Goal: Task Accomplishment & Management: Use online tool/utility

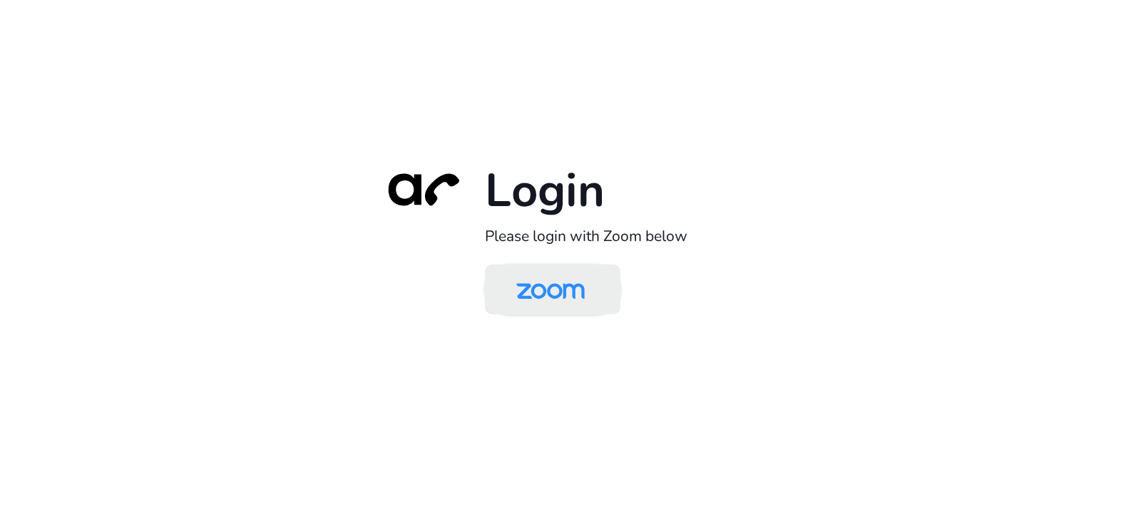
click at [542, 303] on img at bounding box center [550, 290] width 98 height 46
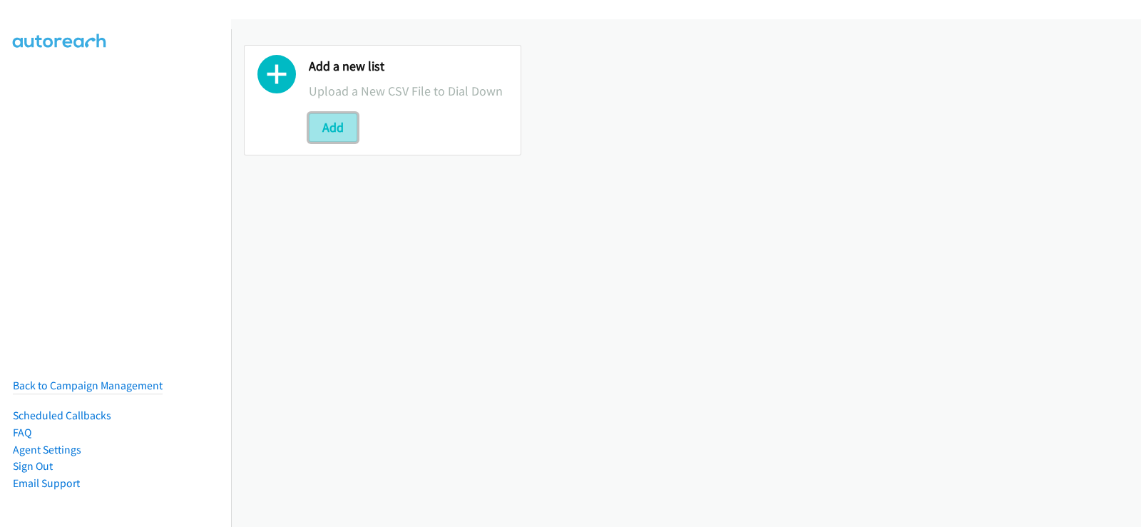
click at [332, 127] on button "Add" at bounding box center [333, 127] width 48 height 29
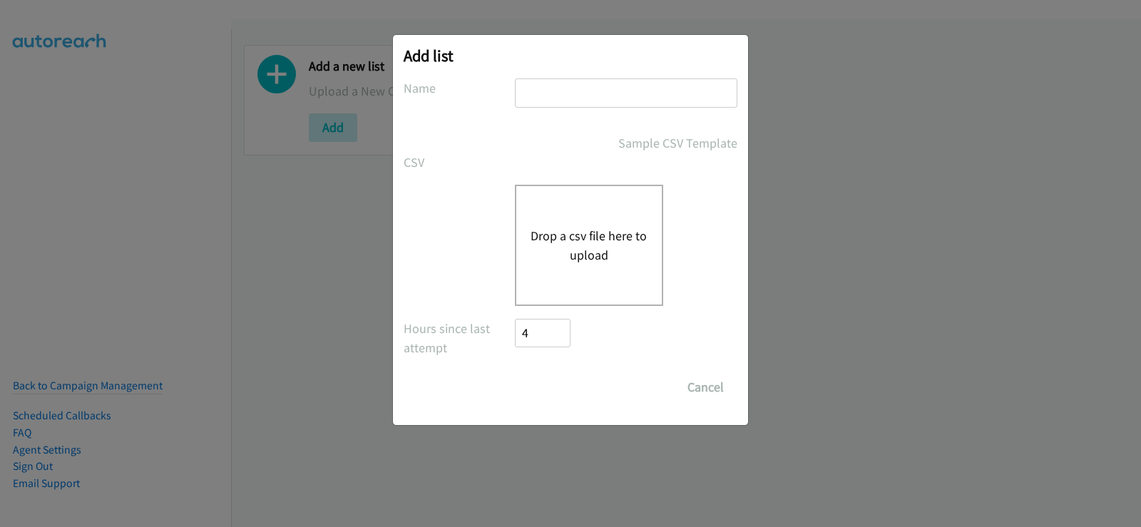
drag, startPoint x: 549, startPoint y: 96, endPoint x: 547, endPoint y: 118, distance: 21.4
click at [549, 96] on input "text" at bounding box center [626, 92] width 222 height 29
type input "new list"
click at [581, 248] on button "Drop a csv file here to upload" at bounding box center [588, 245] width 117 height 38
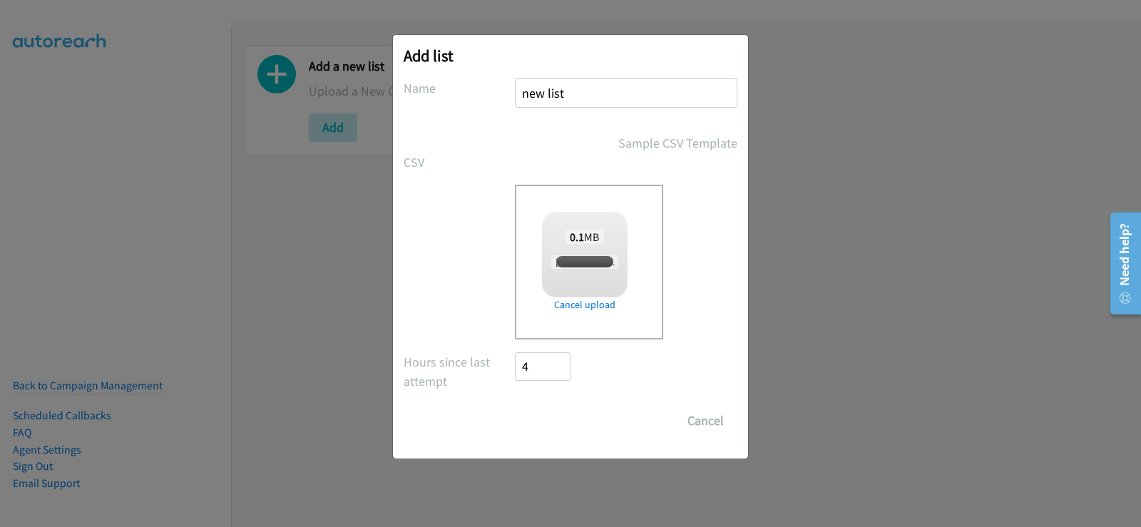
checkbox input "true"
click at [563, 409] on input "Save List" at bounding box center [552, 420] width 75 height 29
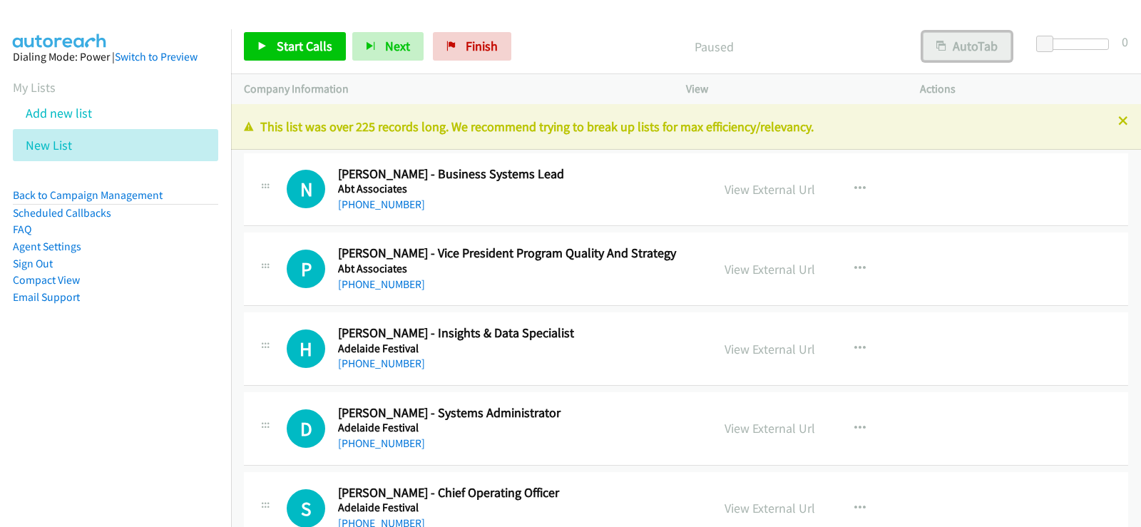
click at [974, 46] on button "AutoTab" at bounding box center [966, 46] width 88 height 29
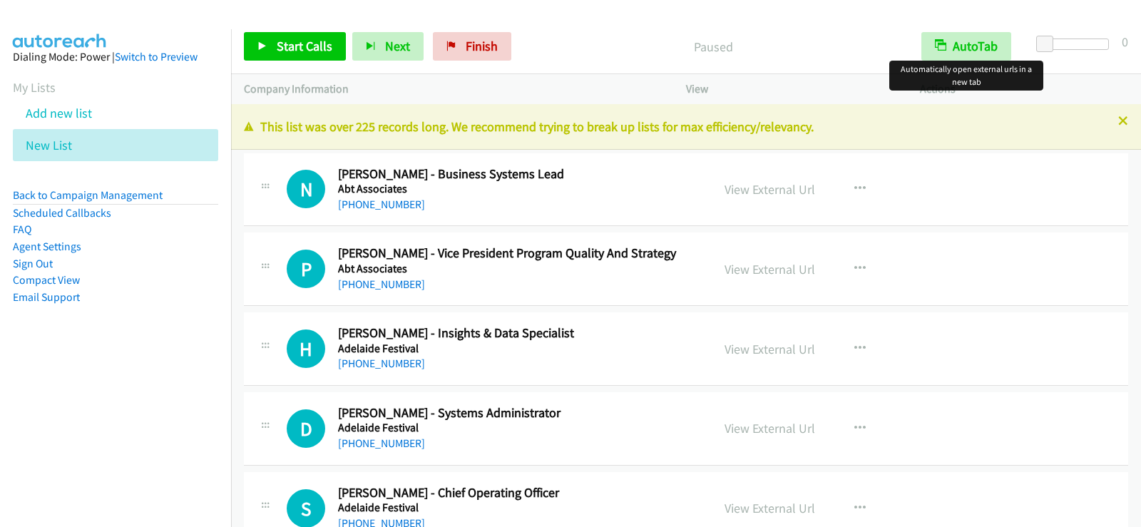
click at [1111, 118] on div at bounding box center [570, 263] width 1141 height 527
click at [1118, 120] on icon at bounding box center [1123, 122] width 10 height 10
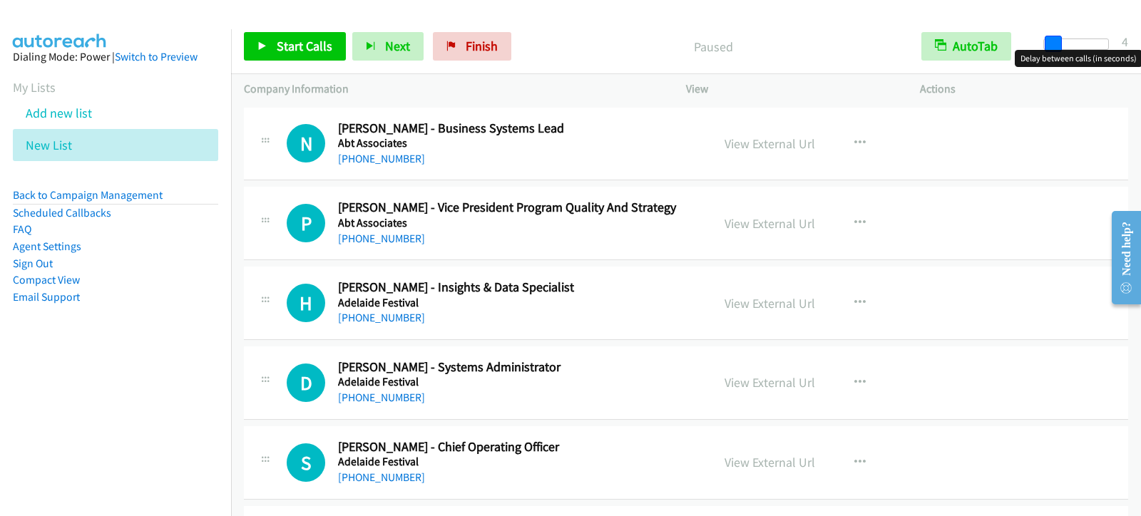
drag, startPoint x: 1046, startPoint y: 49, endPoint x: 1054, endPoint y: 49, distance: 7.8
click at [1054, 49] on span at bounding box center [1052, 44] width 17 height 17
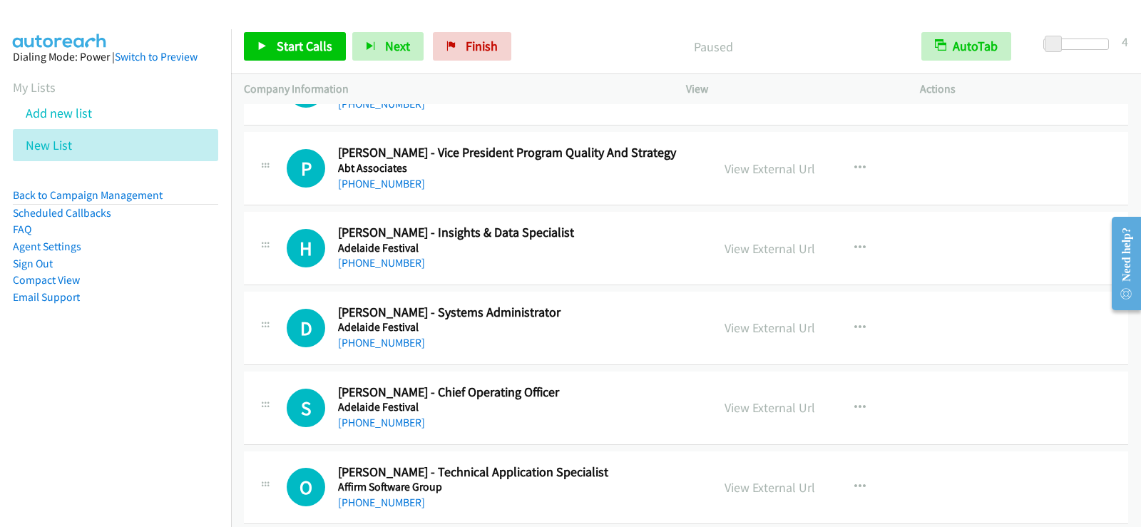
scroll to position [71, 0]
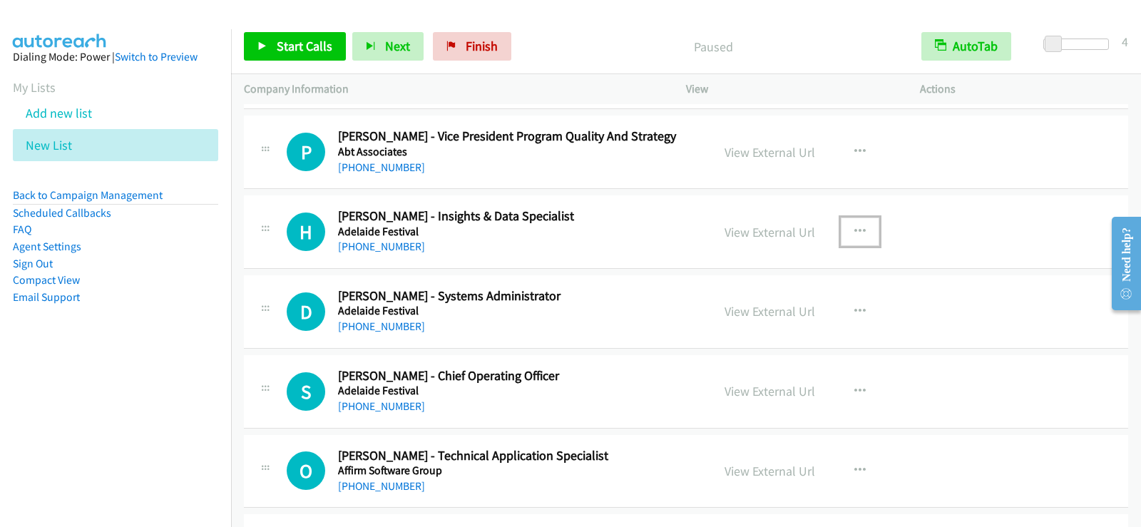
click at [858, 231] on icon "button" at bounding box center [859, 231] width 11 height 11
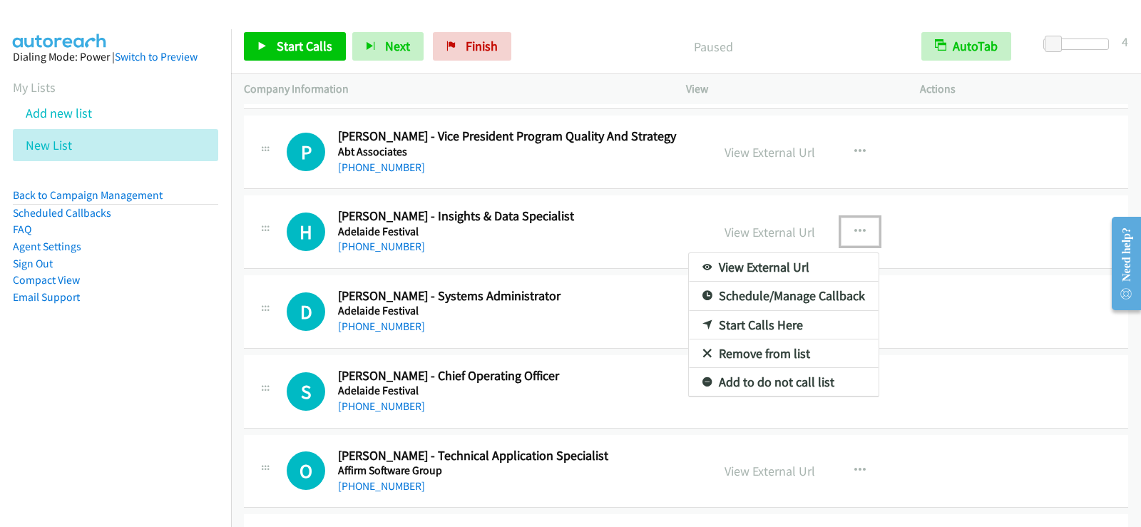
click at [766, 325] on link "Start Calls Here" at bounding box center [784, 325] width 190 height 29
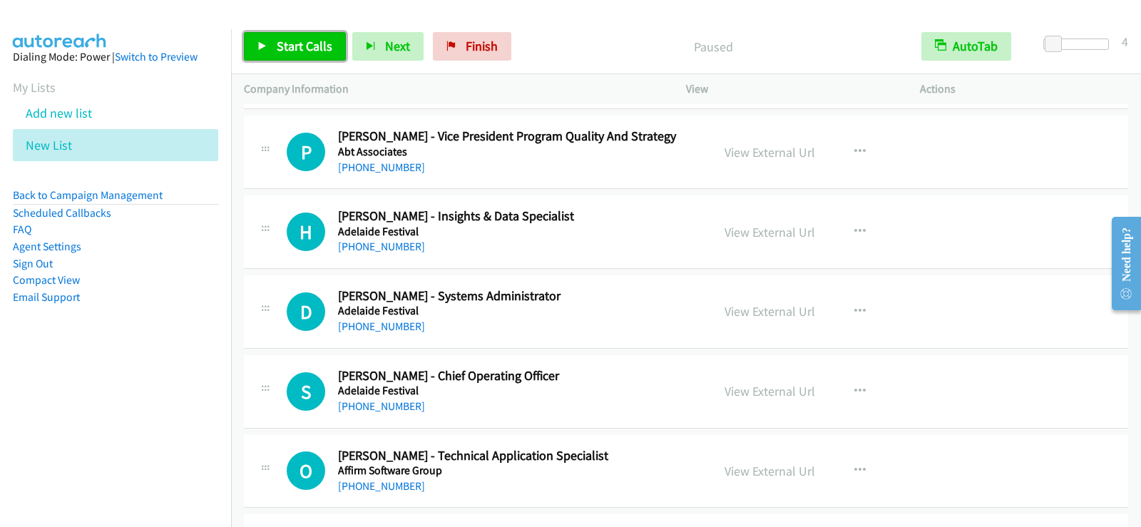
click at [271, 41] on link "Start Calls" at bounding box center [295, 46] width 102 height 29
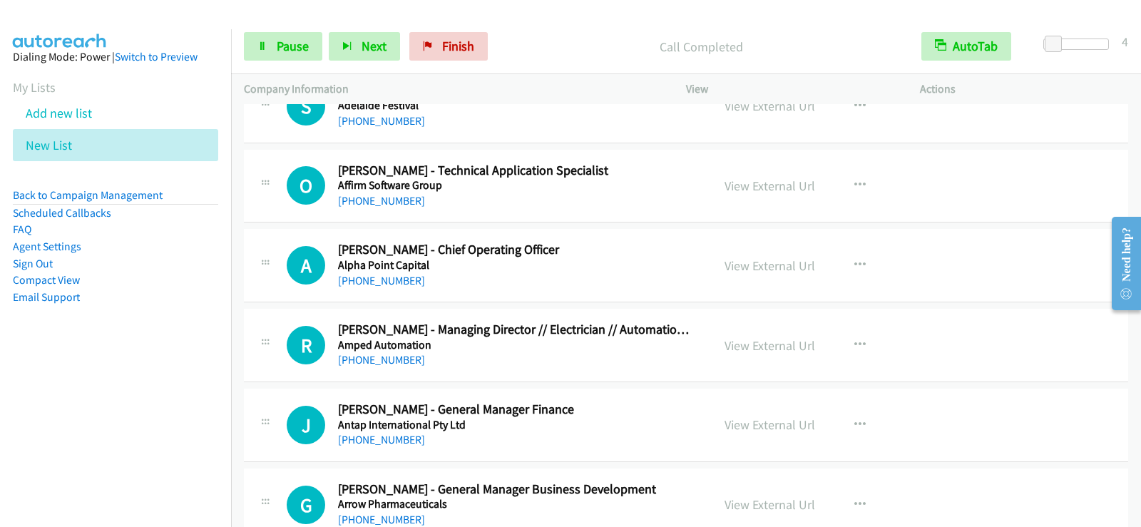
scroll to position [285, 0]
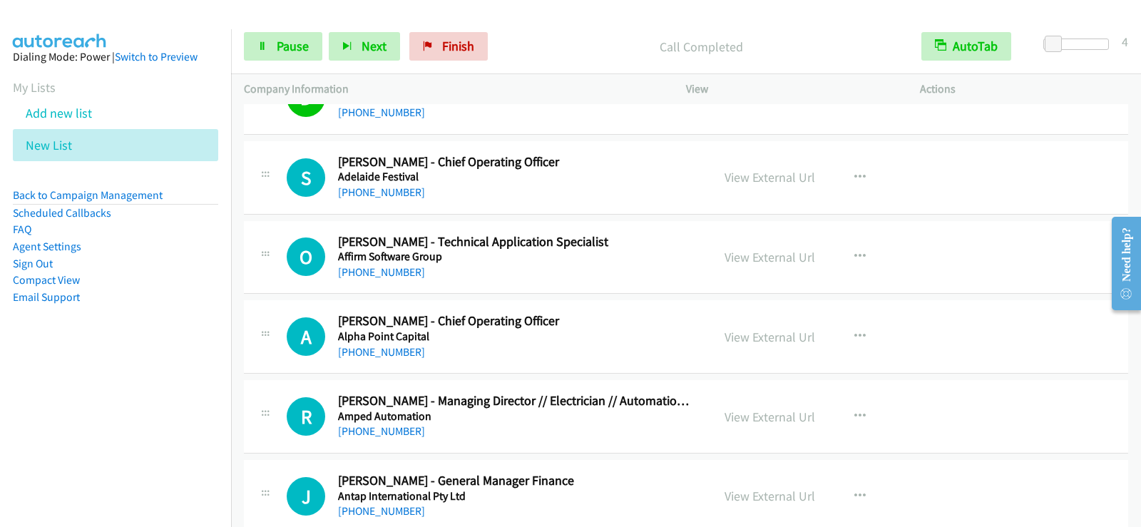
click at [654, 92] on p "Company Information" at bounding box center [452, 89] width 416 height 17
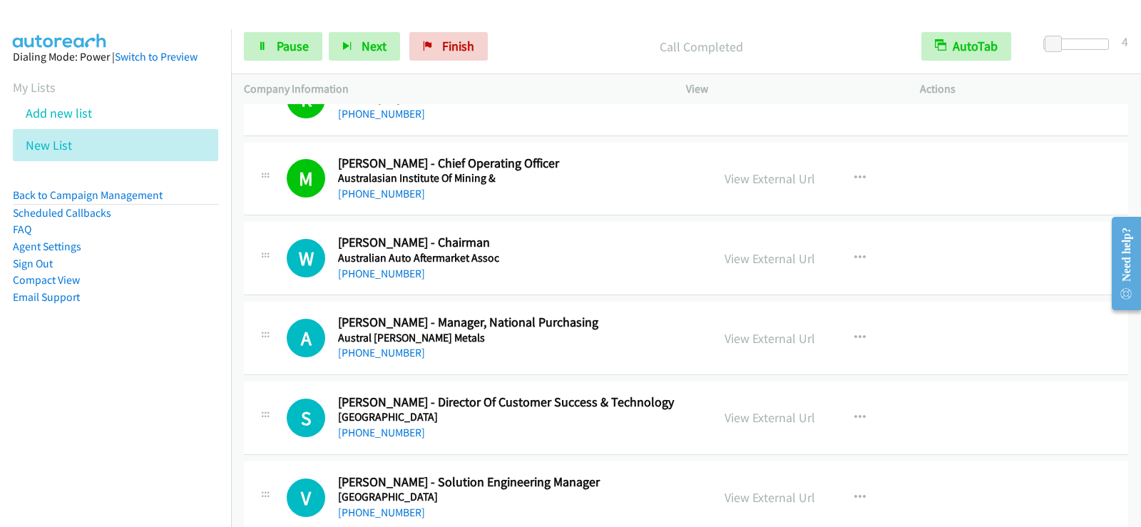
scroll to position [1312, 0]
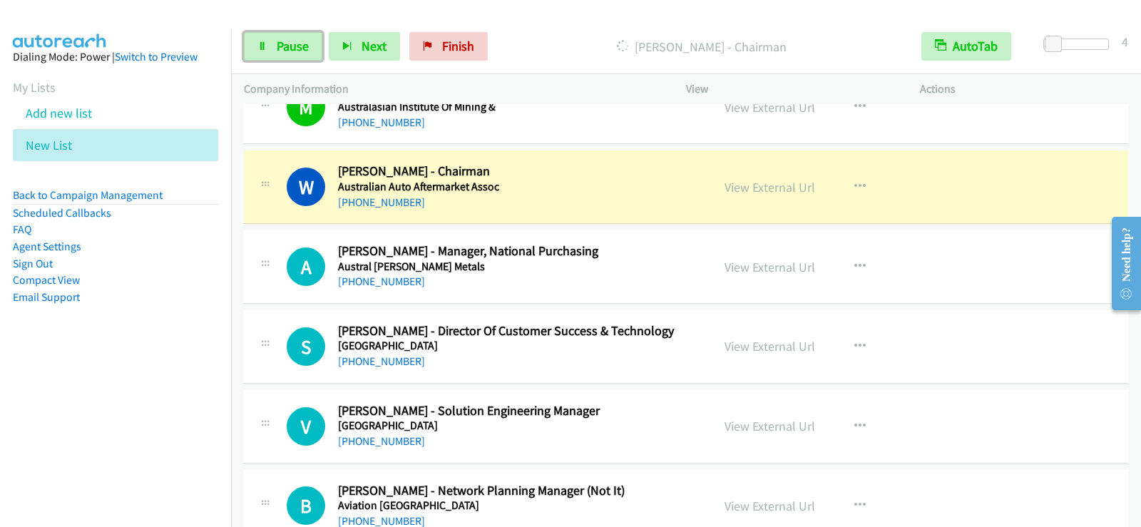
drag, startPoint x: 279, startPoint y: 46, endPoint x: 334, endPoint y: 113, distance: 86.6
click at [279, 46] on span "Pause" at bounding box center [293, 46] width 32 height 16
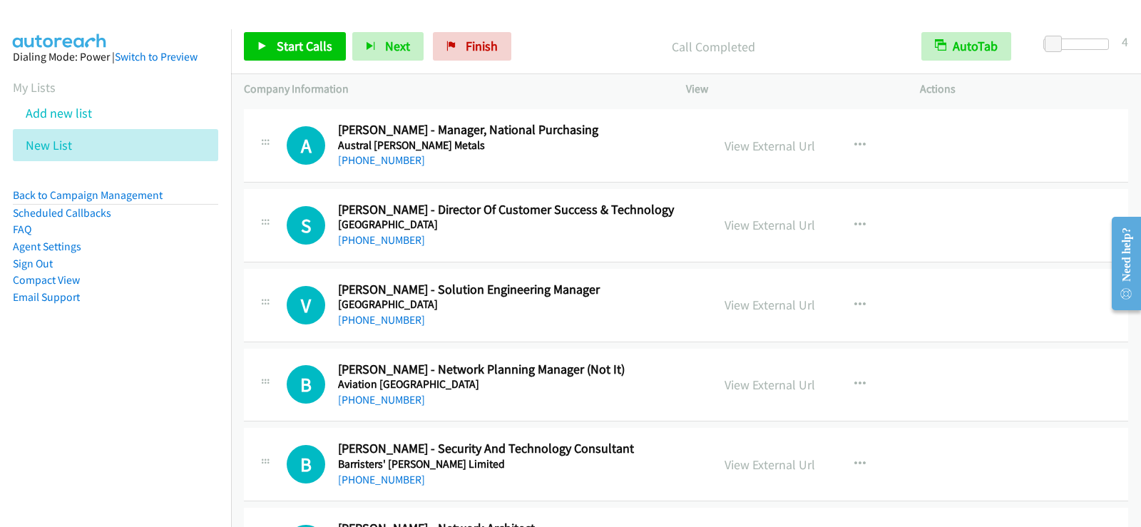
scroll to position [1454, 0]
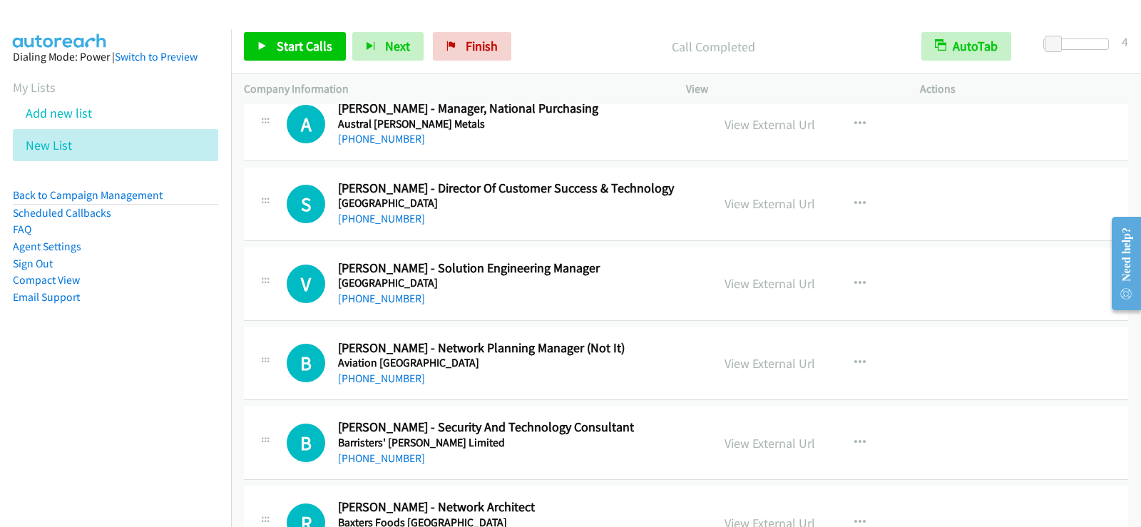
drag, startPoint x: 591, startPoint y: 214, endPoint x: 710, endPoint y: 226, distance: 119.7
click at [591, 214] on div "[PHONE_NUMBER]" at bounding box center [516, 218] width 356 height 17
drag, startPoint x: 852, startPoint y: 201, endPoint x: 807, endPoint y: 225, distance: 50.7
click at [854, 202] on icon "button" at bounding box center [859, 203] width 11 height 11
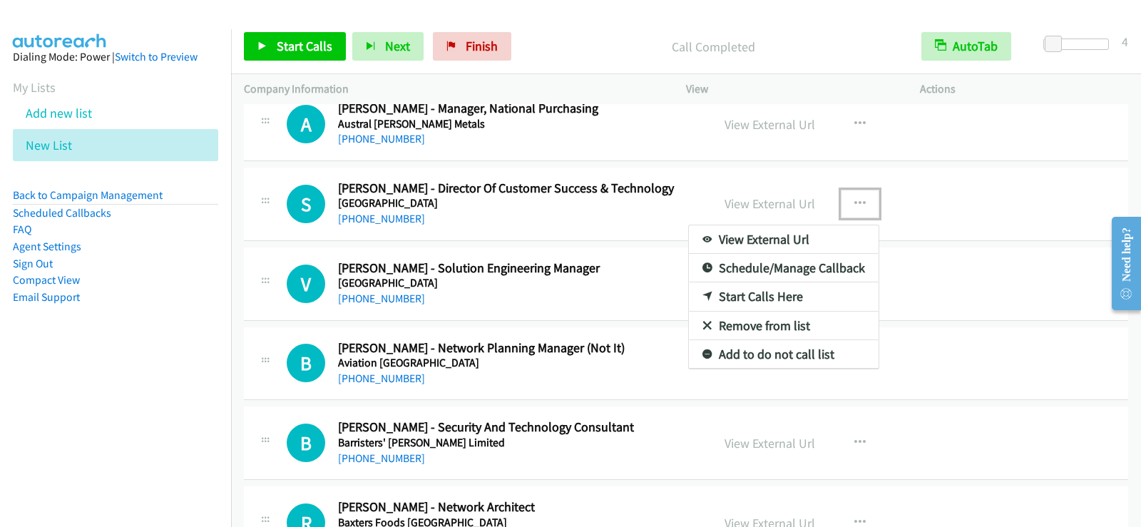
click at [730, 297] on link "Start Calls Here" at bounding box center [784, 296] width 190 height 29
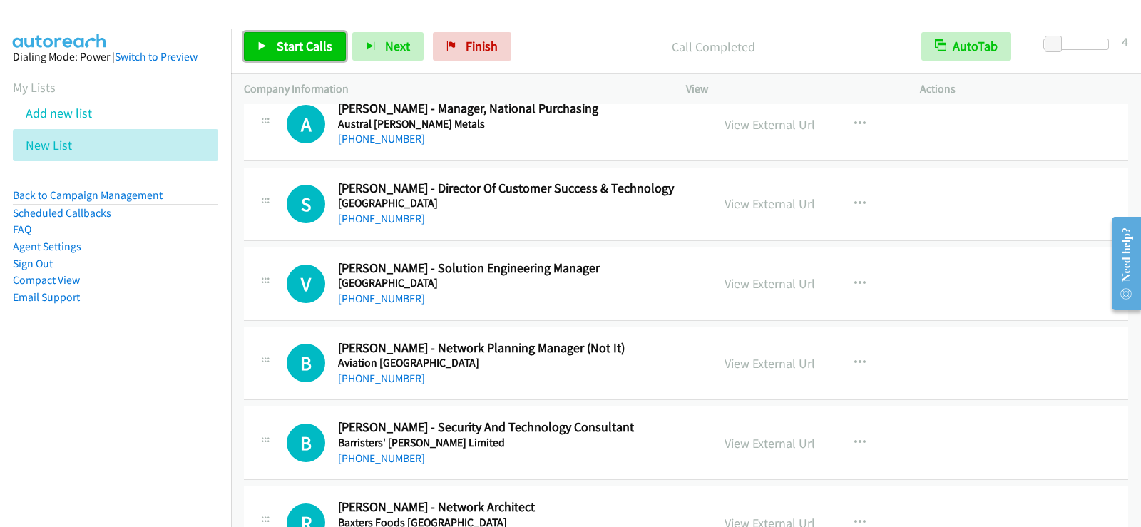
click at [287, 46] on span "Start Calls" at bounding box center [305, 46] width 56 height 16
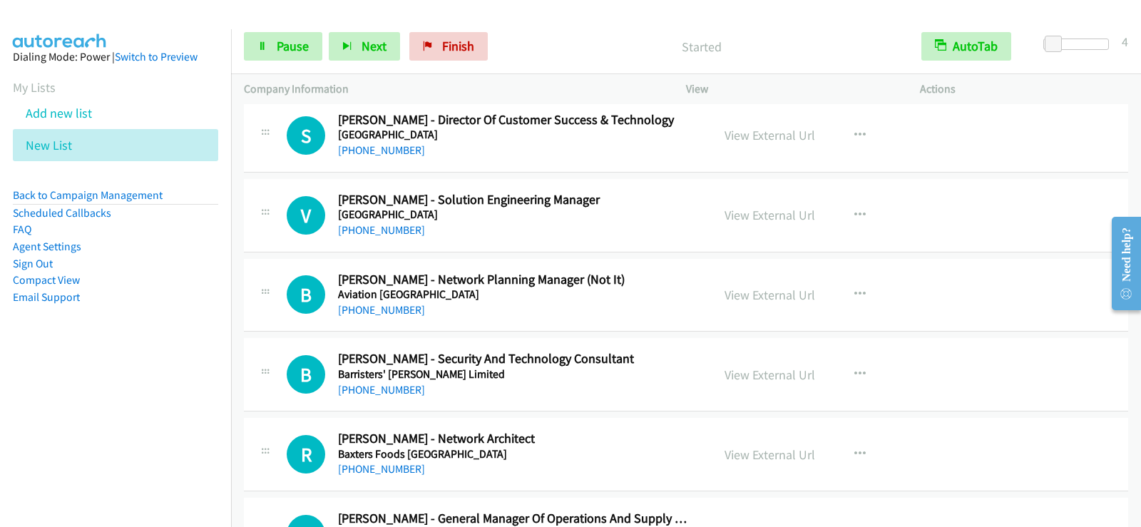
scroll to position [1526, 0]
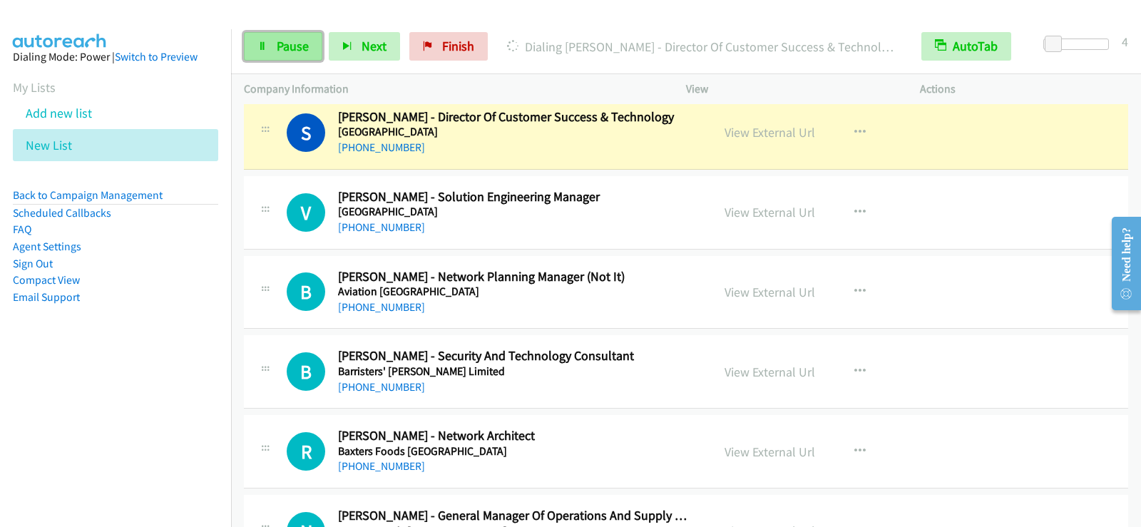
click at [294, 57] on link "Pause" at bounding box center [283, 46] width 78 height 29
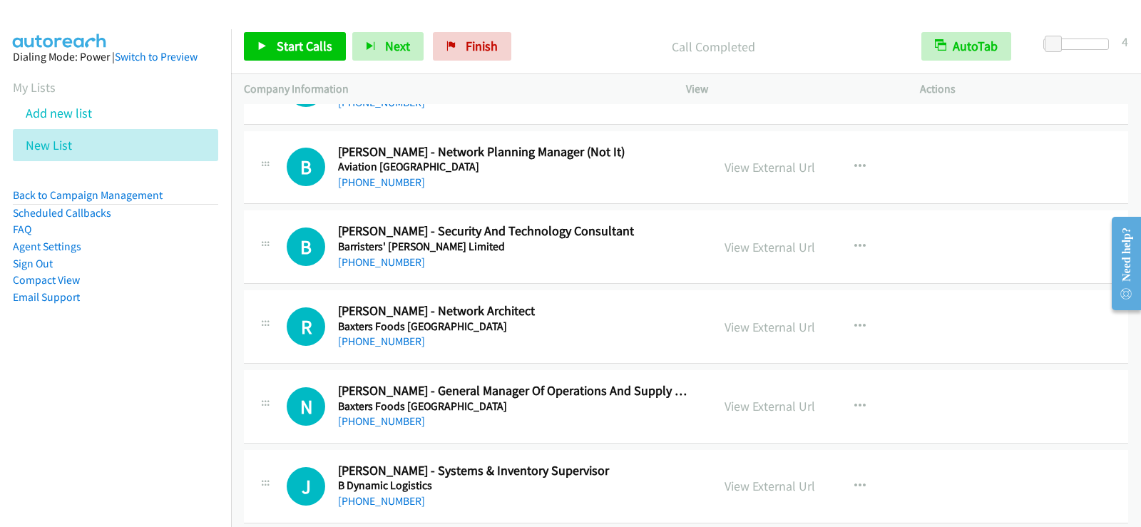
scroll to position [1668, 0]
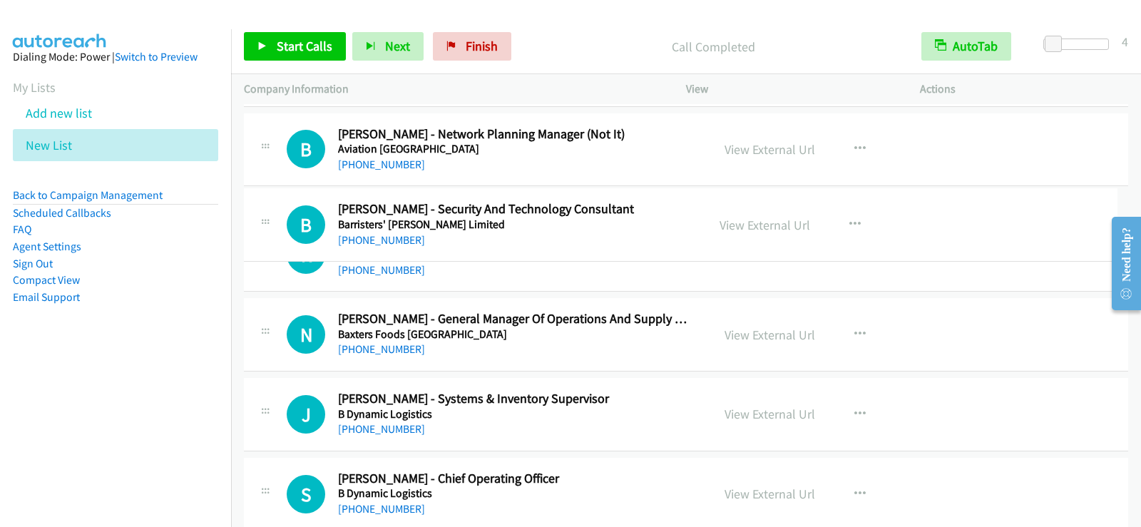
drag, startPoint x: 359, startPoint y: 212, endPoint x: 339, endPoint y: 210, distance: 20.1
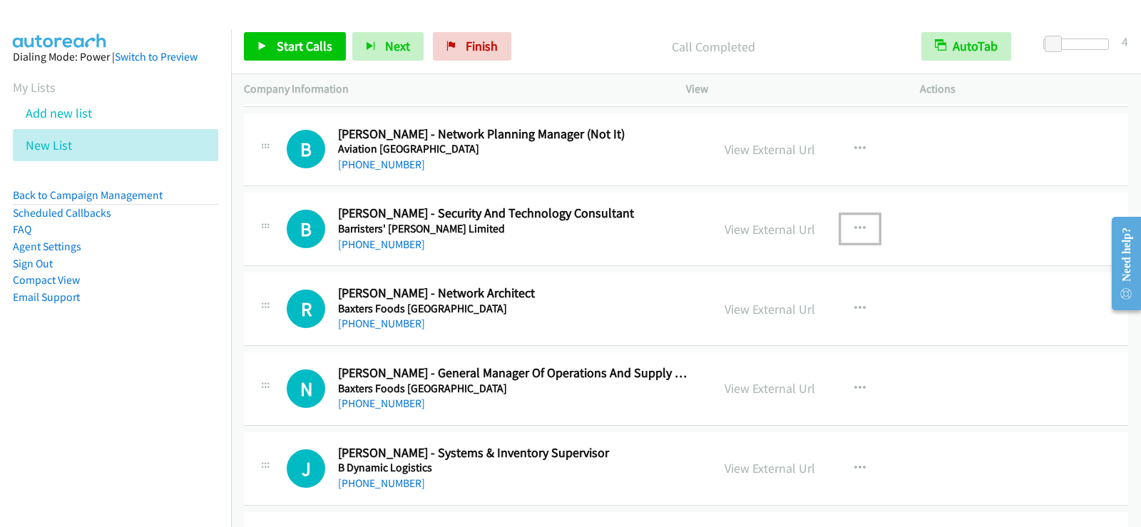
click at [855, 227] on icon "button" at bounding box center [859, 228] width 11 height 11
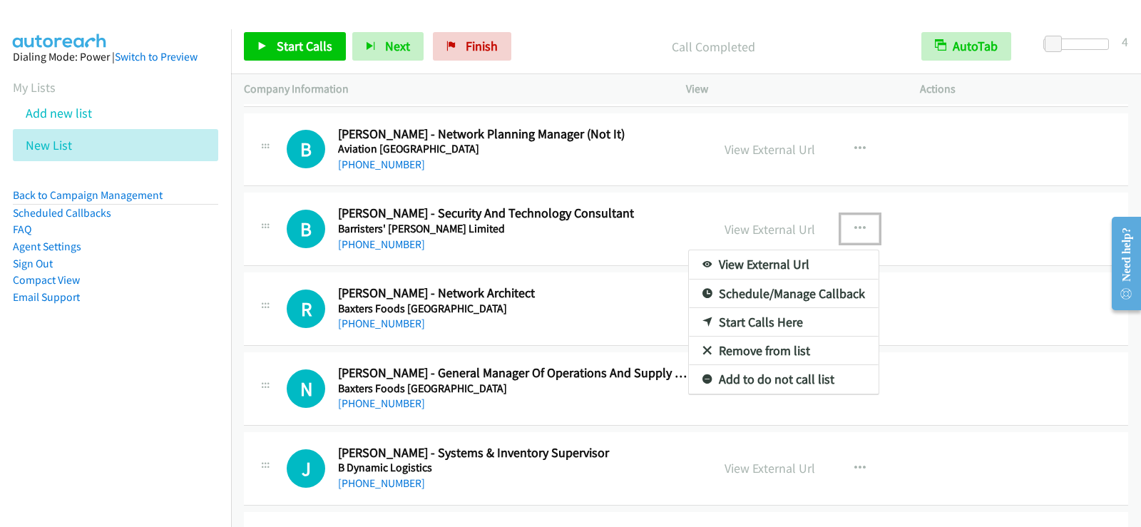
click at [746, 314] on link "Start Calls Here" at bounding box center [784, 322] width 190 height 29
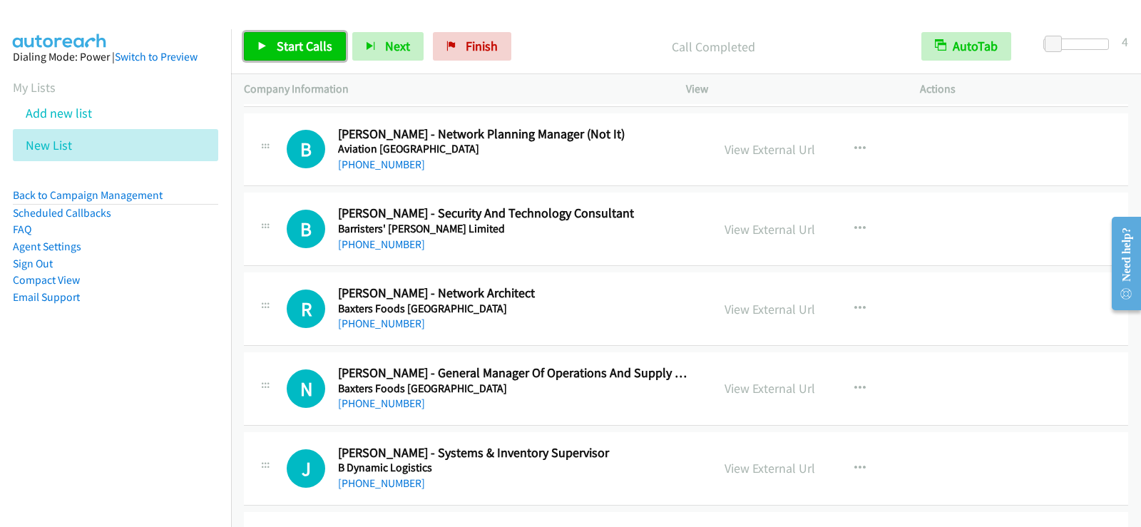
click at [299, 52] on span "Start Calls" at bounding box center [305, 46] width 56 height 16
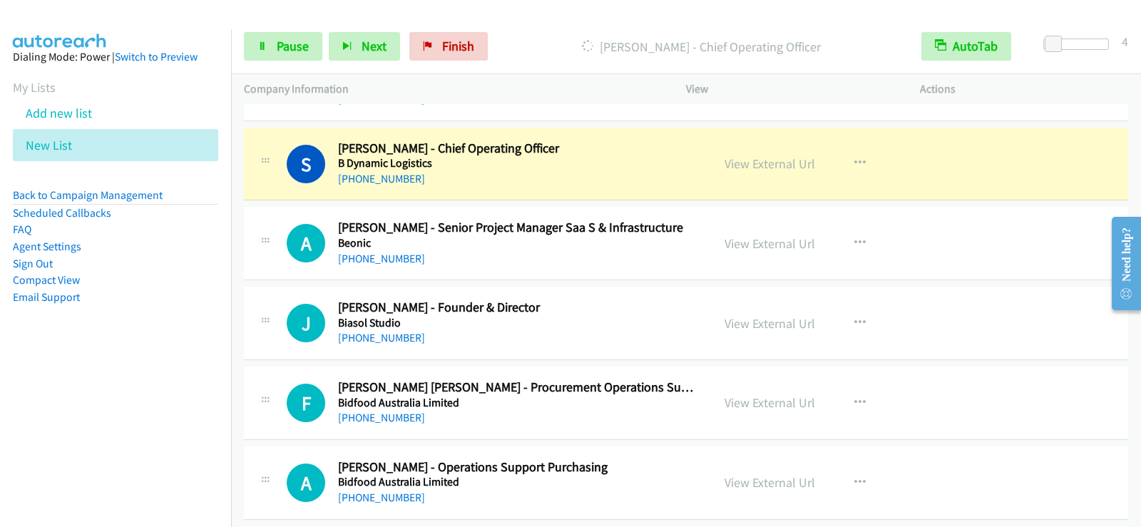
scroll to position [2053, 0]
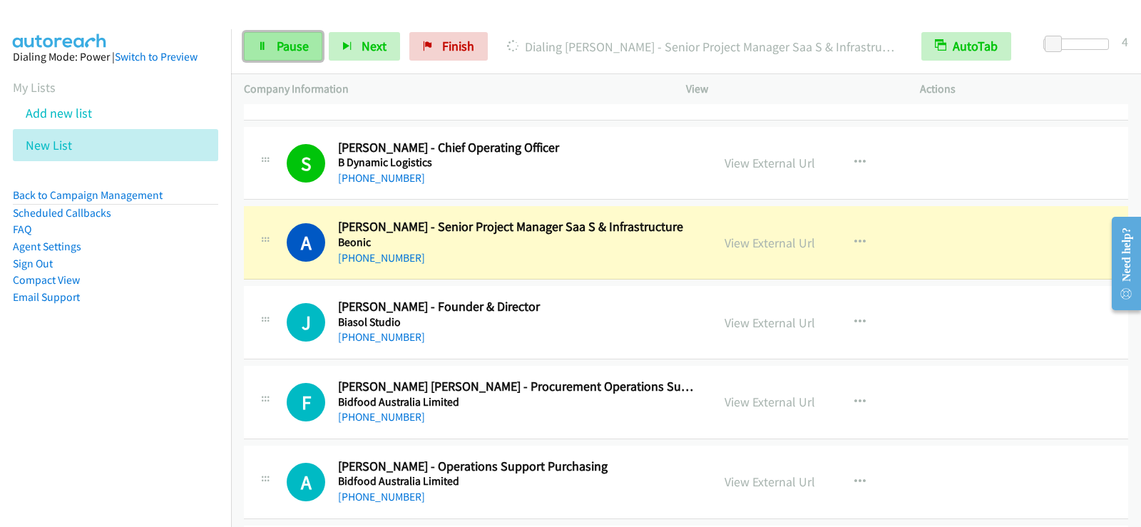
click at [294, 48] on span "Pause" at bounding box center [293, 46] width 32 height 16
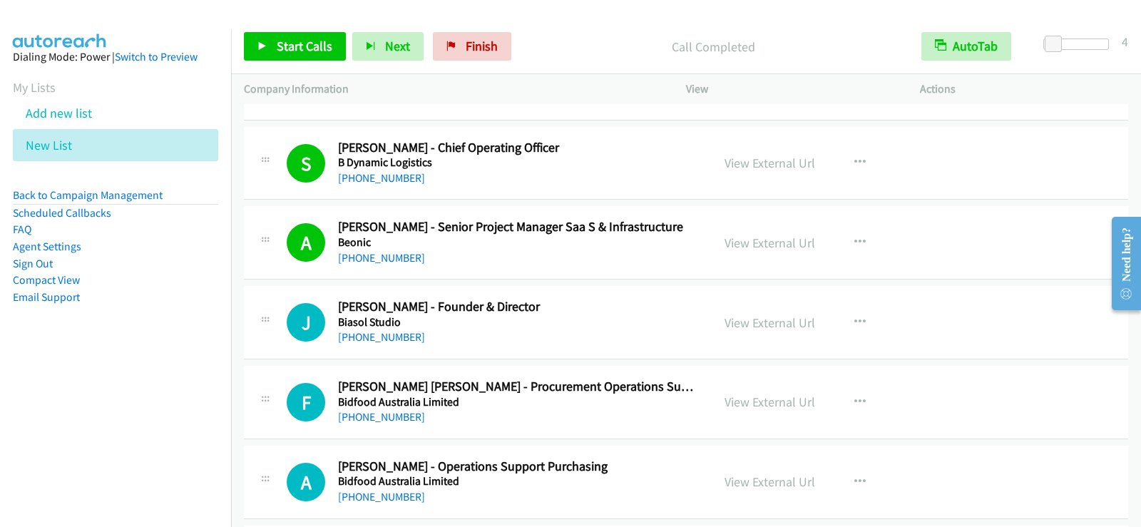
scroll to position [2124, 0]
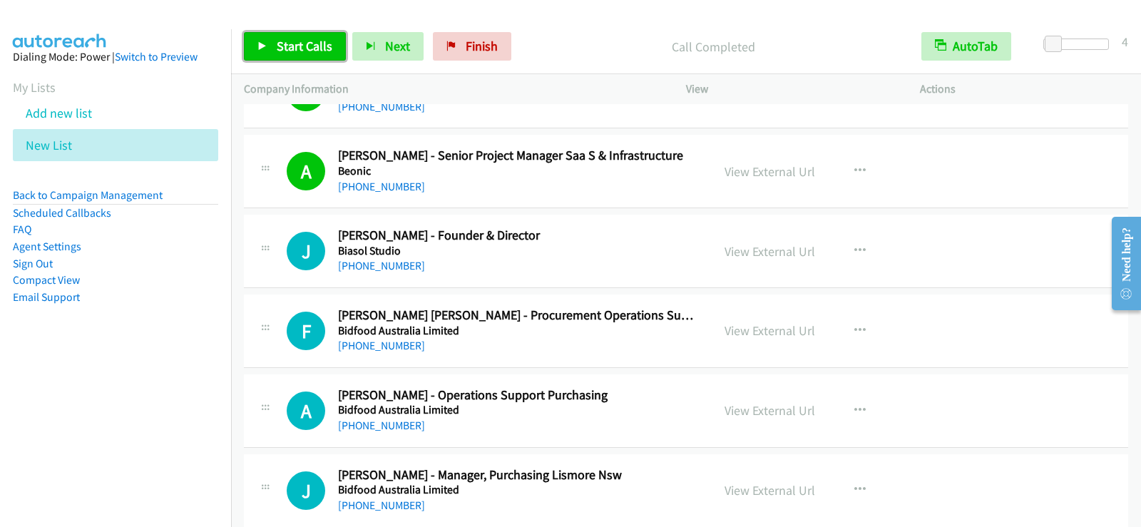
click at [317, 40] on span "Start Calls" at bounding box center [305, 46] width 56 height 16
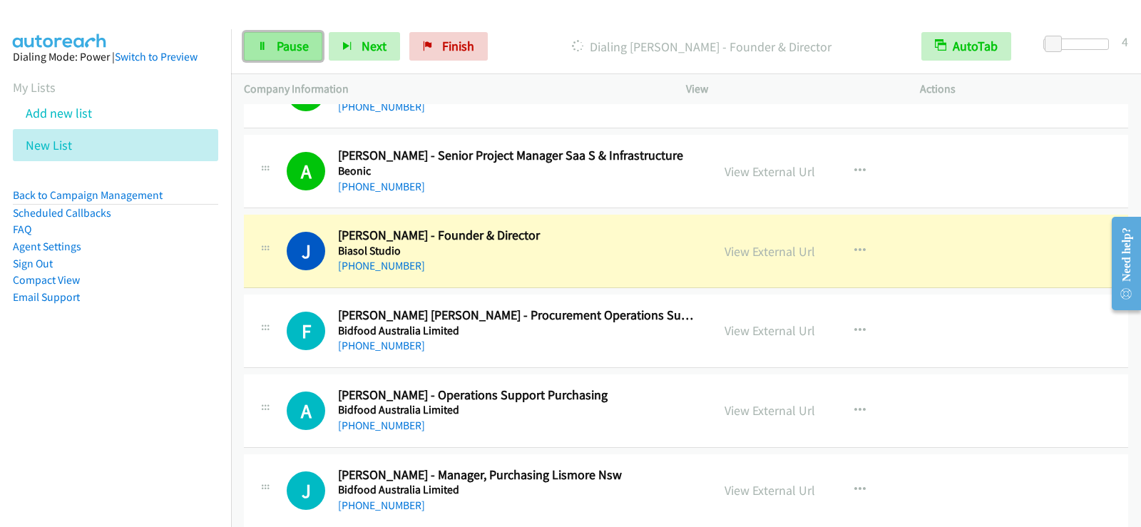
click at [278, 52] on span "Pause" at bounding box center [293, 46] width 32 height 16
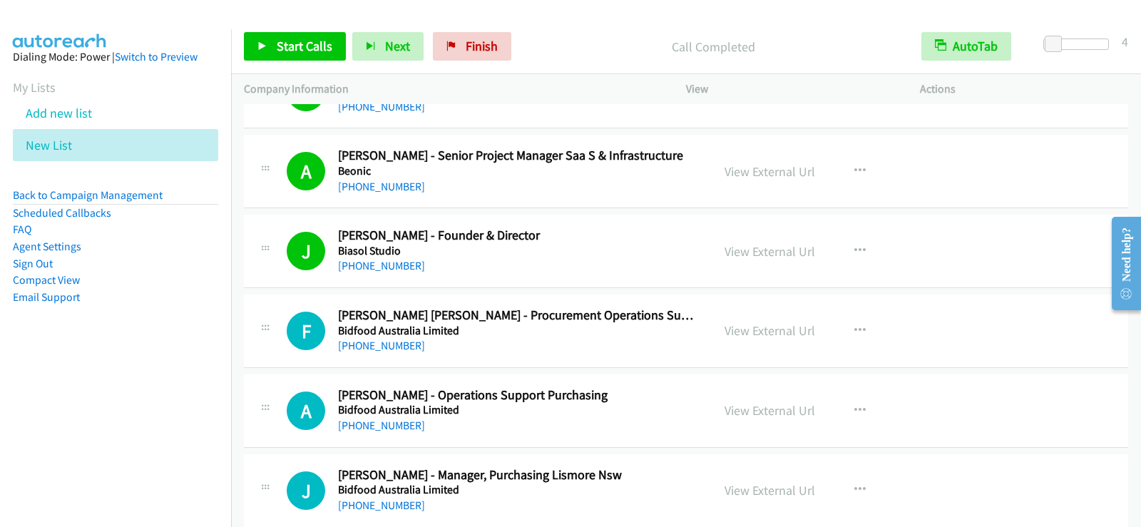
scroll to position [2196, 0]
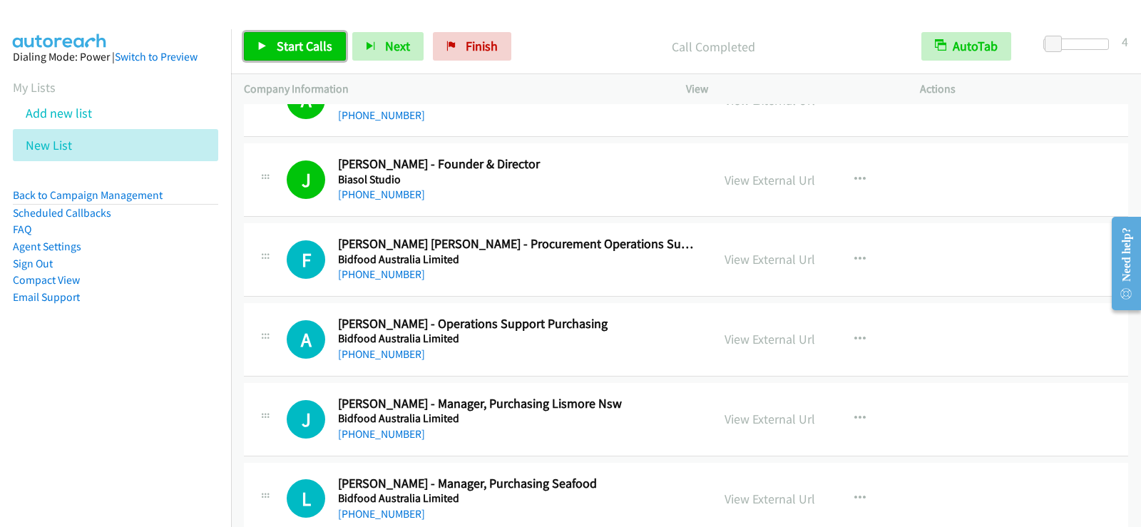
click at [280, 49] on span "Start Calls" at bounding box center [305, 46] width 56 height 16
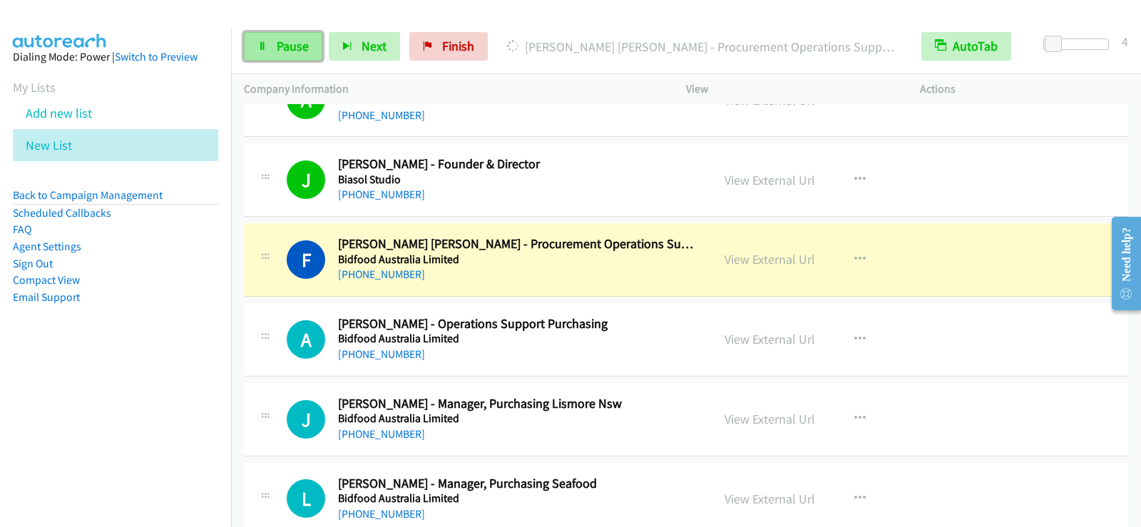
click at [292, 54] on link "Pause" at bounding box center [283, 46] width 78 height 29
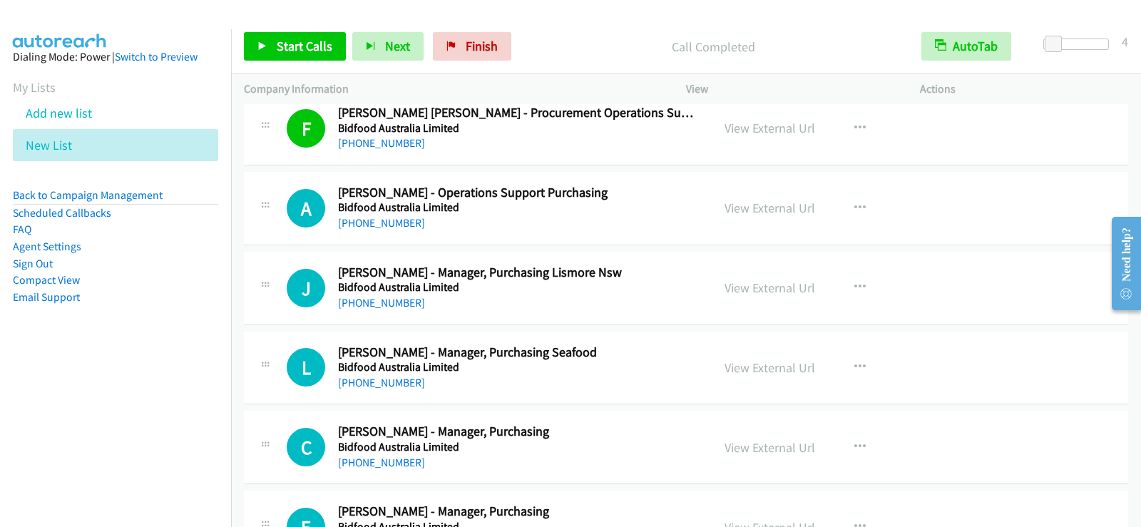
scroll to position [2338, 0]
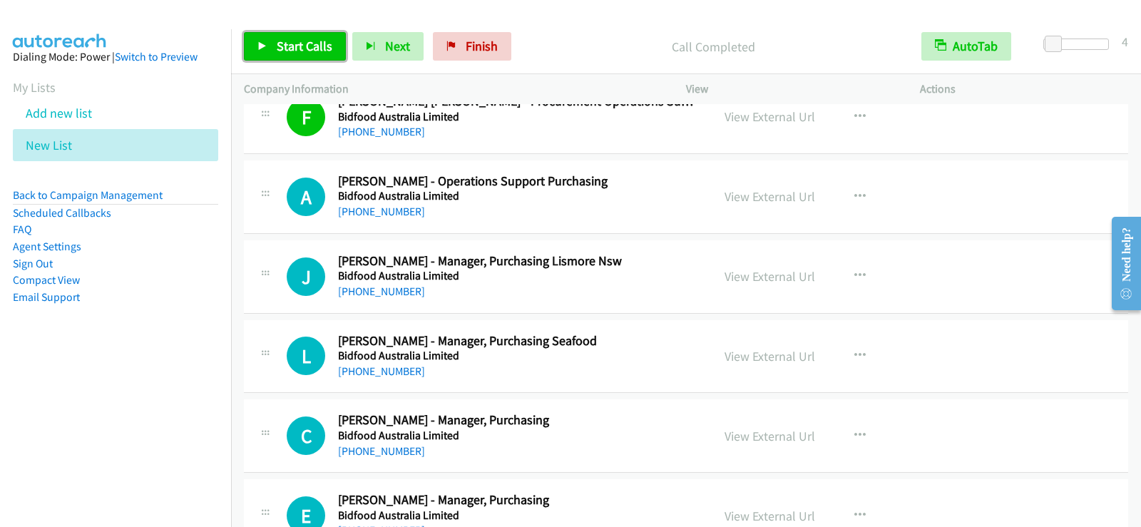
click at [310, 43] on span "Start Calls" at bounding box center [305, 46] width 56 height 16
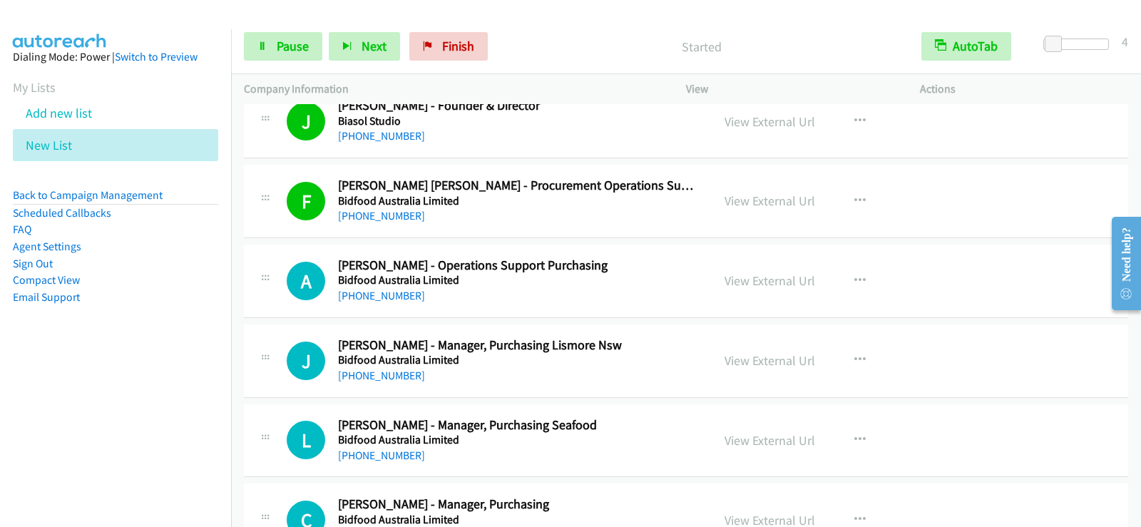
scroll to position [2267, 0]
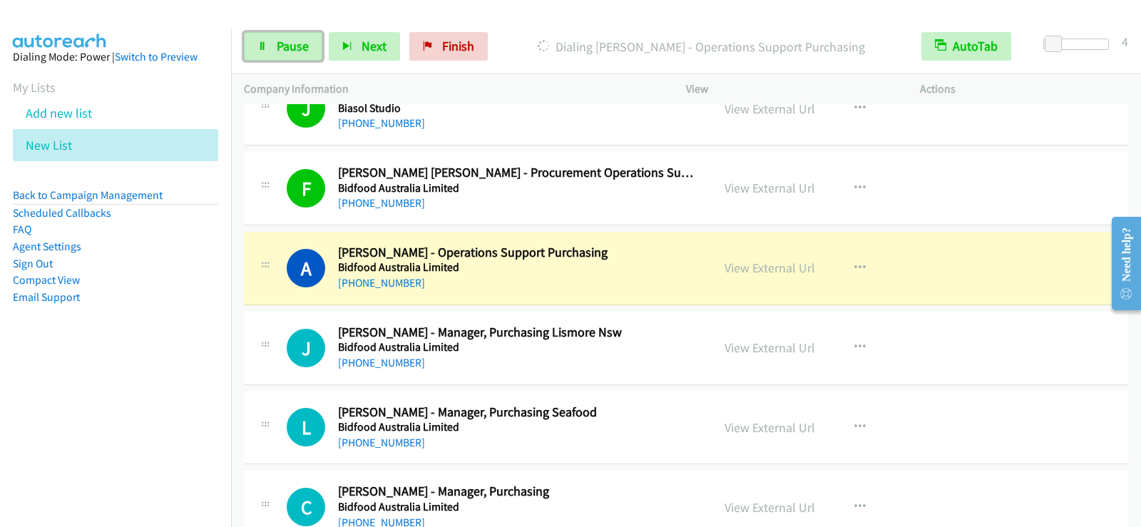
click at [283, 48] on span "Pause" at bounding box center [293, 46] width 32 height 16
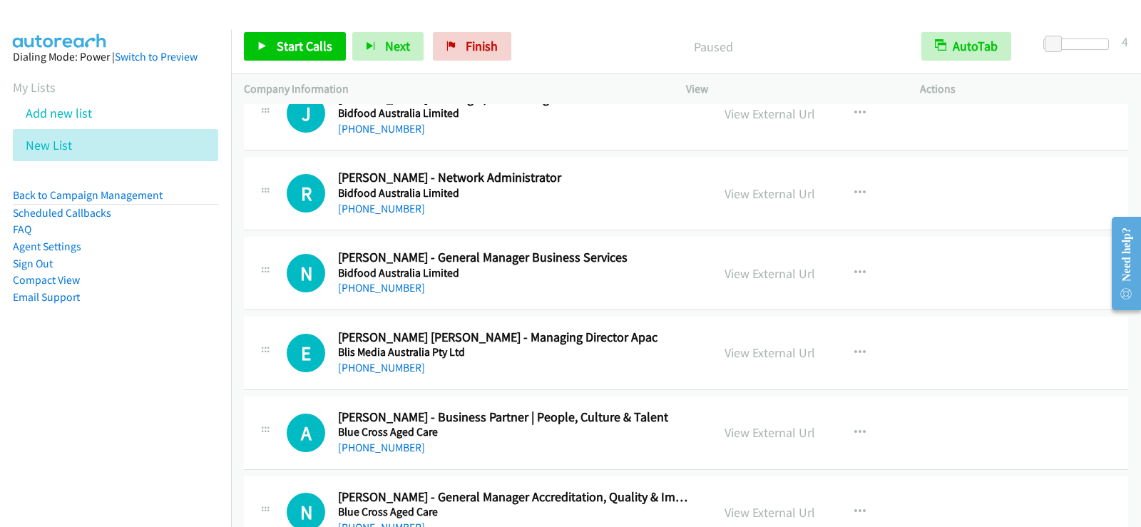
scroll to position [3835, 0]
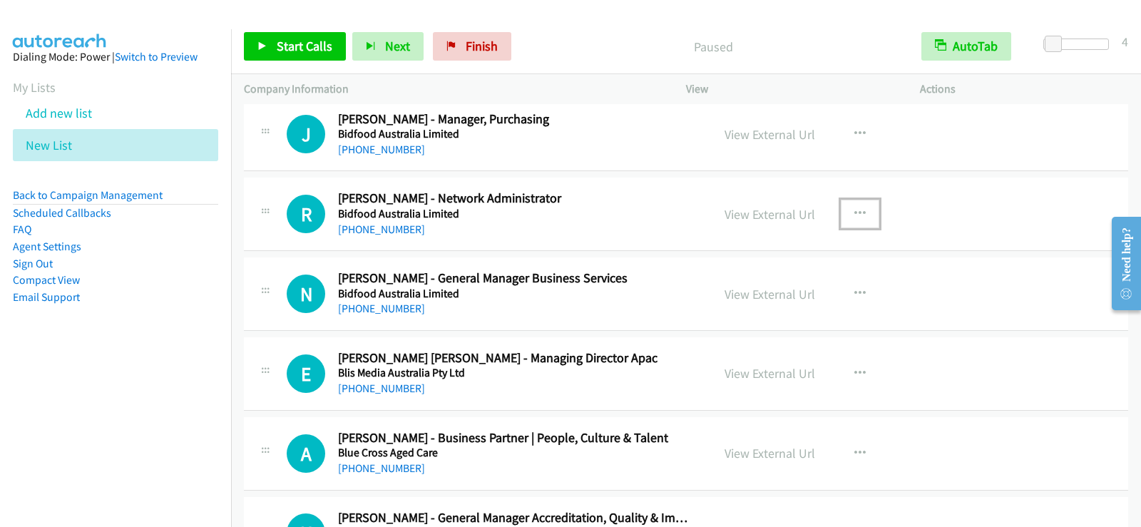
click at [854, 214] on icon "button" at bounding box center [859, 213] width 11 height 11
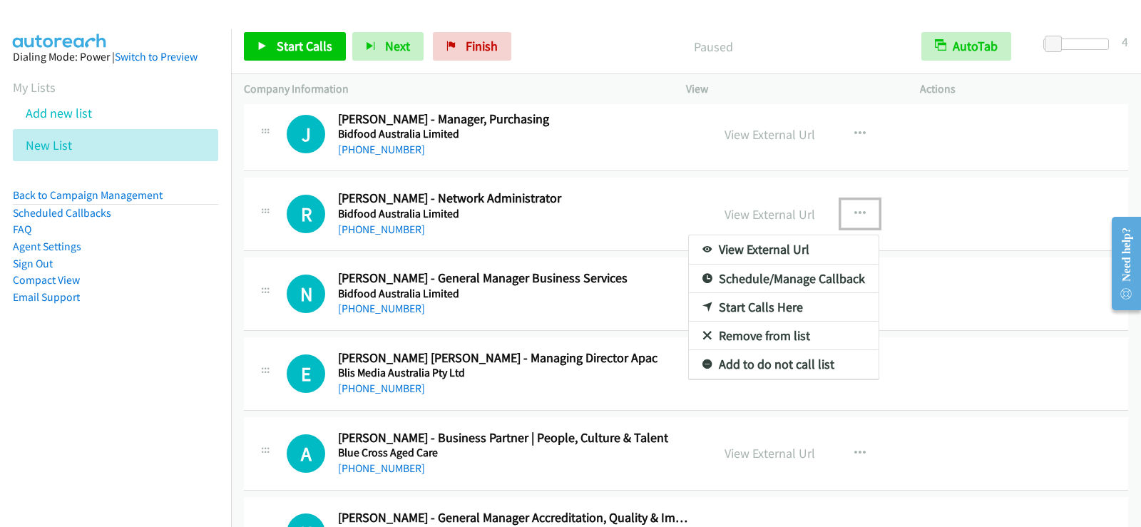
click at [753, 307] on link "Start Calls Here" at bounding box center [784, 307] width 190 height 29
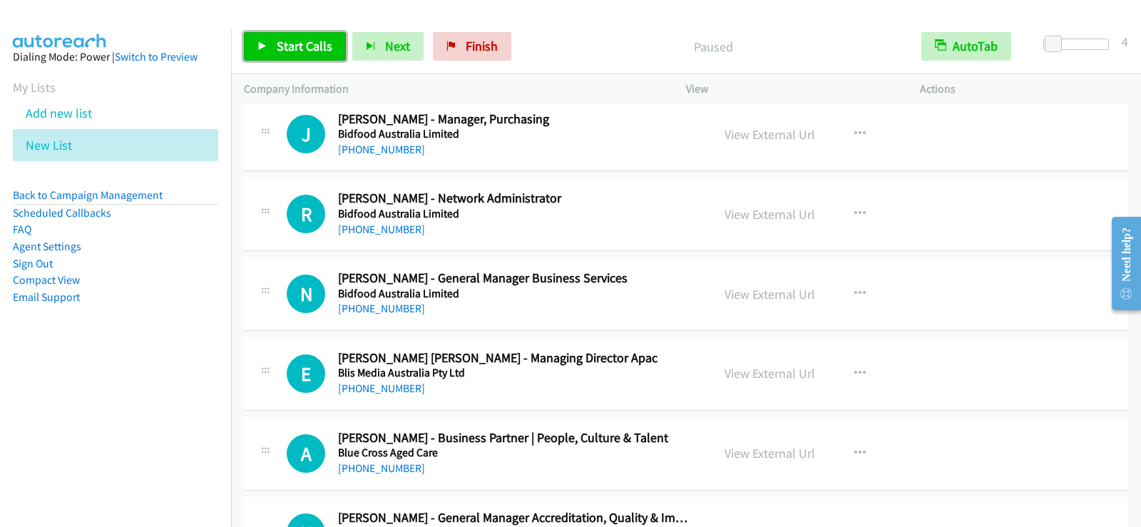
click at [334, 48] on link "Start Calls" at bounding box center [295, 46] width 102 height 29
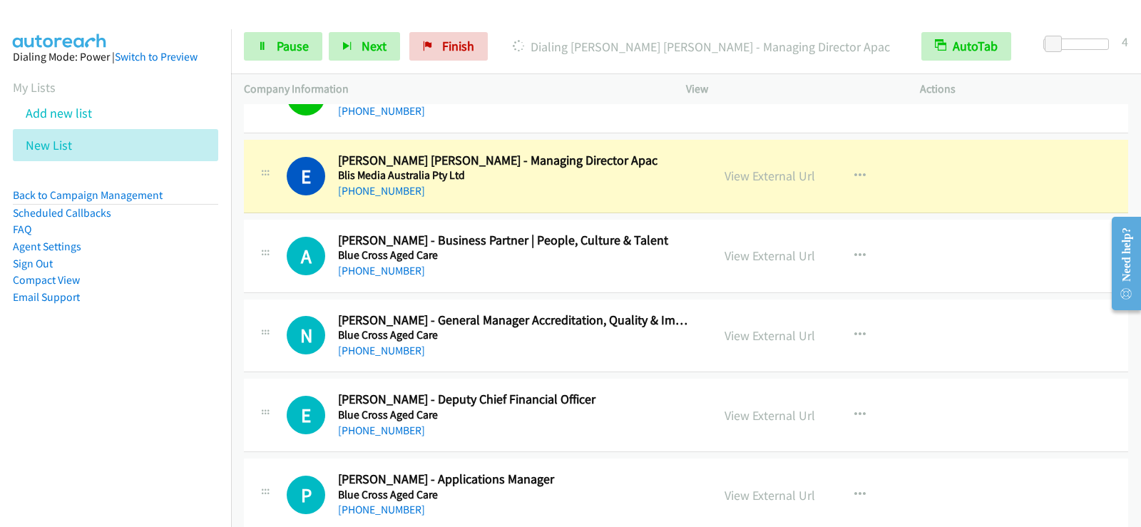
scroll to position [4049, 0]
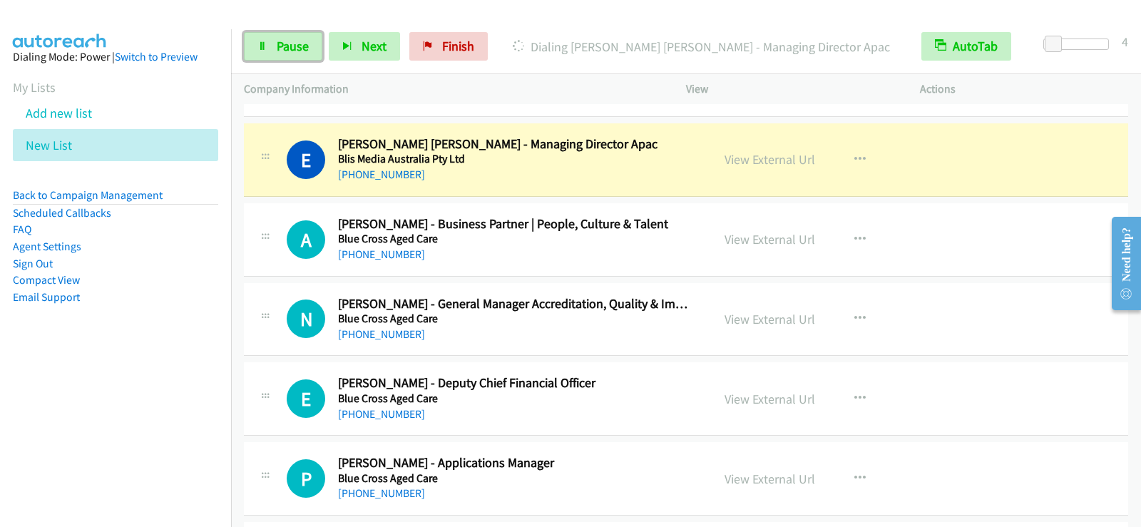
drag, startPoint x: 284, startPoint y: 46, endPoint x: 272, endPoint y: 92, distance: 47.9
click at [284, 46] on span "Pause" at bounding box center [293, 46] width 32 height 16
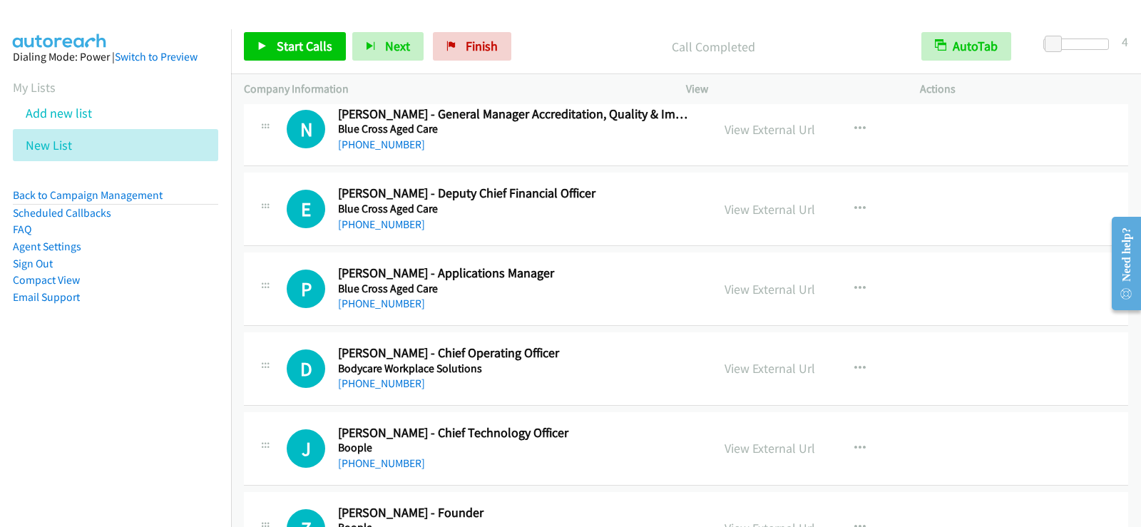
scroll to position [4263, 0]
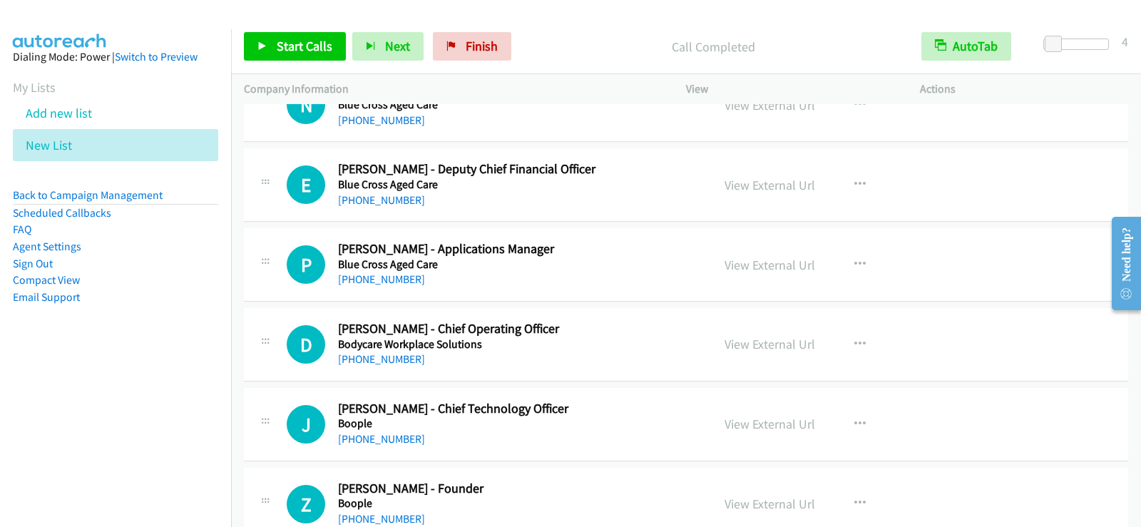
drag, startPoint x: 528, startPoint y: 199, endPoint x: 599, endPoint y: 199, distance: 70.6
click at [528, 199] on div "[PHONE_NUMBER]" at bounding box center [516, 200] width 356 height 17
click at [854, 180] on icon "button" at bounding box center [859, 184] width 11 height 11
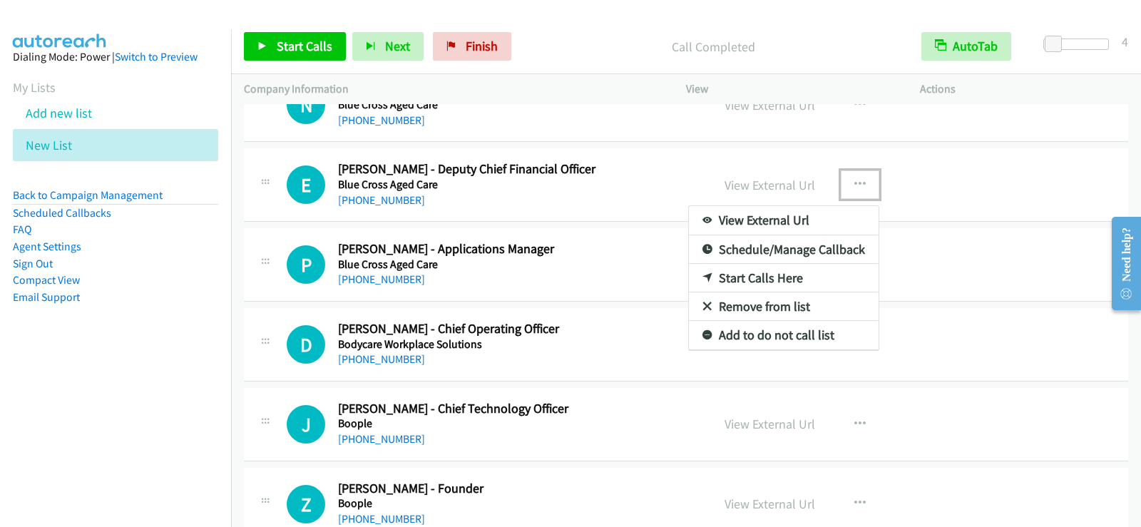
click at [745, 279] on link "Start Calls Here" at bounding box center [784, 278] width 190 height 29
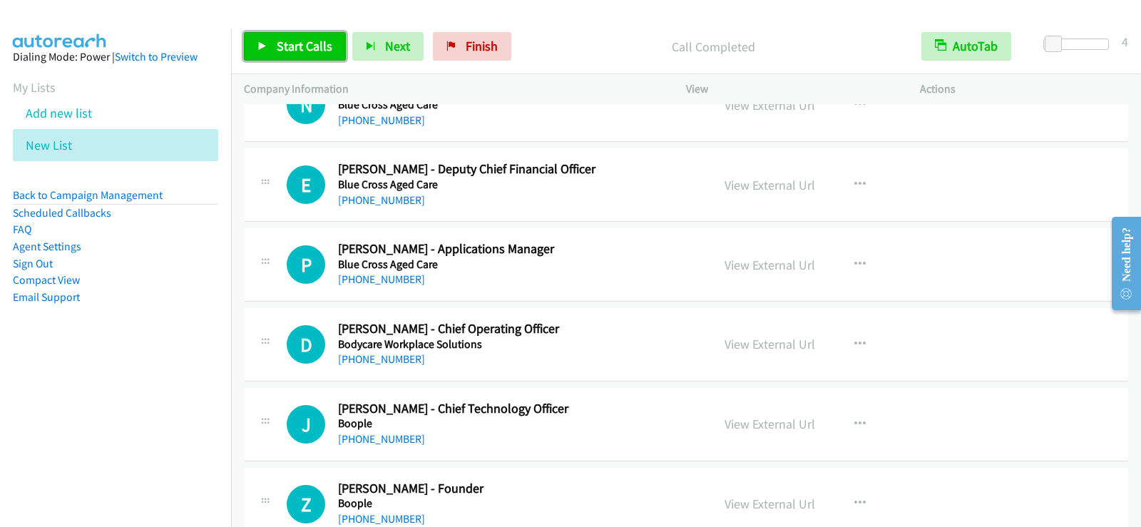
click at [319, 50] on span "Start Calls" at bounding box center [305, 46] width 56 height 16
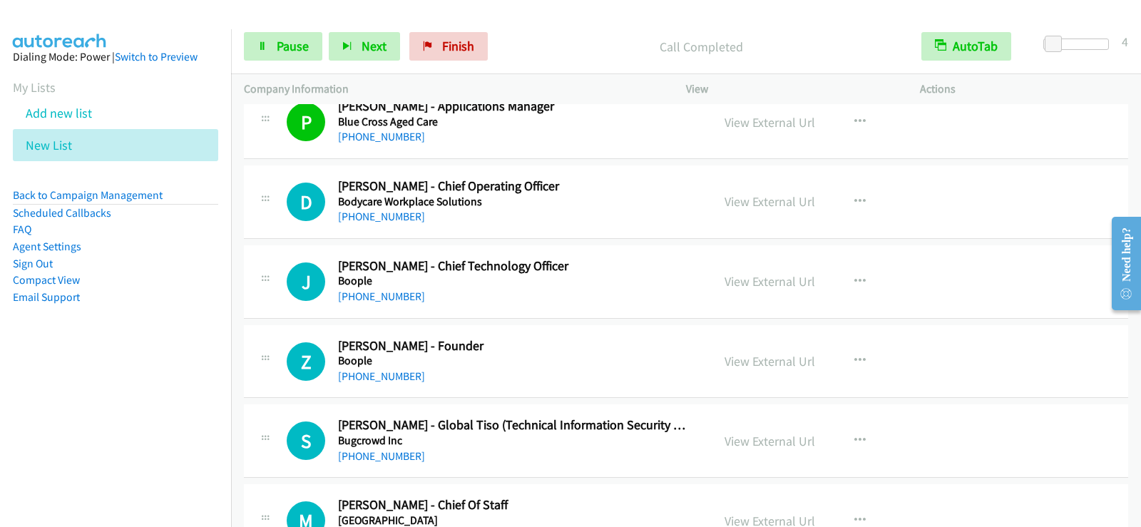
scroll to position [4477, 0]
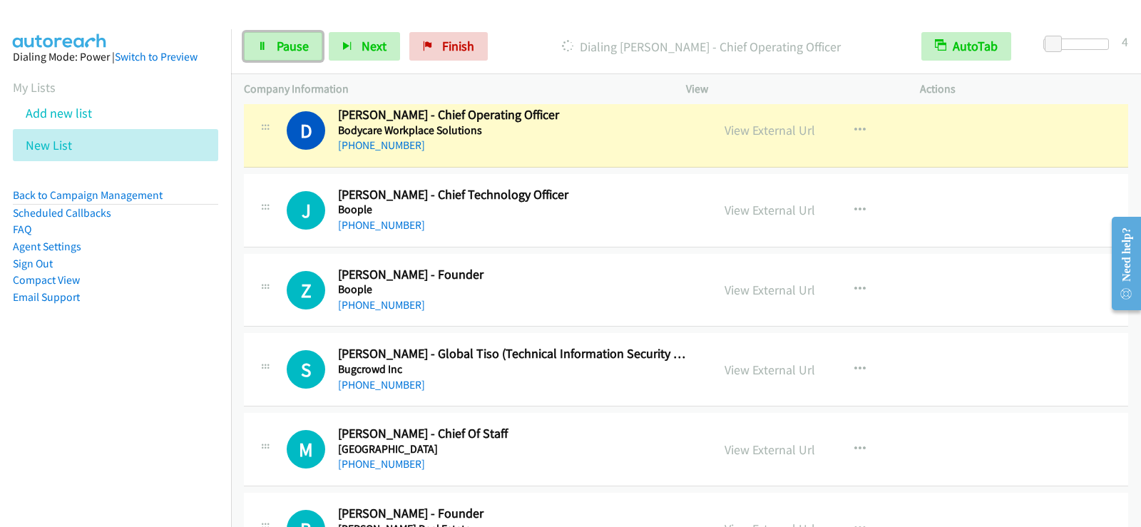
drag, startPoint x: 310, startPoint y: 53, endPoint x: 320, endPoint y: 115, distance: 62.1
click at [310, 53] on link "Pause" at bounding box center [283, 46] width 78 height 29
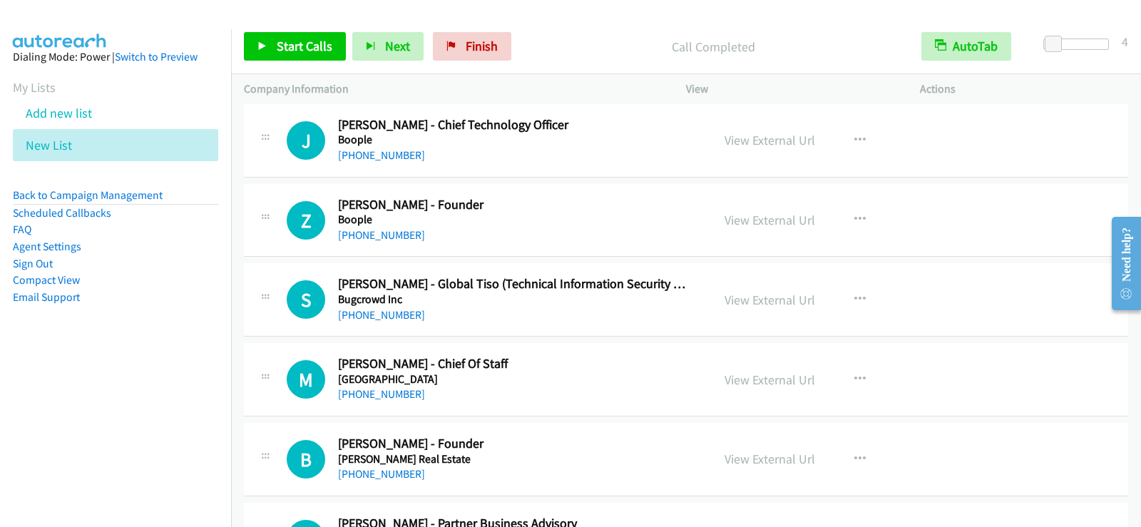
scroll to position [4548, 0]
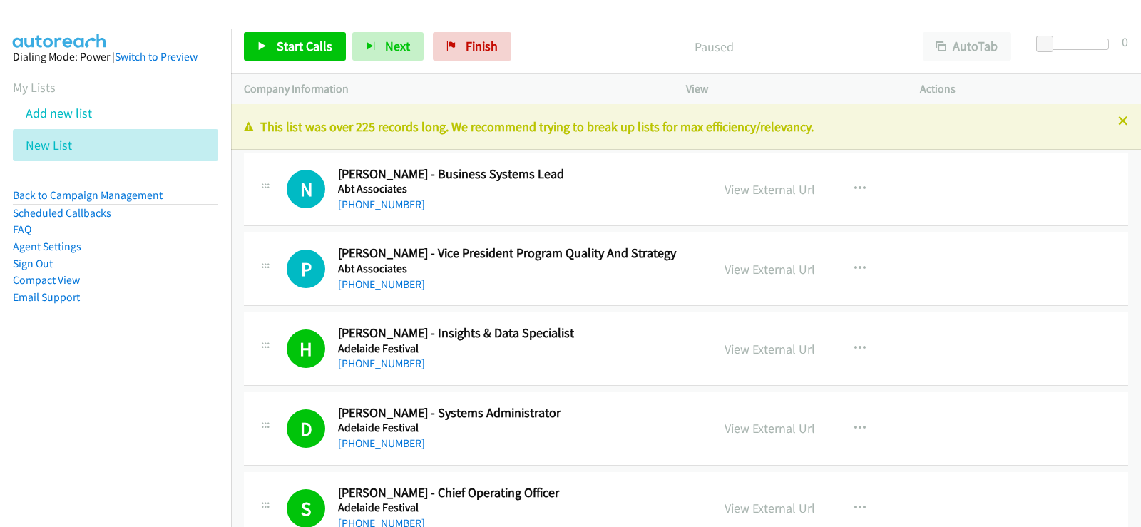
click at [1020, 133] on p "This list was over 225 records long. We recommend trying to break up lists for …" at bounding box center [686, 126] width 884 height 19
click at [1118, 122] on icon at bounding box center [1123, 122] width 10 height 10
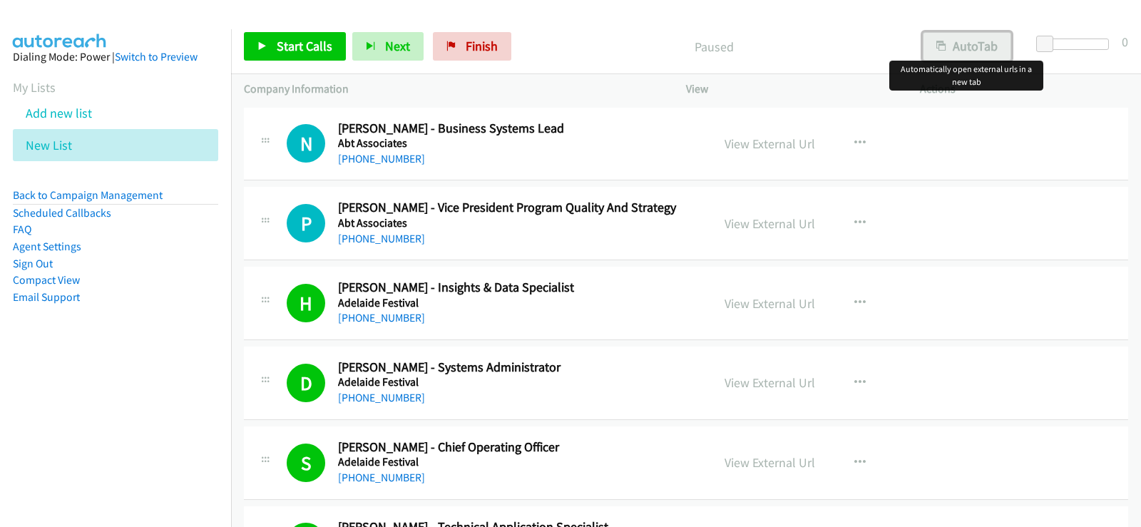
click at [973, 42] on button "AutoTab" at bounding box center [966, 46] width 88 height 29
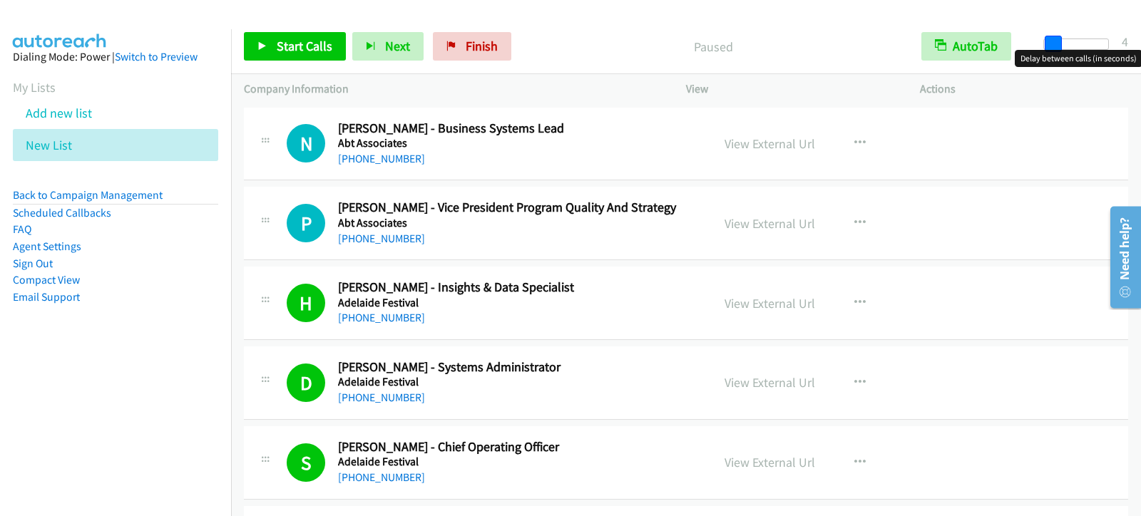
drag, startPoint x: 1049, startPoint y: 43, endPoint x: 1056, endPoint y: 41, distance: 8.3
click at [1056, 41] on span at bounding box center [1052, 44] width 17 height 17
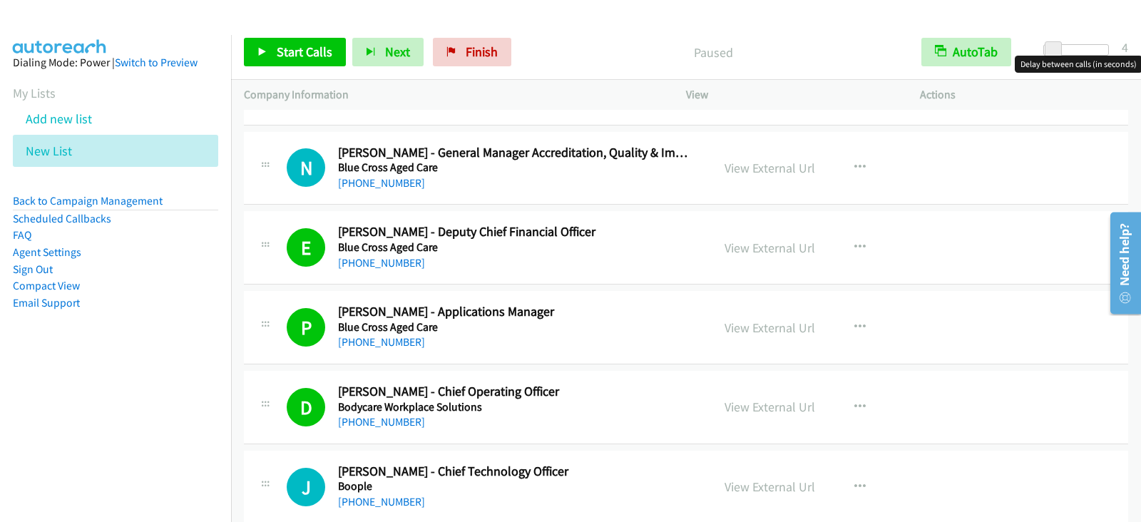
scroll to position [4420, 0]
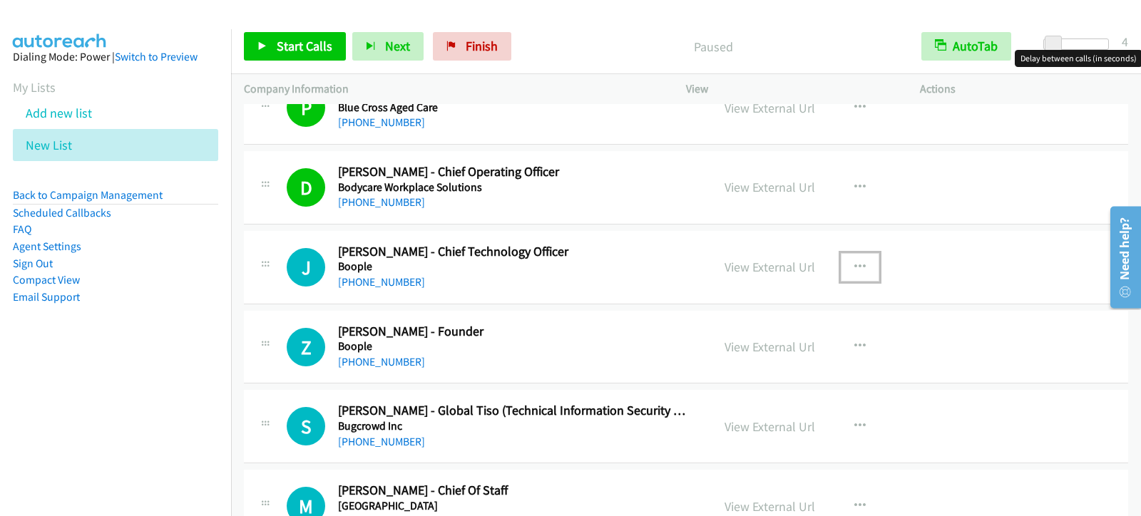
click at [843, 267] on button "button" at bounding box center [859, 267] width 38 height 29
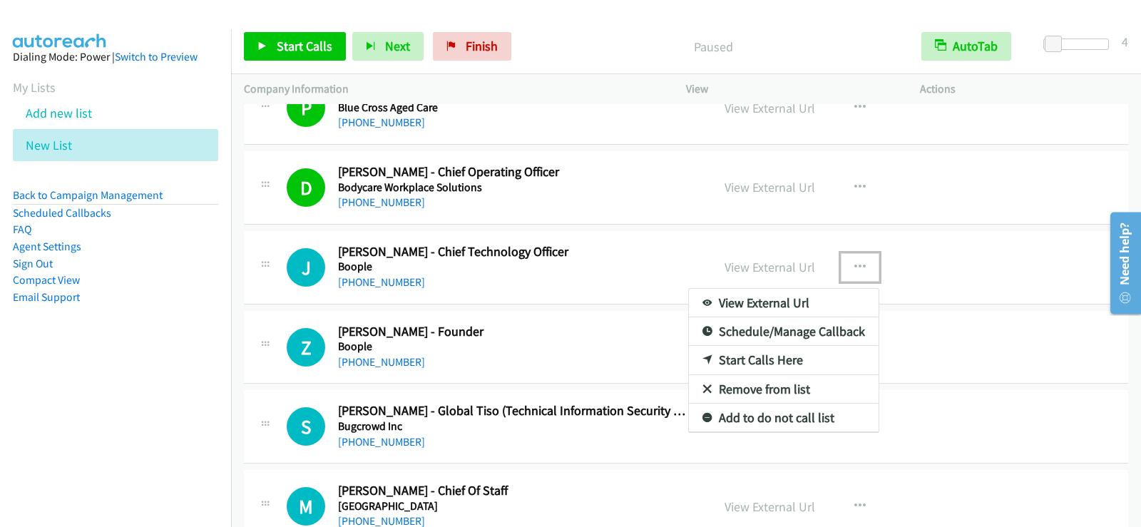
click at [759, 361] on link "Start Calls Here" at bounding box center [784, 360] width 190 height 29
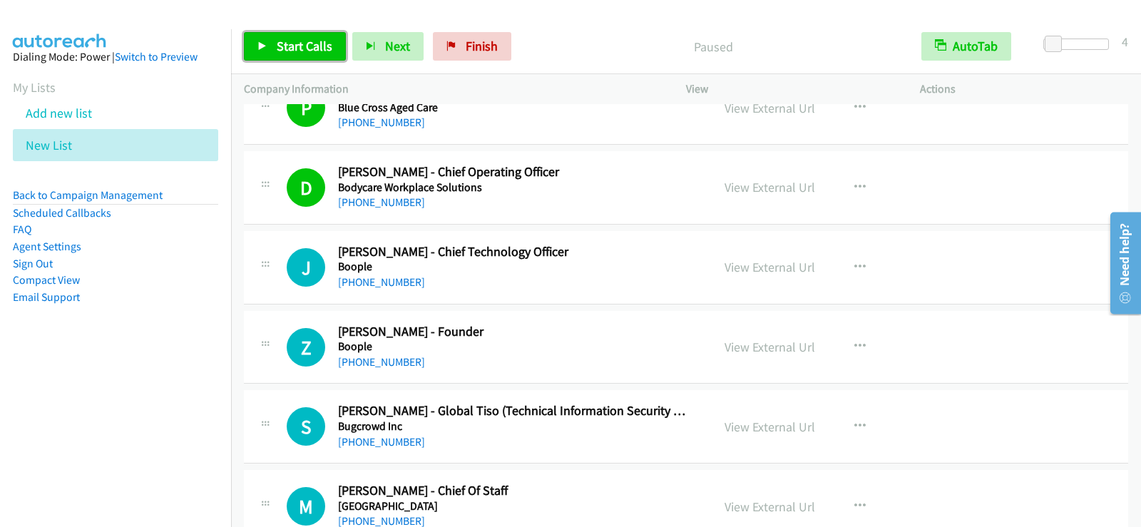
click at [321, 59] on link "Start Calls" at bounding box center [295, 46] width 102 height 29
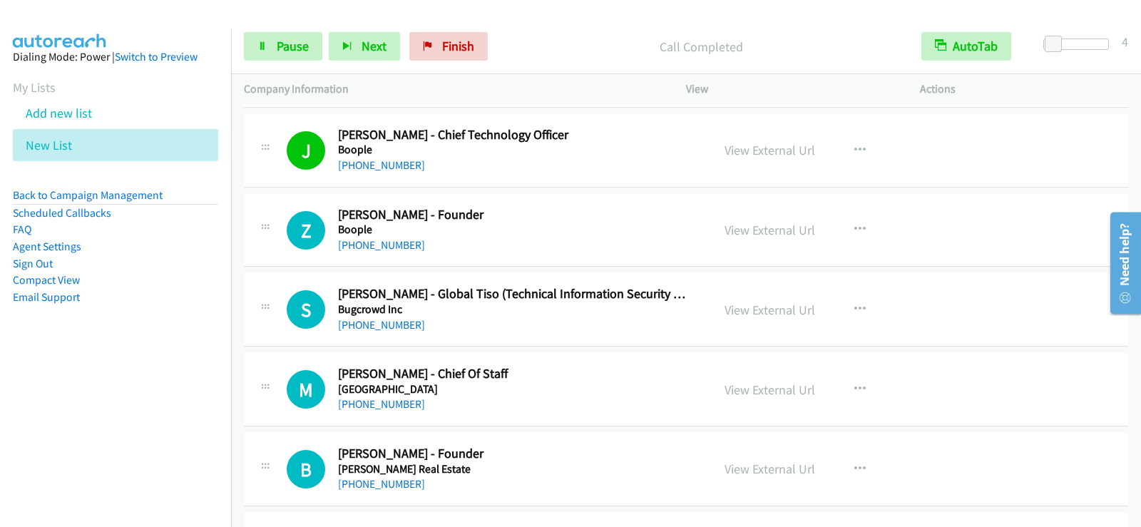
scroll to position [4562, 0]
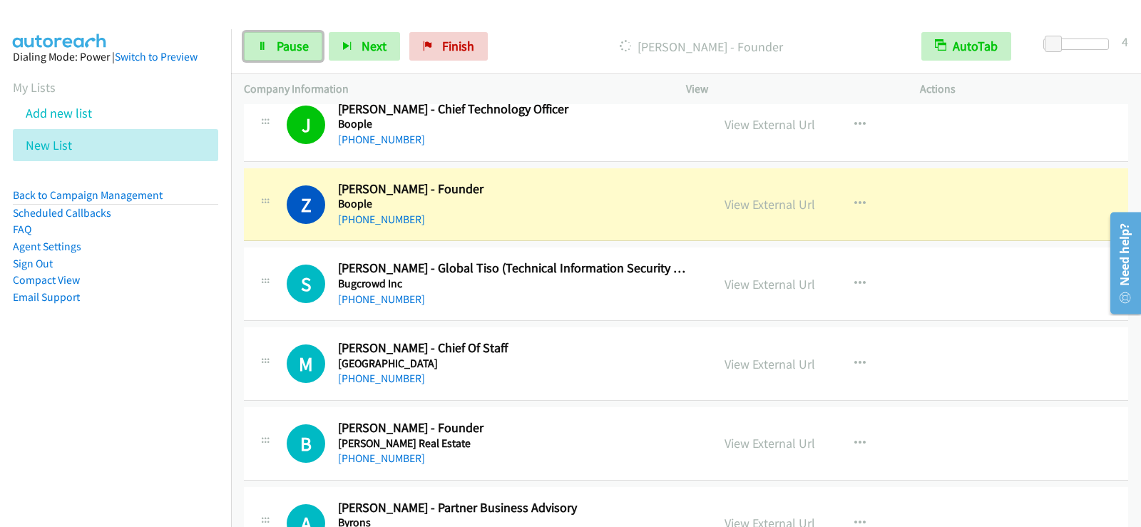
drag, startPoint x: 292, startPoint y: 41, endPoint x: 272, endPoint y: 73, distance: 37.8
click at [291, 41] on span "Pause" at bounding box center [293, 46] width 32 height 16
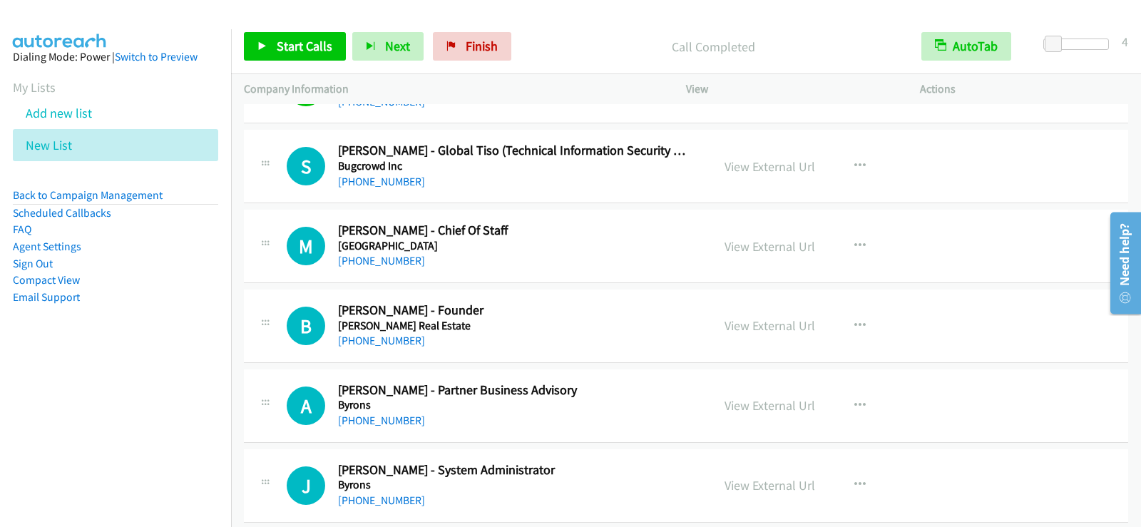
scroll to position [4705, 0]
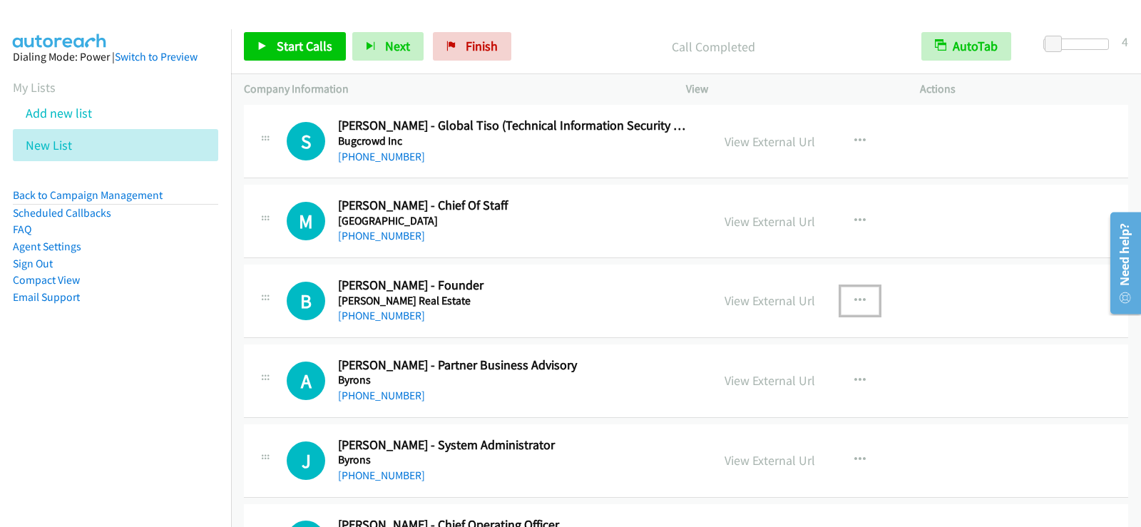
click at [859, 299] on icon "button" at bounding box center [859, 300] width 11 height 11
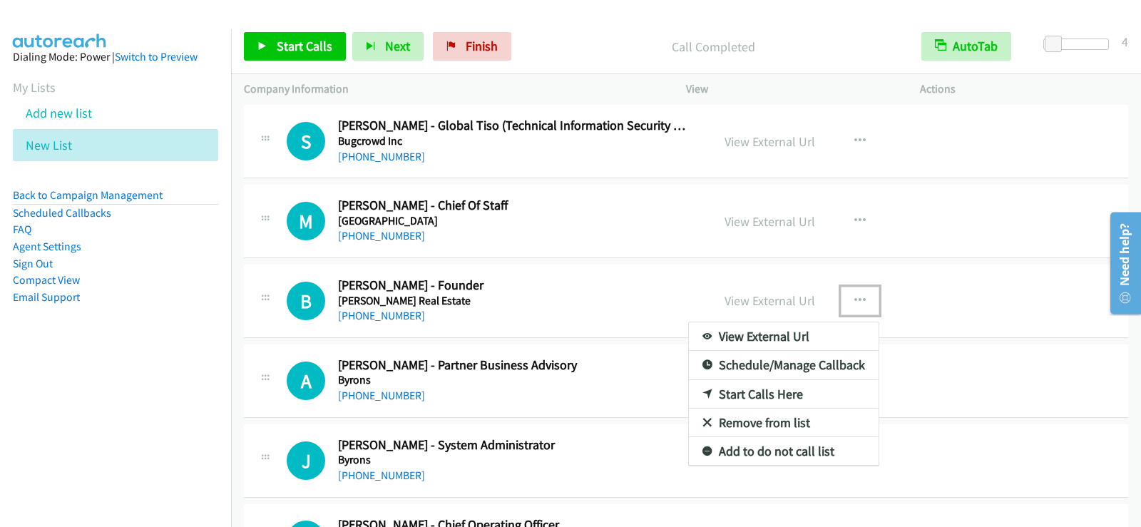
click at [758, 396] on link "Start Calls Here" at bounding box center [784, 394] width 190 height 29
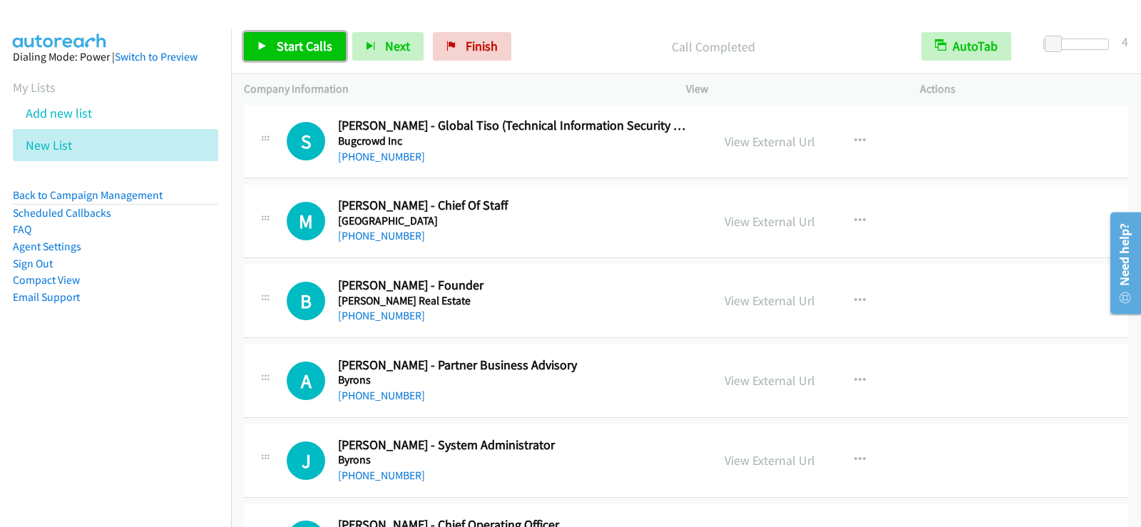
click at [289, 42] on span "Start Calls" at bounding box center [305, 46] width 56 height 16
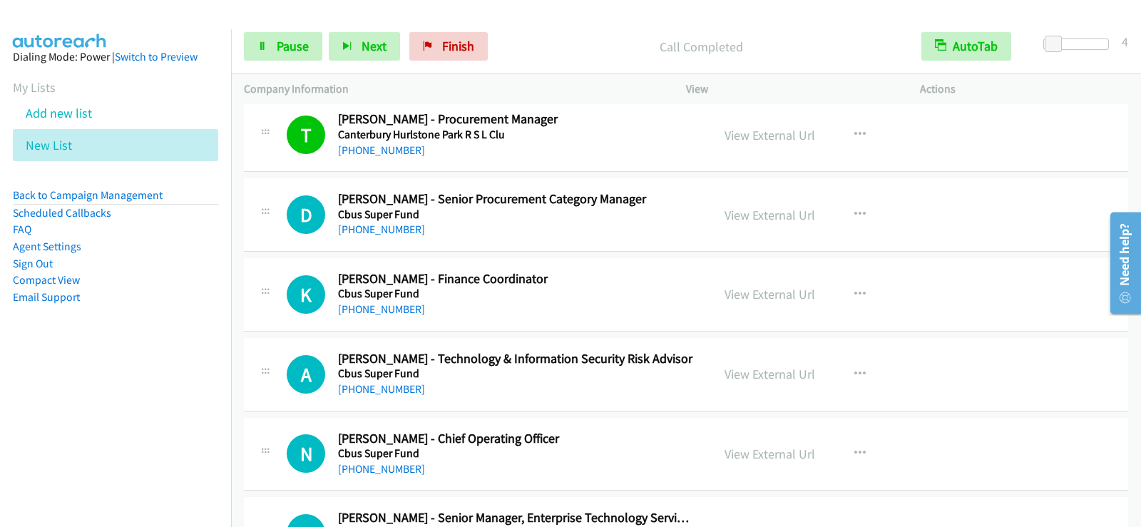
scroll to position [5261, 0]
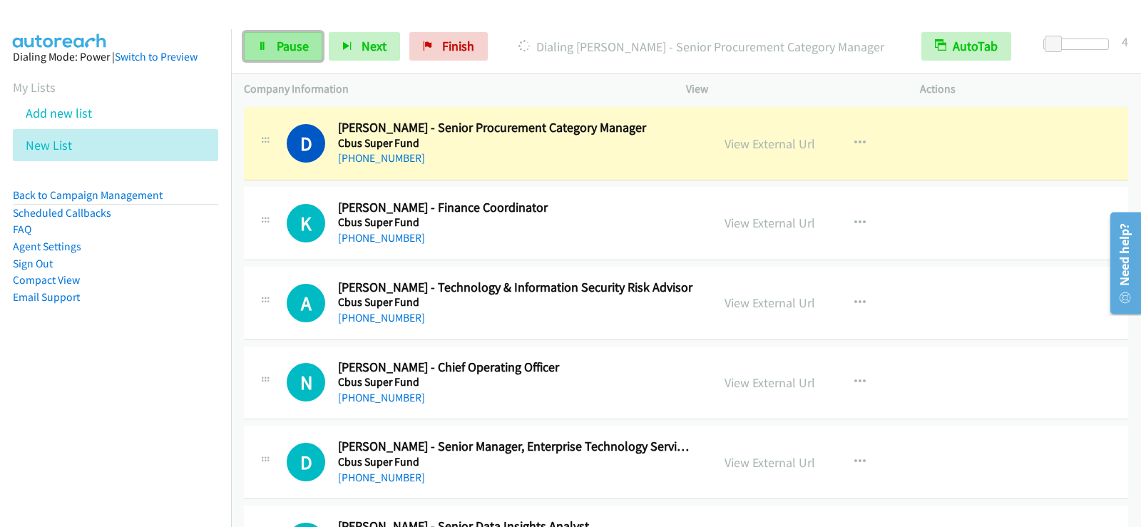
click at [294, 52] on span "Pause" at bounding box center [293, 46] width 32 height 16
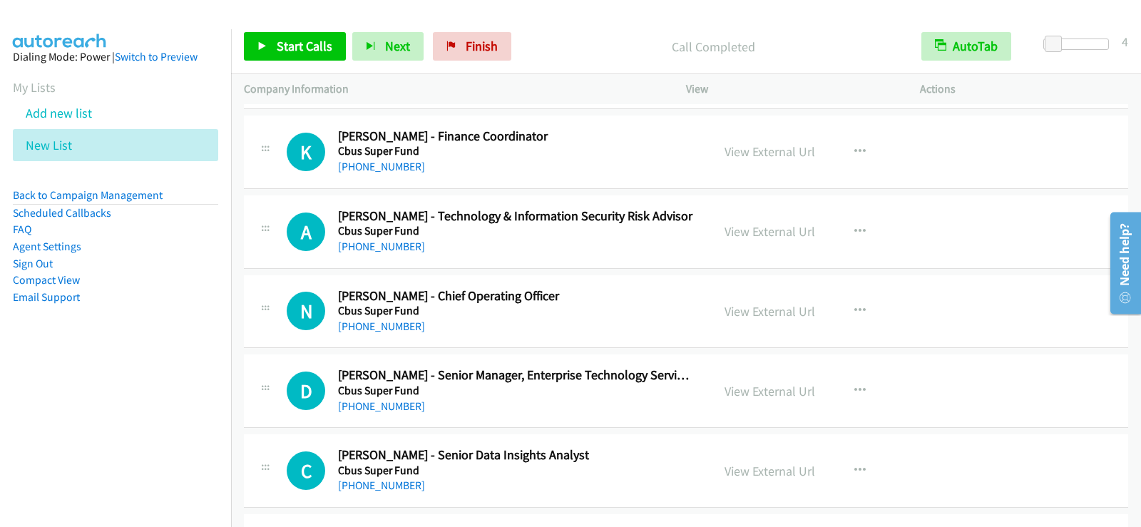
scroll to position [5403, 0]
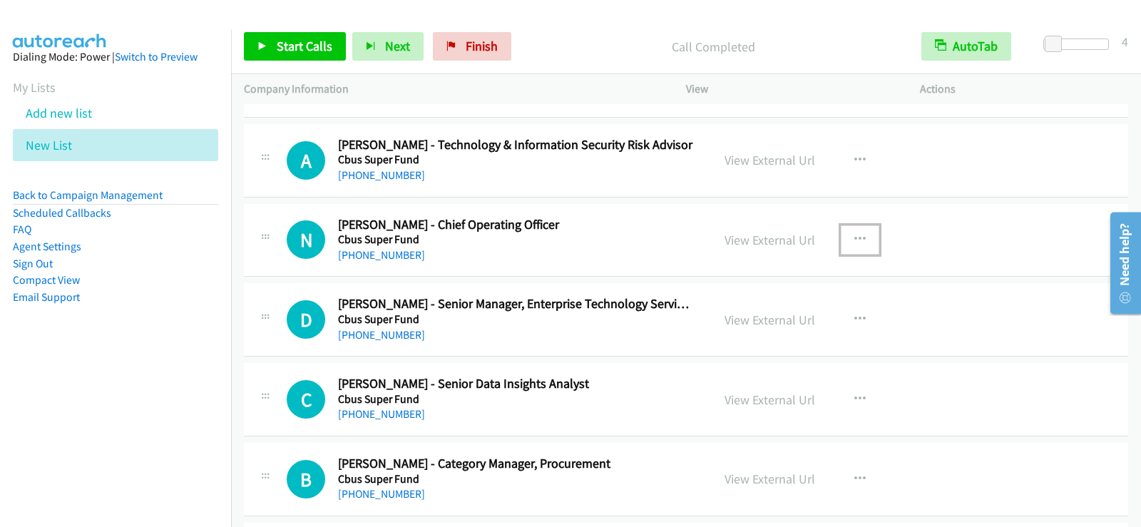
click at [858, 239] on icon "button" at bounding box center [859, 239] width 11 height 11
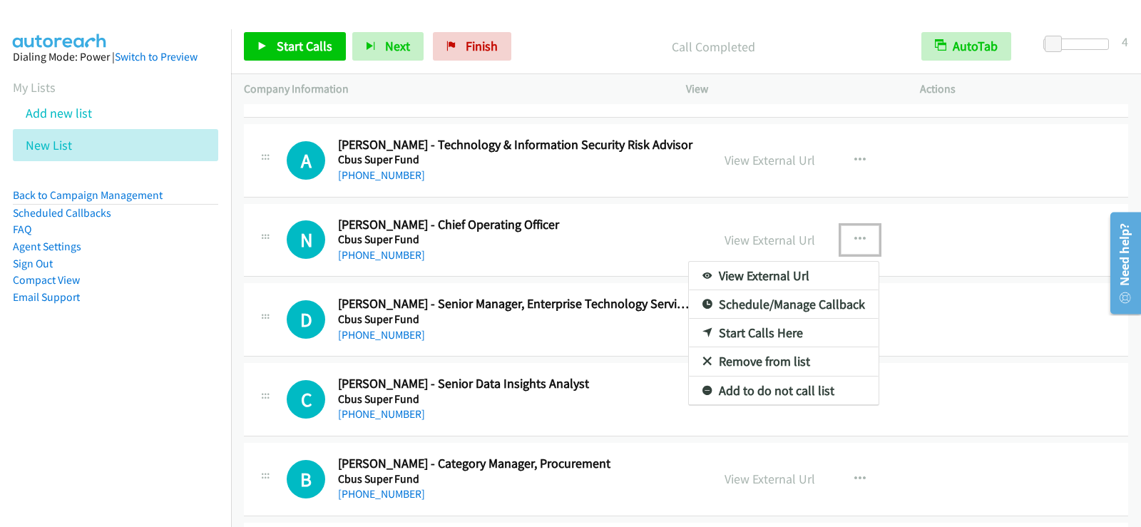
click at [856, 155] on div at bounding box center [570, 263] width 1141 height 527
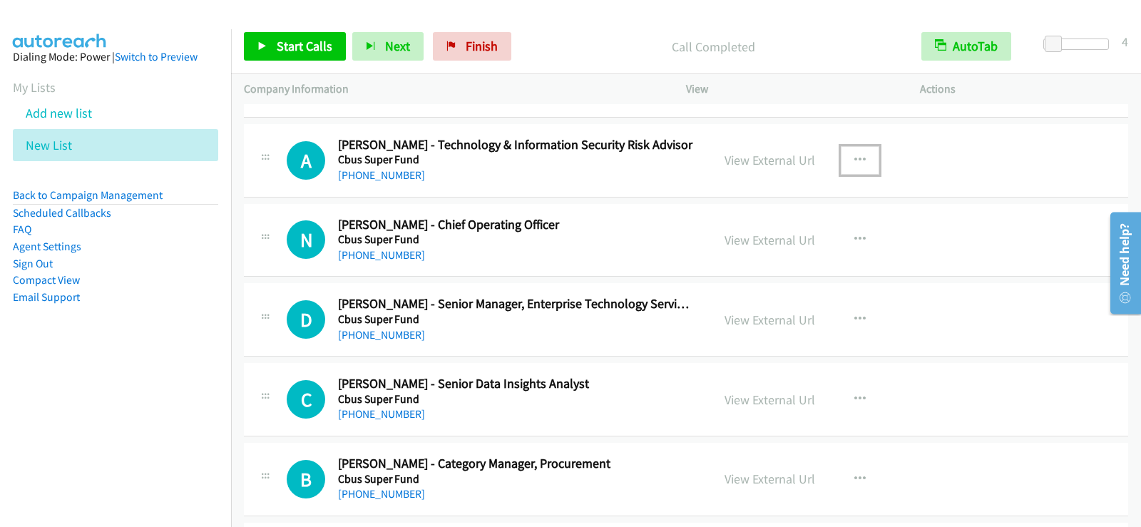
click at [856, 155] on icon "button" at bounding box center [859, 160] width 11 height 11
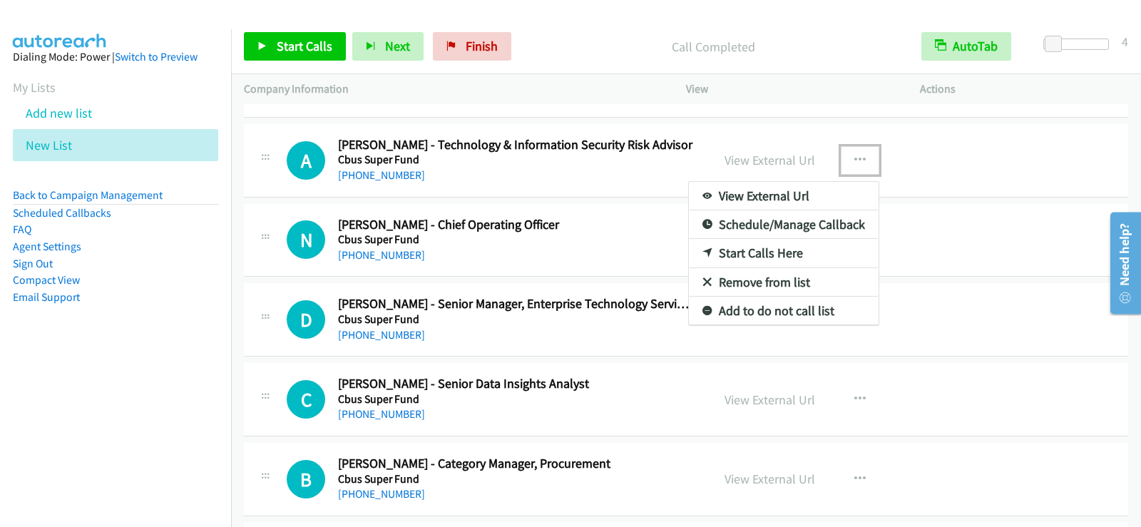
click at [749, 248] on link "Start Calls Here" at bounding box center [784, 253] width 190 height 29
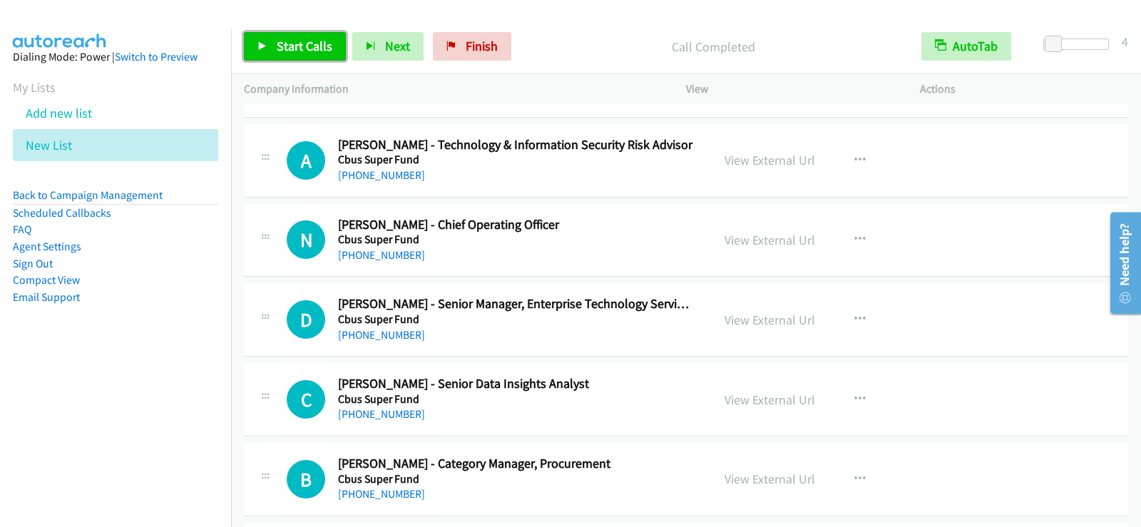
click at [297, 38] on span "Start Calls" at bounding box center [305, 46] width 56 height 16
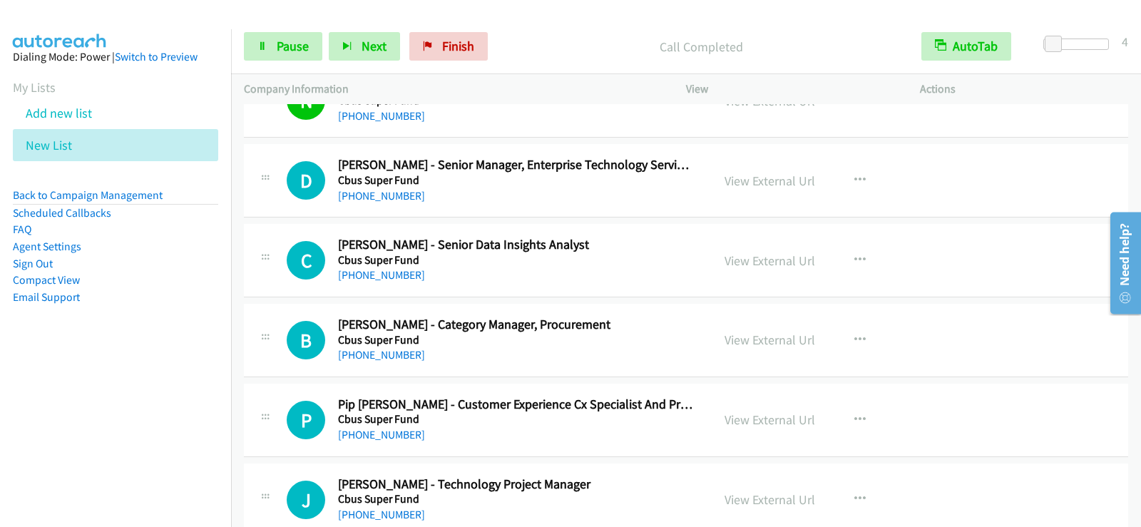
scroll to position [5546, 0]
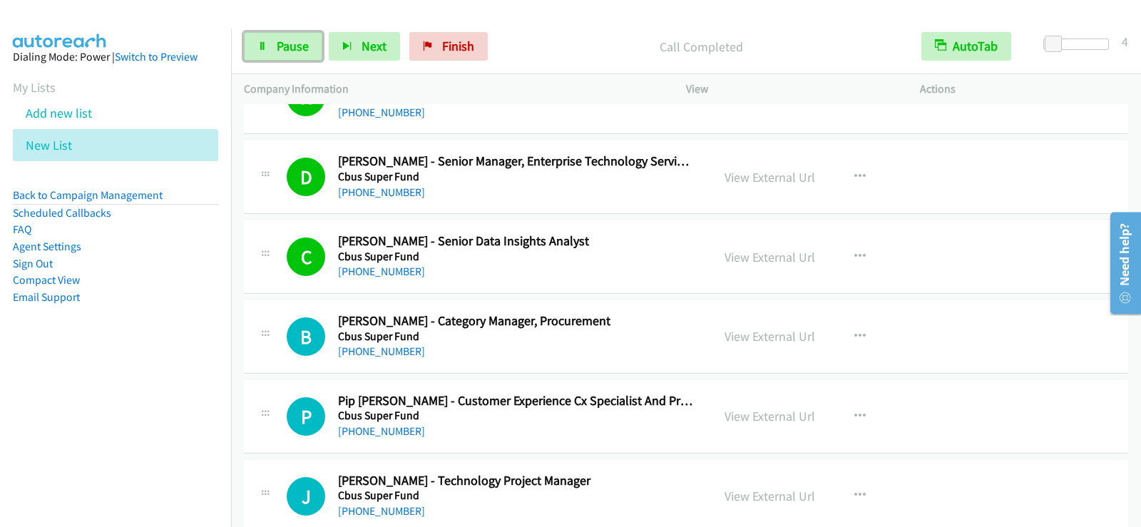
click at [270, 46] on link "Pause" at bounding box center [283, 46] width 78 height 29
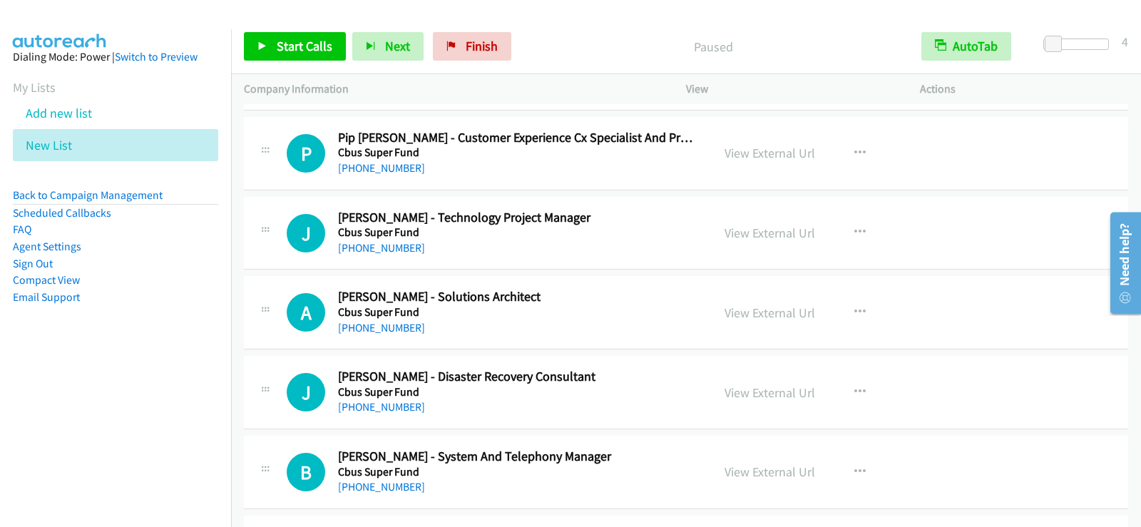
scroll to position [5831, 0]
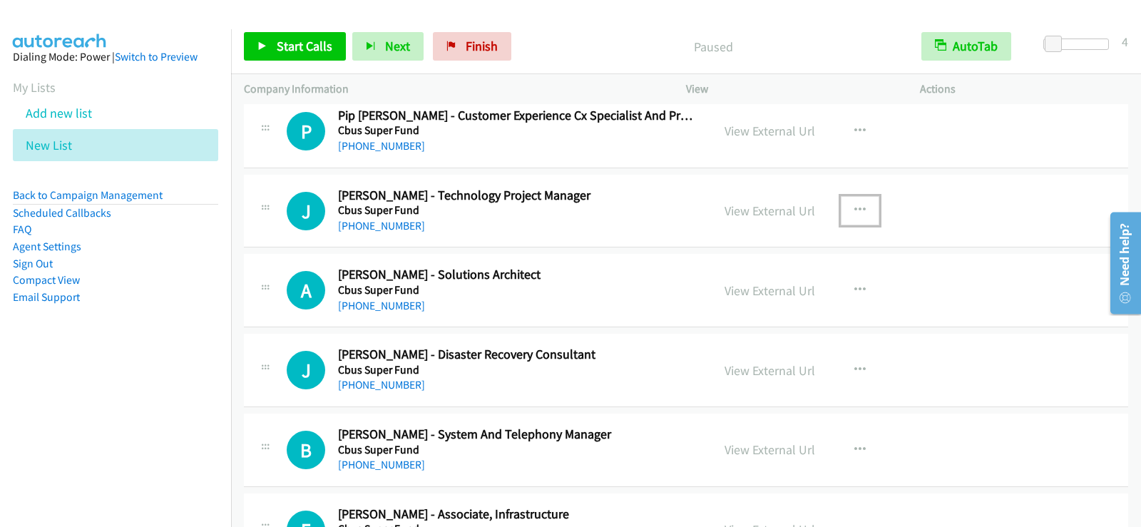
click at [854, 205] on icon "button" at bounding box center [859, 210] width 11 height 11
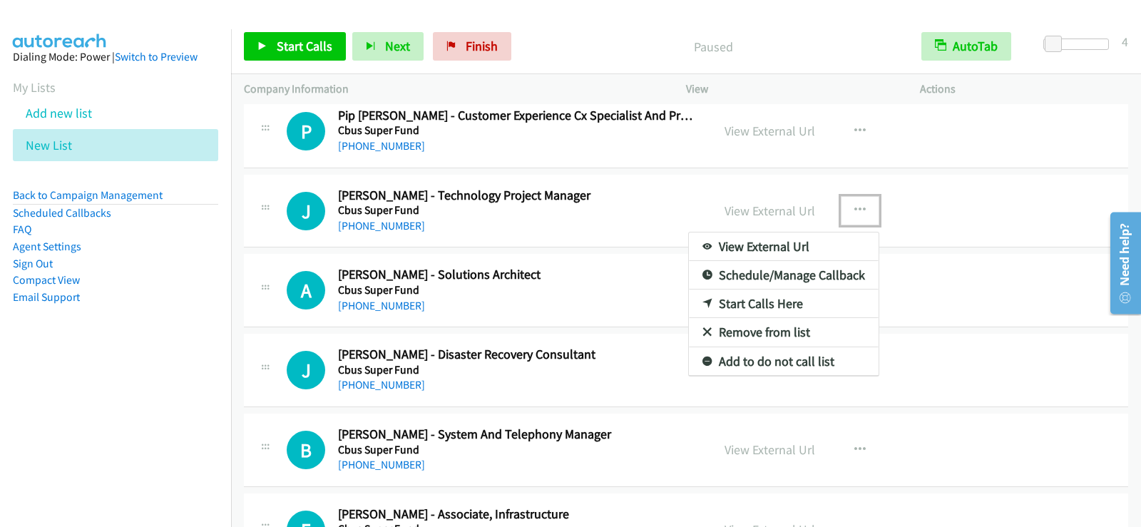
click at [790, 303] on link "Start Calls Here" at bounding box center [784, 303] width 190 height 29
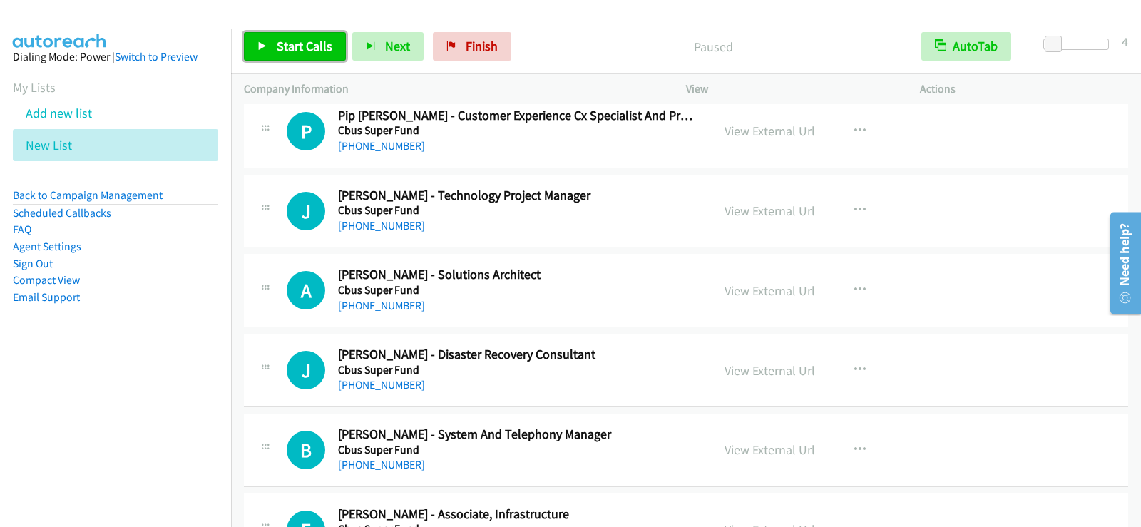
click at [333, 52] on link "Start Calls" at bounding box center [295, 46] width 102 height 29
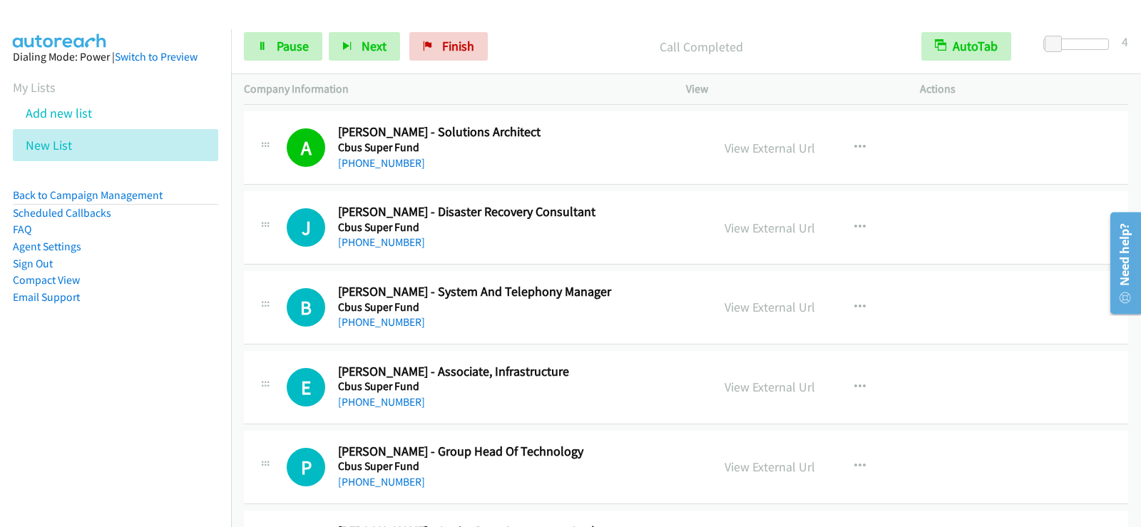
scroll to position [6045, 0]
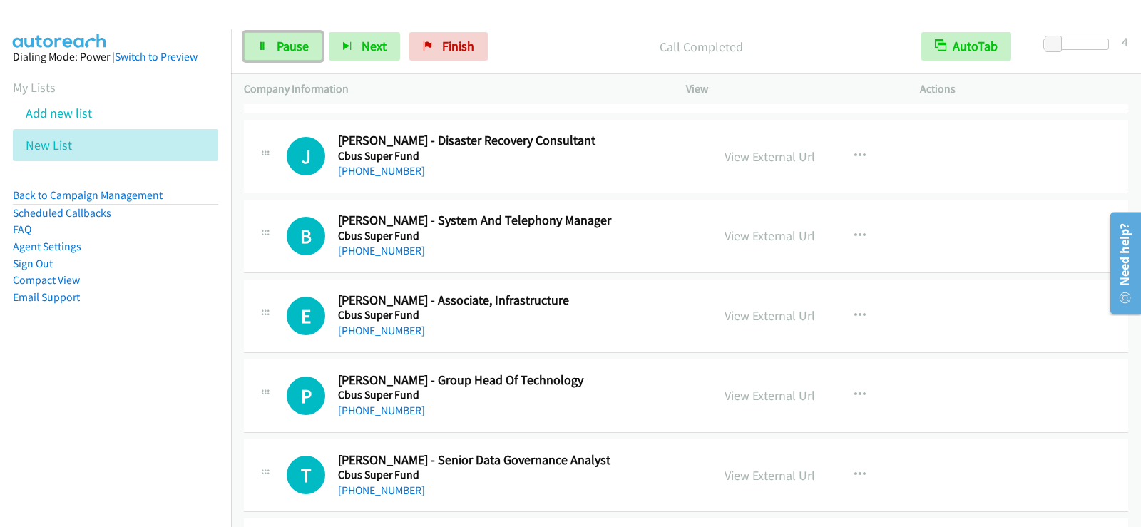
drag, startPoint x: 287, startPoint y: 53, endPoint x: 317, endPoint y: 77, distance: 38.1
click at [287, 53] on span "Pause" at bounding box center [293, 46] width 32 height 16
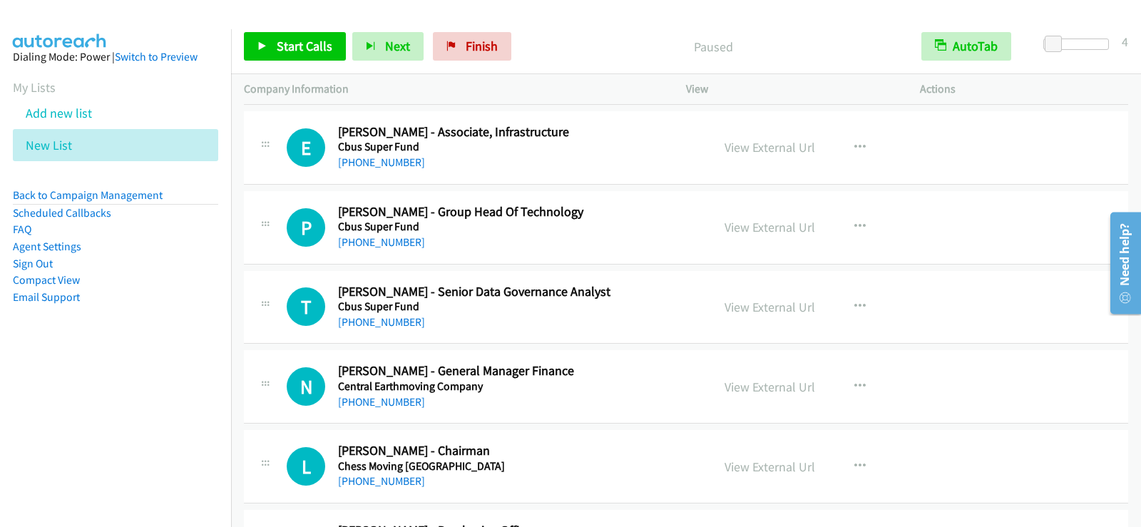
scroll to position [6259, 0]
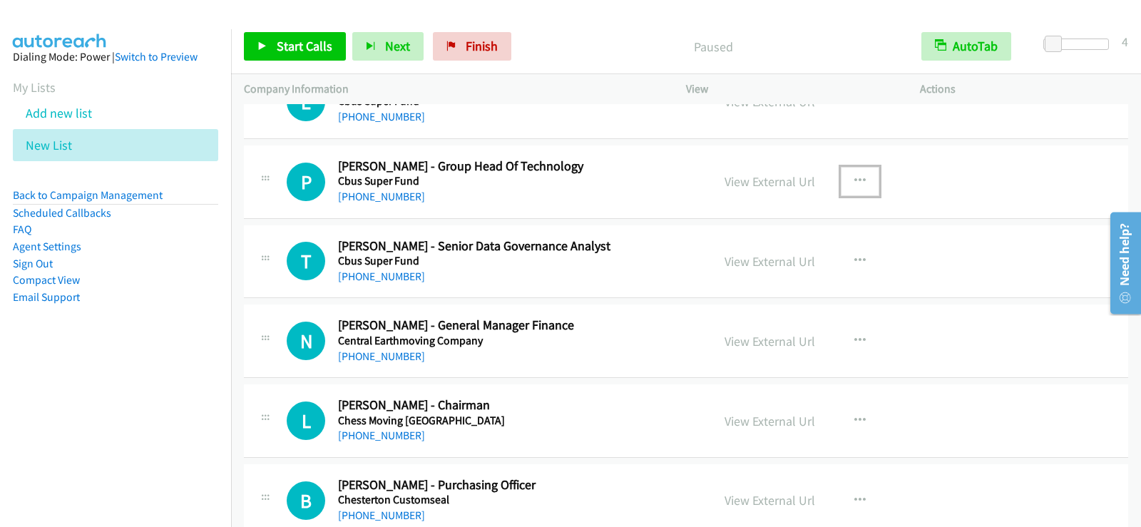
click at [858, 180] on icon "button" at bounding box center [859, 180] width 11 height 11
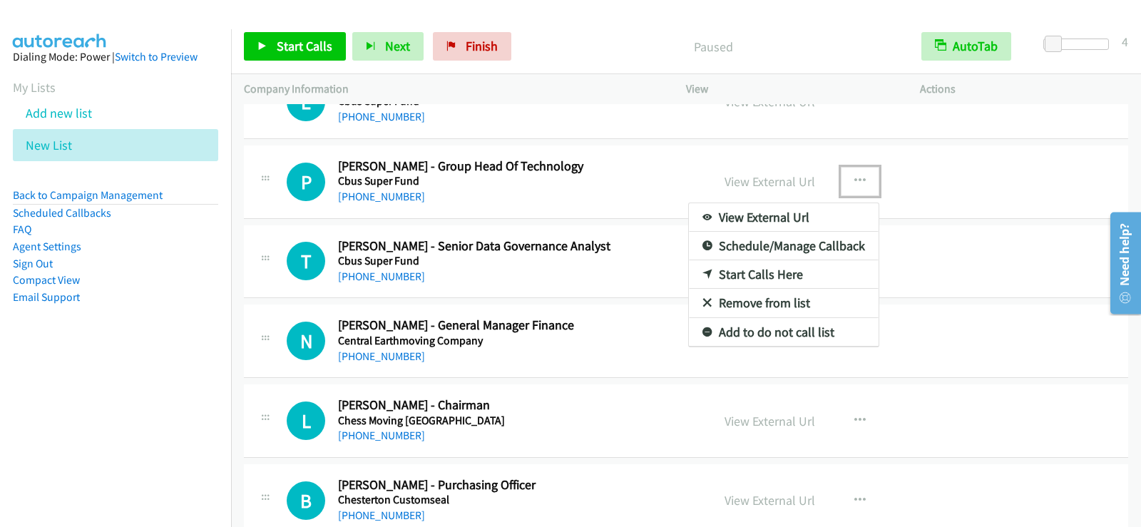
click at [782, 272] on link "Start Calls Here" at bounding box center [784, 274] width 190 height 29
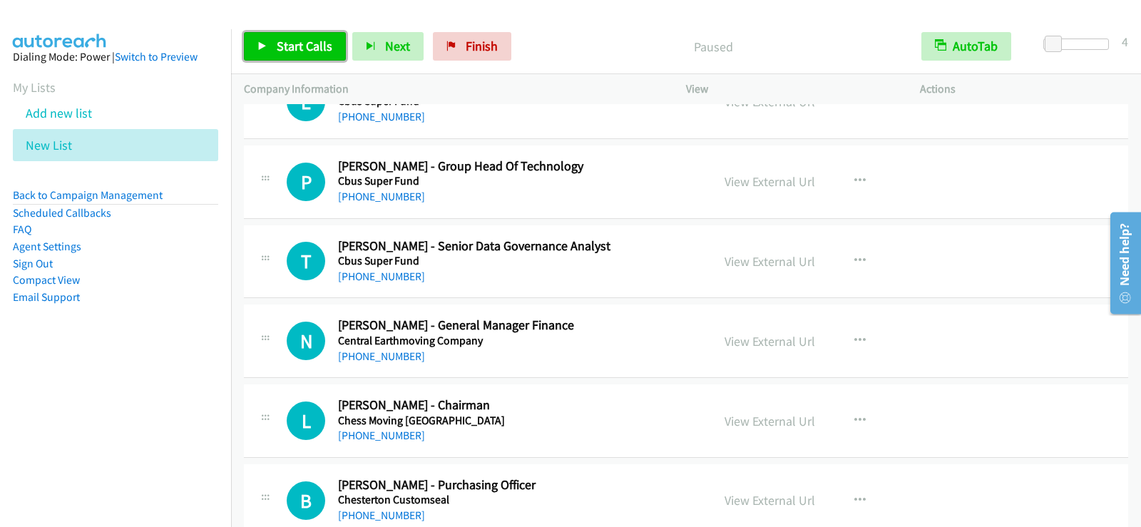
click at [312, 51] on span "Start Calls" at bounding box center [305, 46] width 56 height 16
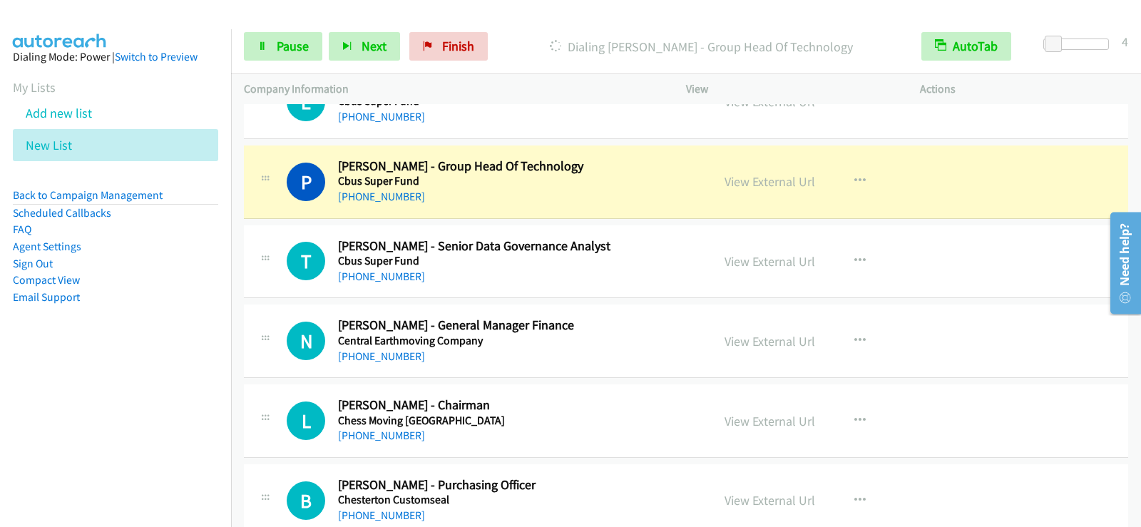
scroll to position [6287, 0]
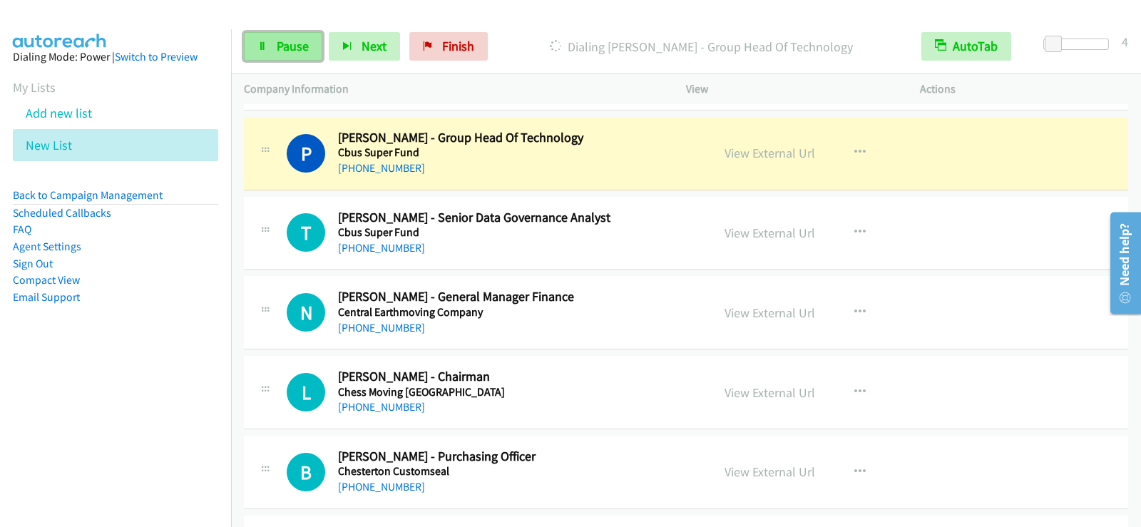
drag, startPoint x: 282, startPoint y: 46, endPoint x: 266, endPoint y: 139, distance: 94.1
click at [282, 46] on span "Pause" at bounding box center [293, 46] width 32 height 16
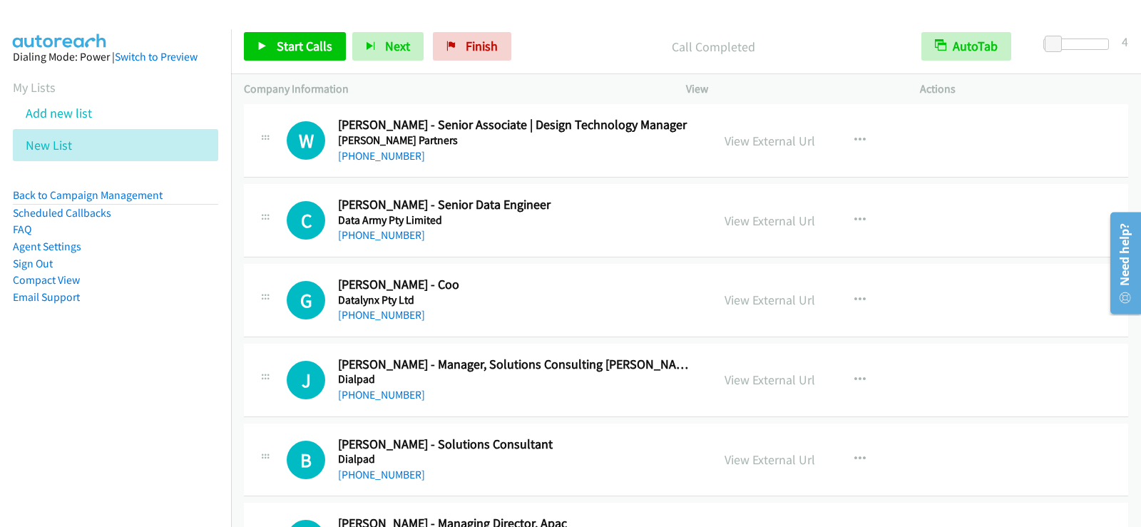
scroll to position [6929, 0]
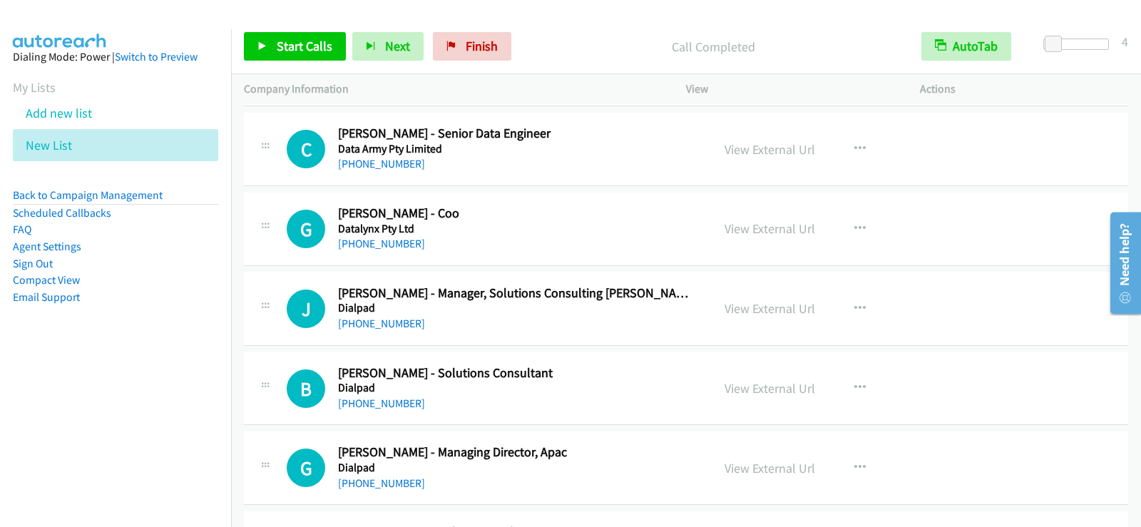
drag, startPoint x: 565, startPoint y: 234, endPoint x: 680, endPoint y: 226, distance: 115.7
click at [565, 234] on h5 "Datalynx Pty Ltd" at bounding box center [516, 229] width 356 height 14
click at [855, 230] on icon "button" at bounding box center [859, 228] width 11 height 11
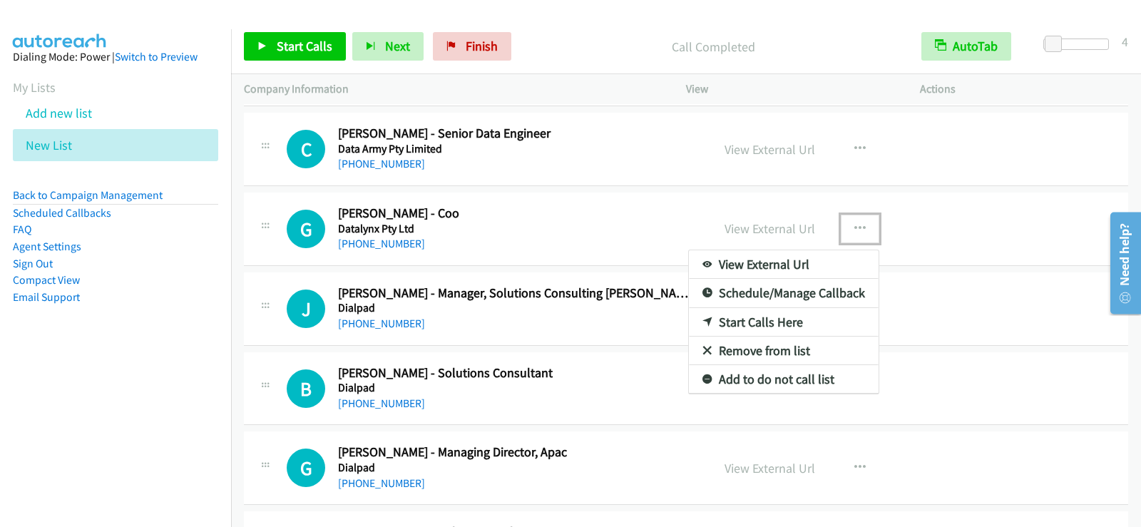
click at [776, 324] on link "Start Calls Here" at bounding box center [784, 322] width 190 height 29
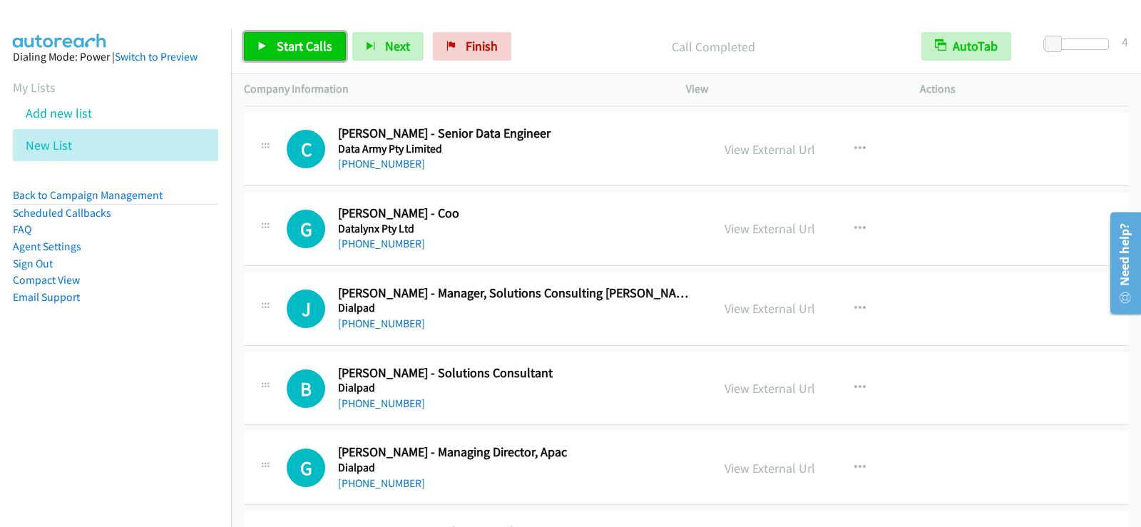
click at [302, 38] on span "Start Calls" at bounding box center [305, 46] width 56 height 16
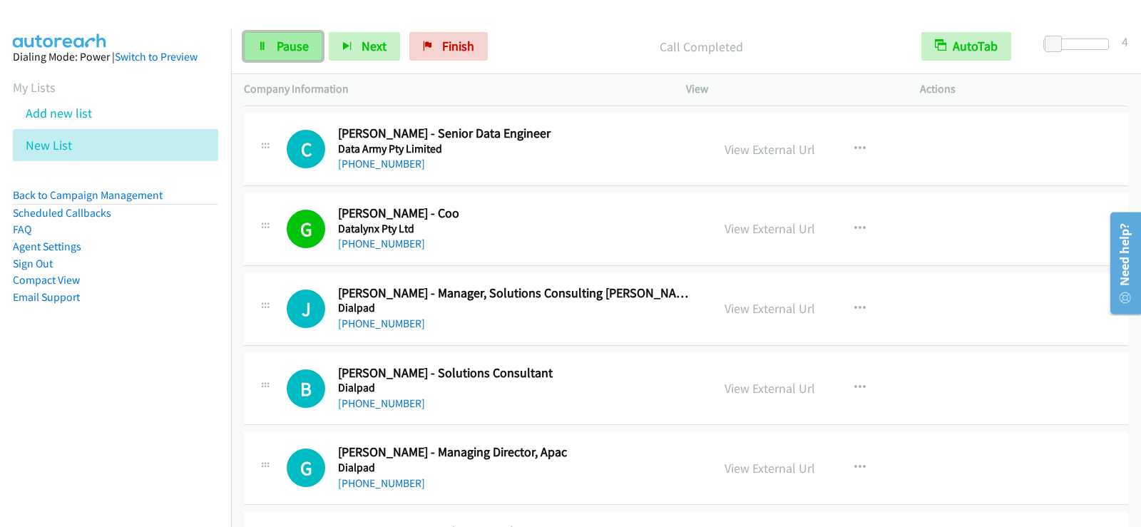
click at [269, 52] on link "Pause" at bounding box center [283, 46] width 78 height 29
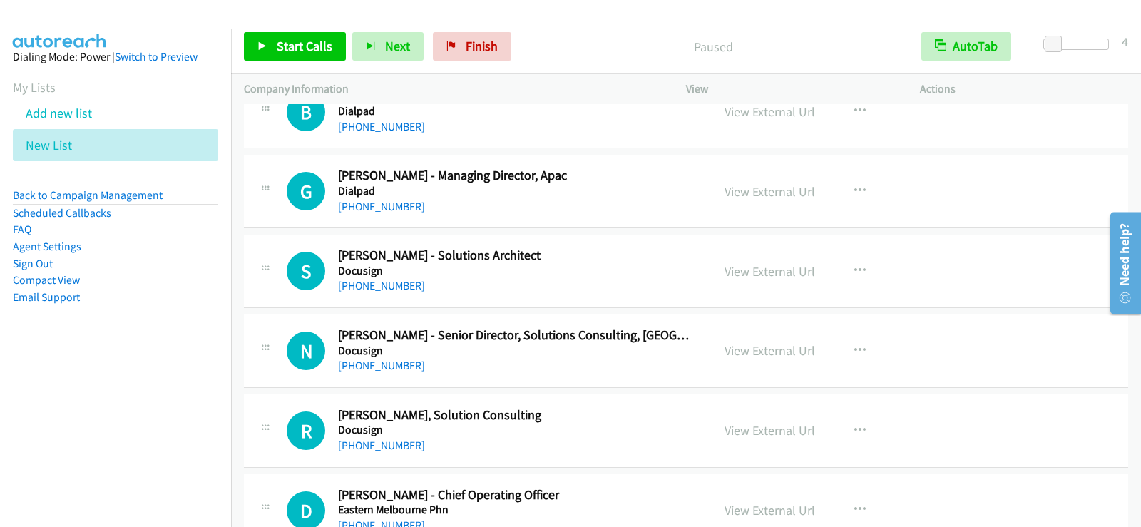
scroll to position [7214, 0]
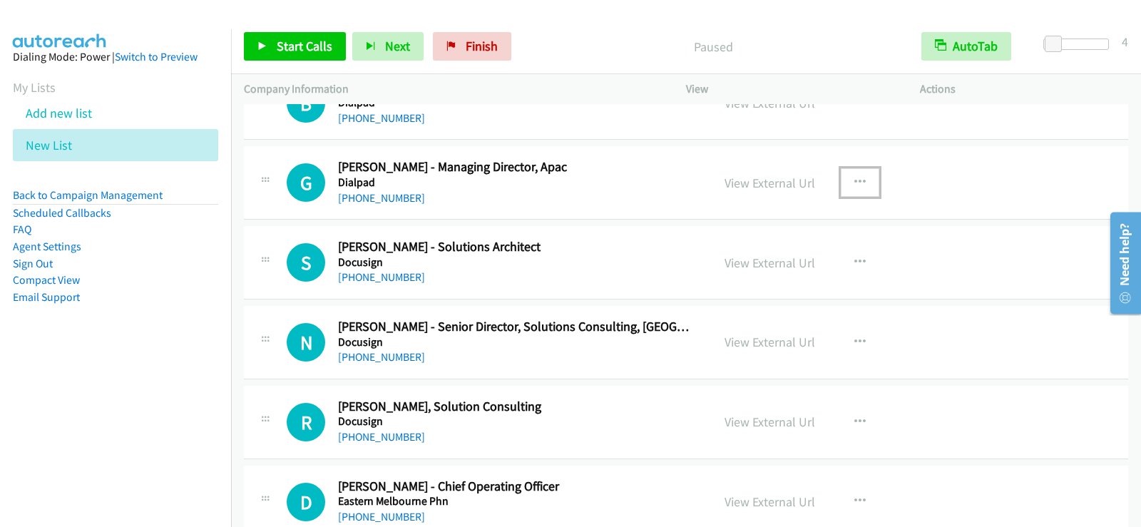
click at [854, 179] on icon "button" at bounding box center [859, 182] width 11 height 11
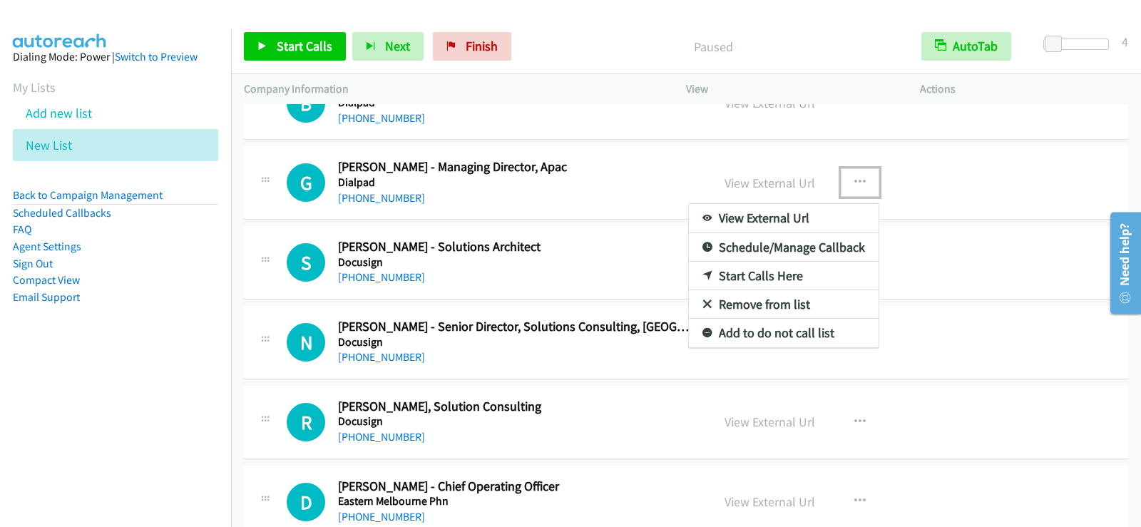
click at [728, 271] on link "Start Calls Here" at bounding box center [784, 276] width 190 height 29
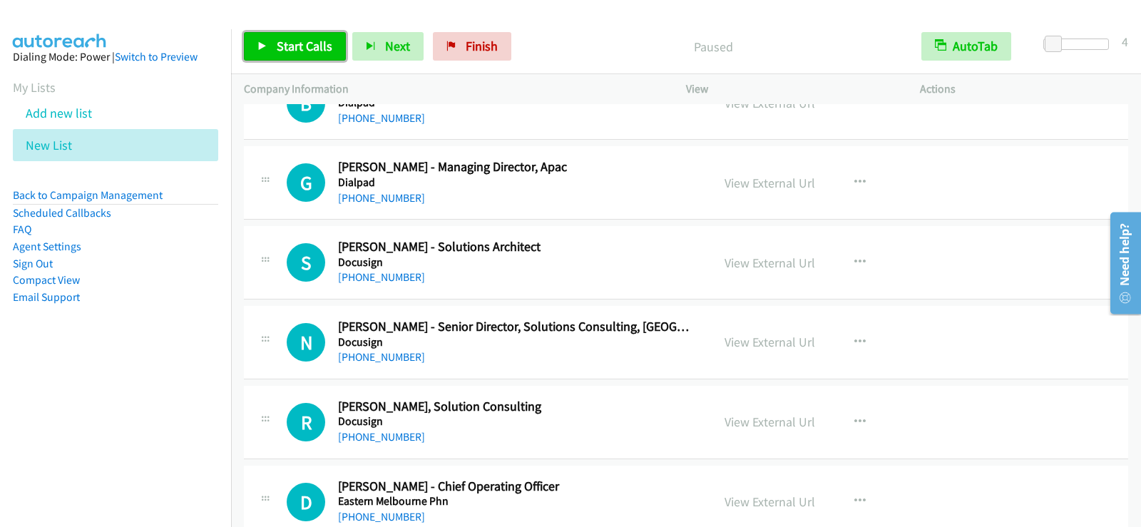
click at [300, 51] on span "Start Calls" at bounding box center [305, 46] width 56 height 16
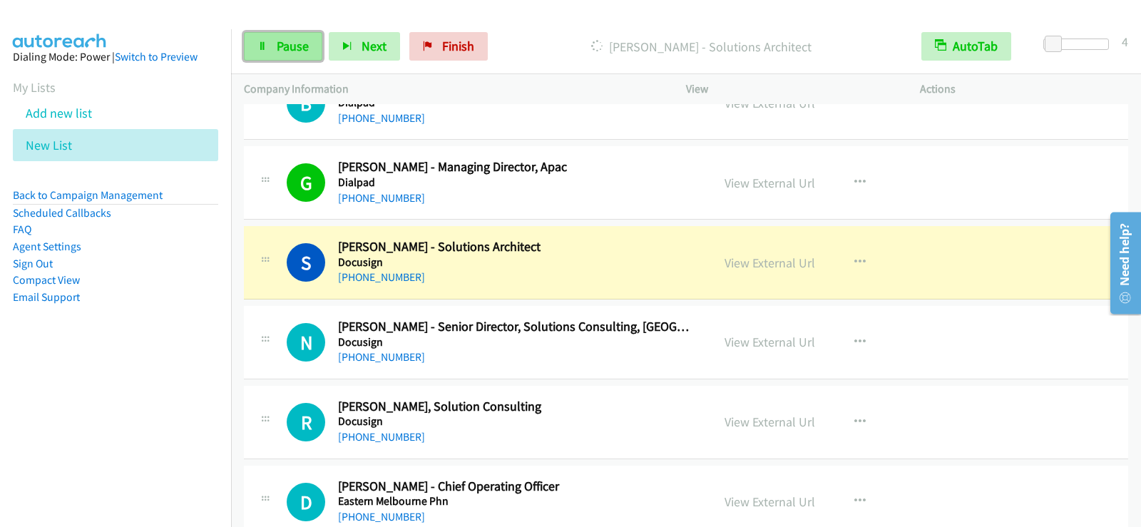
click at [306, 44] on span "Pause" at bounding box center [293, 46] width 32 height 16
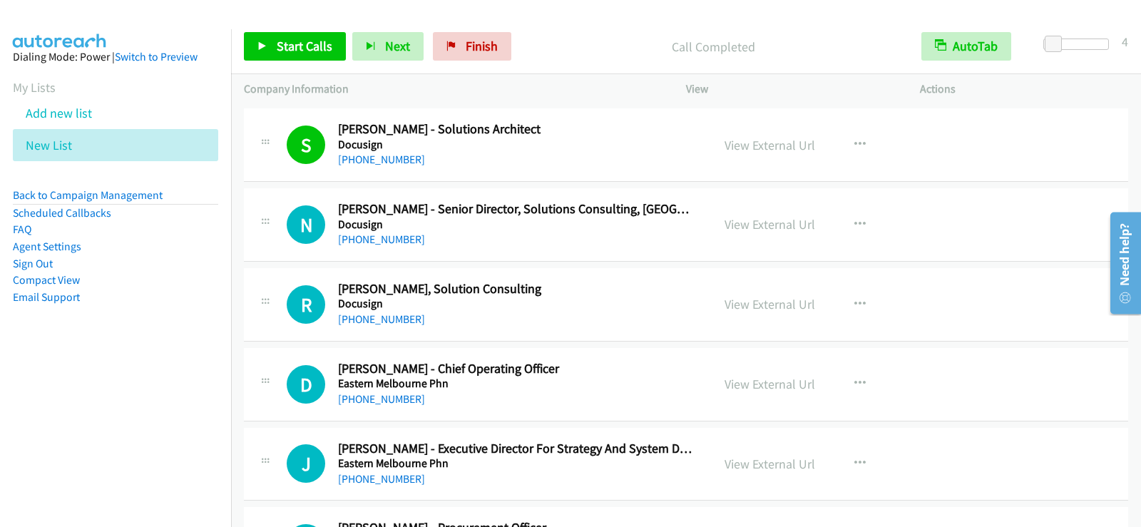
scroll to position [7357, 0]
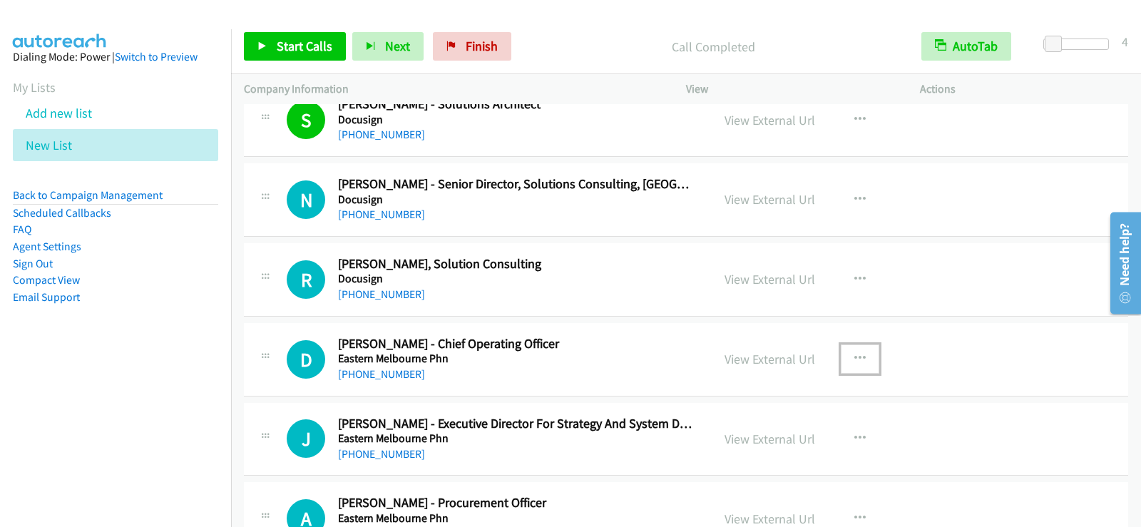
click at [854, 354] on icon "button" at bounding box center [859, 358] width 11 height 11
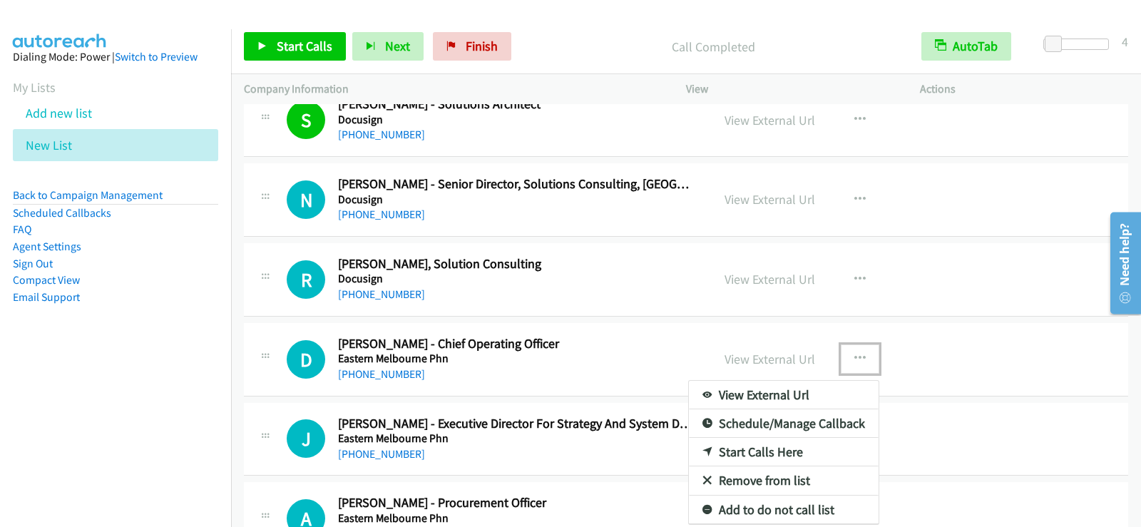
click at [761, 454] on link "Start Calls Here" at bounding box center [784, 452] width 190 height 29
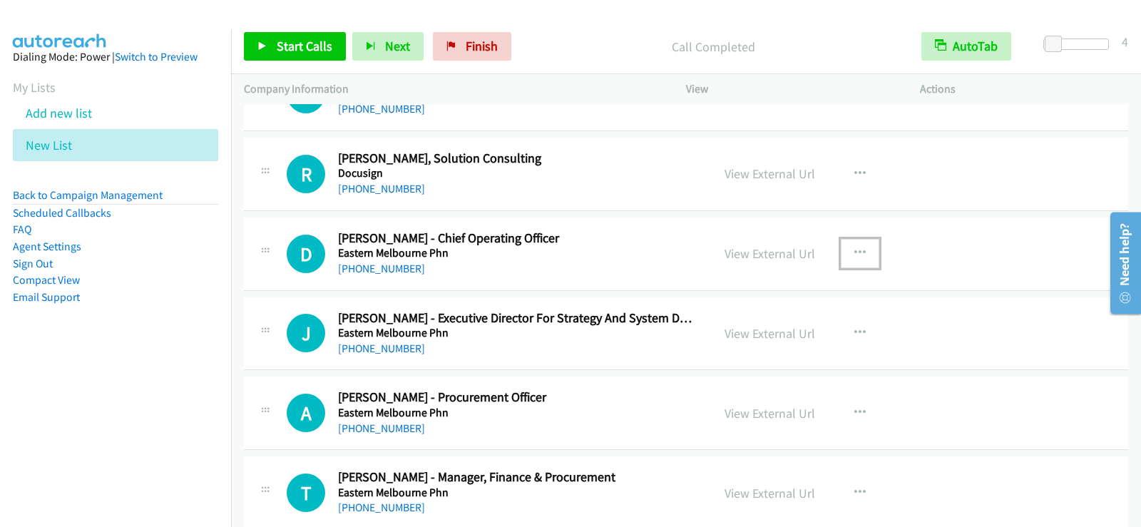
scroll to position [7571, 0]
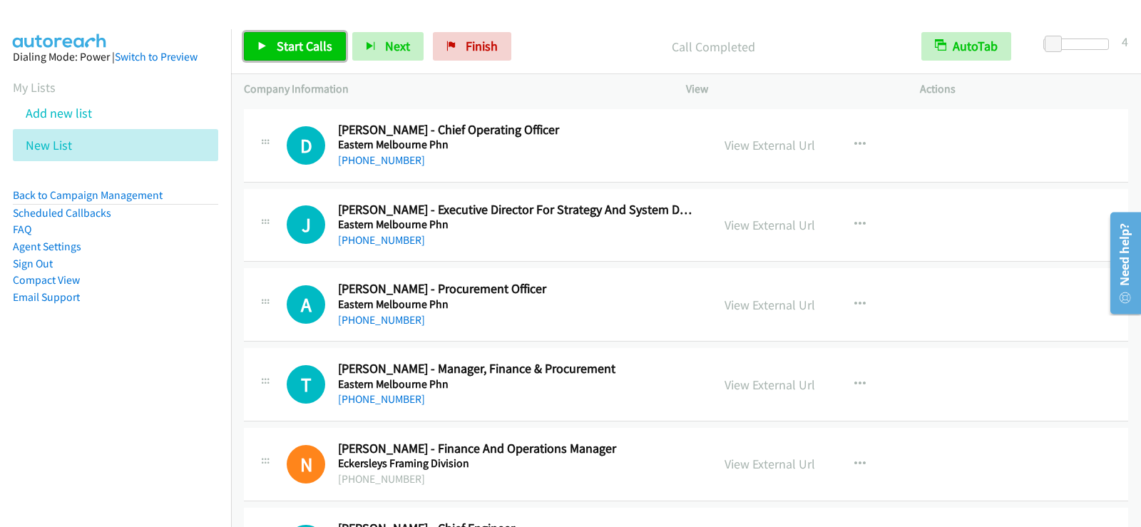
click at [289, 42] on span "Start Calls" at bounding box center [305, 46] width 56 height 16
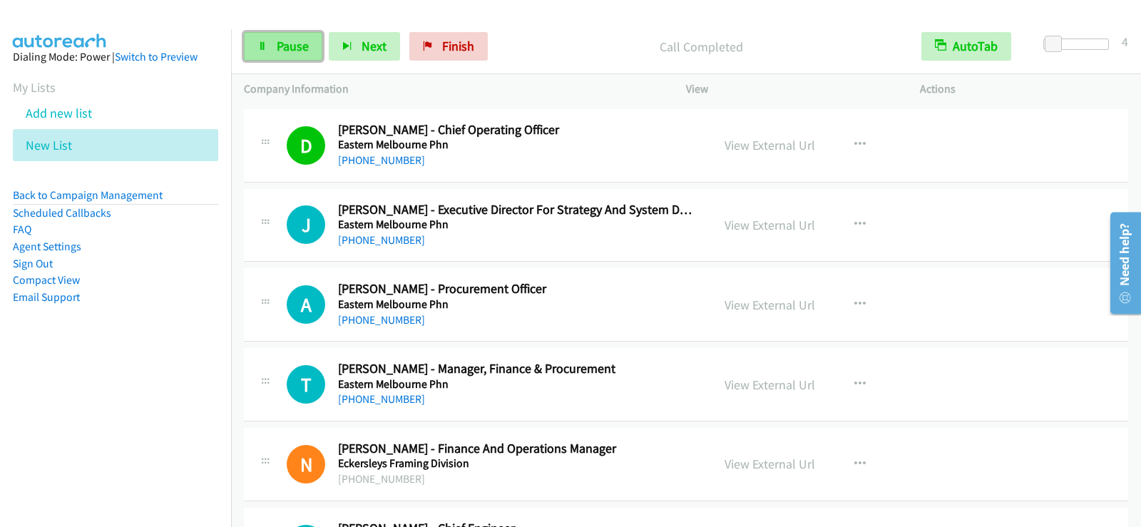
click at [255, 41] on link "Pause" at bounding box center [283, 46] width 78 height 29
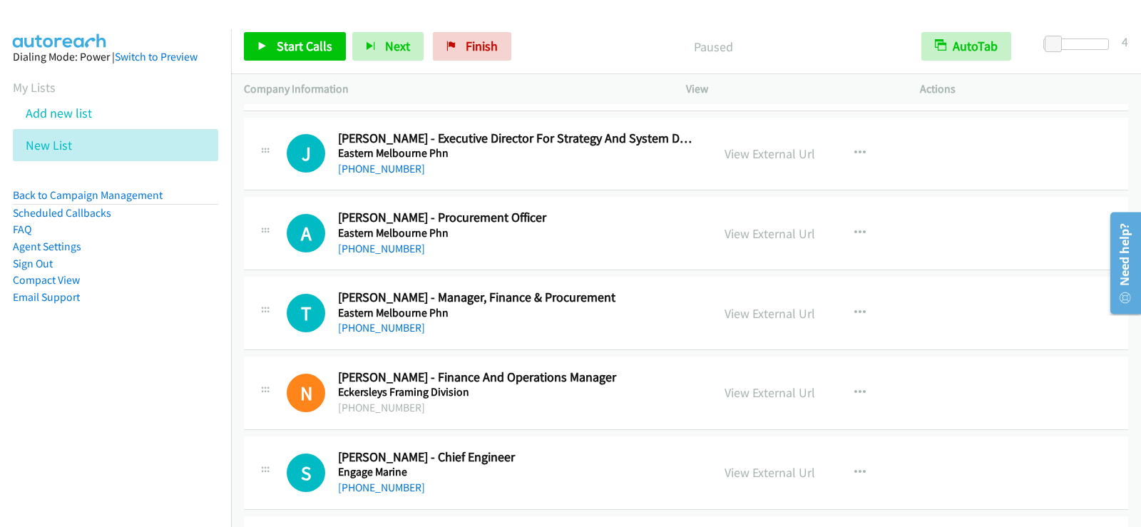
scroll to position [7713, 0]
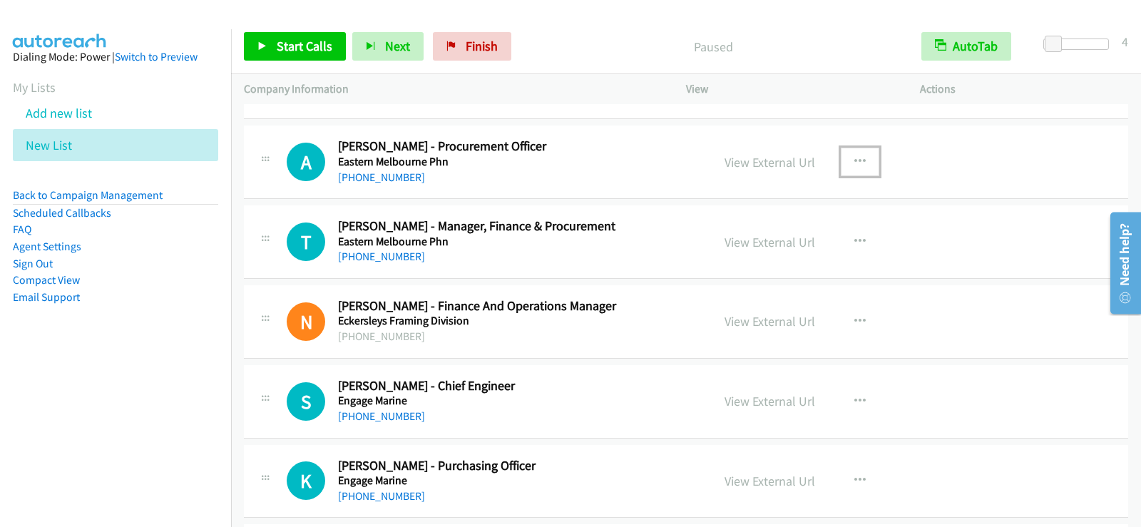
click at [854, 160] on icon "button" at bounding box center [859, 161] width 11 height 11
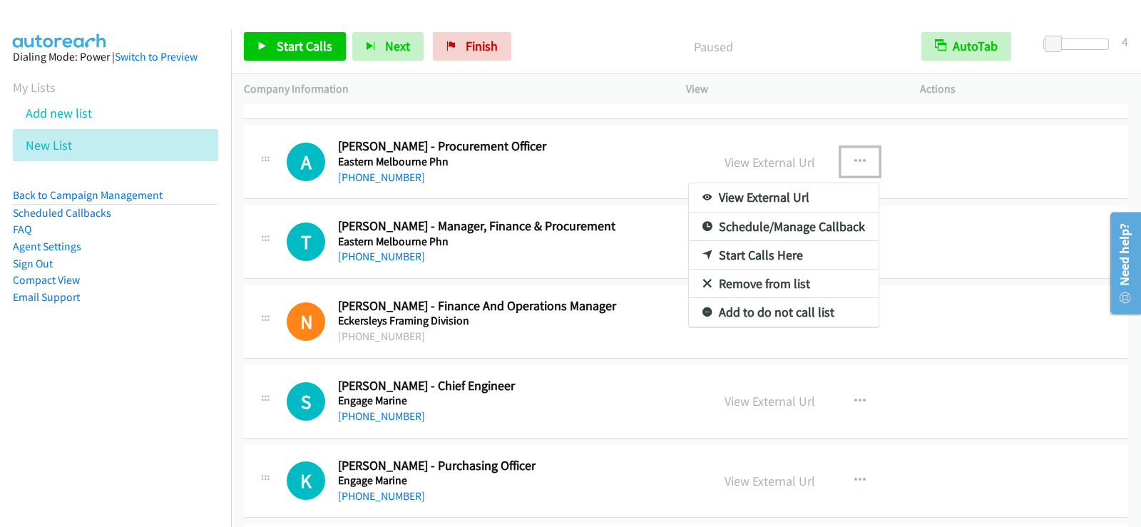
click at [753, 259] on link "Start Calls Here" at bounding box center [784, 255] width 190 height 29
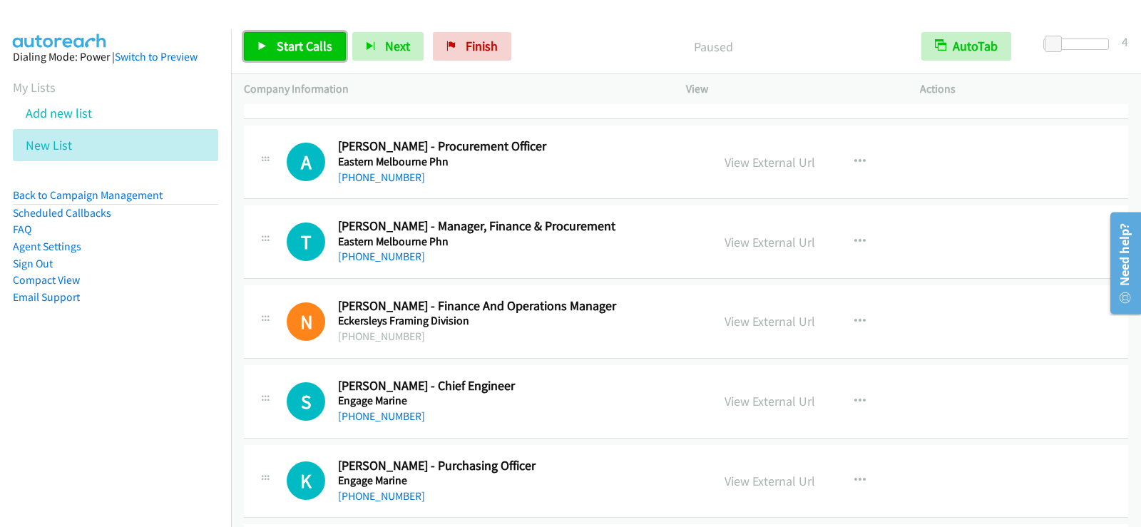
click at [294, 46] on span "Start Calls" at bounding box center [305, 46] width 56 height 16
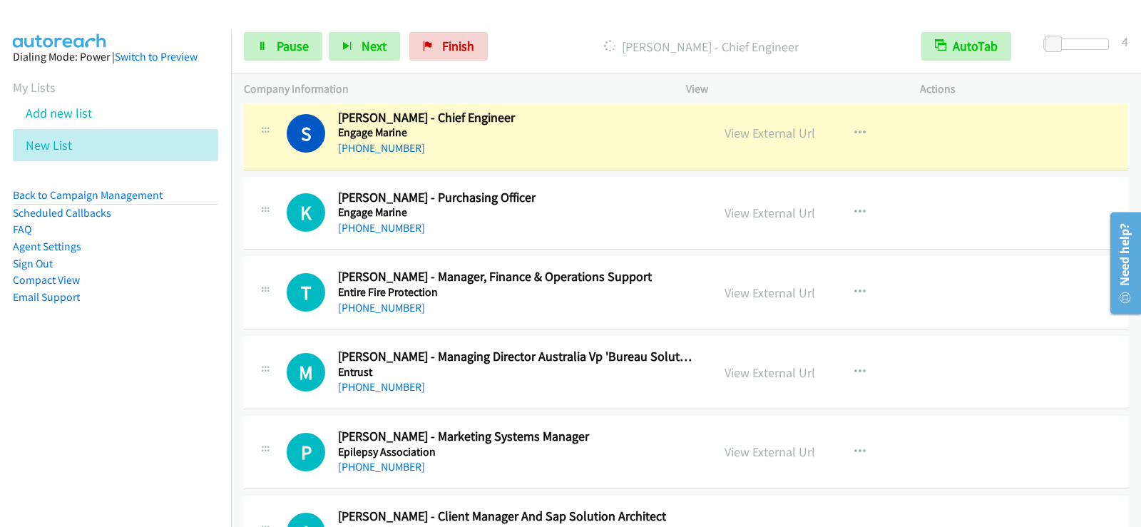
scroll to position [7984, 0]
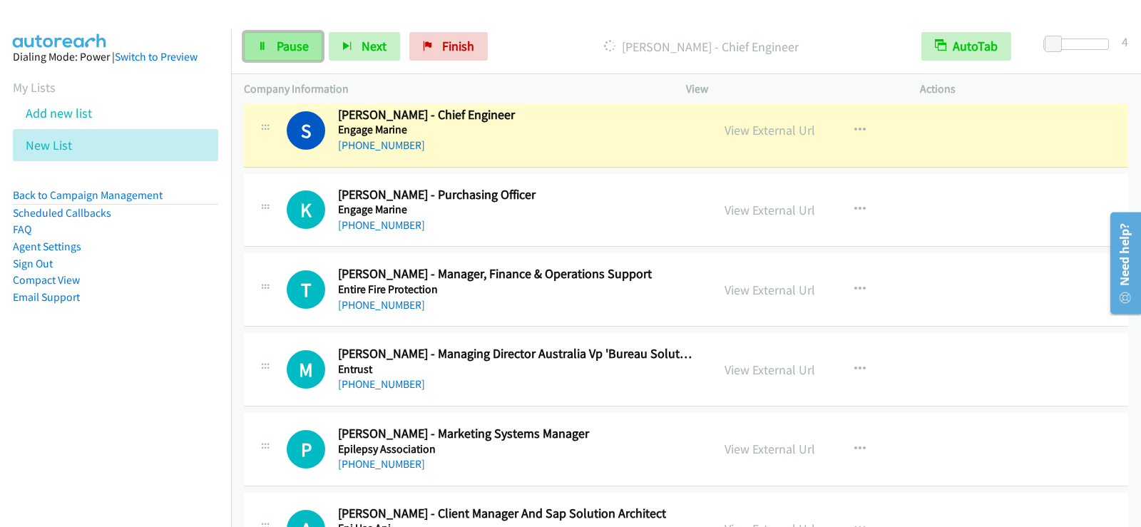
click at [281, 41] on span "Pause" at bounding box center [293, 46] width 32 height 16
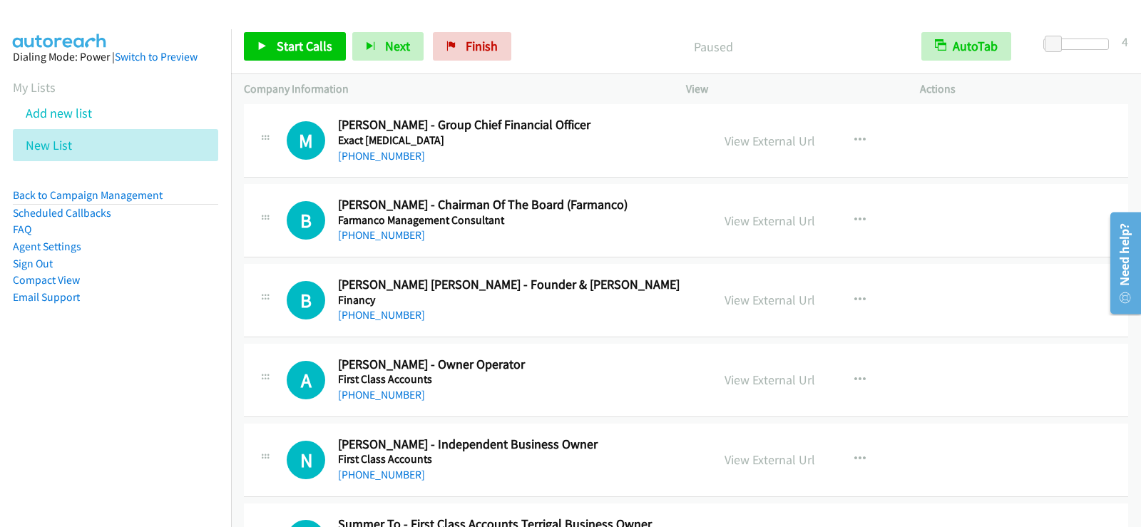
scroll to position [8554, 0]
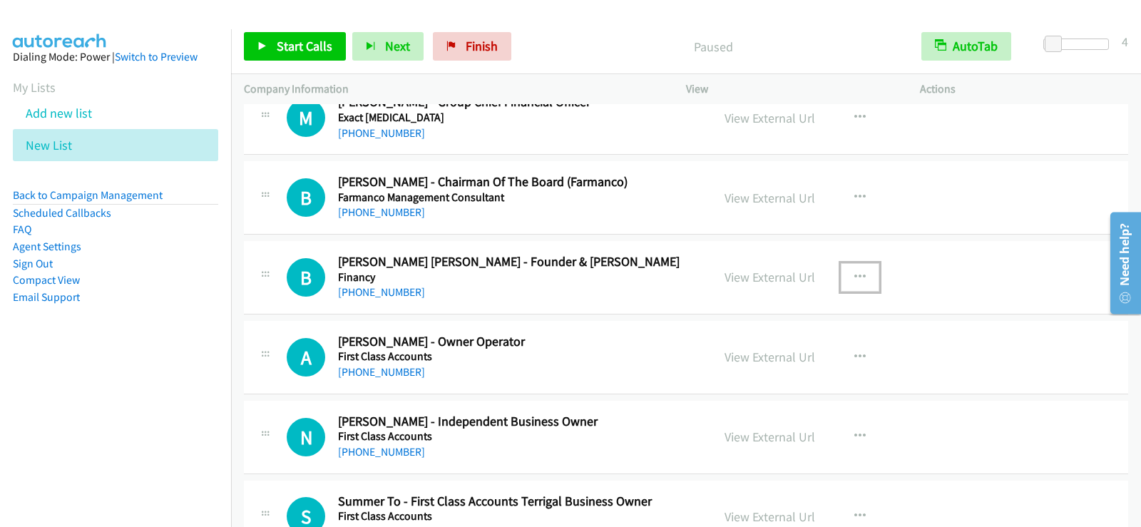
click at [860, 275] on button "button" at bounding box center [859, 277] width 38 height 29
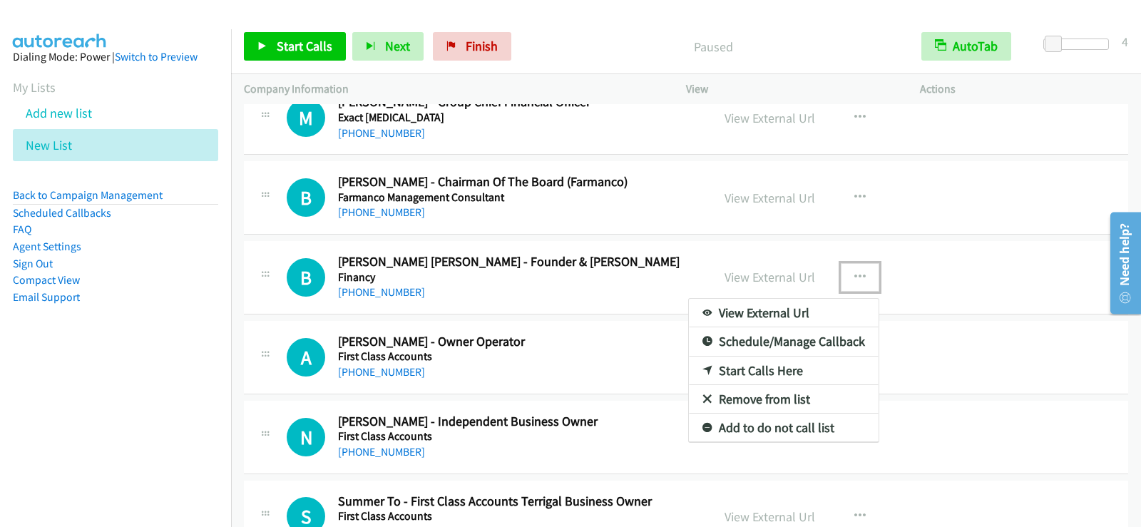
click at [749, 371] on link "Start Calls Here" at bounding box center [784, 370] width 190 height 29
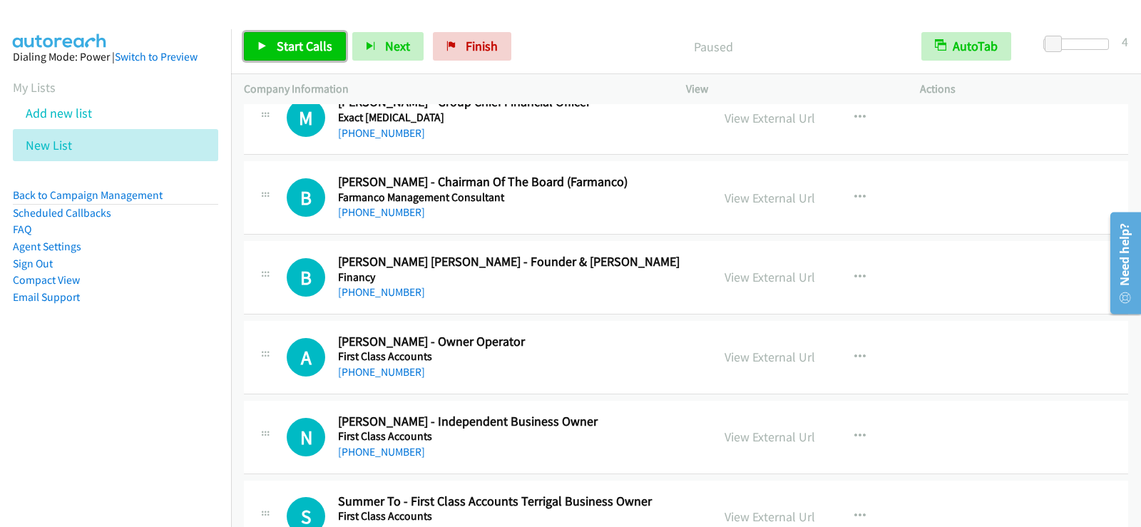
click at [304, 51] on span "Start Calls" at bounding box center [305, 46] width 56 height 16
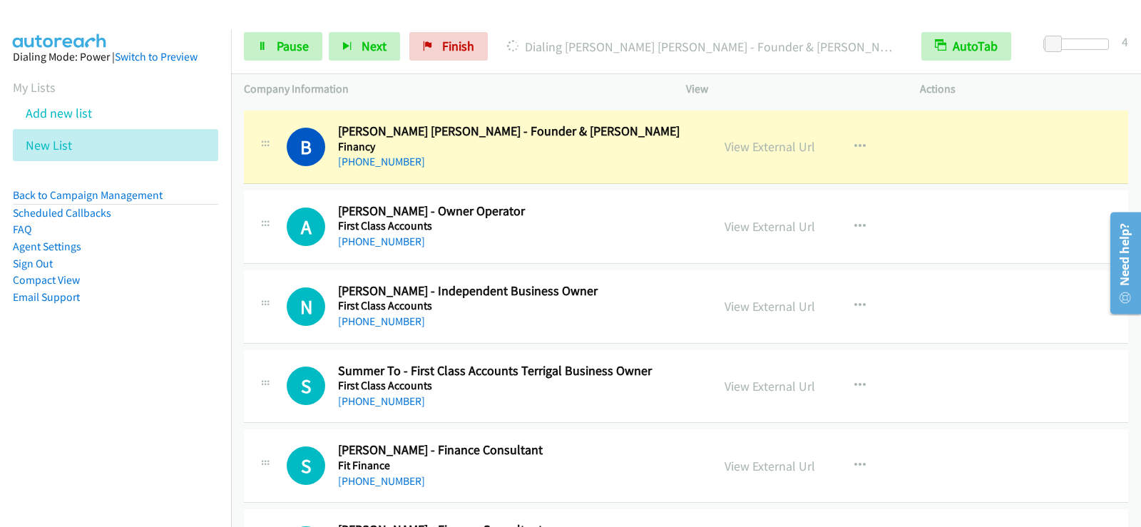
scroll to position [8697, 0]
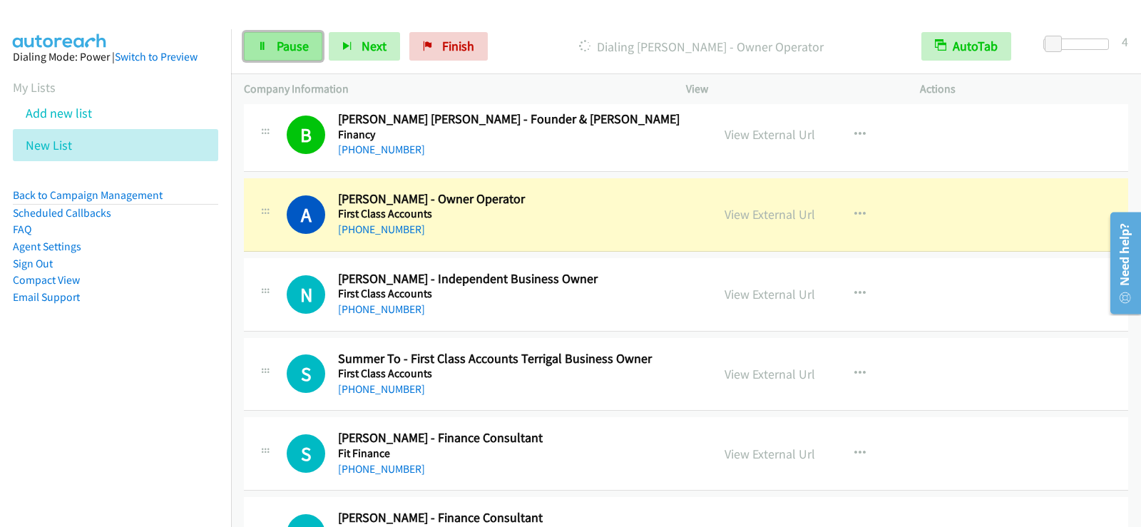
click at [301, 51] on span "Pause" at bounding box center [293, 46] width 32 height 16
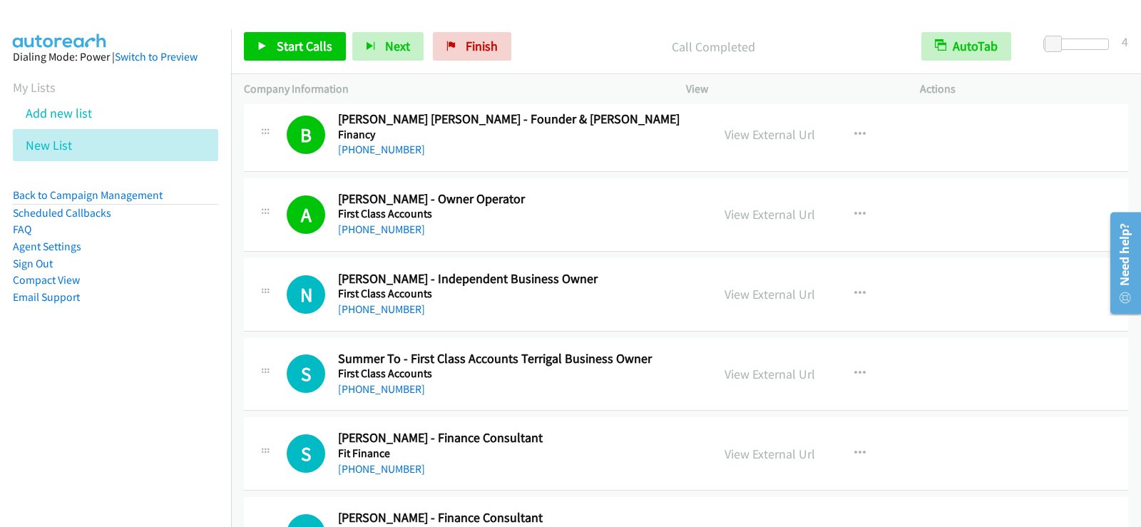
click at [573, 310] on div "[PHONE_NUMBER]" at bounding box center [516, 309] width 356 height 17
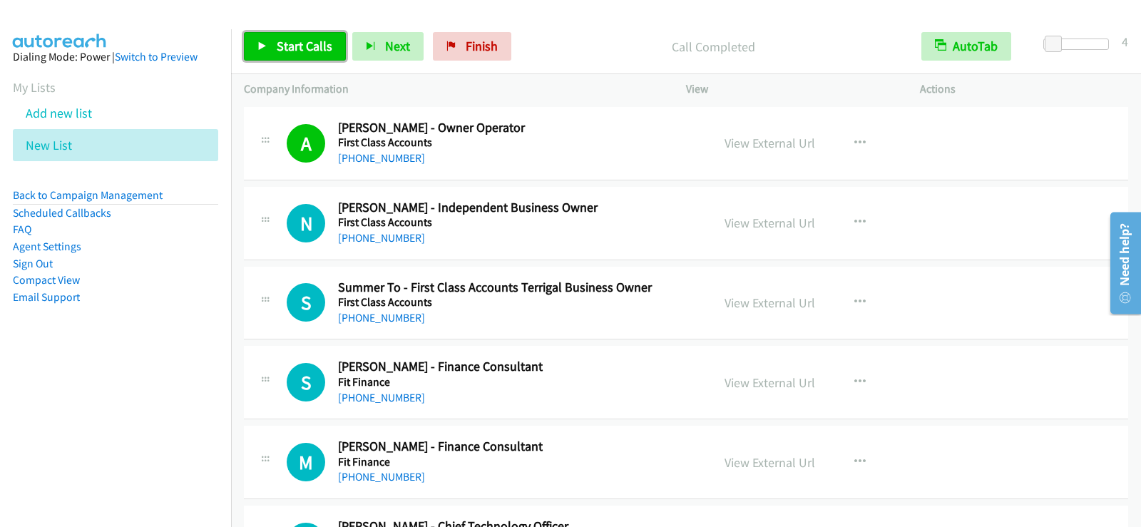
click at [297, 43] on span "Start Calls" at bounding box center [305, 46] width 56 height 16
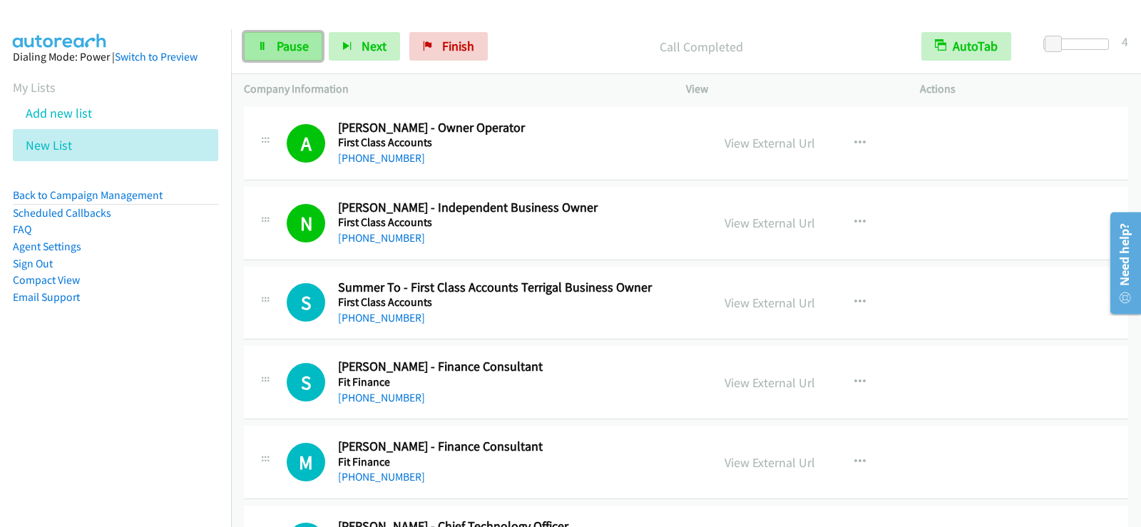
click at [276, 54] on link "Pause" at bounding box center [283, 46] width 78 height 29
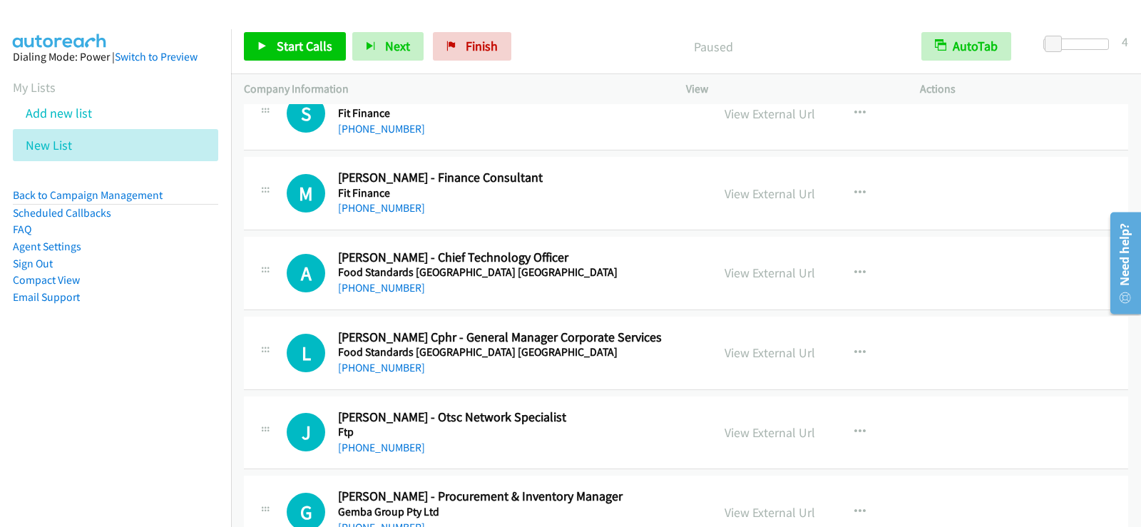
scroll to position [9053, 0]
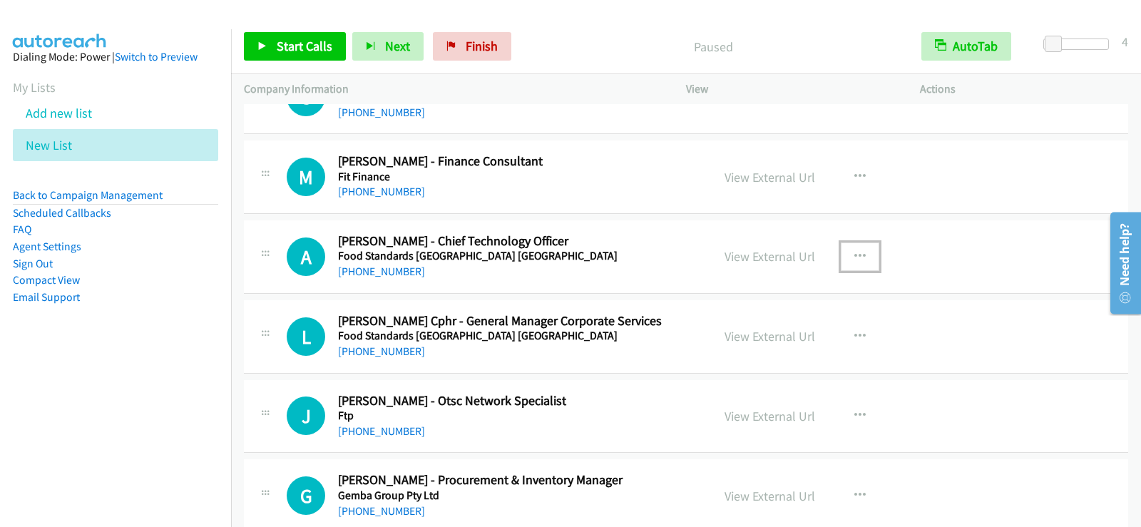
click at [858, 259] on icon "button" at bounding box center [859, 256] width 11 height 11
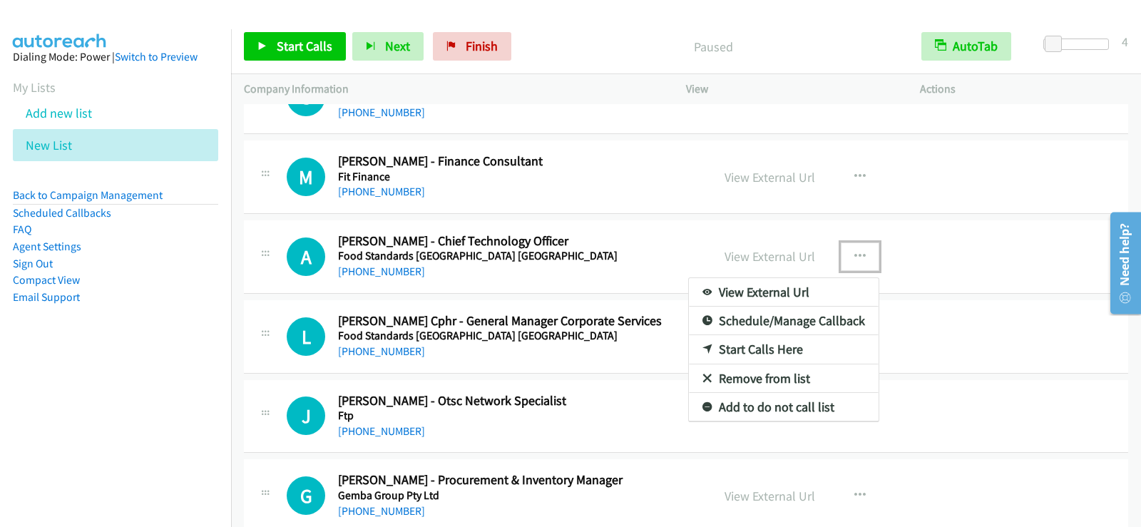
click at [761, 349] on link "Start Calls Here" at bounding box center [784, 349] width 190 height 29
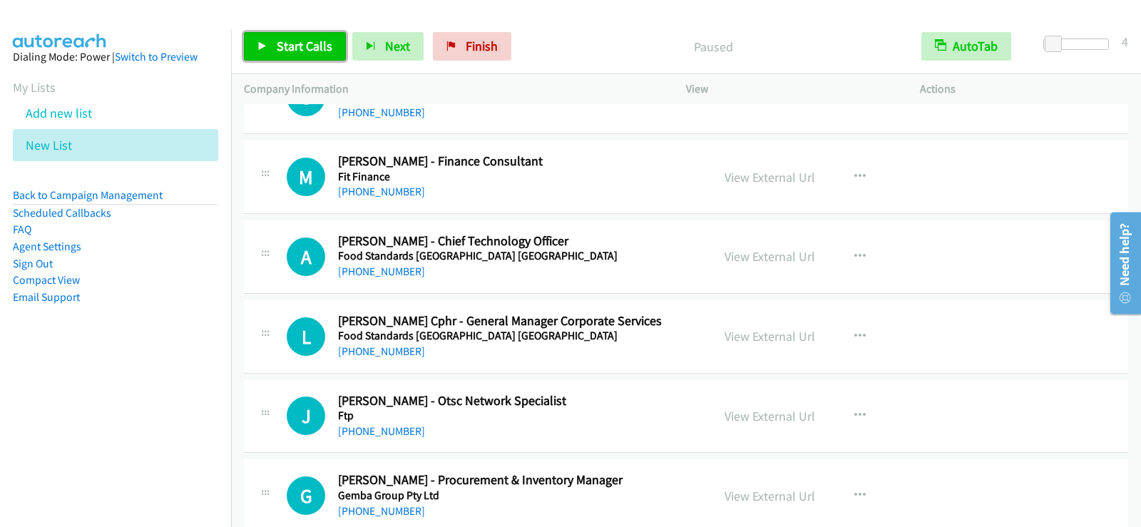
click at [304, 49] on span "Start Calls" at bounding box center [305, 46] width 56 height 16
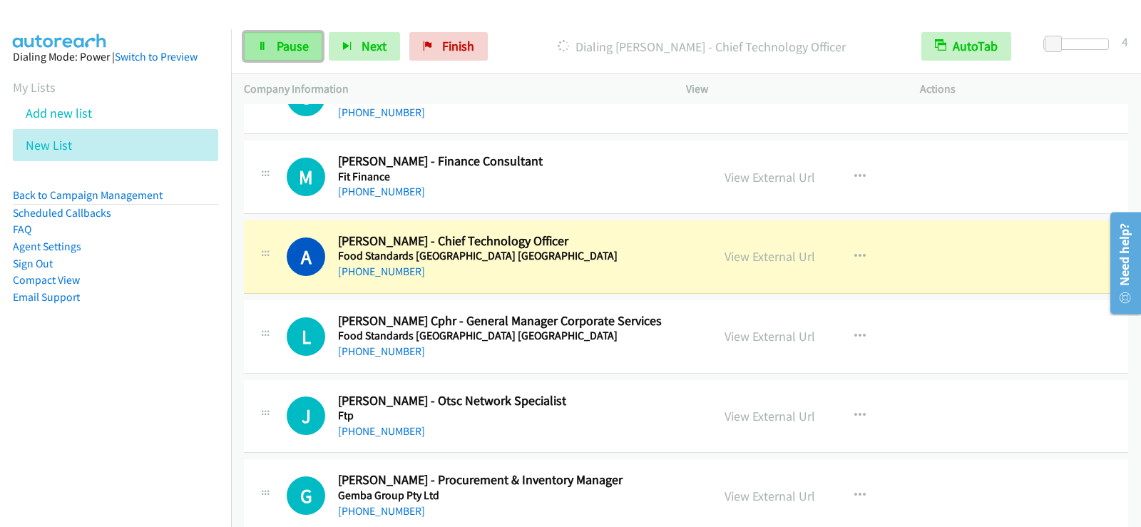
click at [298, 43] on span "Pause" at bounding box center [293, 46] width 32 height 16
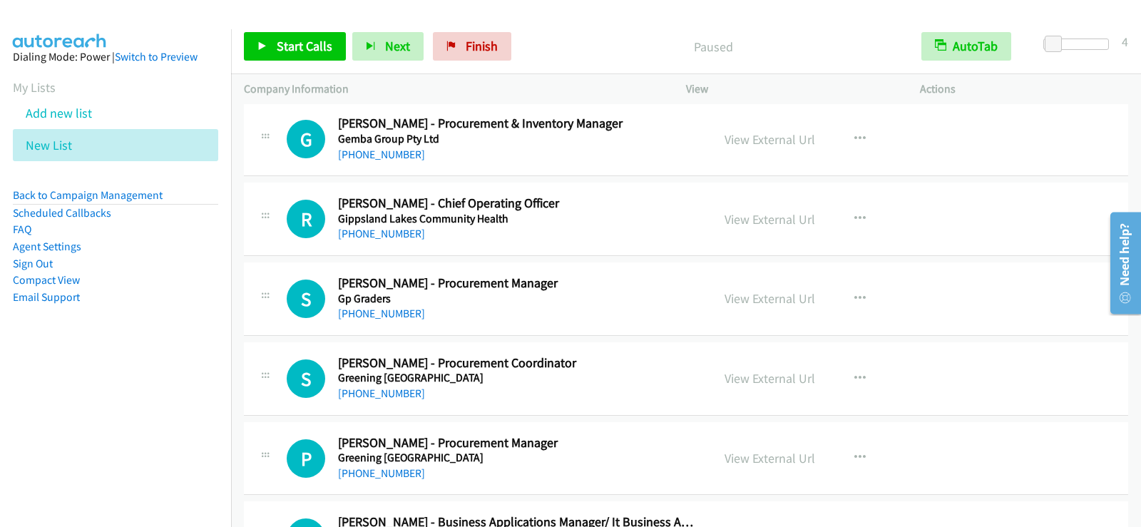
scroll to position [9381, 0]
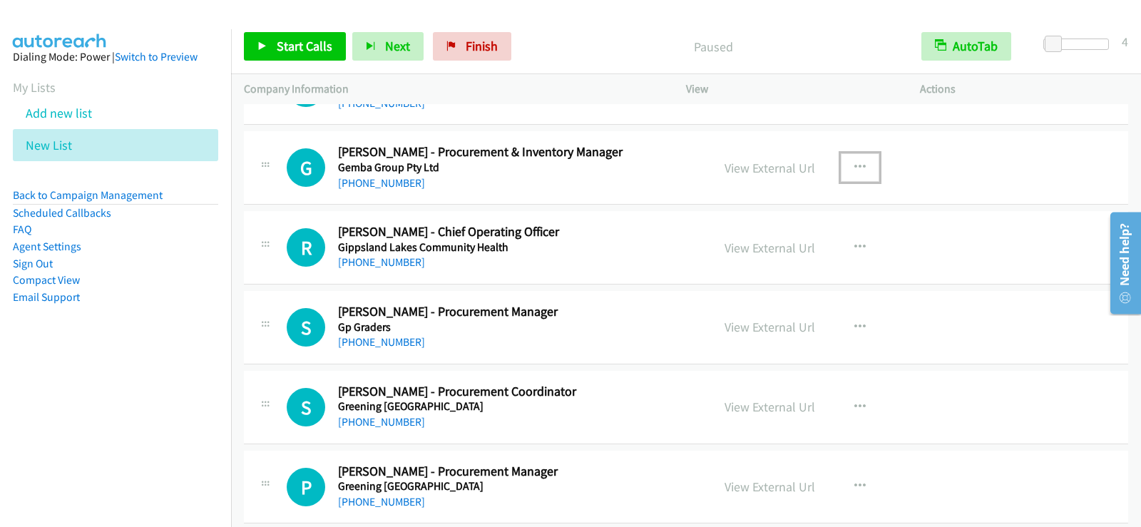
click at [854, 163] on icon "button" at bounding box center [859, 167] width 11 height 11
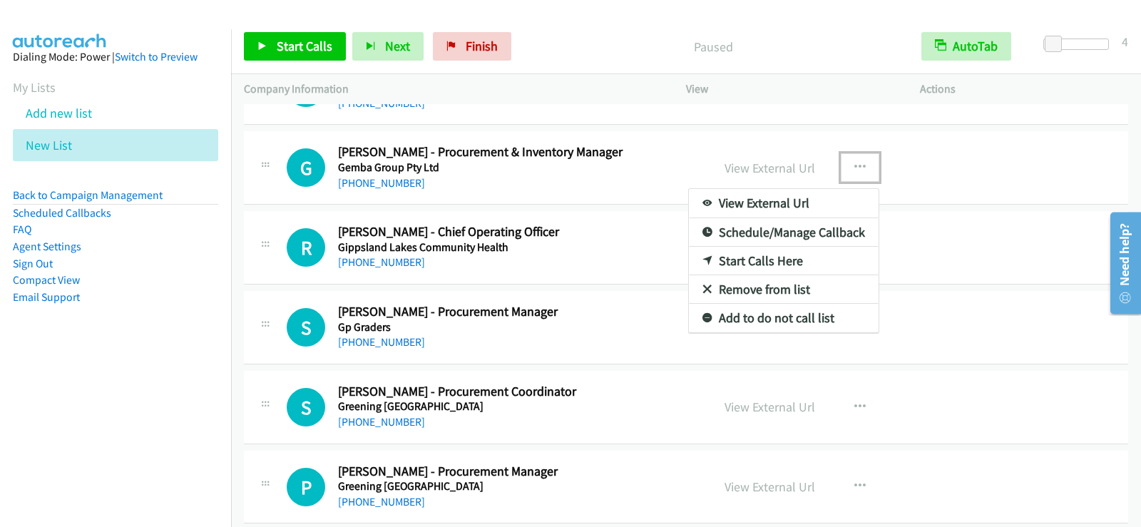
click at [750, 259] on link "Start Calls Here" at bounding box center [784, 261] width 190 height 29
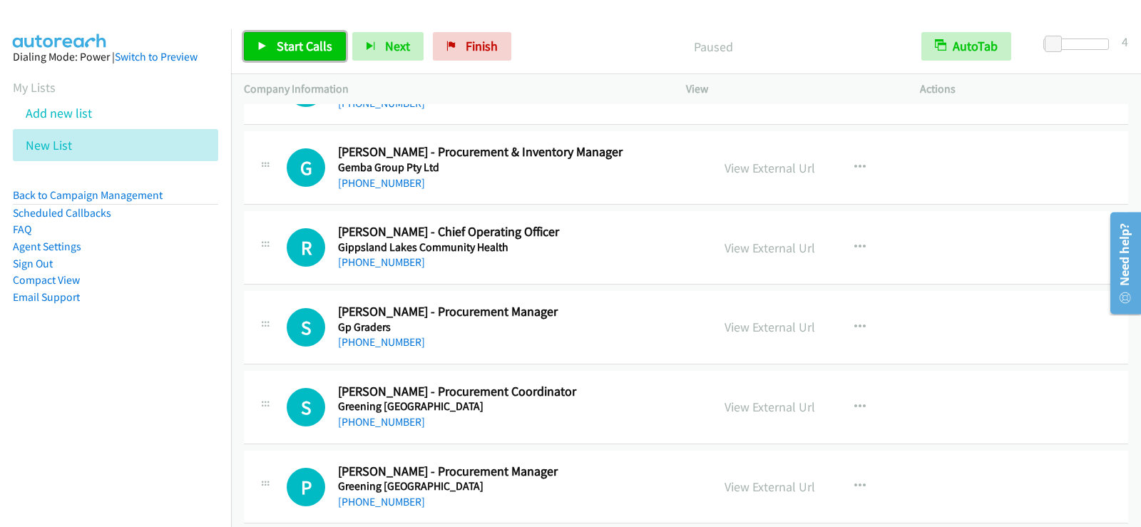
click at [249, 40] on link "Start Calls" at bounding box center [295, 46] width 102 height 29
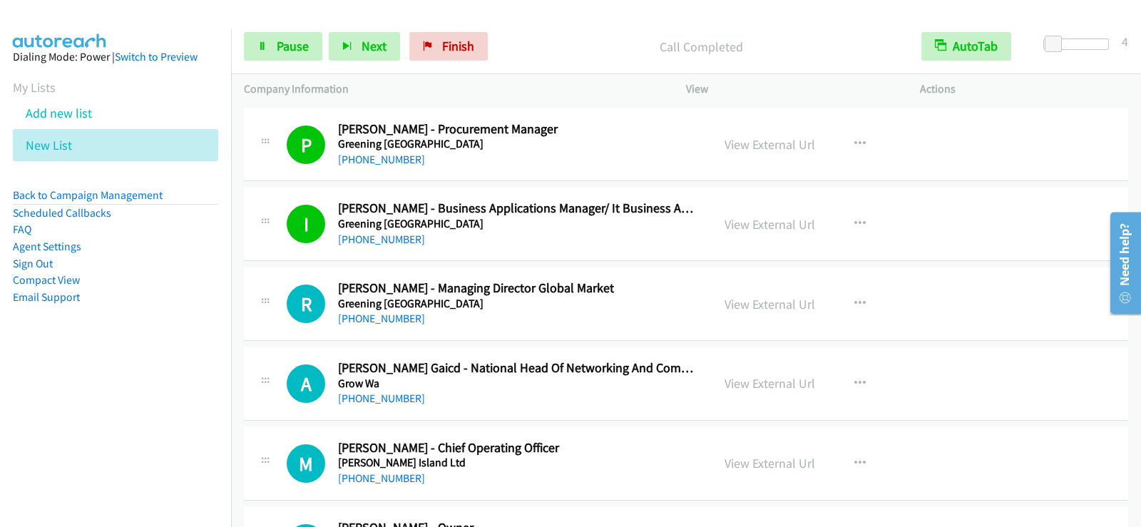
scroll to position [9795, 0]
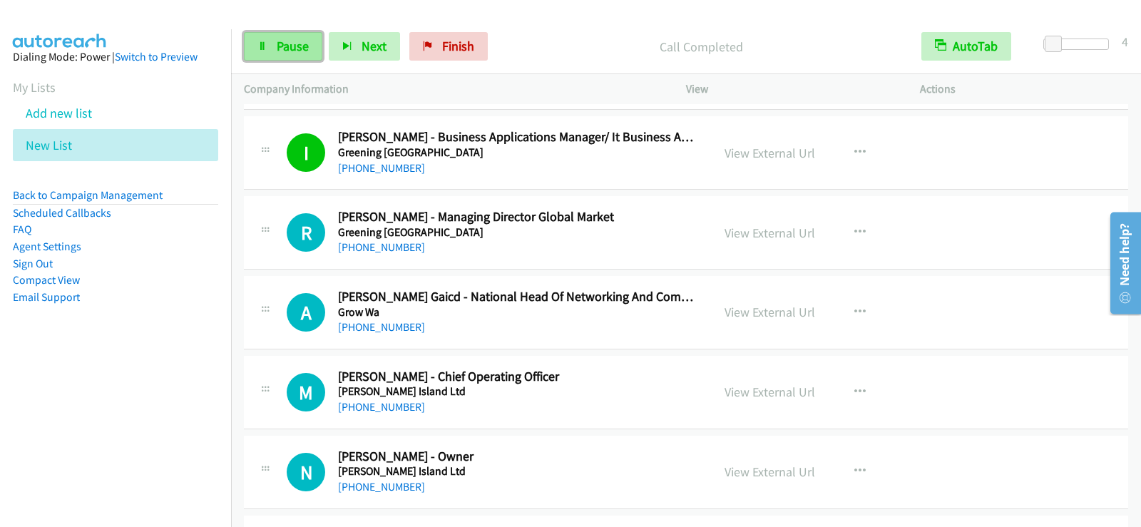
click at [297, 56] on link "Pause" at bounding box center [283, 46] width 78 height 29
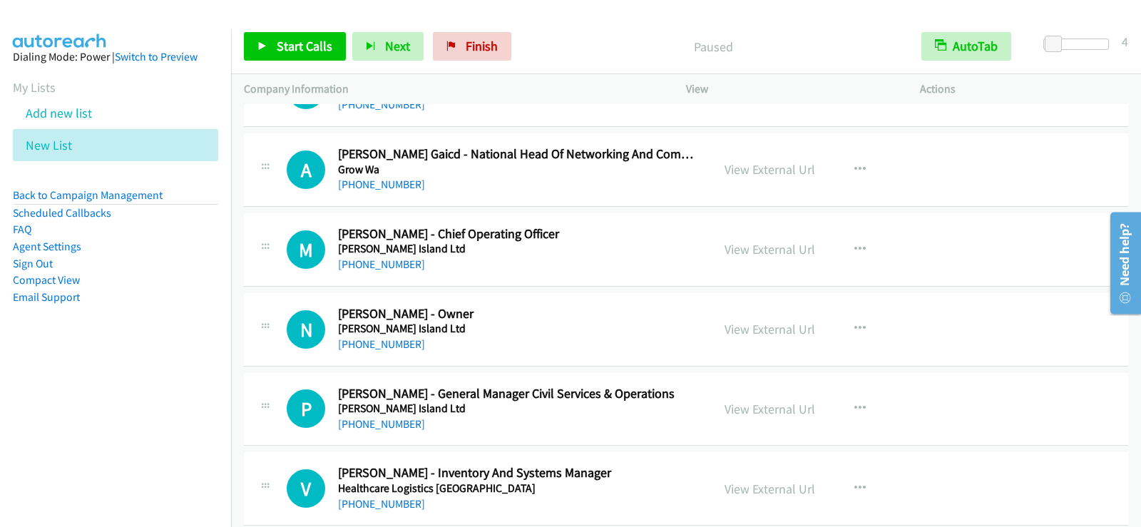
scroll to position [10009, 0]
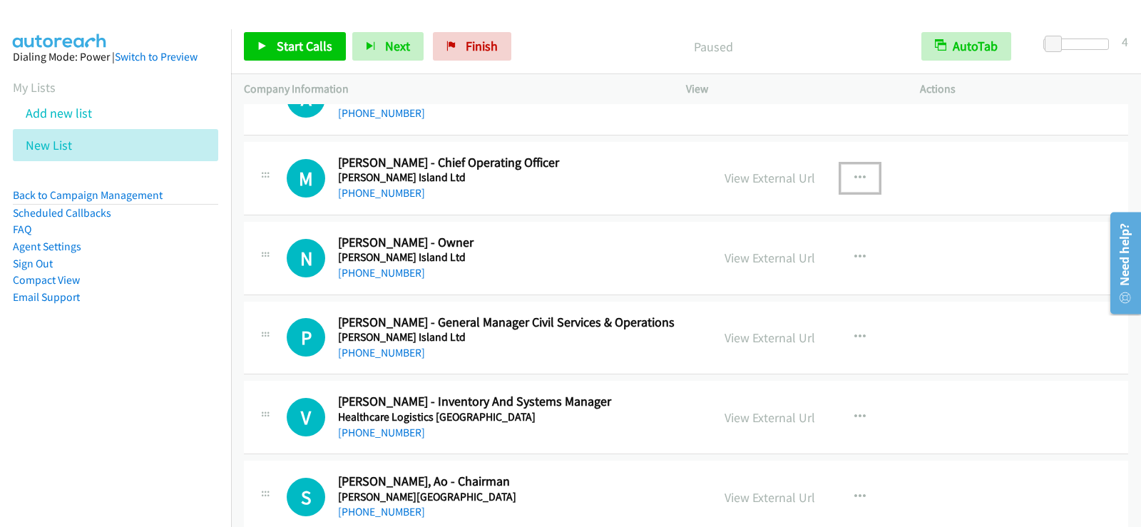
click at [854, 179] on icon "button" at bounding box center [859, 178] width 11 height 11
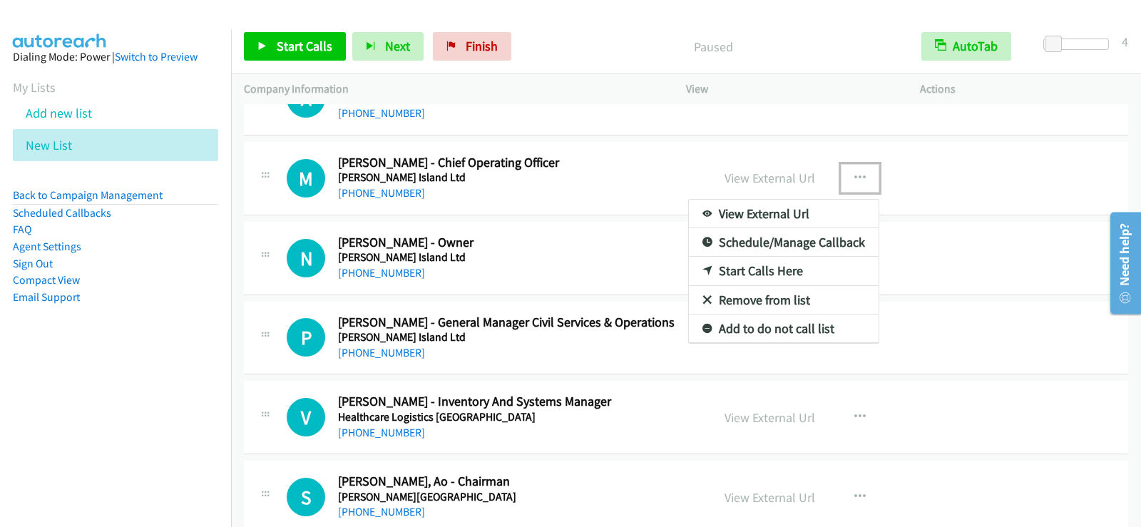
click at [755, 262] on link "Start Calls Here" at bounding box center [784, 271] width 190 height 29
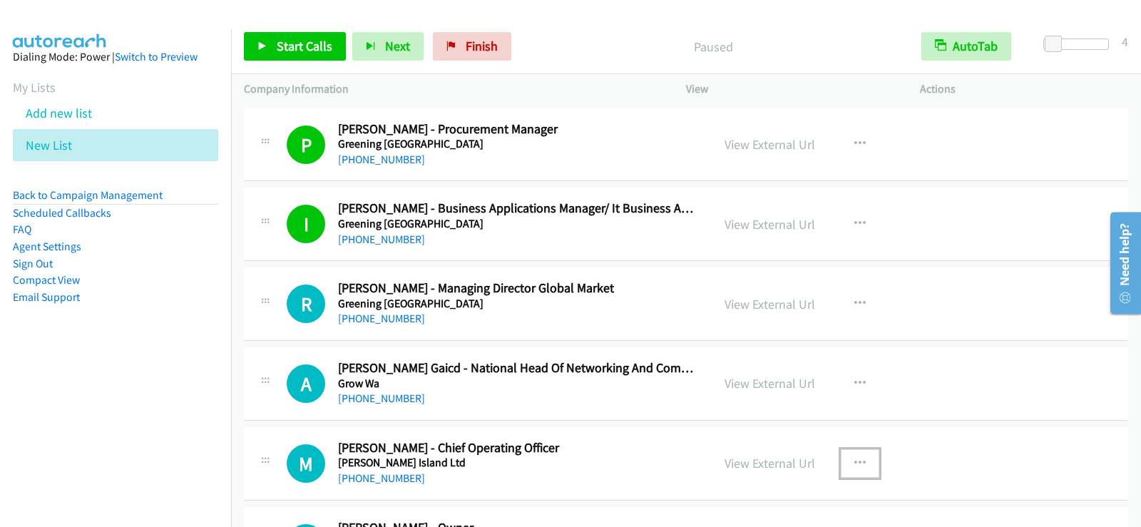
scroll to position [9795, 0]
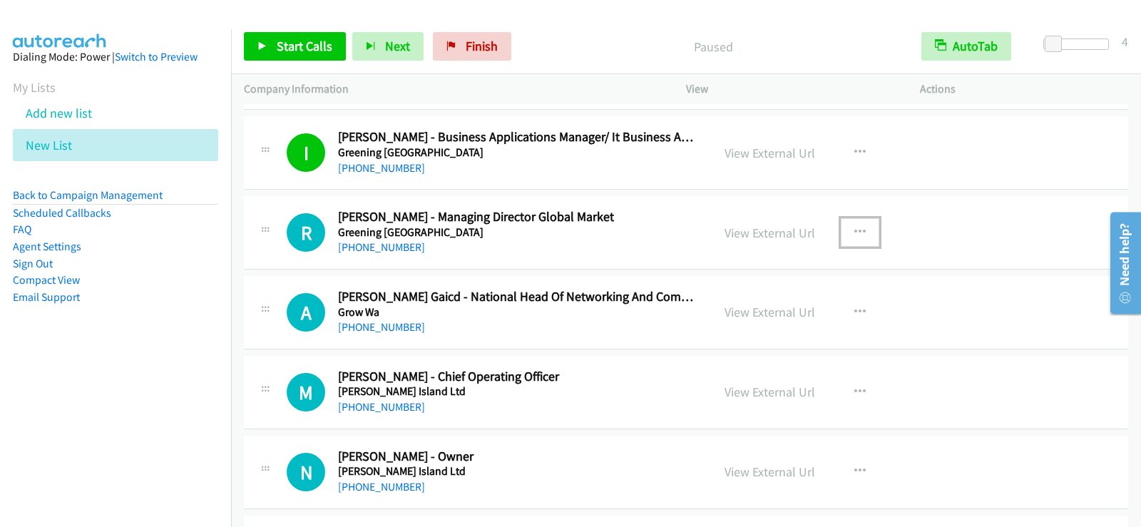
click at [854, 230] on icon "button" at bounding box center [859, 232] width 11 height 11
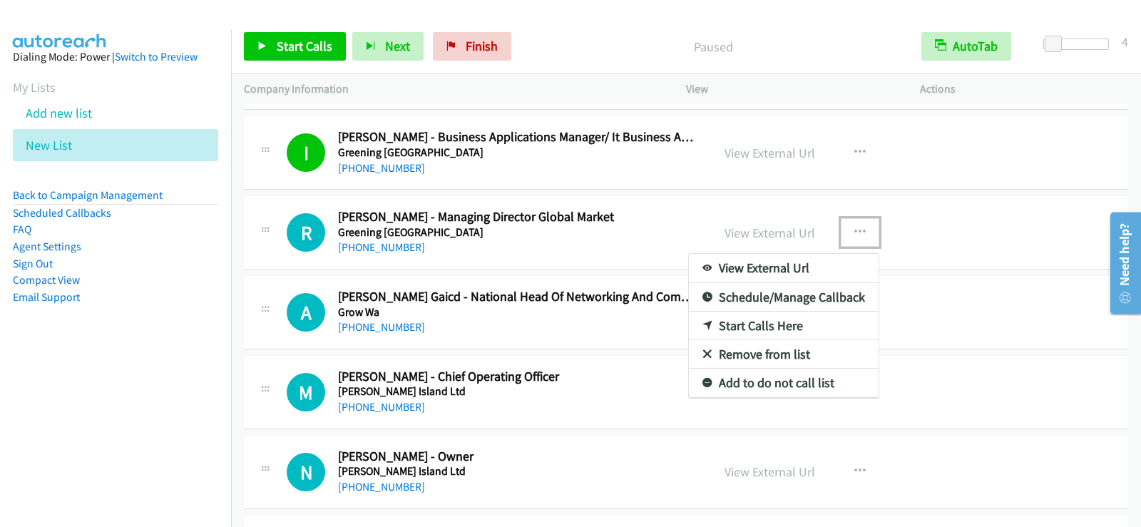
click at [749, 324] on link "Start Calls Here" at bounding box center [784, 326] width 190 height 29
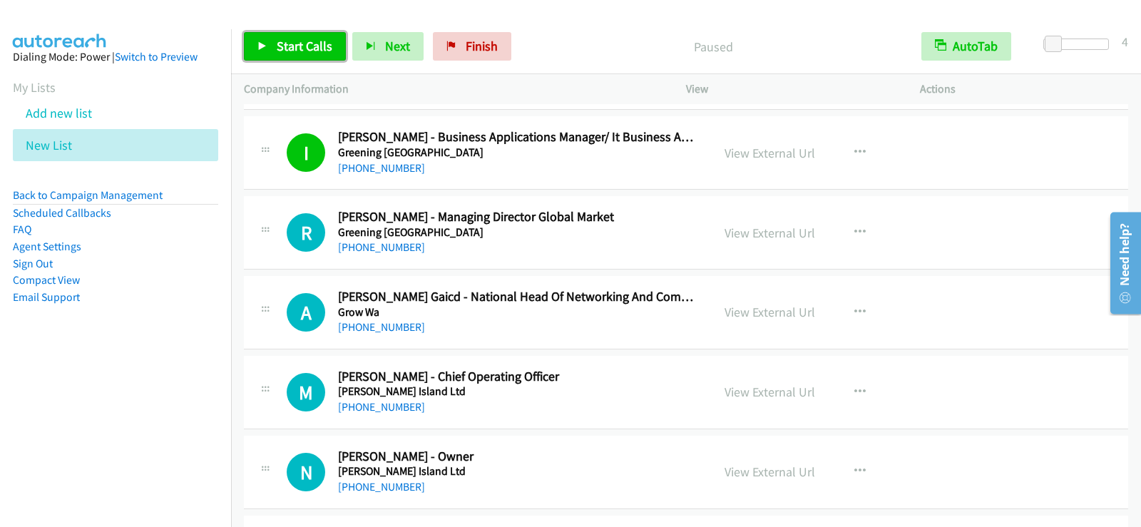
click at [315, 41] on span "Start Calls" at bounding box center [305, 46] width 56 height 16
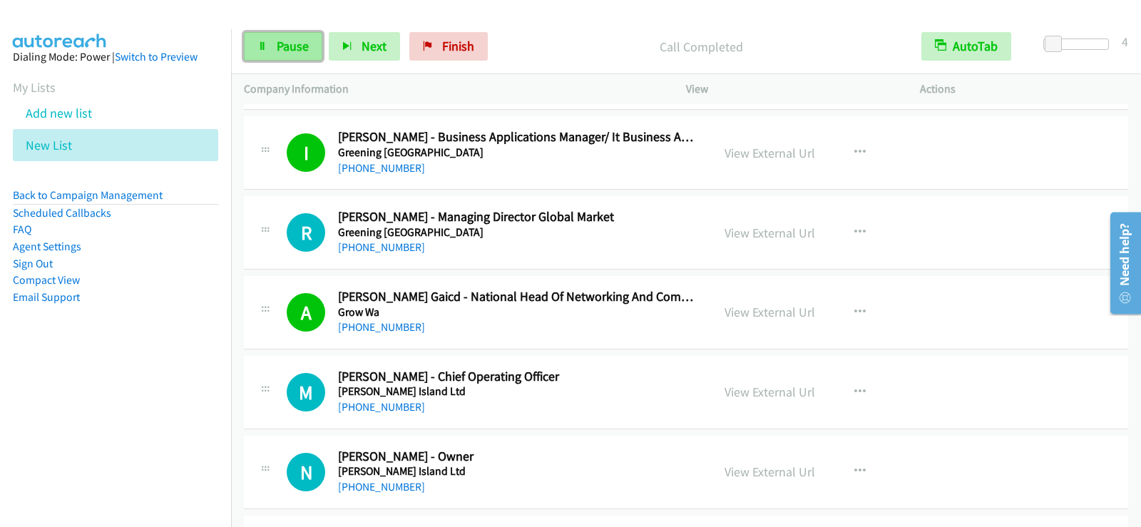
click at [296, 41] on span "Pause" at bounding box center [293, 46] width 32 height 16
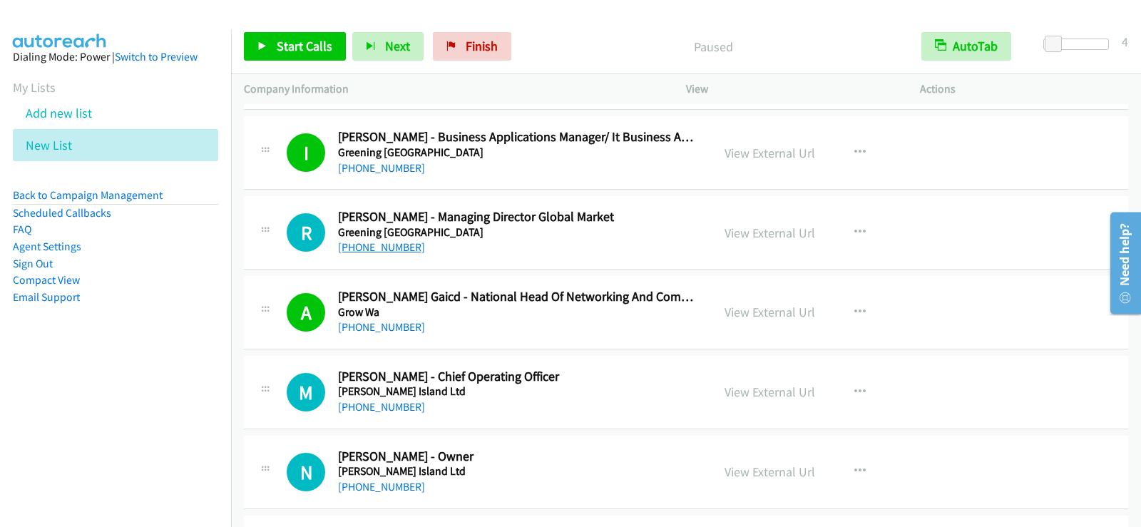
click at [374, 249] on link "[PHONE_NUMBER]" at bounding box center [381, 247] width 87 height 14
click at [588, 411] on div "[PHONE_NUMBER]" at bounding box center [516, 406] width 356 height 17
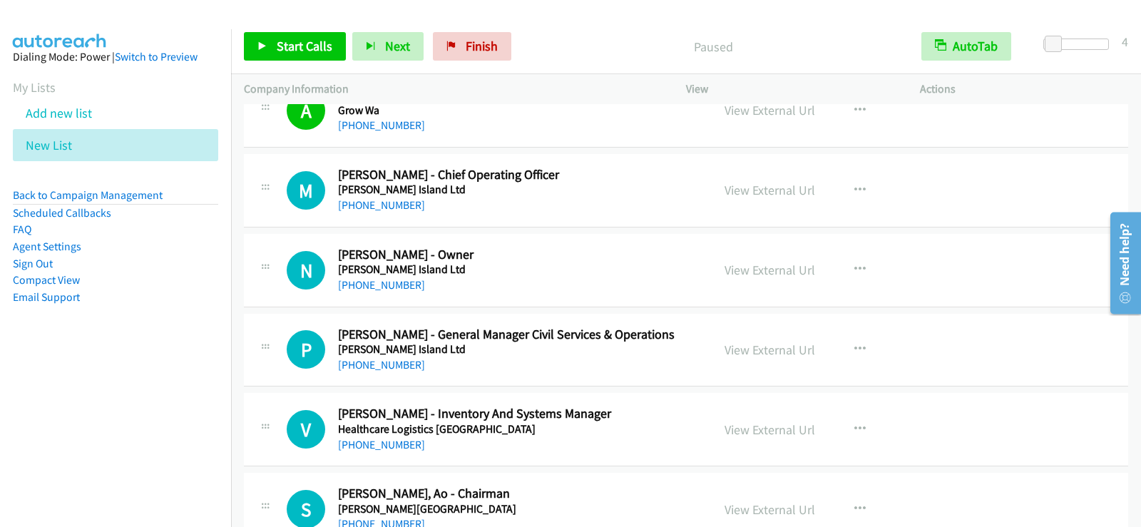
scroll to position [10009, 0]
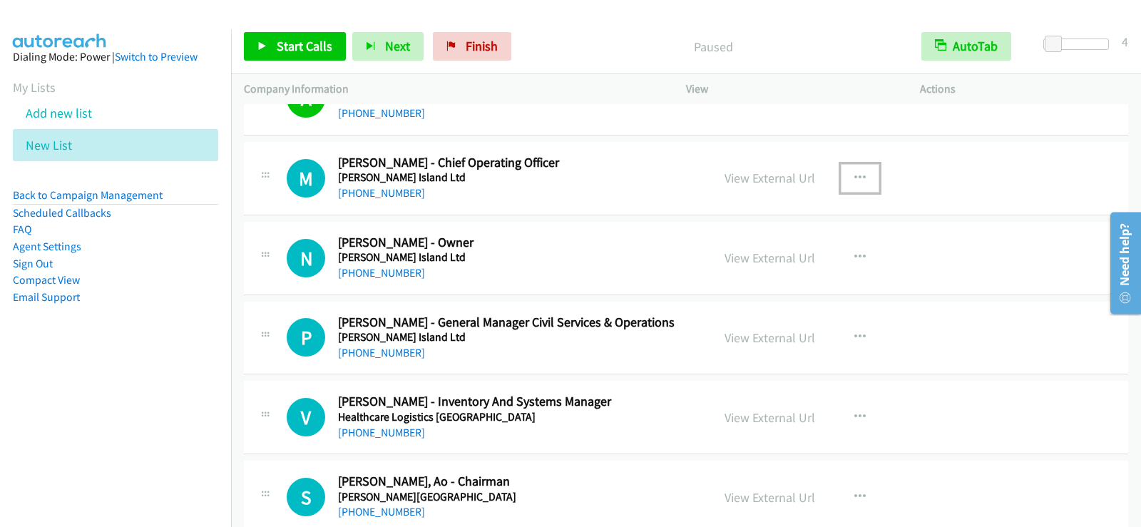
click at [864, 168] on button "button" at bounding box center [859, 178] width 38 height 29
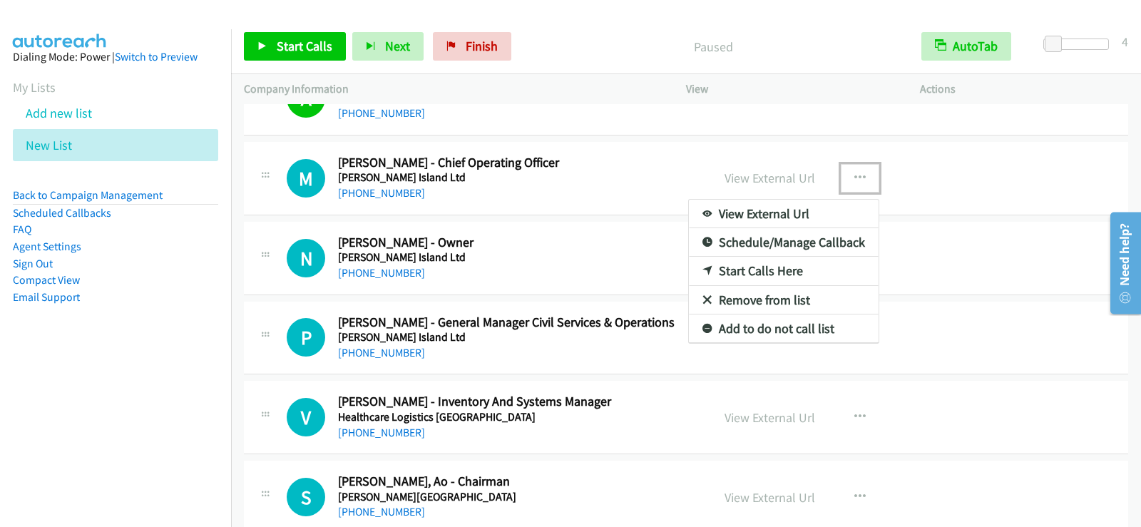
click at [772, 272] on link "Start Calls Here" at bounding box center [784, 271] width 190 height 29
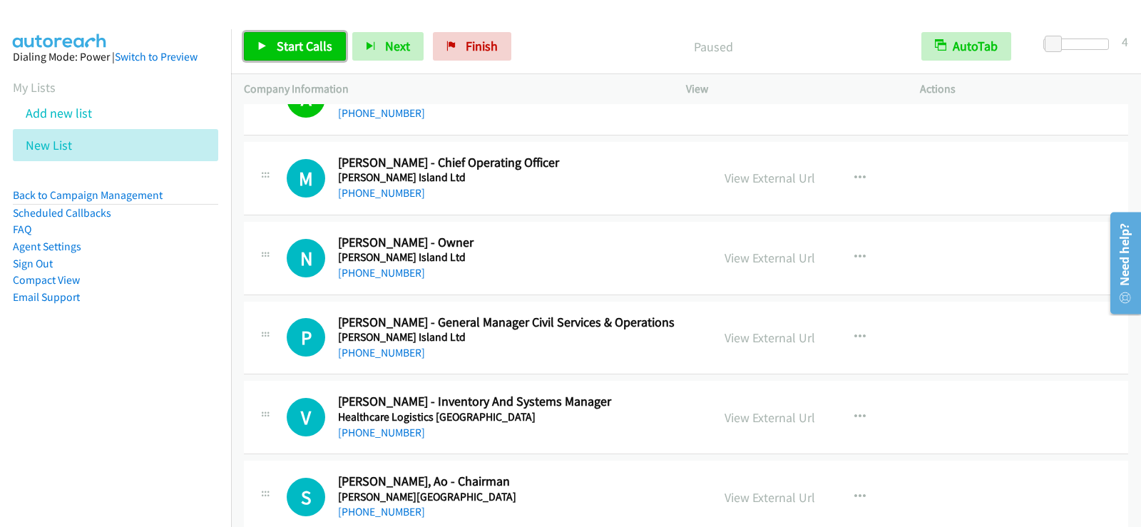
click at [259, 45] on icon at bounding box center [262, 47] width 10 height 10
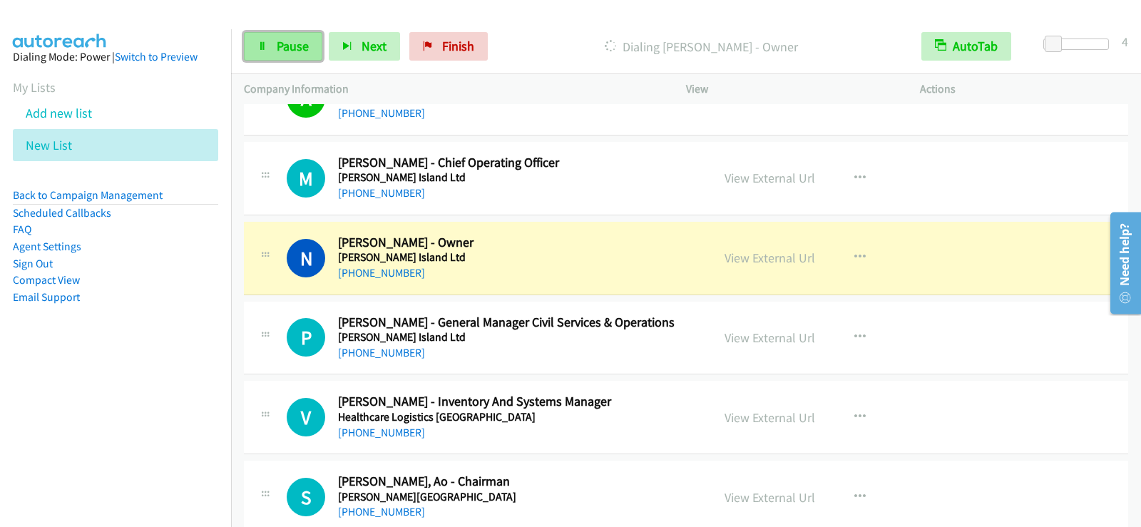
click at [279, 45] on span "Pause" at bounding box center [293, 46] width 32 height 16
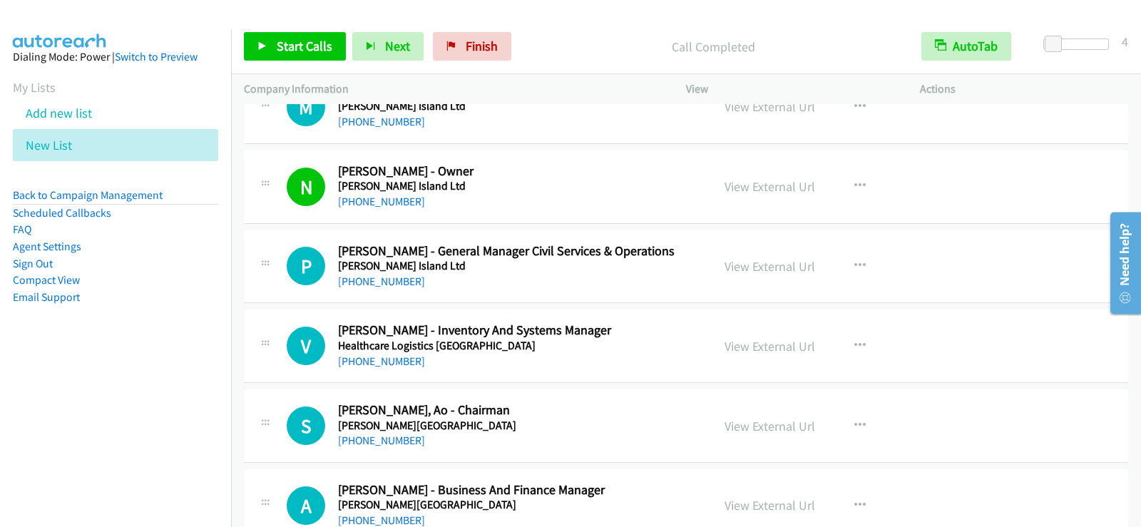
scroll to position [10151, 0]
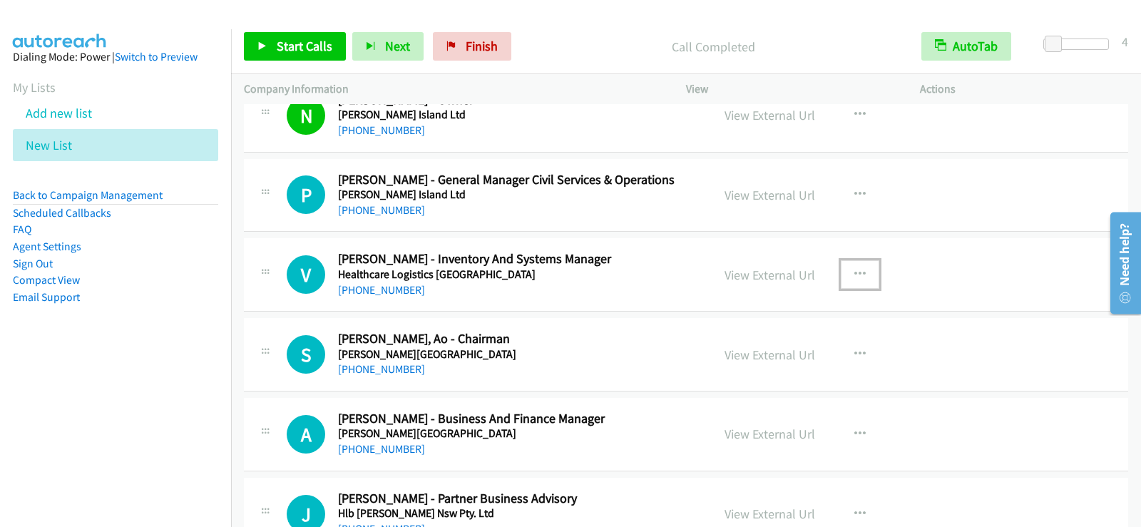
click at [862, 274] on button "button" at bounding box center [859, 274] width 38 height 29
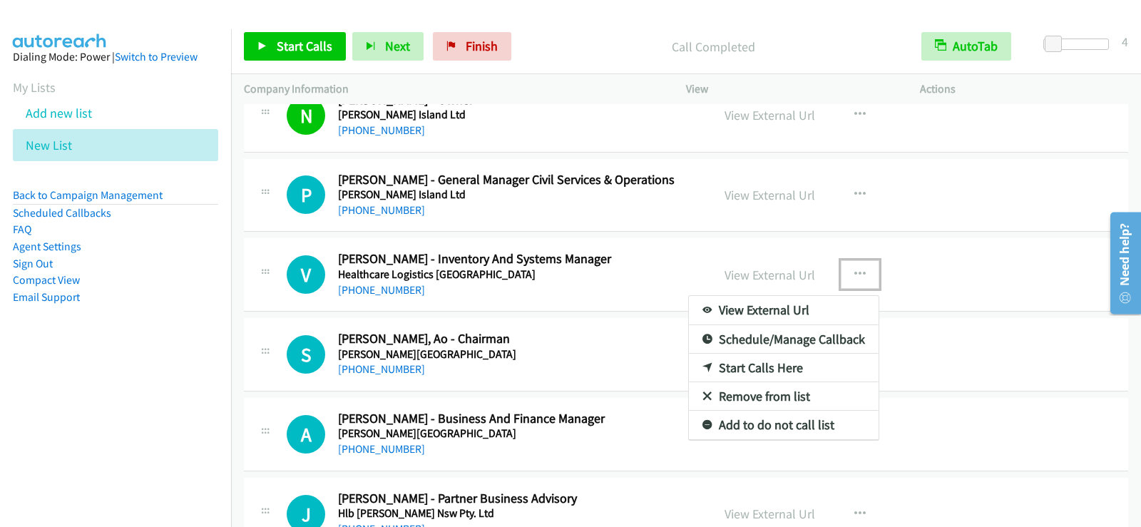
click at [719, 371] on link "Start Calls Here" at bounding box center [784, 368] width 190 height 29
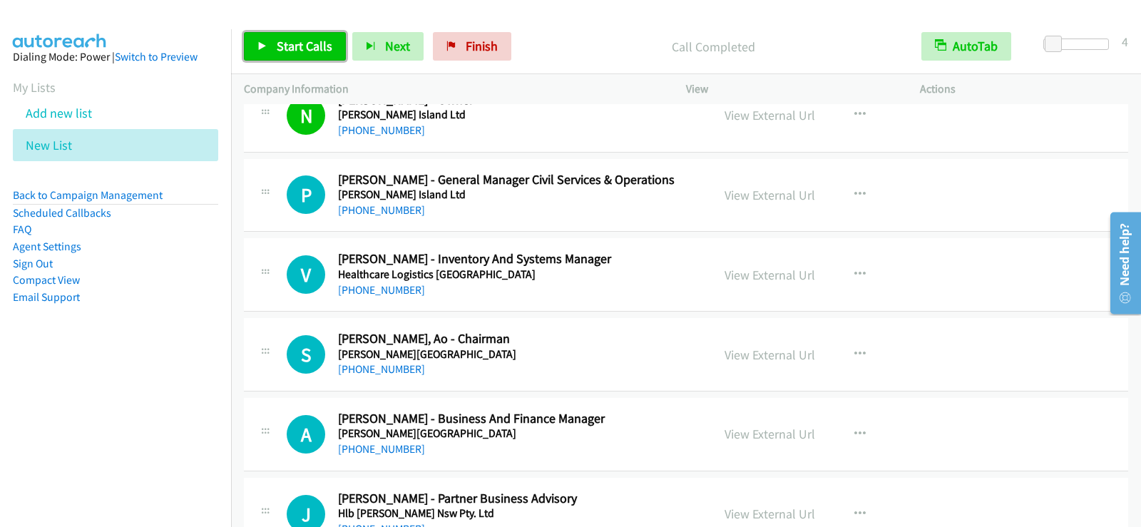
click at [299, 54] on link "Start Calls" at bounding box center [295, 46] width 102 height 29
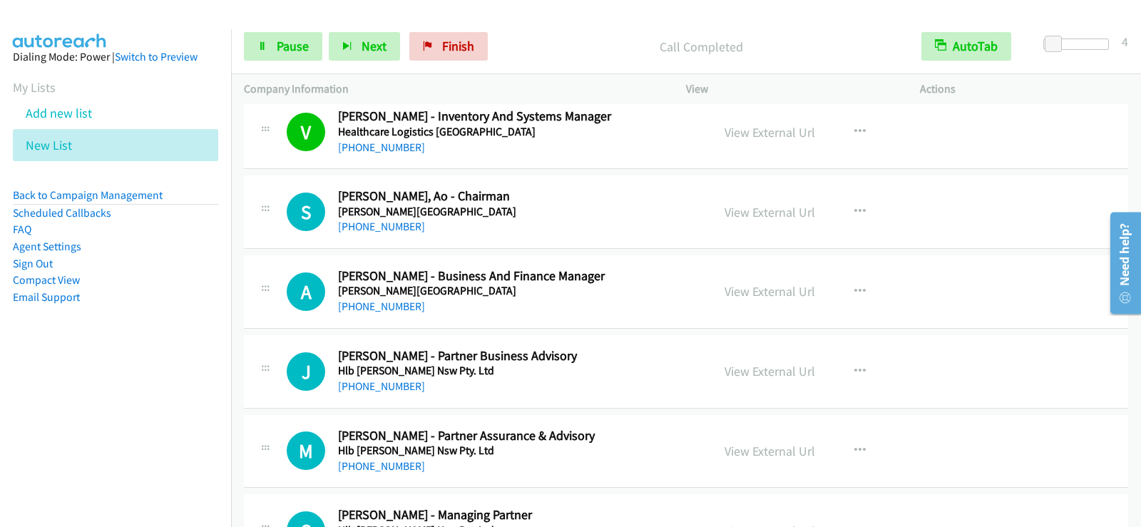
scroll to position [10365, 0]
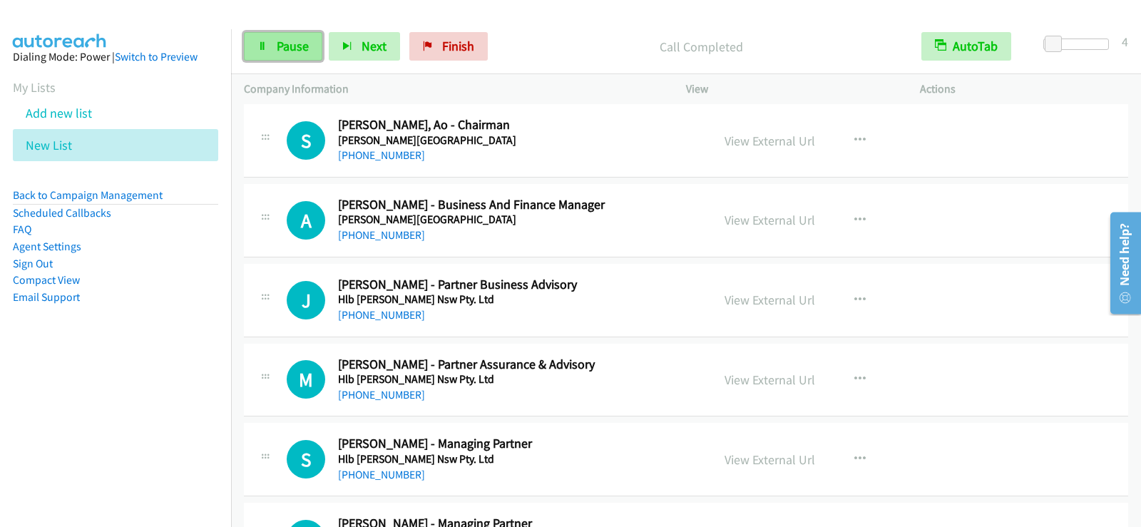
click at [315, 47] on link "Pause" at bounding box center [283, 46] width 78 height 29
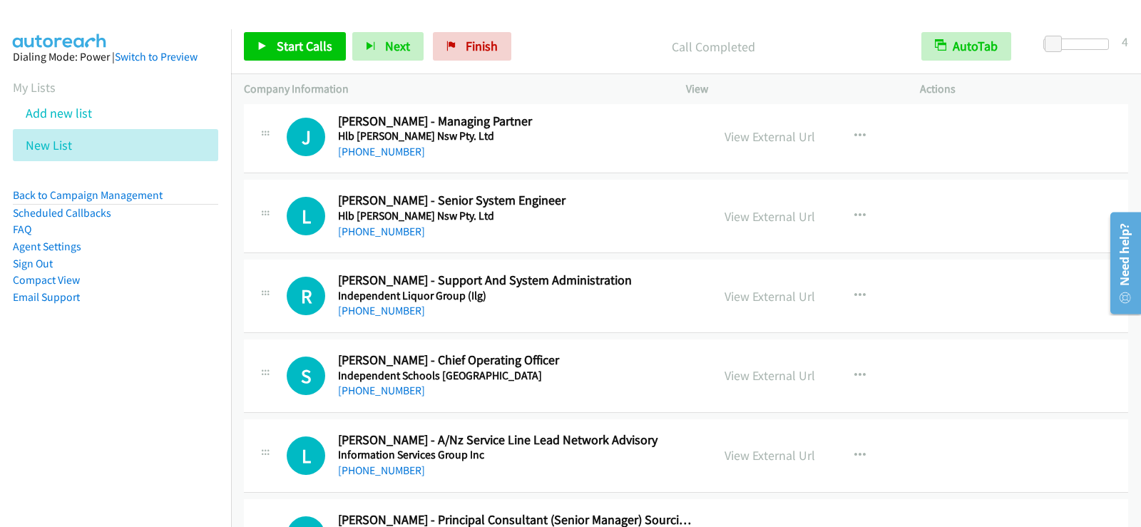
scroll to position [10935, 0]
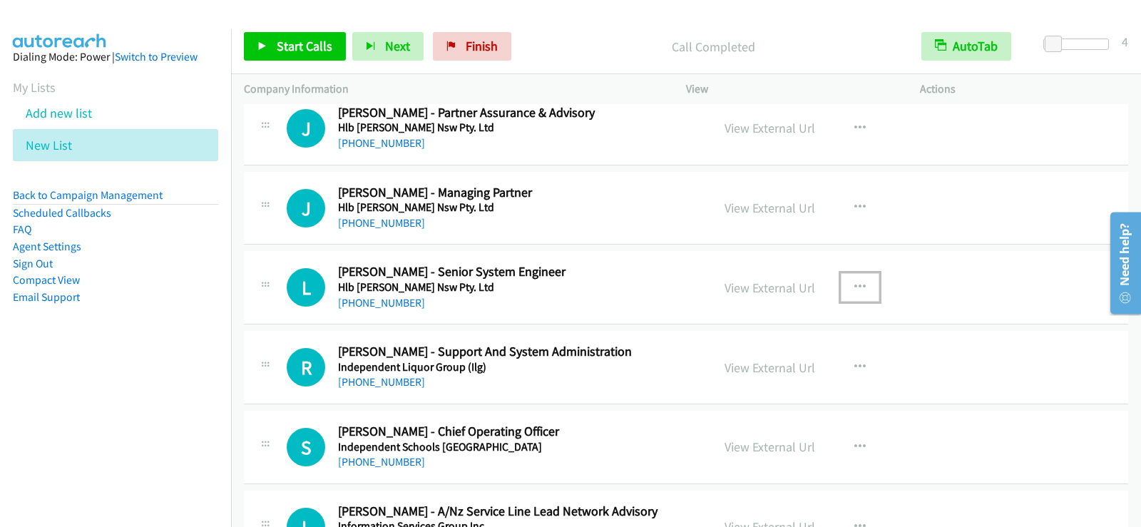
drag, startPoint x: 848, startPoint y: 287, endPoint x: 834, endPoint y: 304, distance: 21.8
click at [854, 287] on icon "button" at bounding box center [859, 287] width 11 height 11
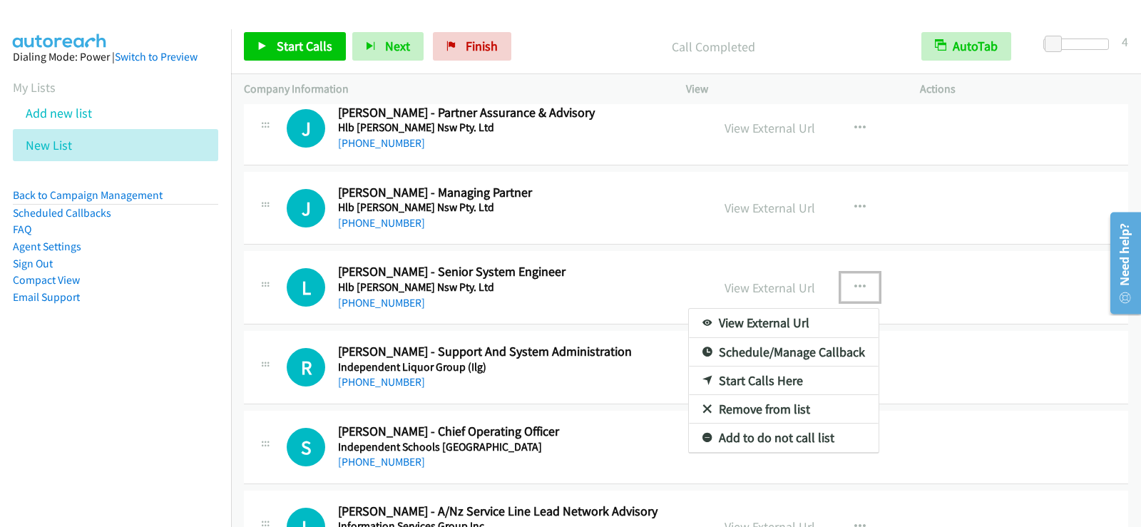
click at [731, 381] on link "Start Calls Here" at bounding box center [784, 380] width 190 height 29
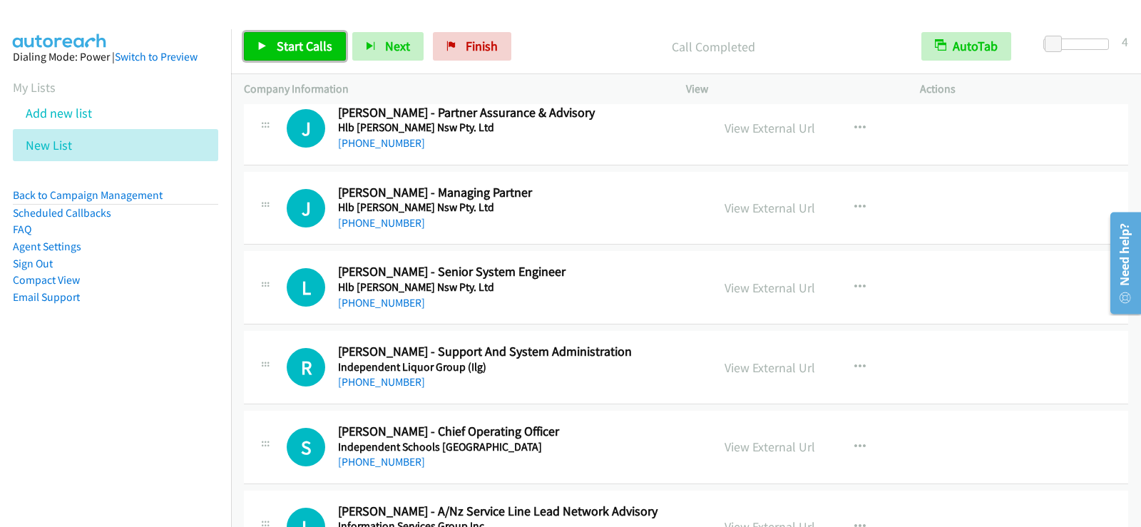
click at [311, 40] on span "Start Calls" at bounding box center [305, 46] width 56 height 16
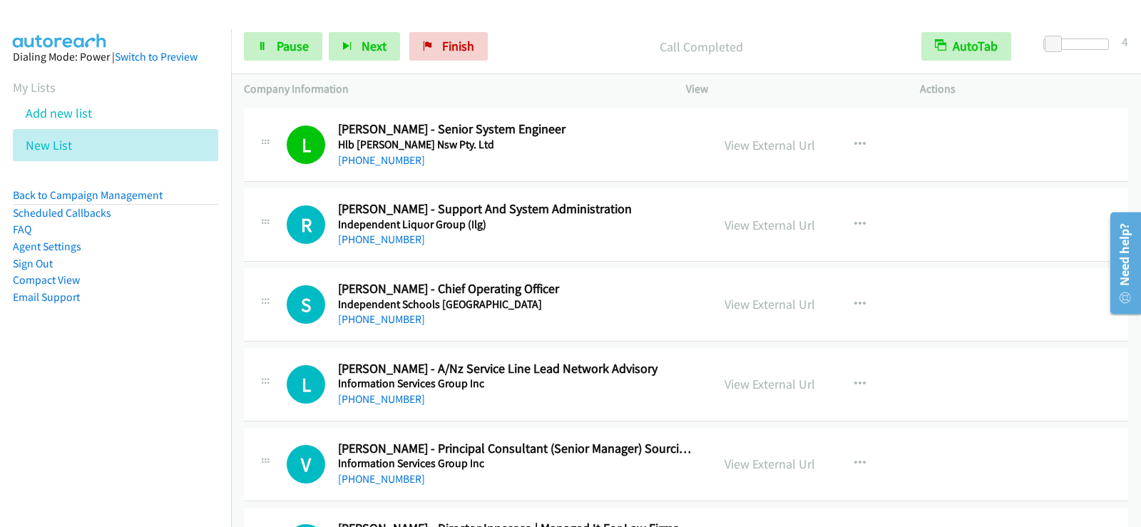
scroll to position [11149, 0]
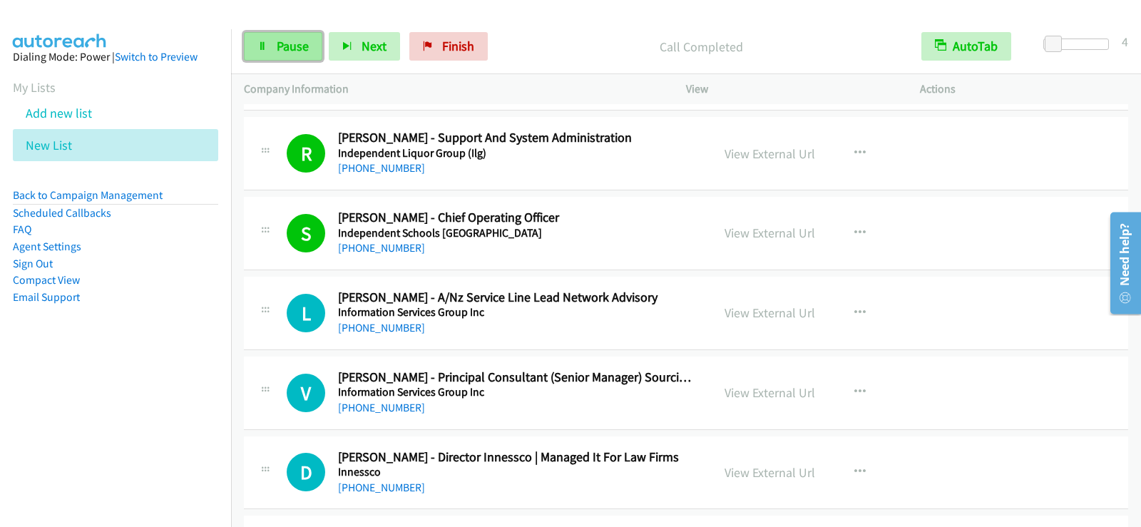
click at [266, 49] on icon at bounding box center [262, 47] width 10 height 10
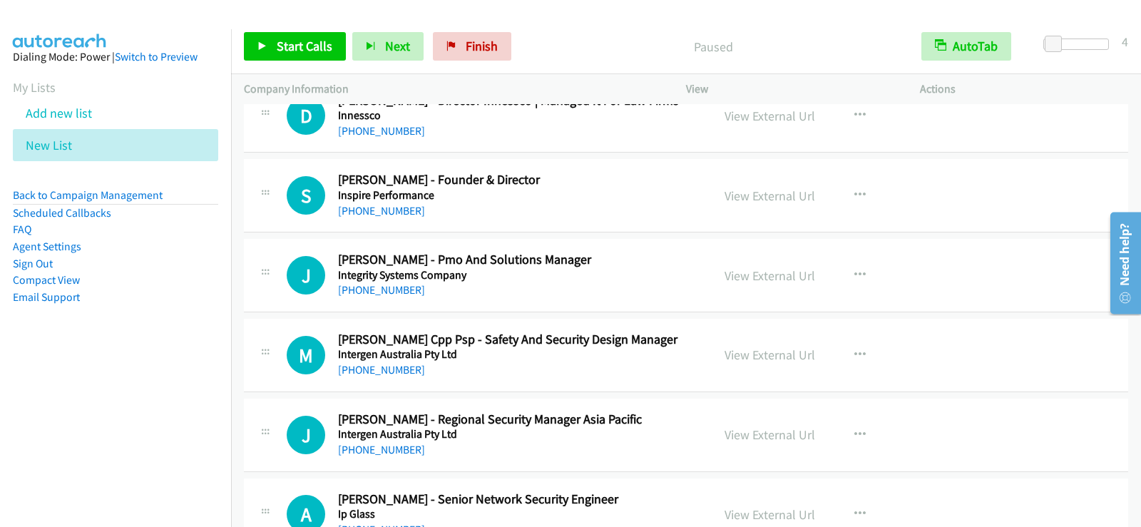
scroll to position [11534, 0]
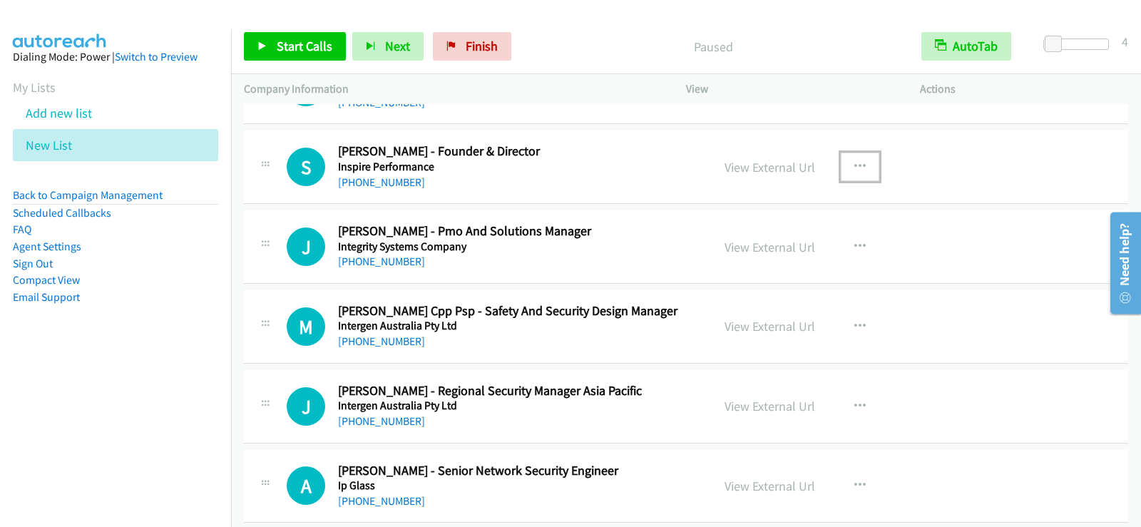
click at [854, 163] on icon "button" at bounding box center [859, 166] width 11 height 11
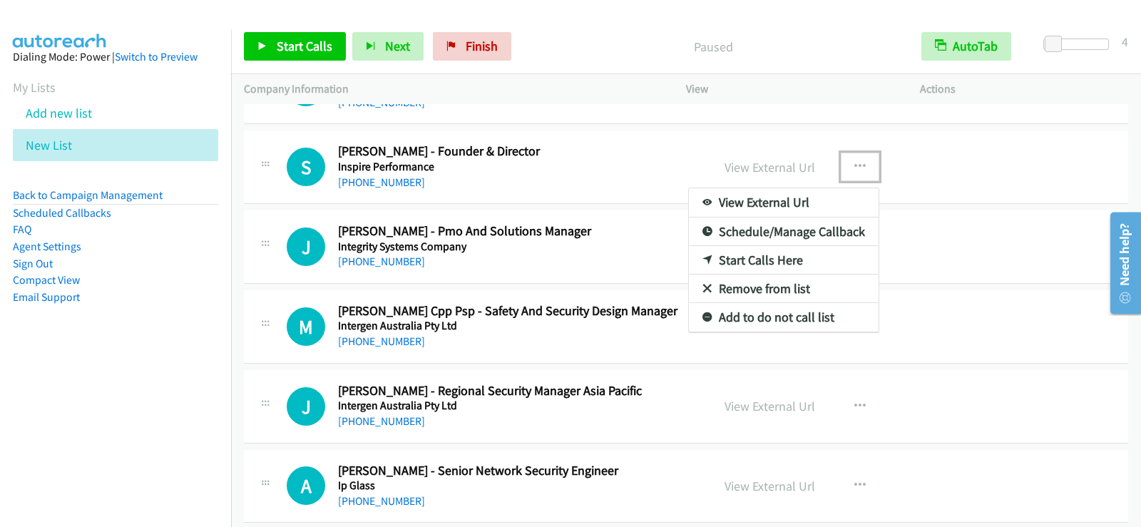
click at [758, 254] on link "Start Calls Here" at bounding box center [784, 260] width 190 height 29
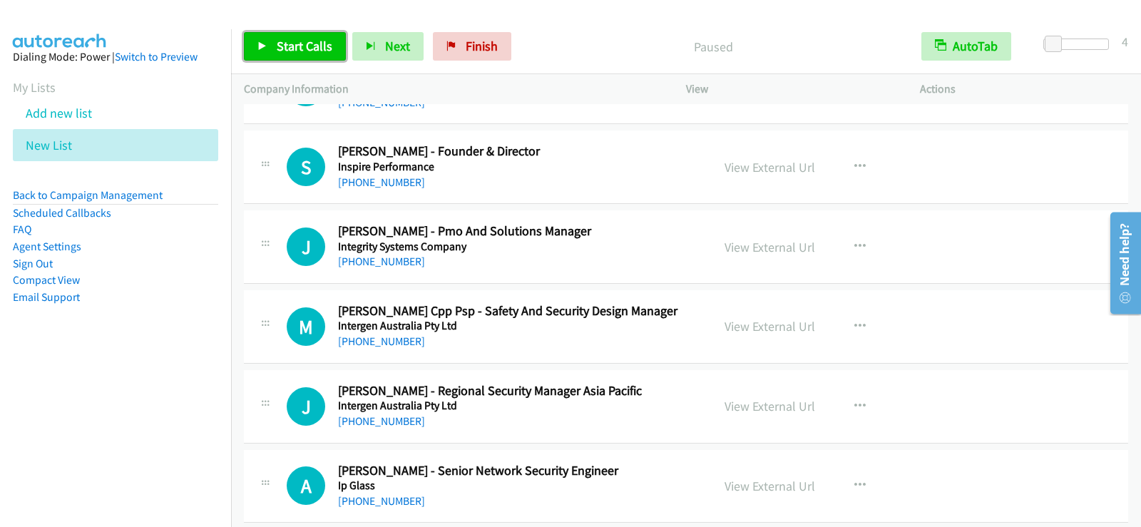
click at [320, 47] on span "Start Calls" at bounding box center [305, 46] width 56 height 16
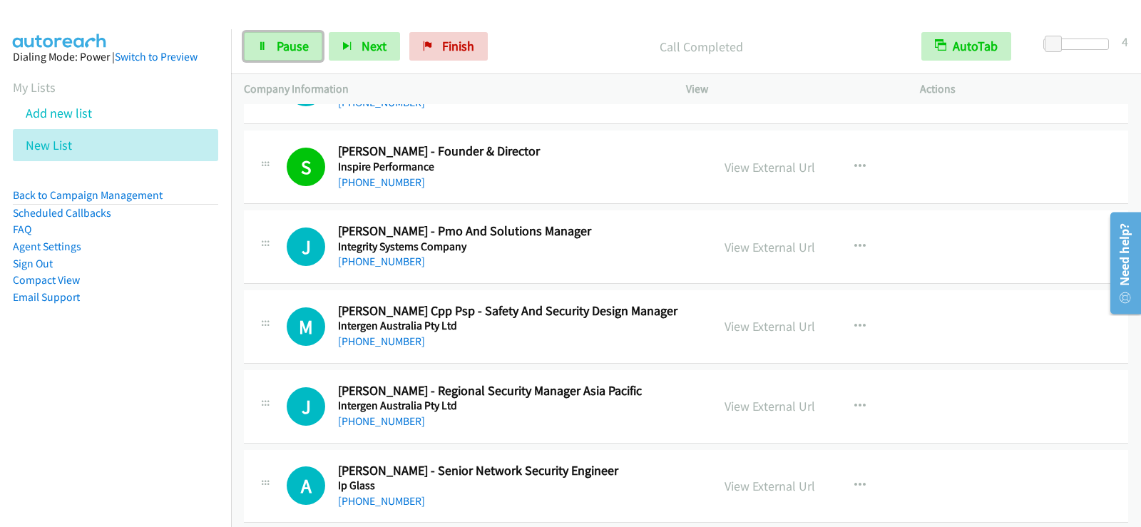
drag, startPoint x: 304, startPoint y: 49, endPoint x: 306, endPoint y: 65, distance: 15.7
click at [302, 49] on span "Pause" at bounding box center [293, 46] width 32 height 16
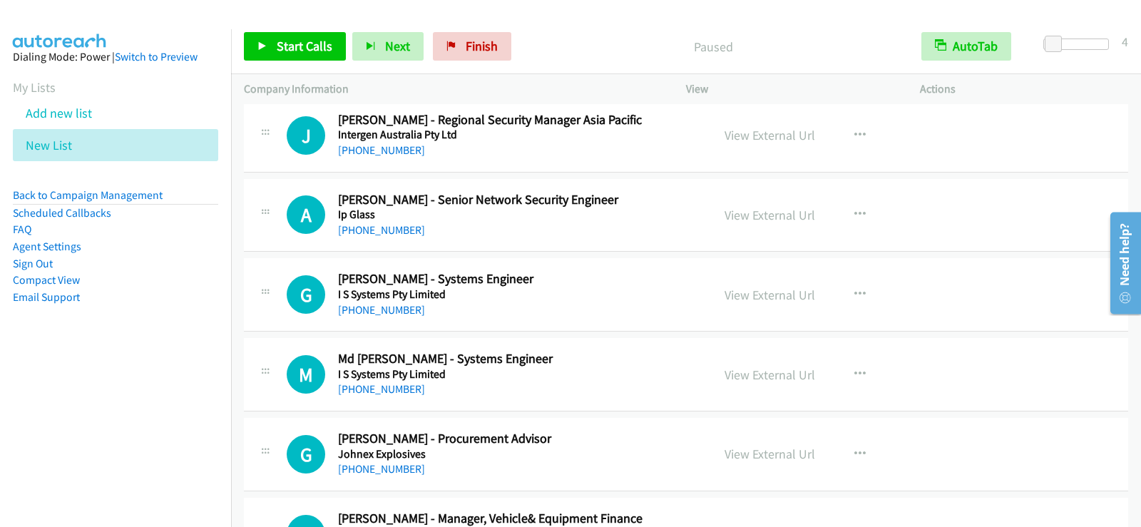
scroll to position [11819, 0]
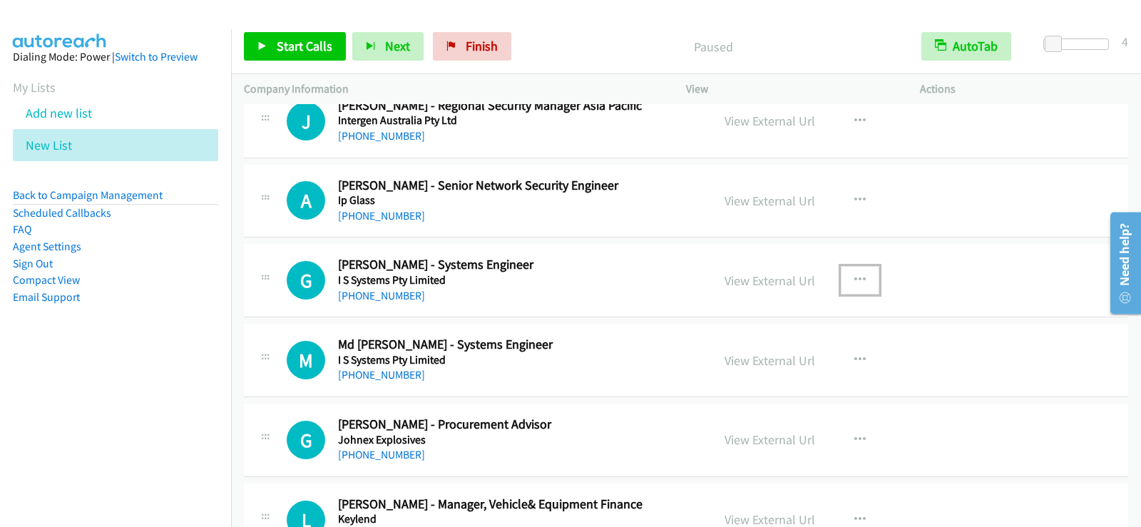
click at [854, 279] on icon "button" at bounding box center [859, 279] width 11 height 11
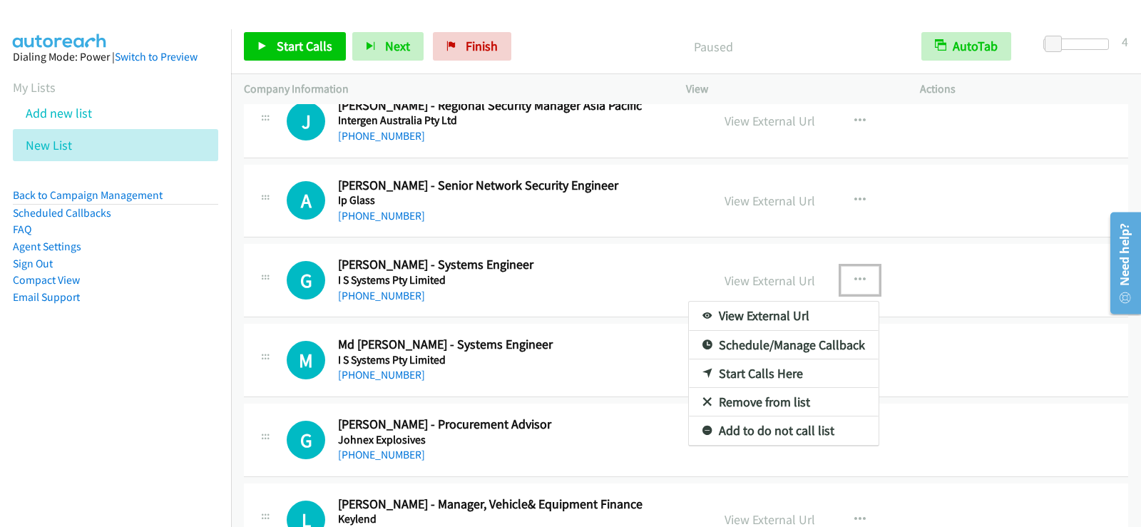
click at [738, 365] on link "Start Calls Here" at bounding box center [784, 373] width 190 height 29
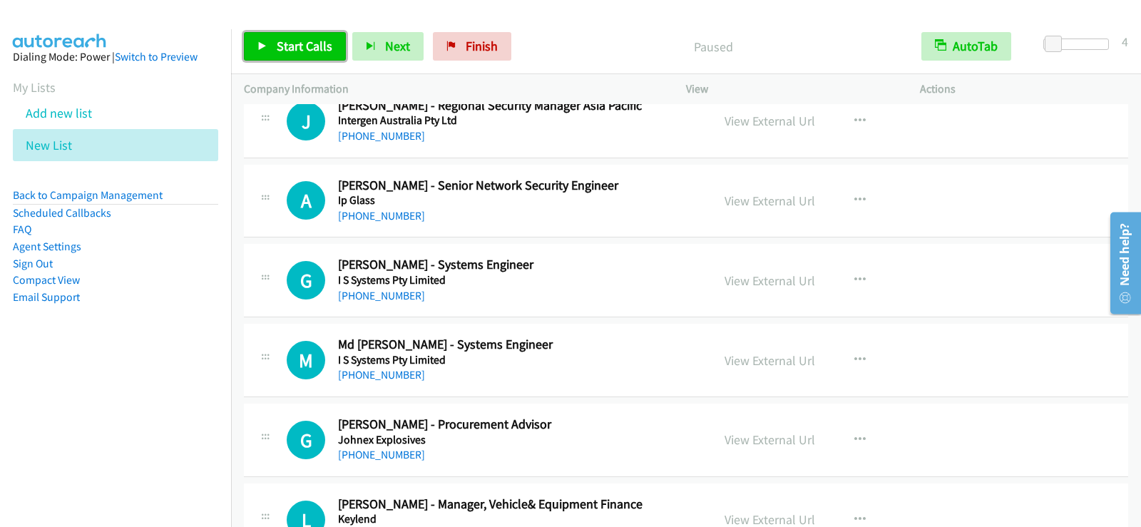
click at [292, 42] on span "Start Calls" at bounding box center [305, 46] width 56 height 16
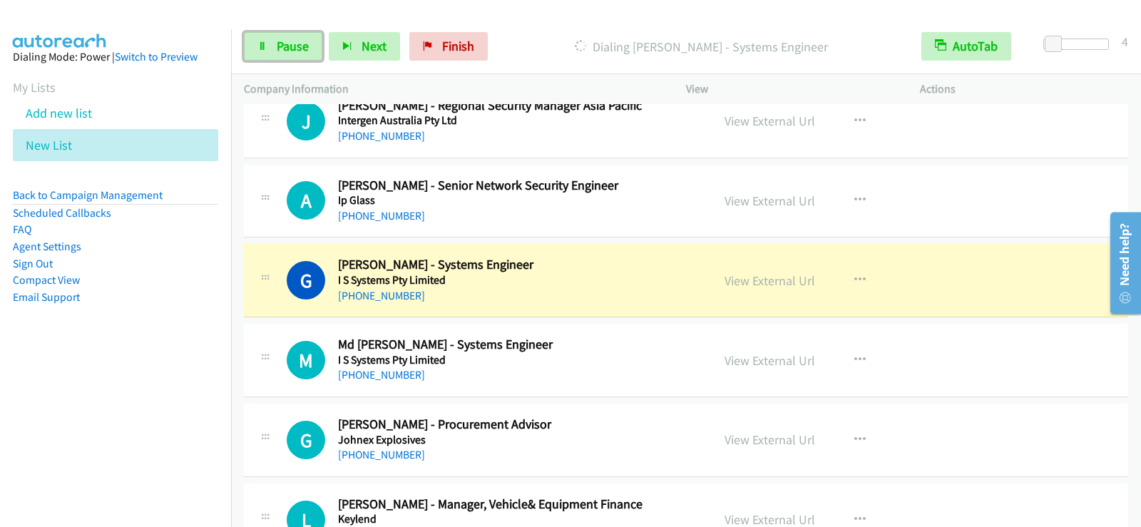
drag, startPoint x: 282, startPoint y: 43, endPoint x: 535, endPoint y: 6, distance: 255.8
click at [282, 42] on span "Pause" at bounding box center [293, 46] width 32 height 16
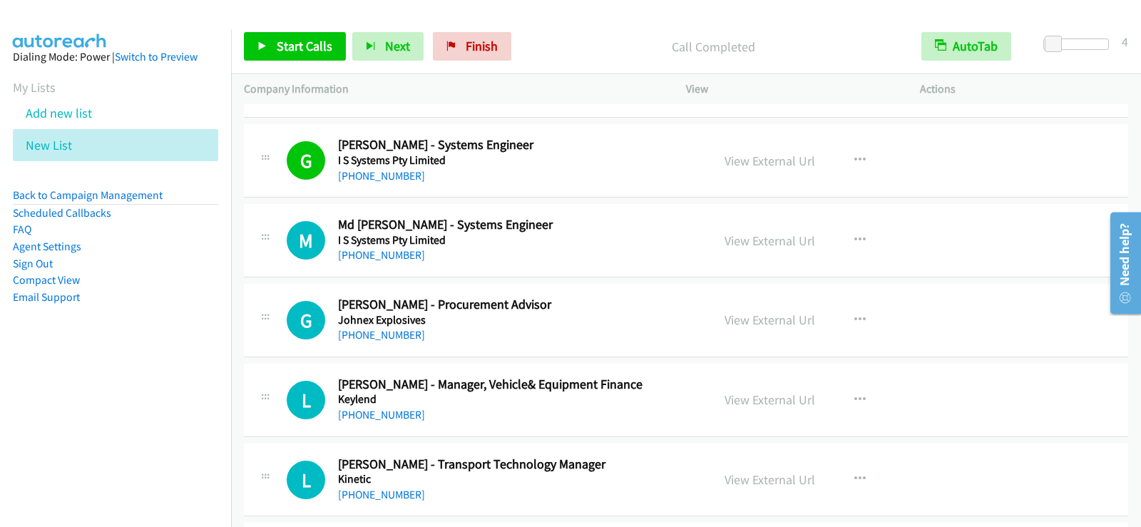
scroll to position [11962, 0]
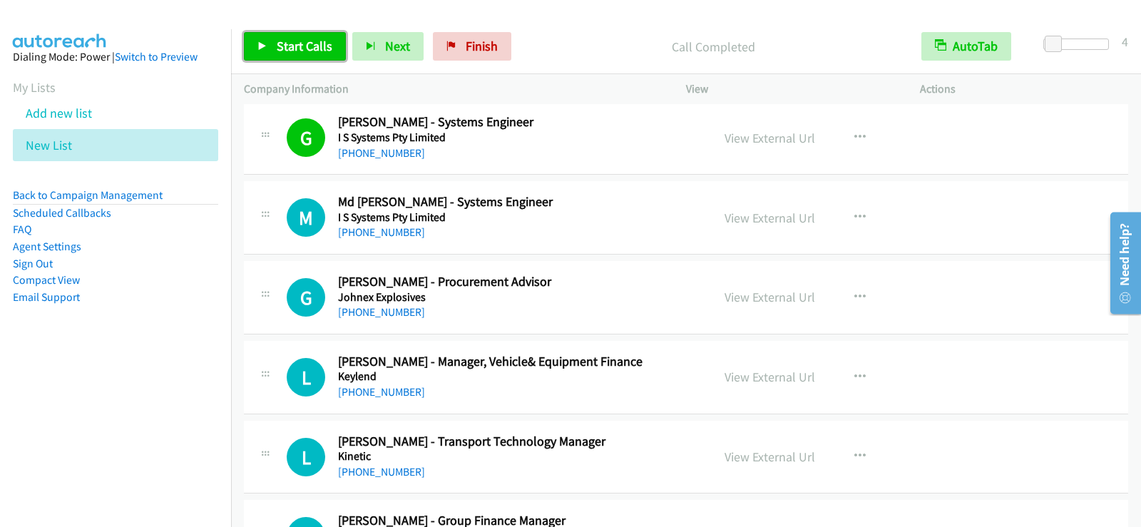
click at [284, 43] on span "Start Calls" at bounding box center [305, 46] width 56 height 16
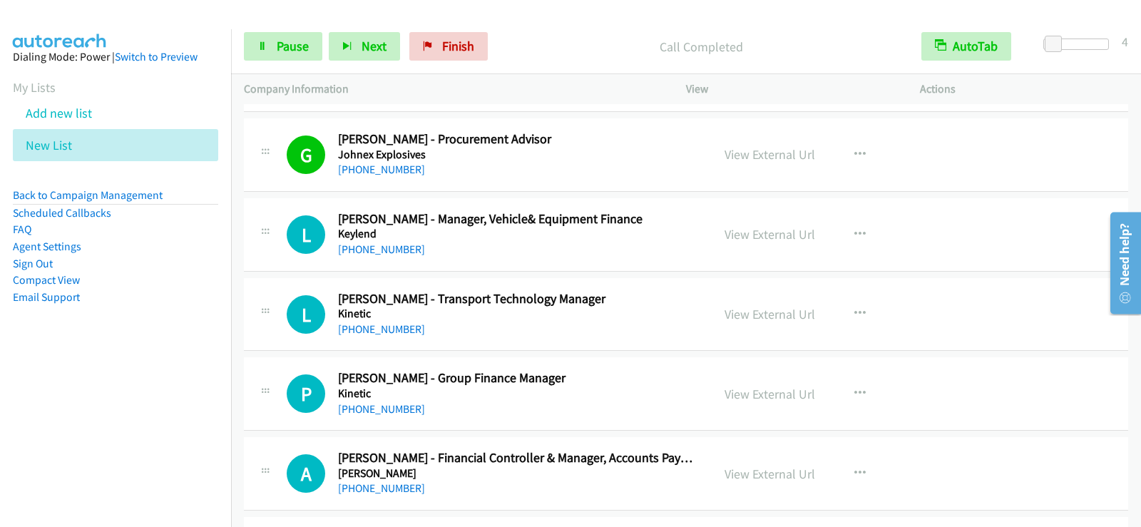
scroll to position [12176, 0]
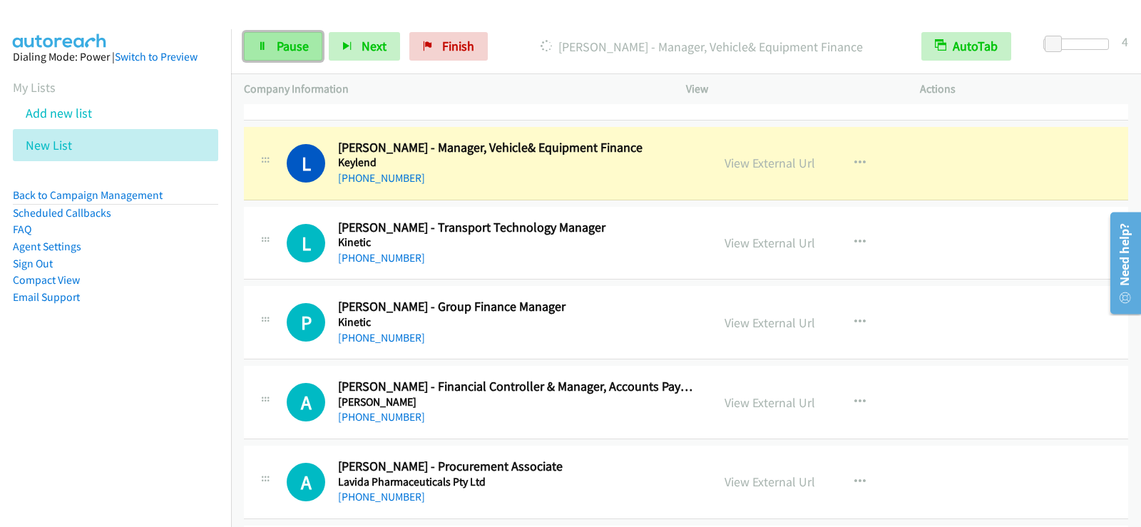
click at [298, 41] on span "Pause" at bounding box center [293, 46] width 32 height 16
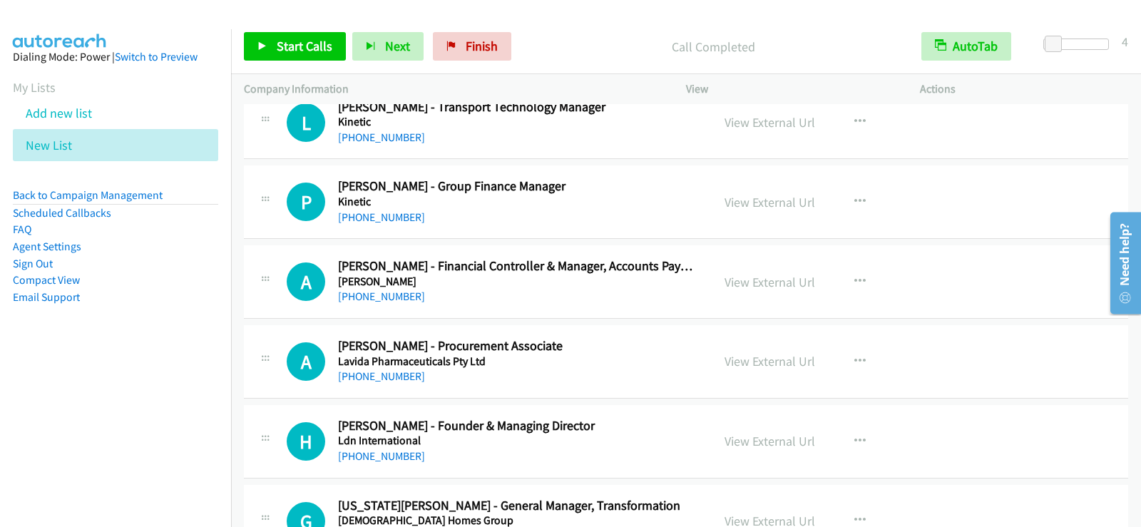
scroll to position [12318, 0]
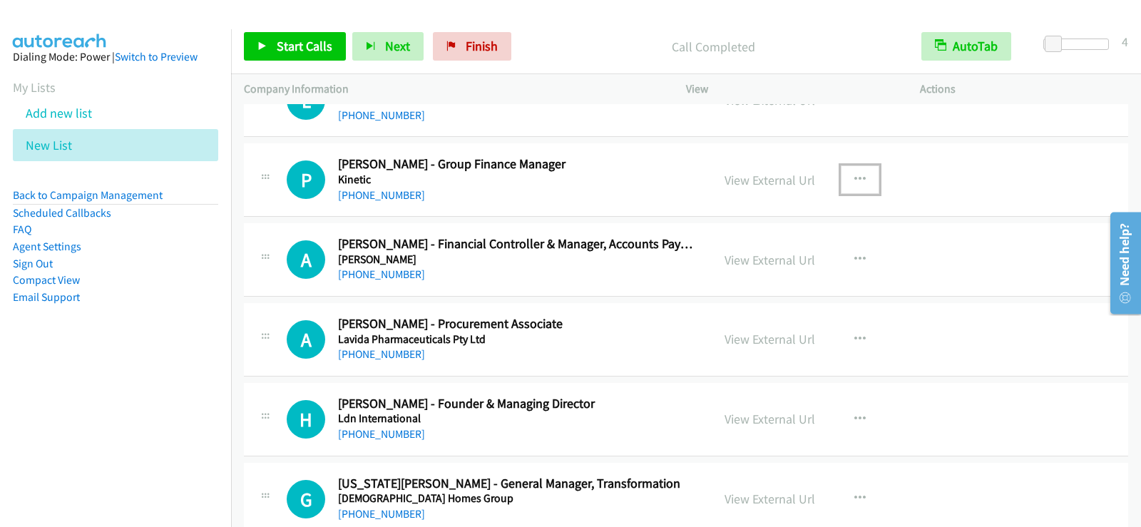
click at [854, 177] on icon "button" at bounding box center [859, 179] width 11 height 11
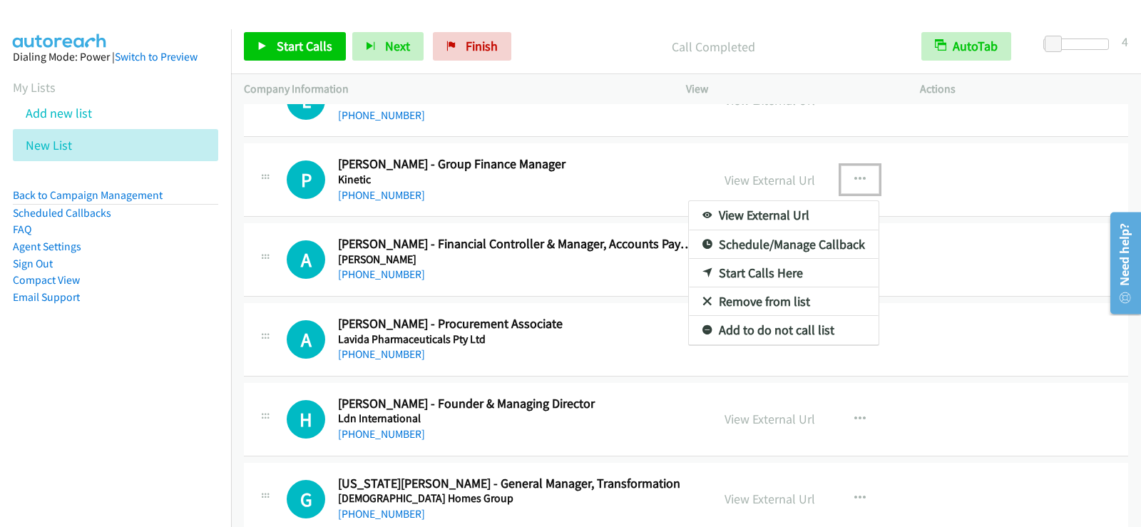
click at [754, 272] on link "Start Calls Here" at bounding box center [784, 273] width 190 height 29
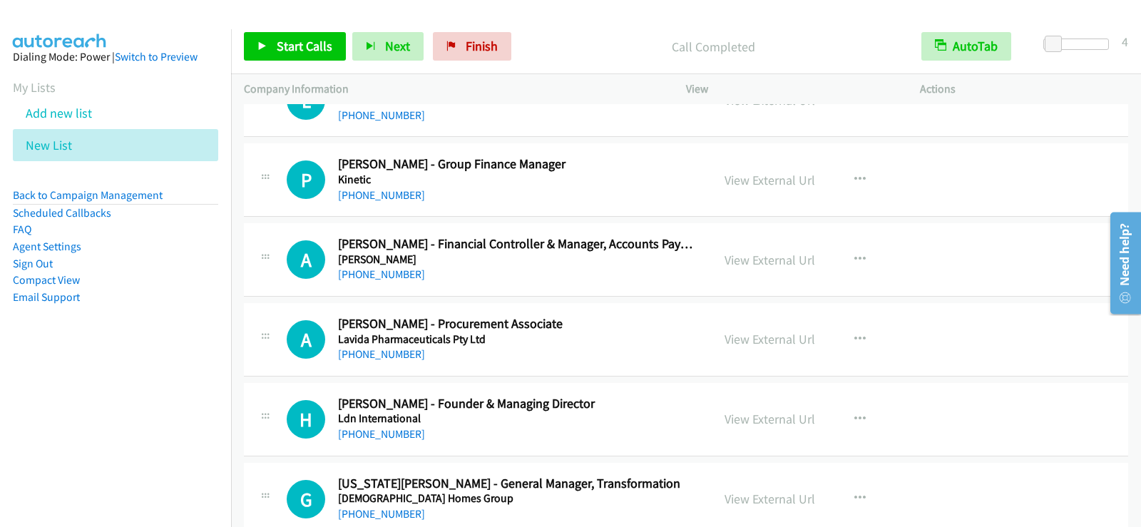
click at [371, 14] on div at bounding box center [564, 27] width 1128 height 55
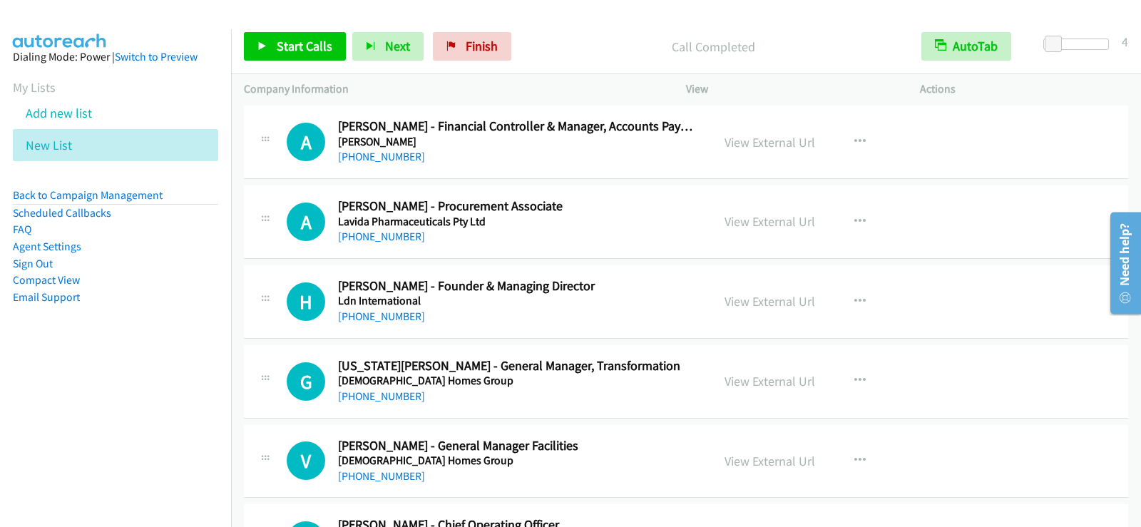
scroll to position [12461, 0]
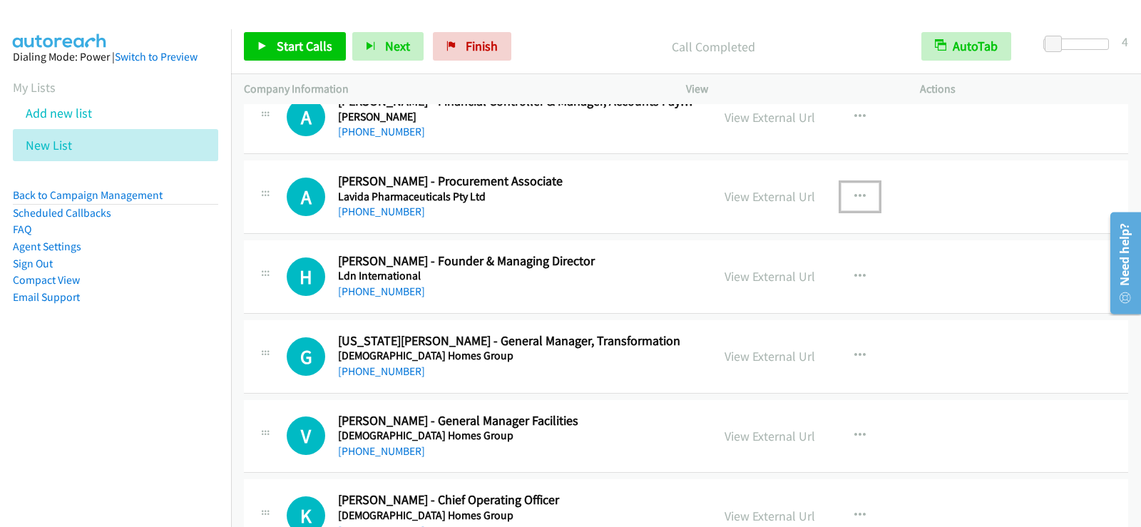
click at [855, 191] on icon "button" at bounding box center [859, 196] width 11 height 11
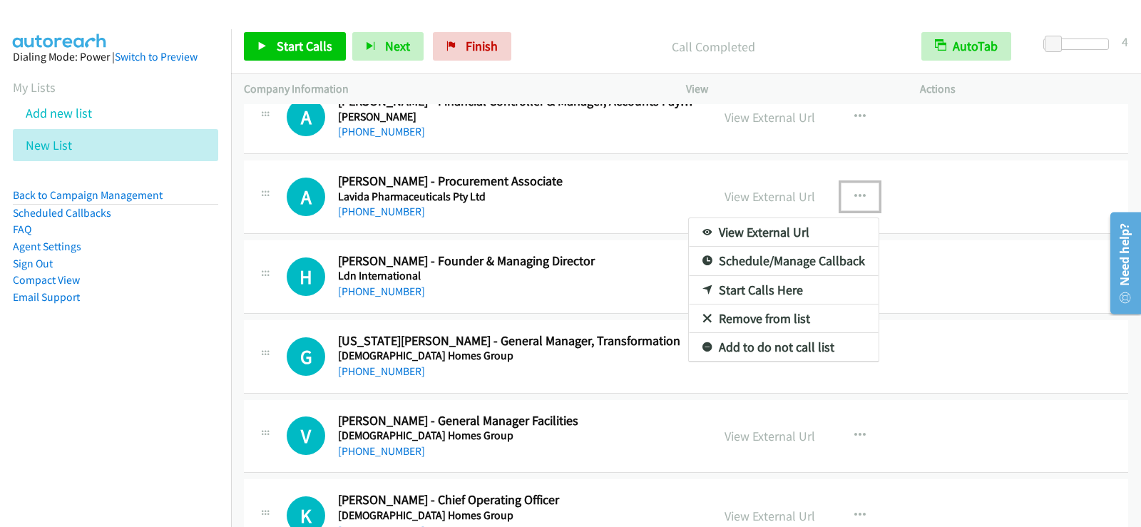
click at [761, 289] on link "Start Calls Here" at bounding box center [784, 290] width 190 height 29
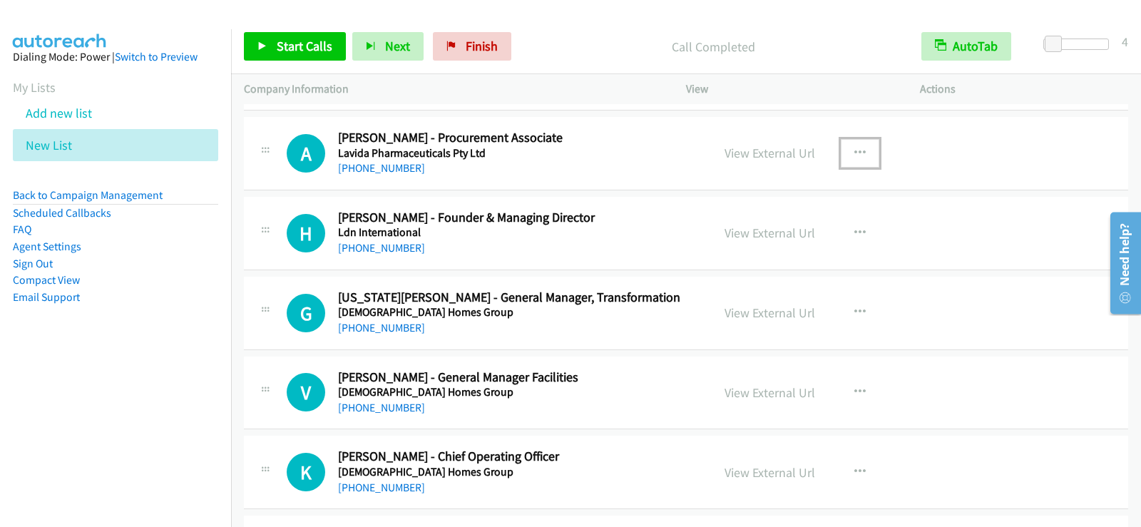
scroll to position [12504, 0]
click at [319, 47] on span "Start Calls" at bounding box center [305, 46] width 56 height 16
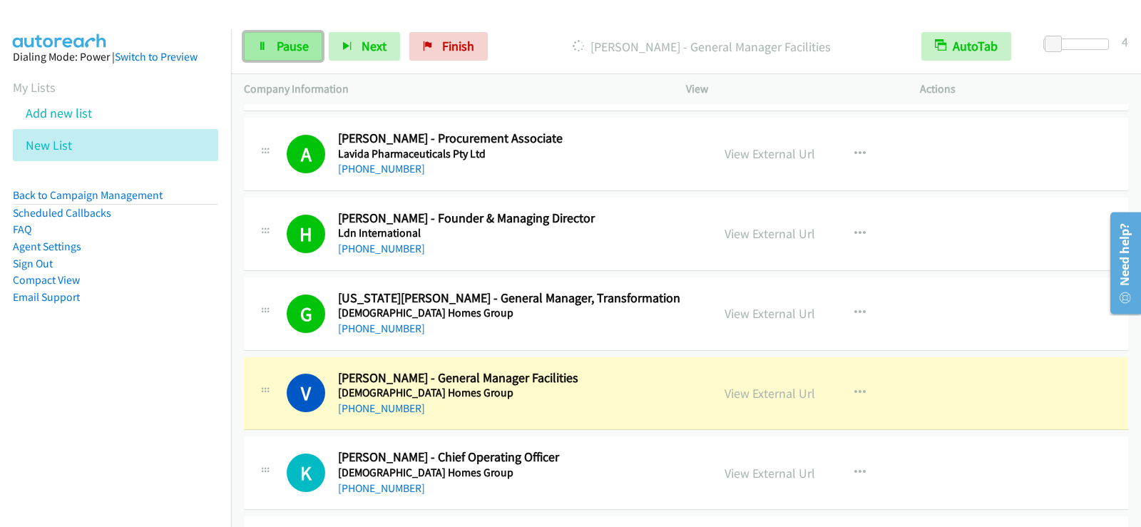
click at [285, 51] on span "Pause" at bounding box center [293, 46] width 32 height 16
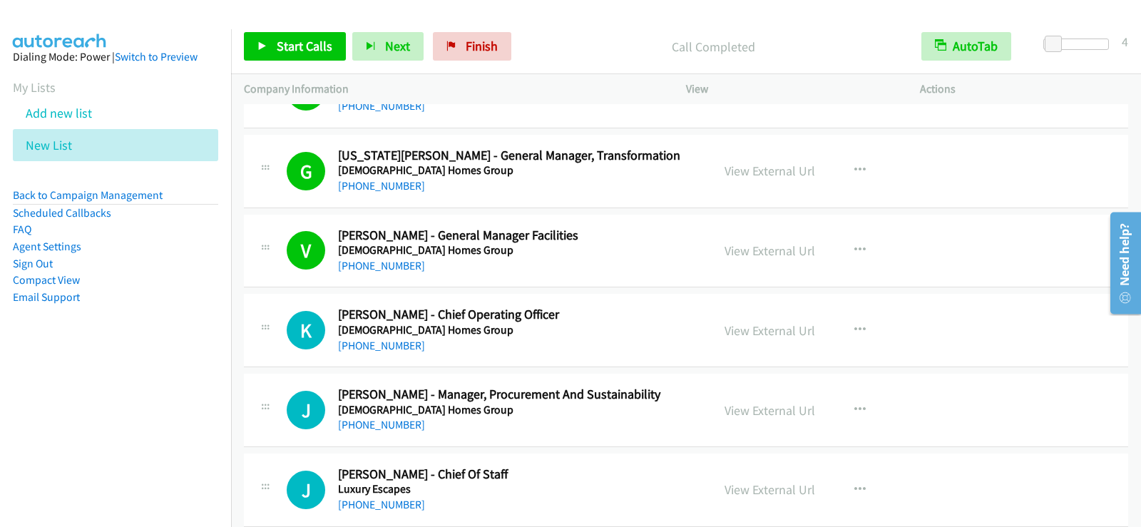
scroll to position [12717, 0]
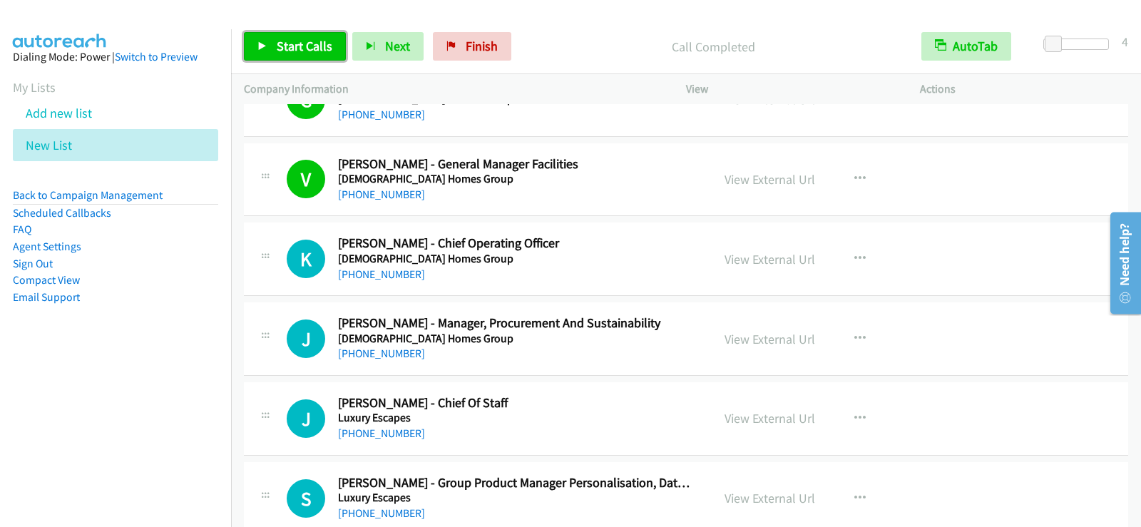
click at [294, 51] on span "Start Calls" at bounding box center [305, 46] width 56 height 16
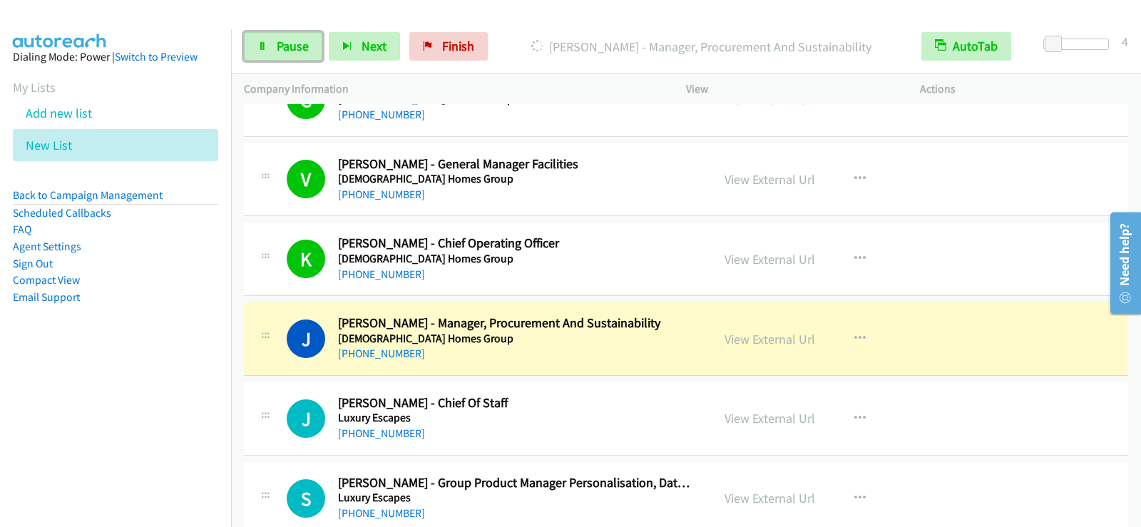
drag, startPoint x: 301, startPoint y: 40, endPoint x: 316, endPoint y: 82, distance: 44.6
click at [301, 40] on span "Pause" at bounding box center [293, 46] width 32 height 16
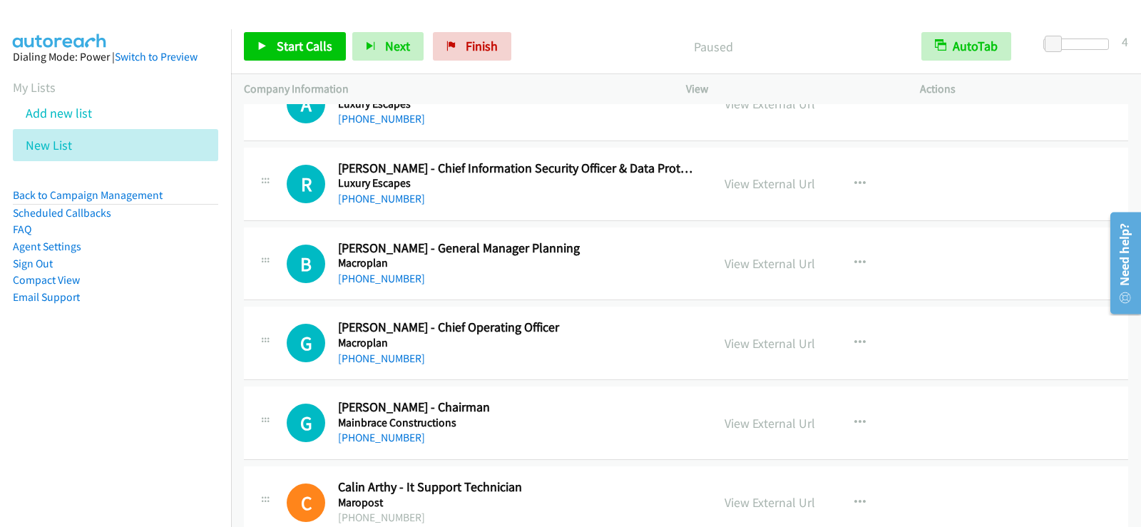
scroll to position [13502, 0]
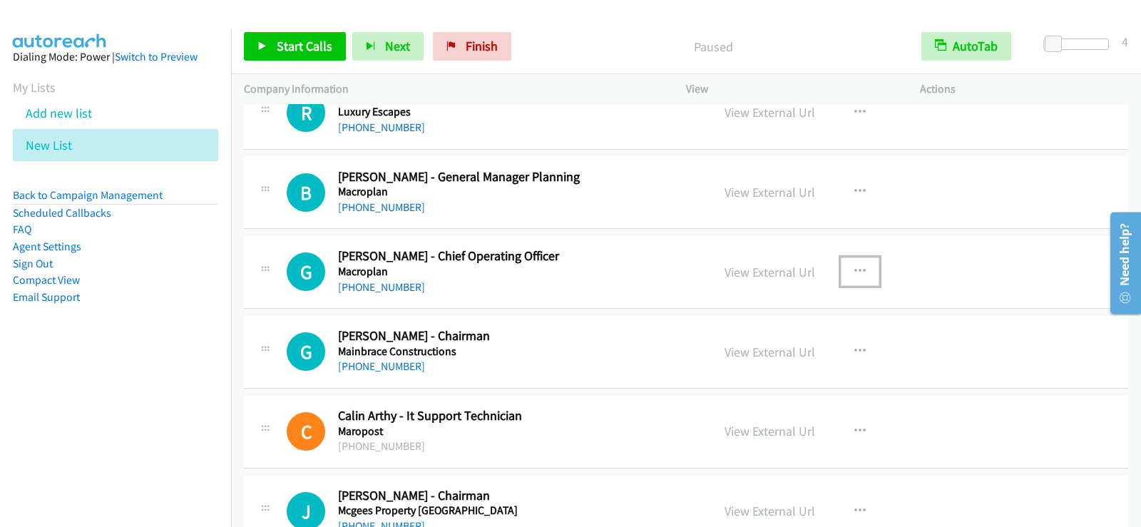
click at [856, 271] on icon "button" at bounding box center [859, 271] width 11 height 11
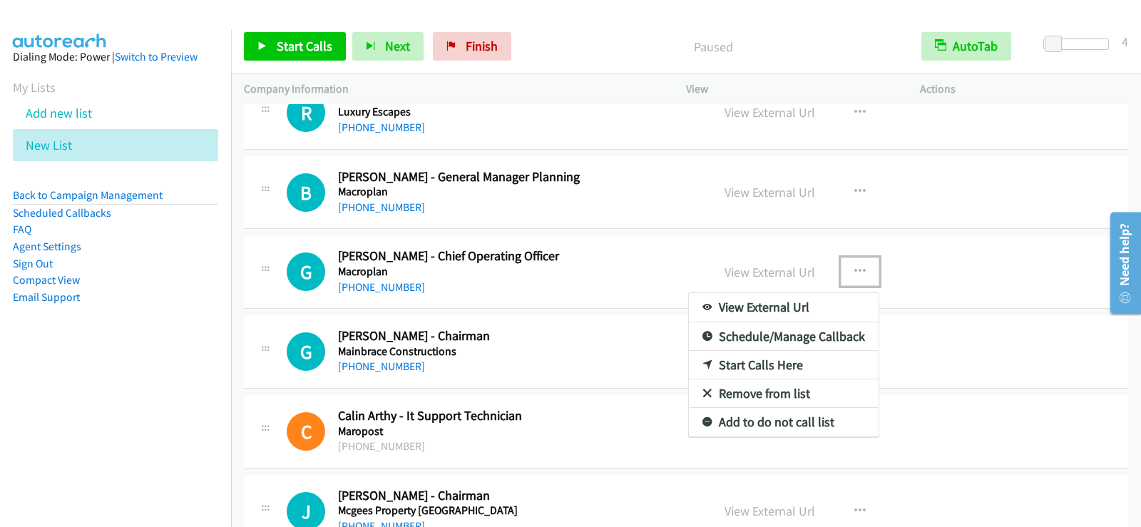
click at [742, 364] on link "Start Calls Here" at bounding box center [784, 365] width 190 height 29
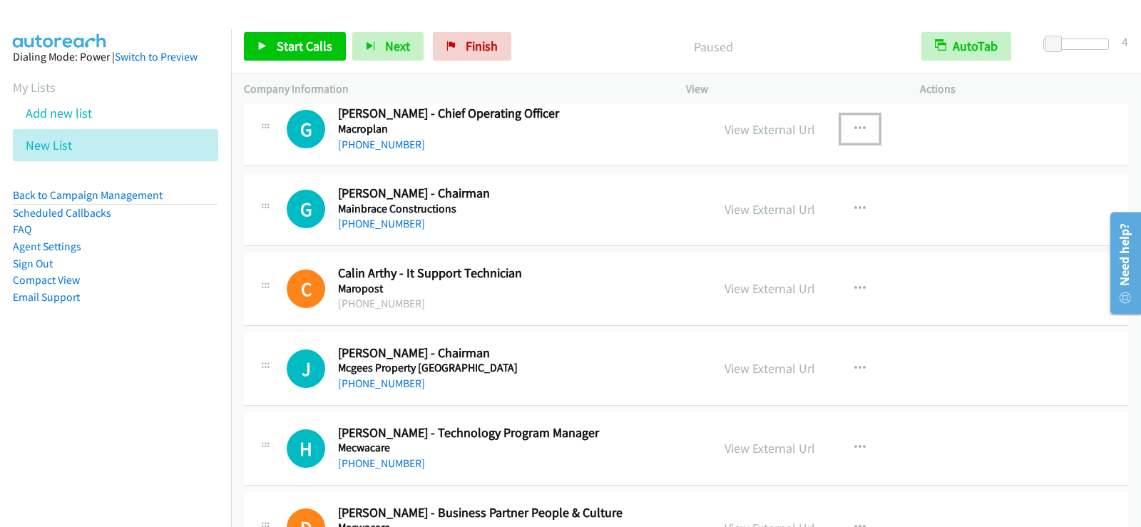
scroll to position [13616, 0]
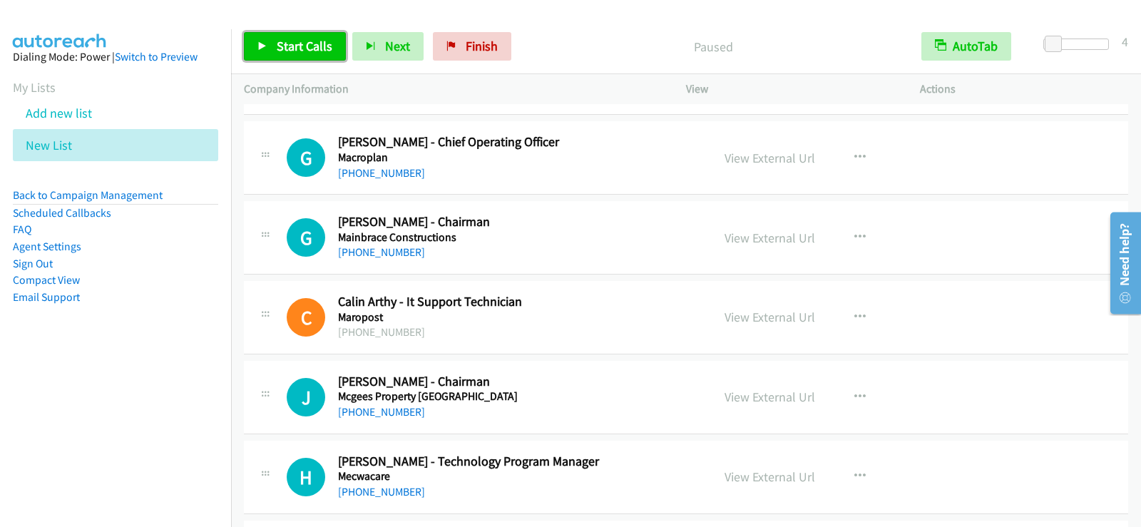
click at [293, 38] on span "Start Calls" at bounding box center [305, 46] width 56 height 16
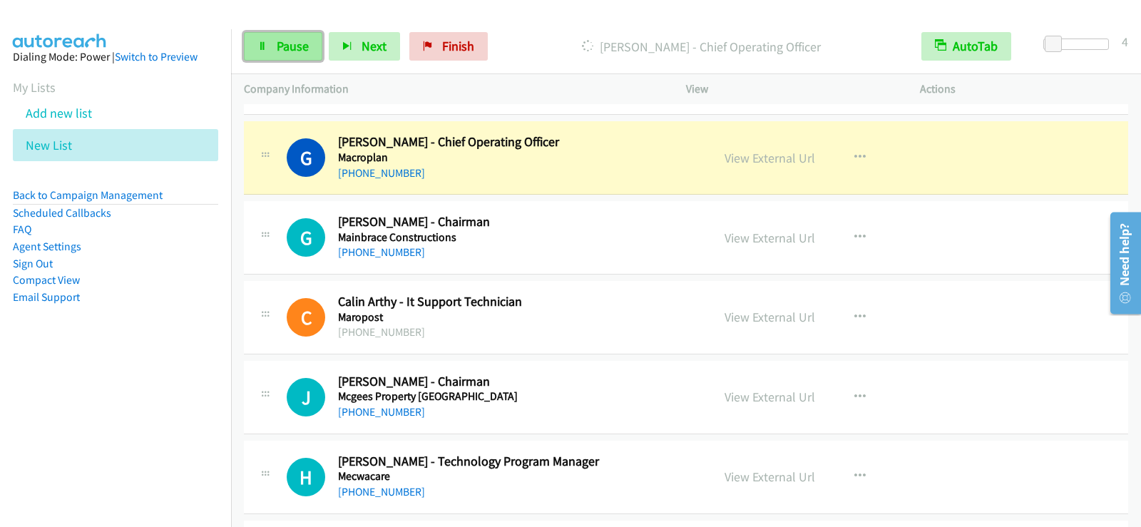
click at [292, 48] on span "Pause" at bounding box center [293, 46] width 32 height 16
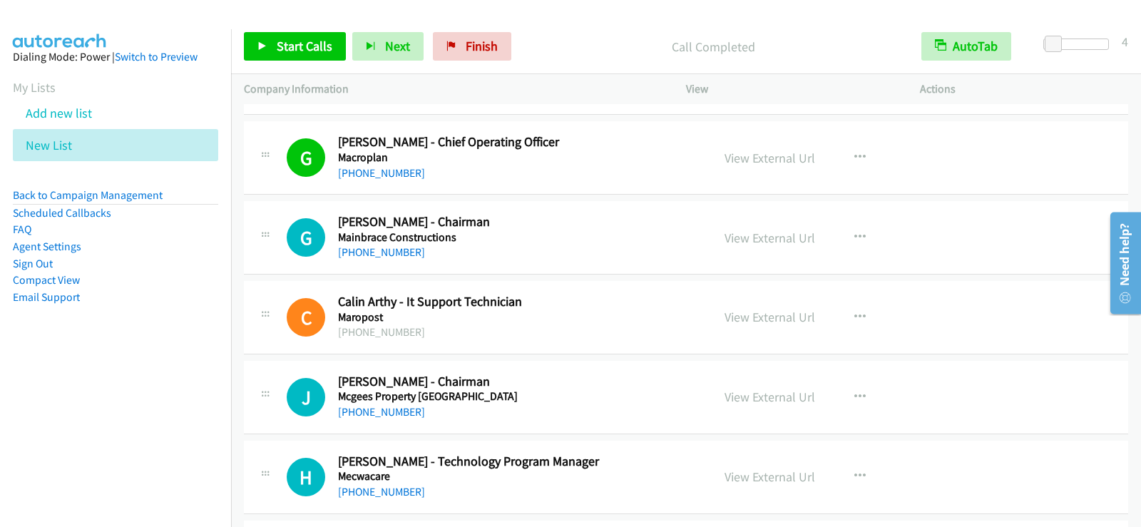
scroll to position [13687, 0]
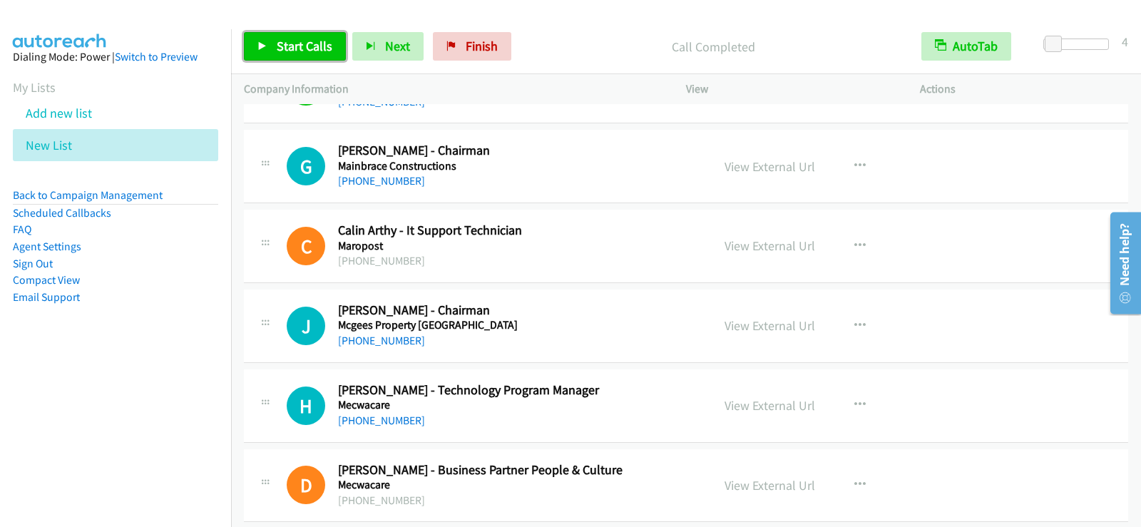
click at [302, 48] on span "Start Calls" at bounding box center [305, 46] width 56 height 16
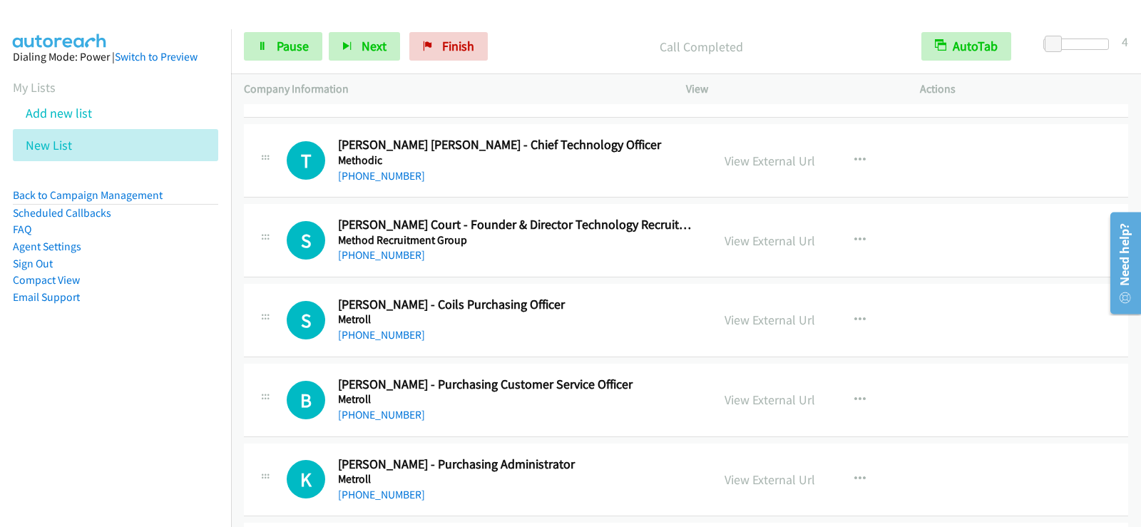
scroll to position [14115, 0]
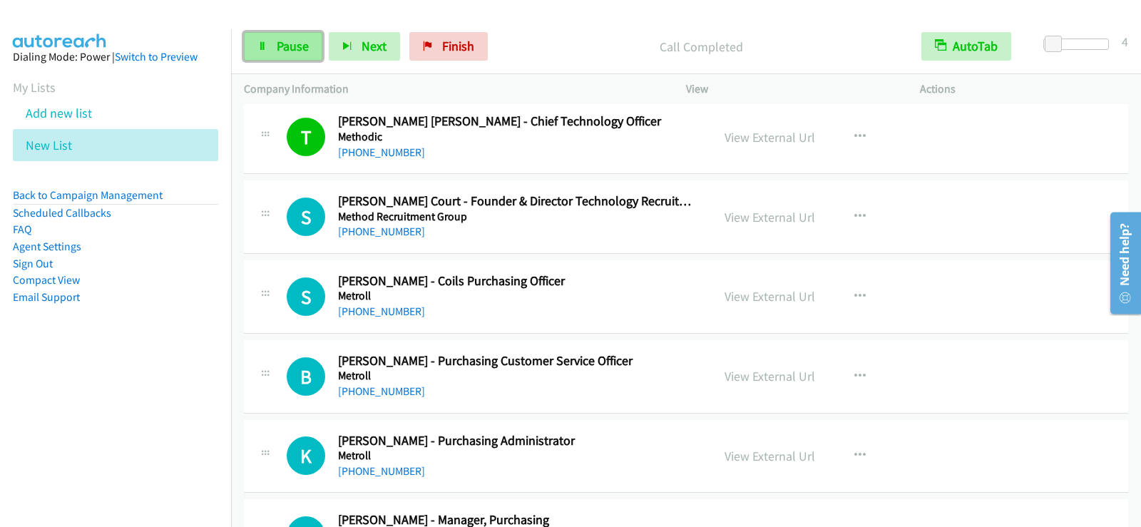
click at [310, 43] on link "Pause" at bounding box center [283, 46] width 78 height 29
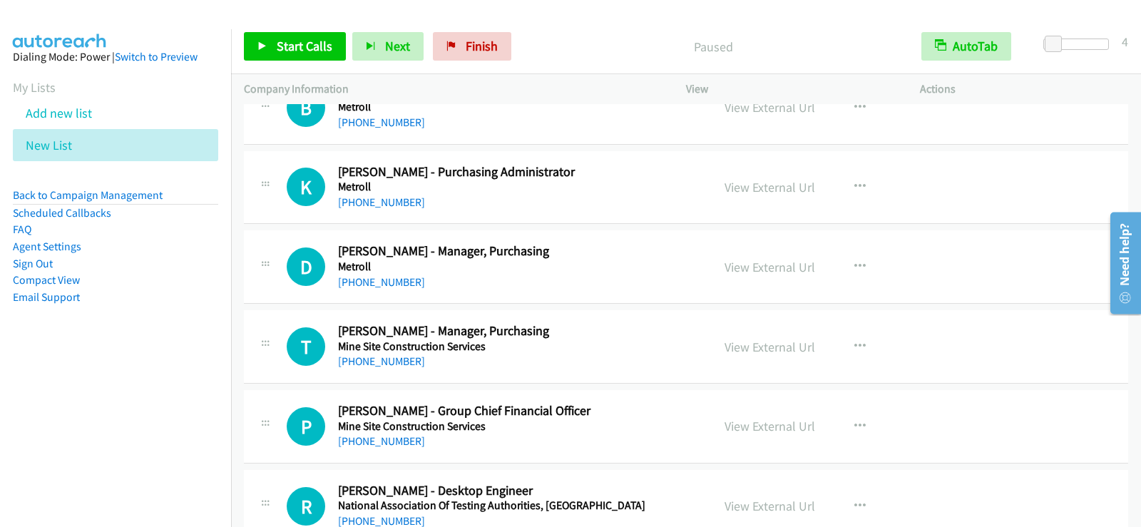
scroll to position [14400, 0]
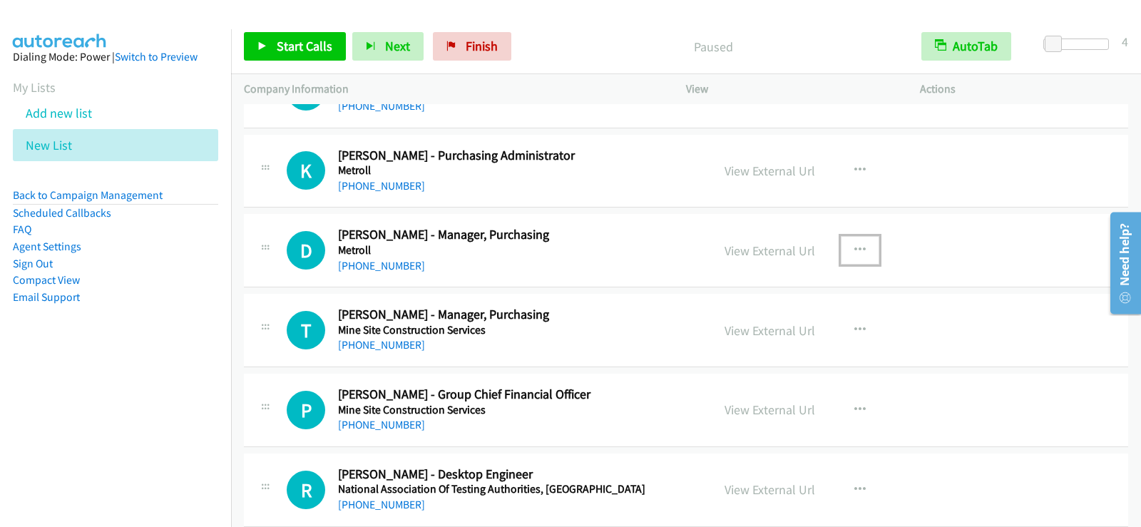
click at [856, 248] on icon "button" at bounding box center [859, 250] width 11 height 11
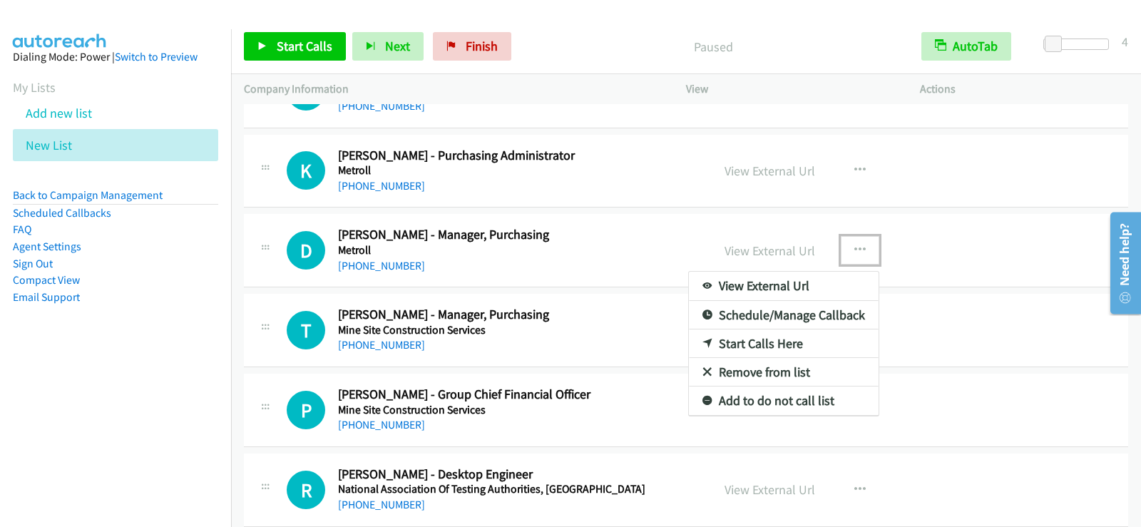
click at [741, 340] on link "Start Calls Here" at bounding box center [784, 343] width 190 height 29
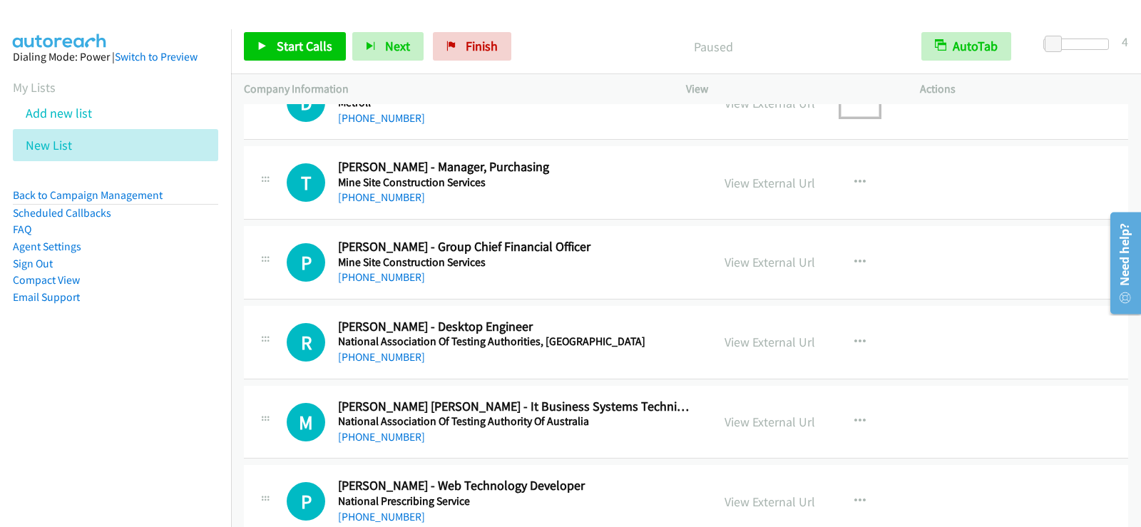
scroll to position [14614, 0]
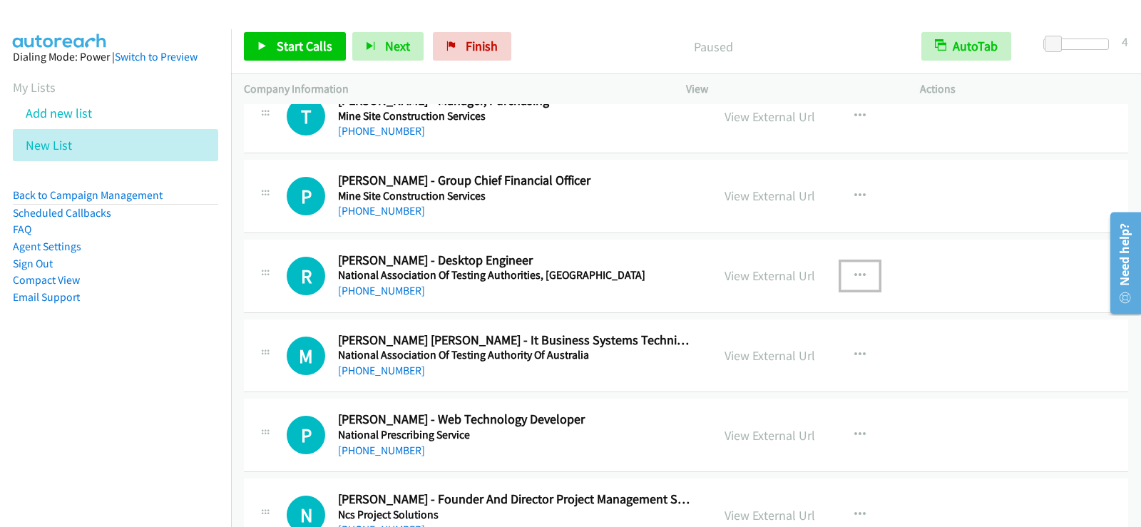
click at [856, 273] on icon "button" at bounding box center [859, 275] width 11 height 11
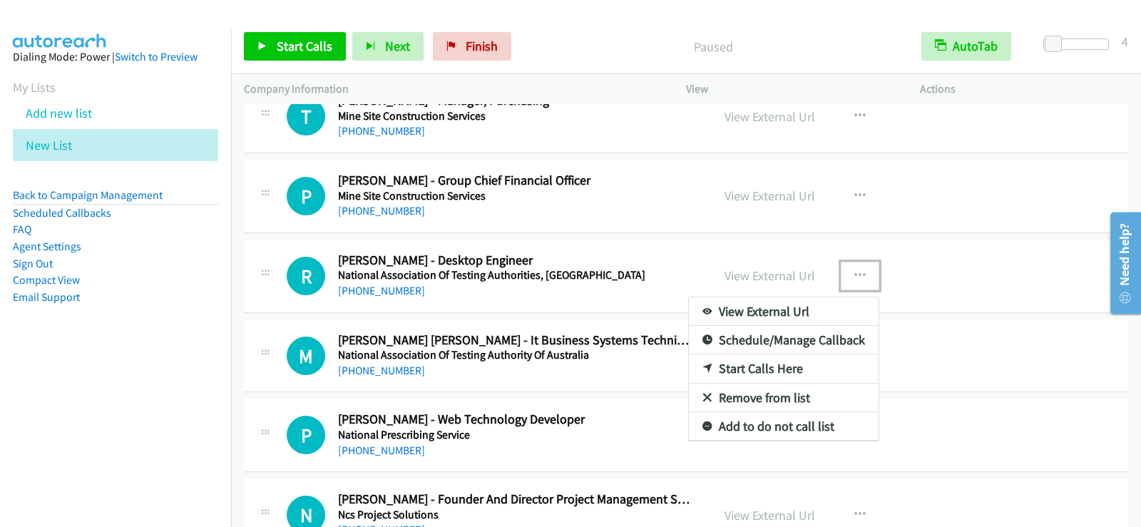
click at [760, 364] on link "Start Calls Here" at bounding box center [784, 368] width 190 height 29
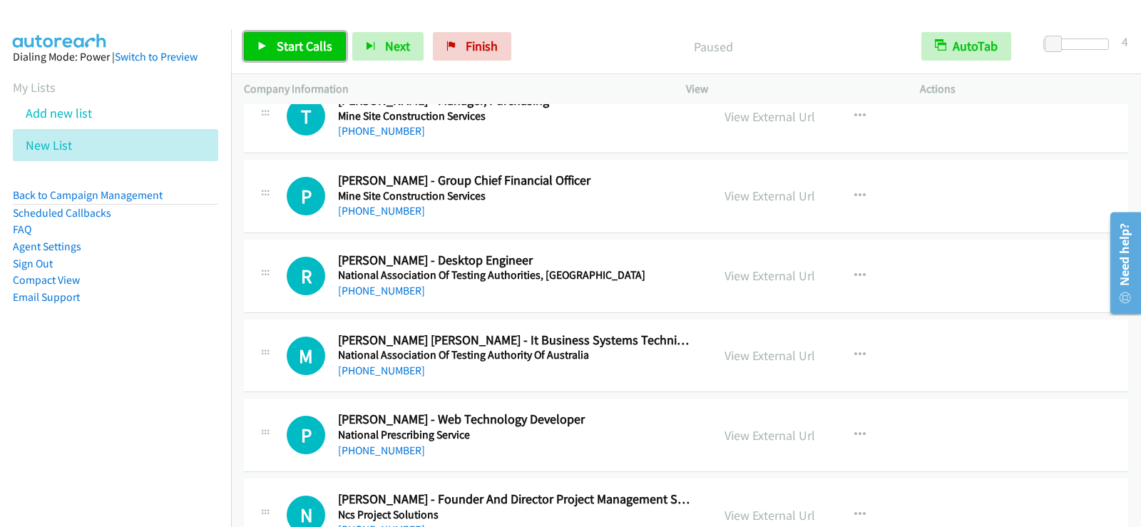
click at [287, 48] on span "Start Calls" at bounding box center [305, 46] width 56 height 16
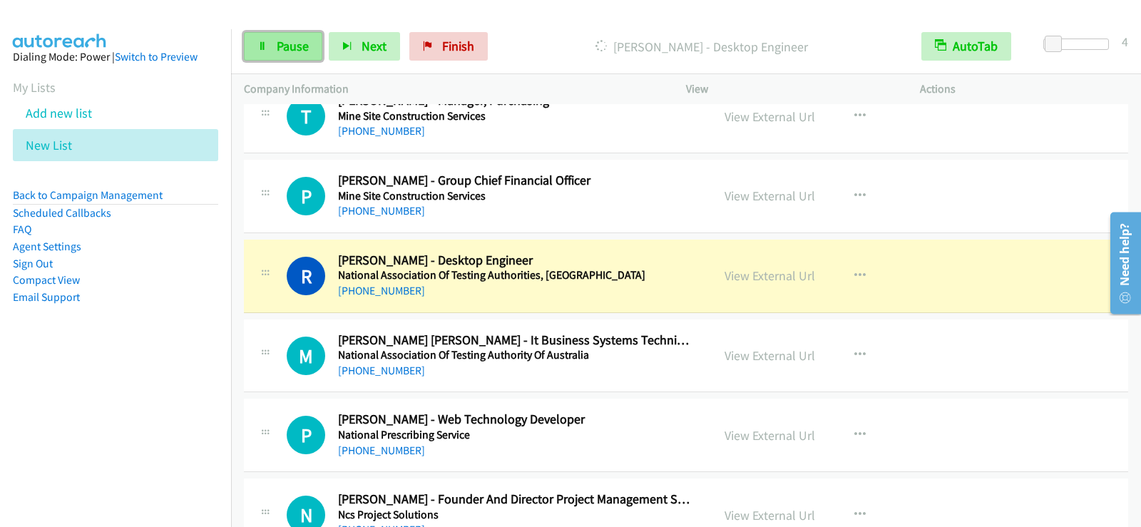
click at [279, 50] on span "Pause" at bounding box center [293, 46] width 32 height 16
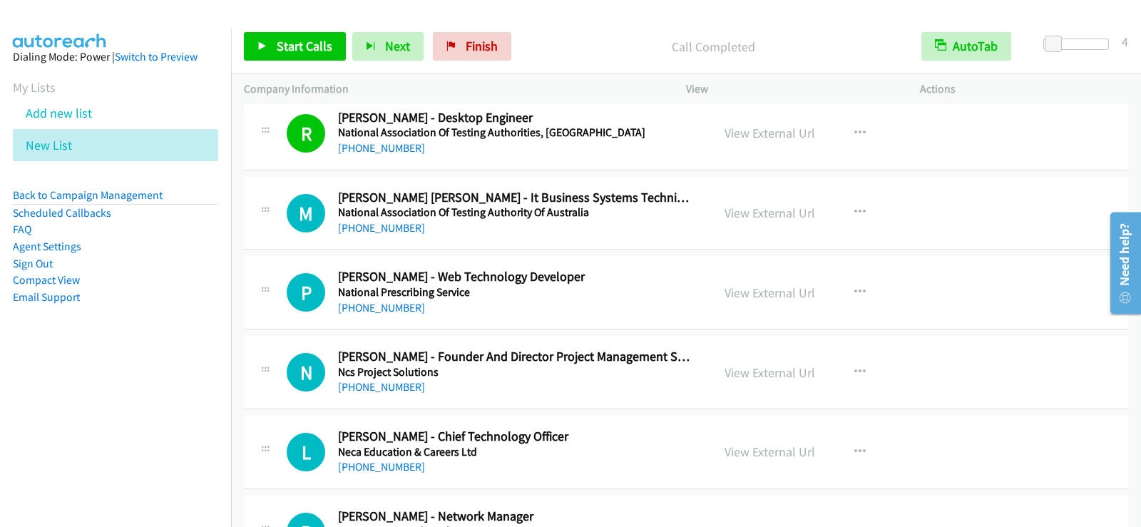
scroll to position [14827, 0]
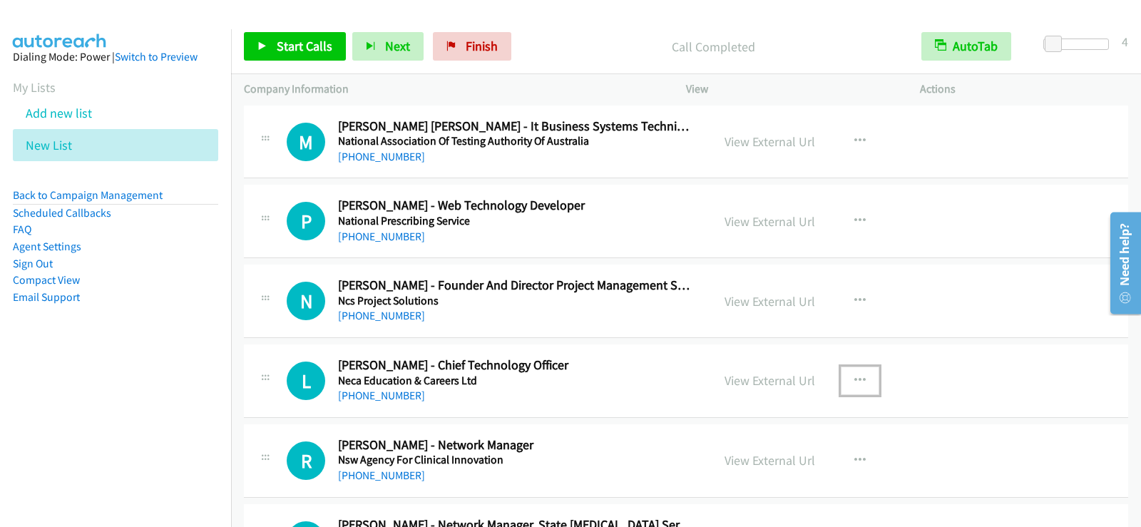
click at [855, 375] on icon "button" at bounding box center [859, 380] width 11 height 11
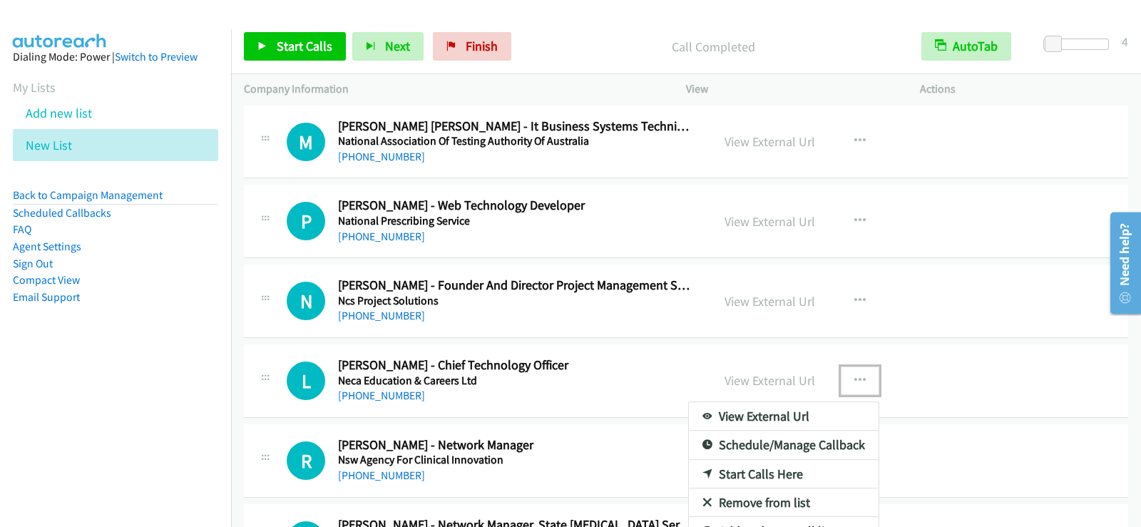
click at [749, 472] on link "Start Calls Here" at bounding box center [784, 474] width 190 height 29
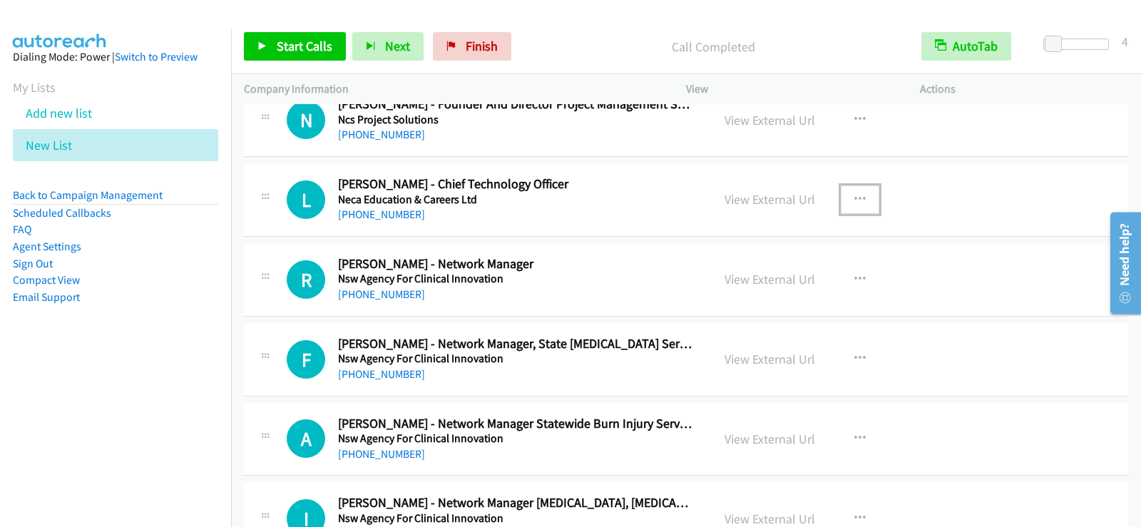
scroll to position [14927, 0]
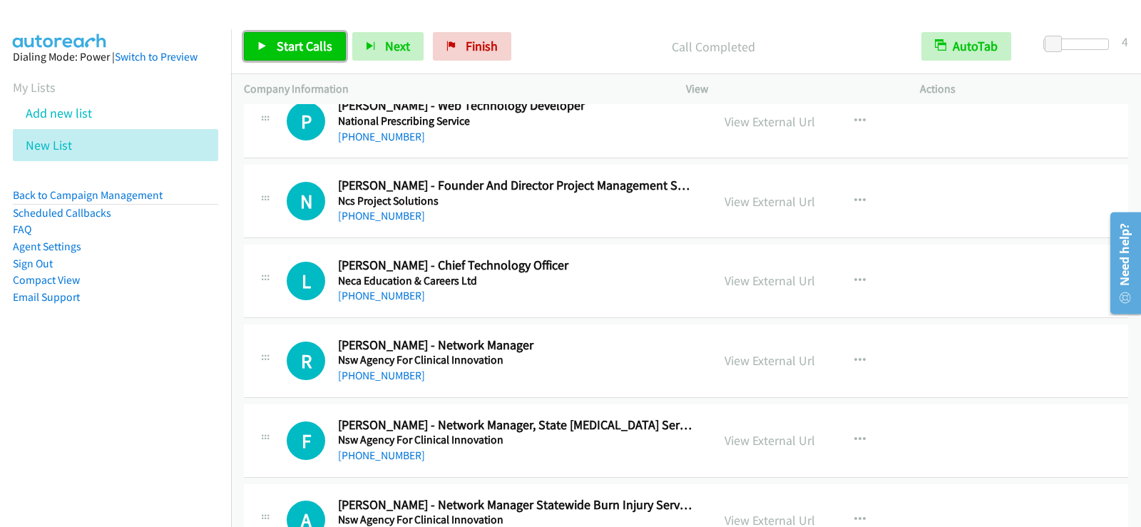
click at [302, 41] on span "Start Calls" at bounding box center [305, 46] width 56 height 16
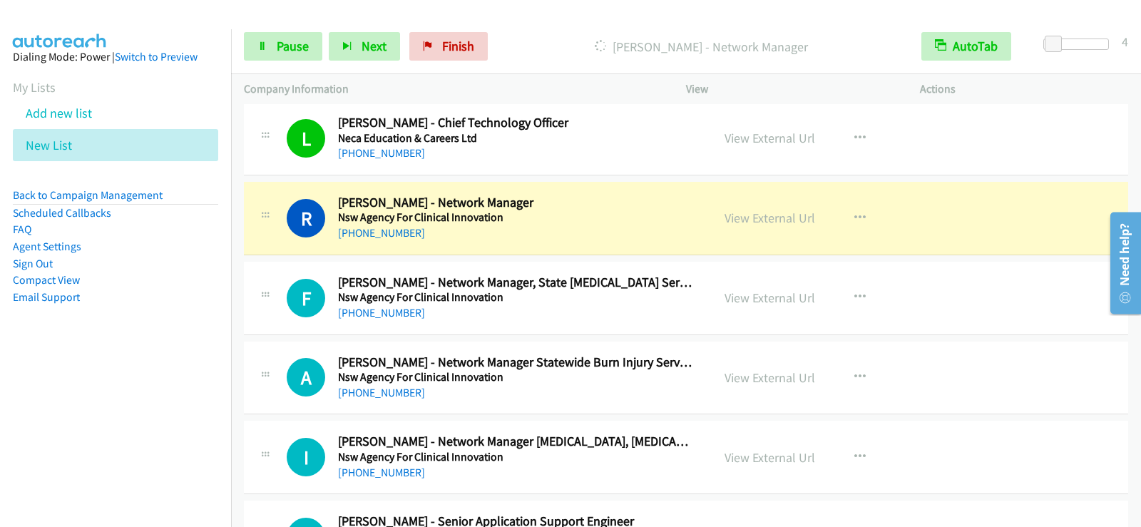
scroll to position [15141, 0]
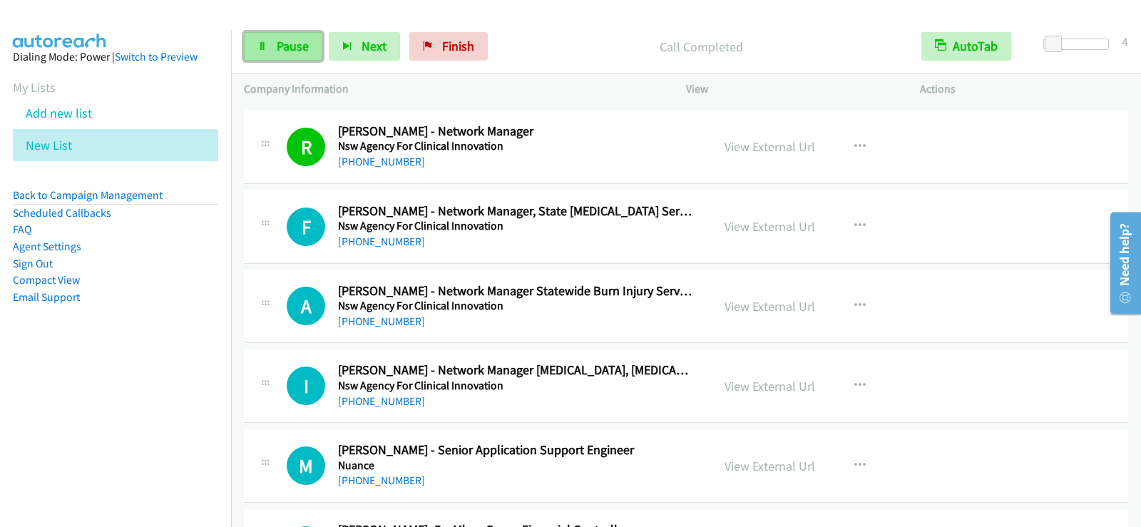
click at [299, 41] on span "Pause" at bounding box center [293, 46] width 32 height 16
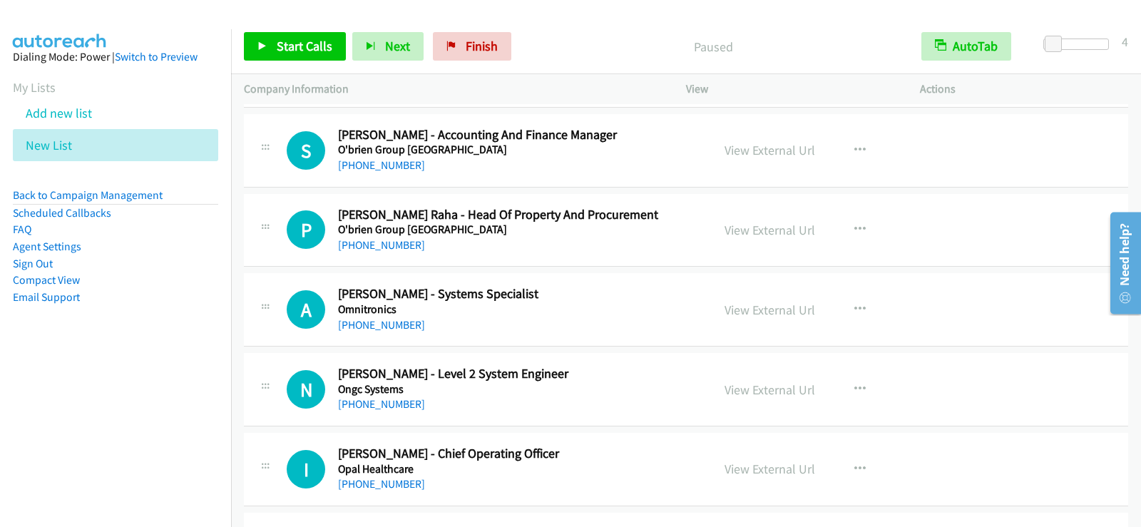
scroll to position [15640, 0]
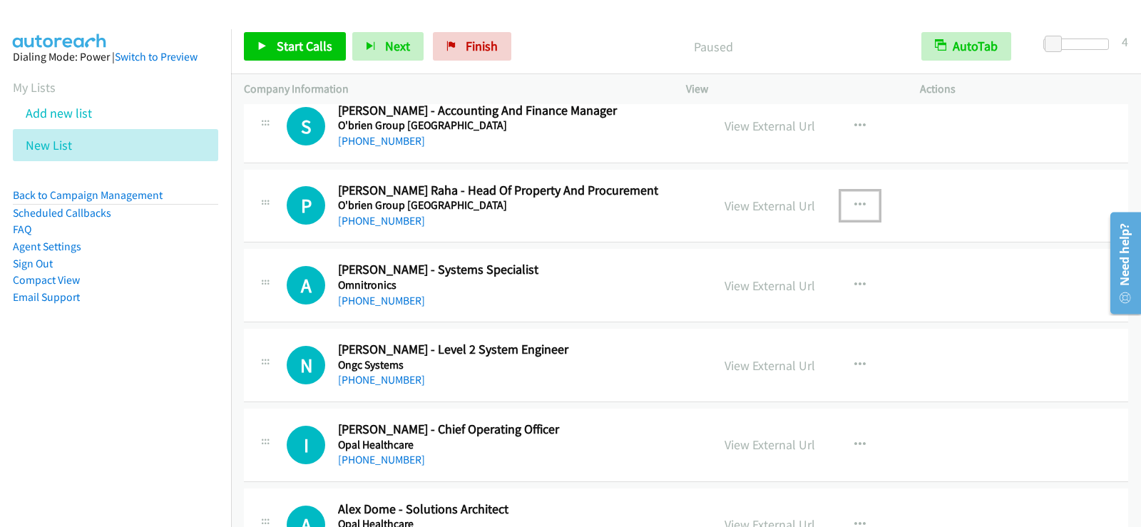
click at [854, 206] on icon "button" at bounding box center [859, 205] width 11 height 11
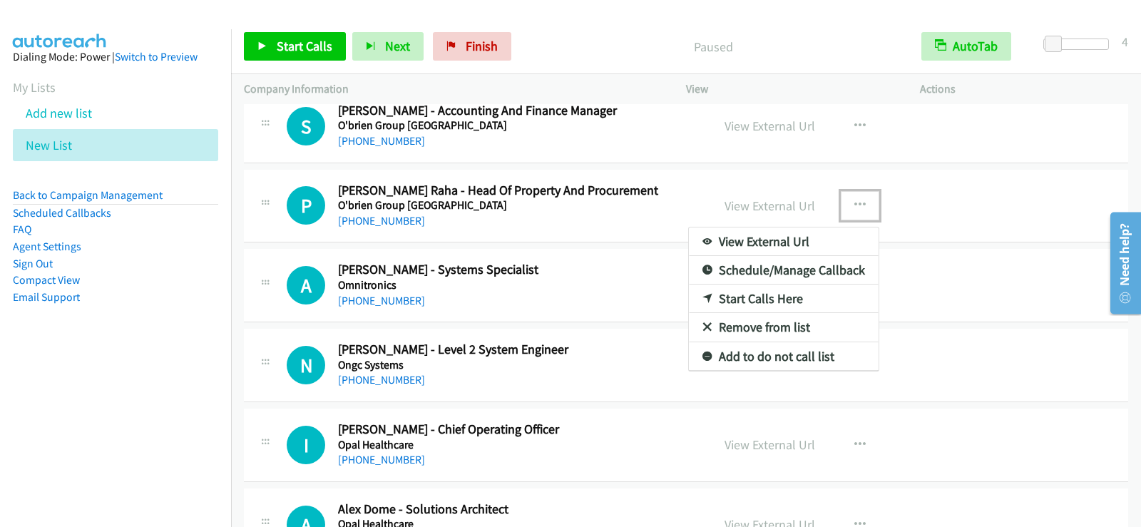
click at [729, 291] on link "Start Calls Here" at bounding box center [784, 298] width 190 height 29
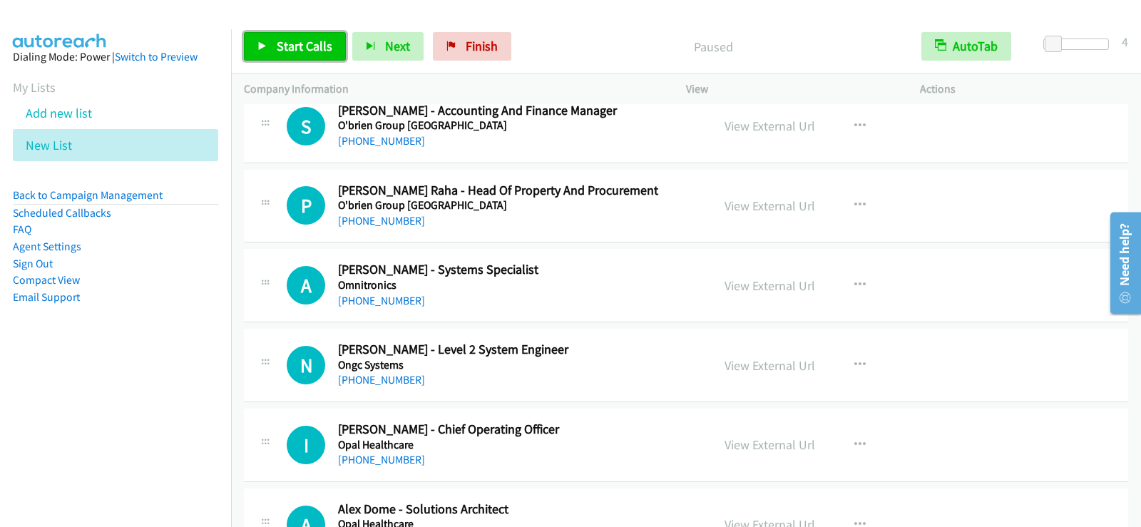
click at [302, 34] on link "Start Calls" at bounding box center [295, 46] width 102 height 29
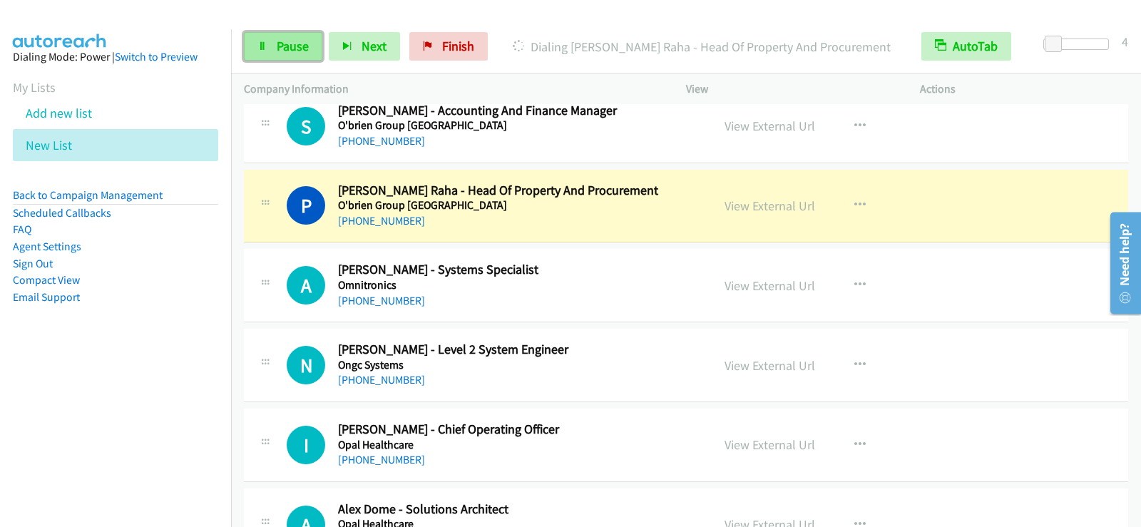
click at [296, 51] on span "Pause" at bounding box center [293, 46] width 32 height 16
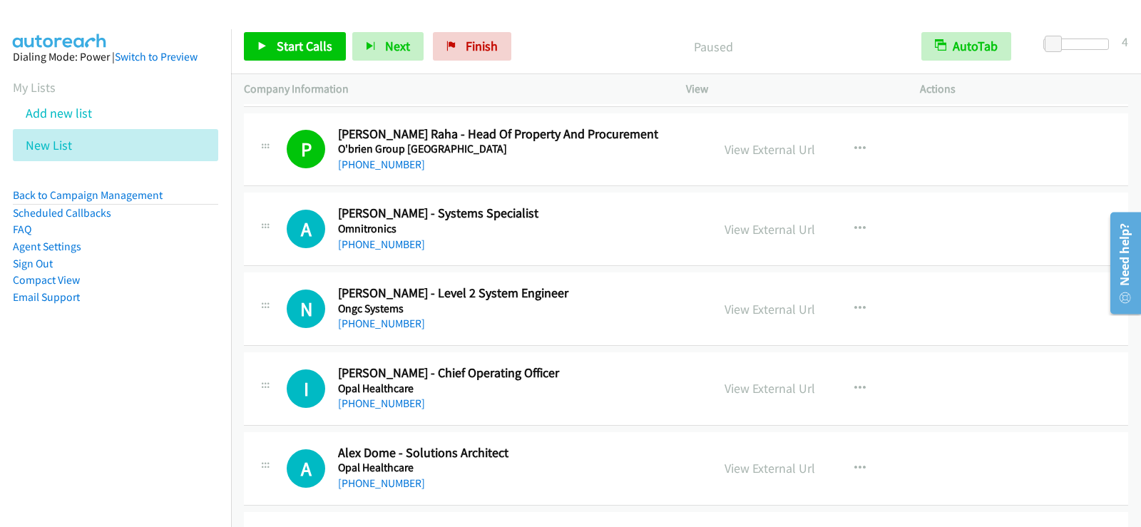
scroll to position [15711, 0]
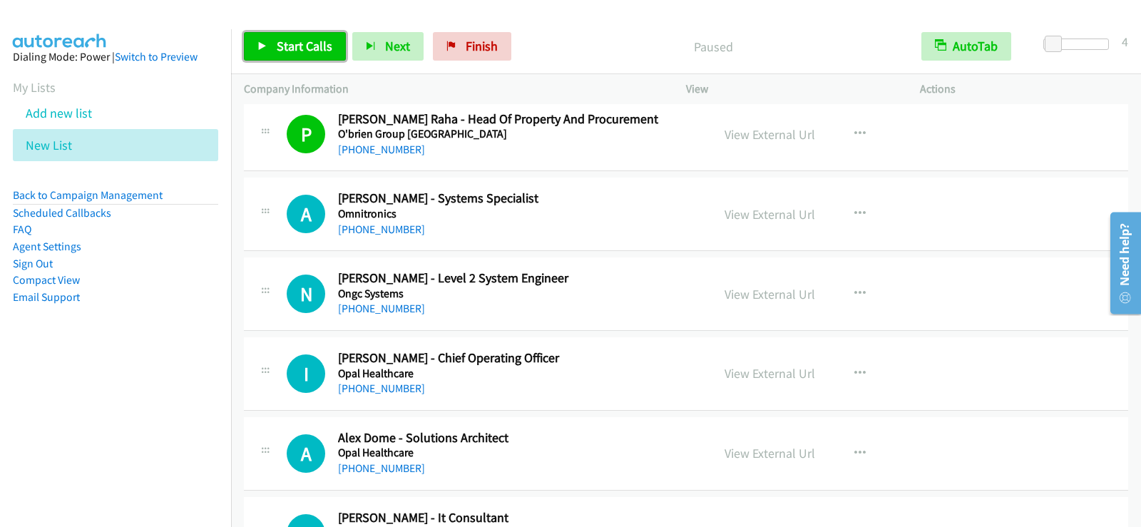
click at [299, 60] on link "Start Calls" at bounding box center [295, 46] width 102 height 29
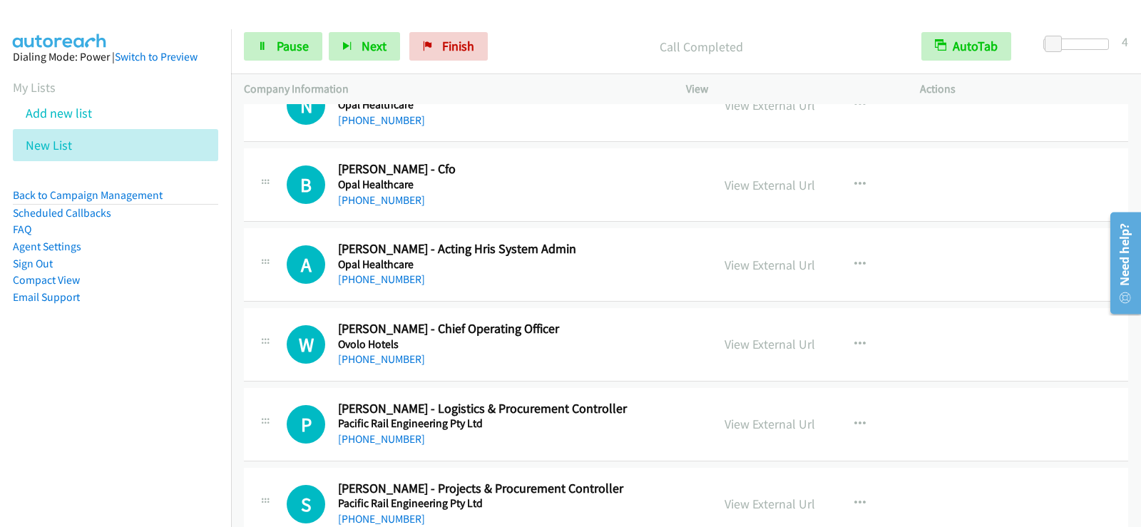
scroll to position [16068, 0]
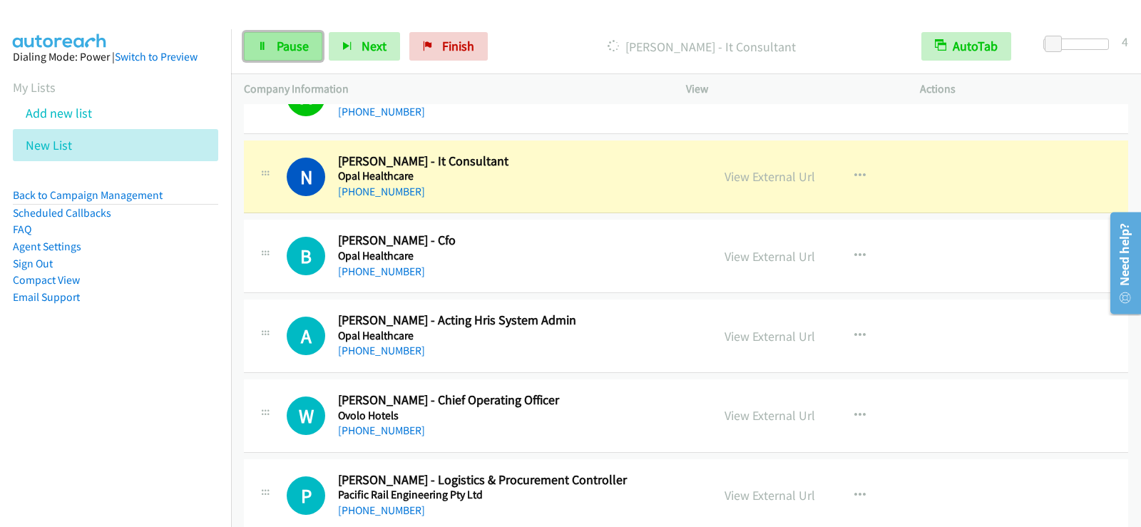
drag, startPoint x: 306, startPoint y: 48, endPoint x: 310, endPoint y: 56, distance: 9.6
click at [306, 48] on span "Pause" at bounding box center [293, 46] width 32 height 16
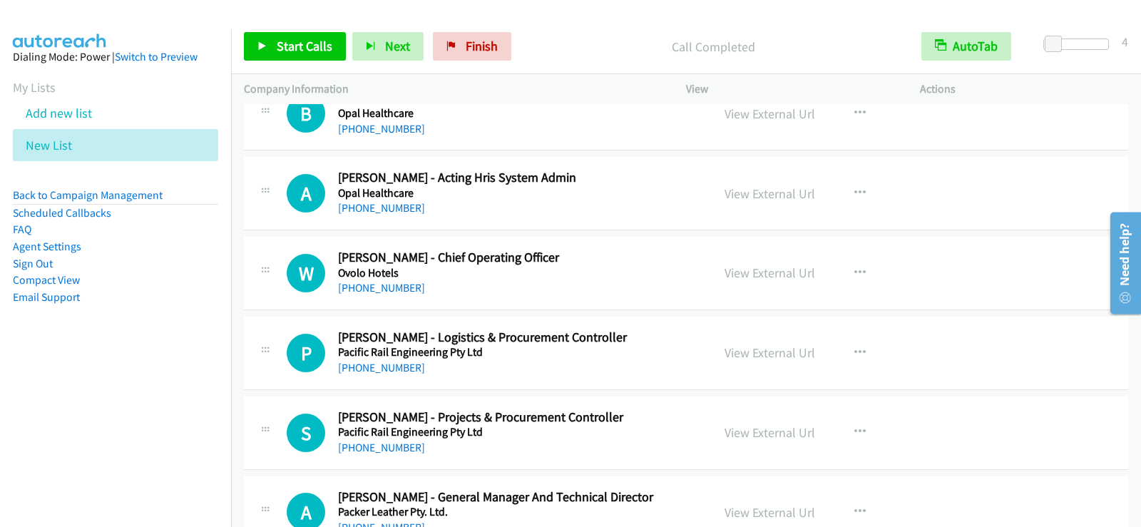
scroll to position [16282, 0]
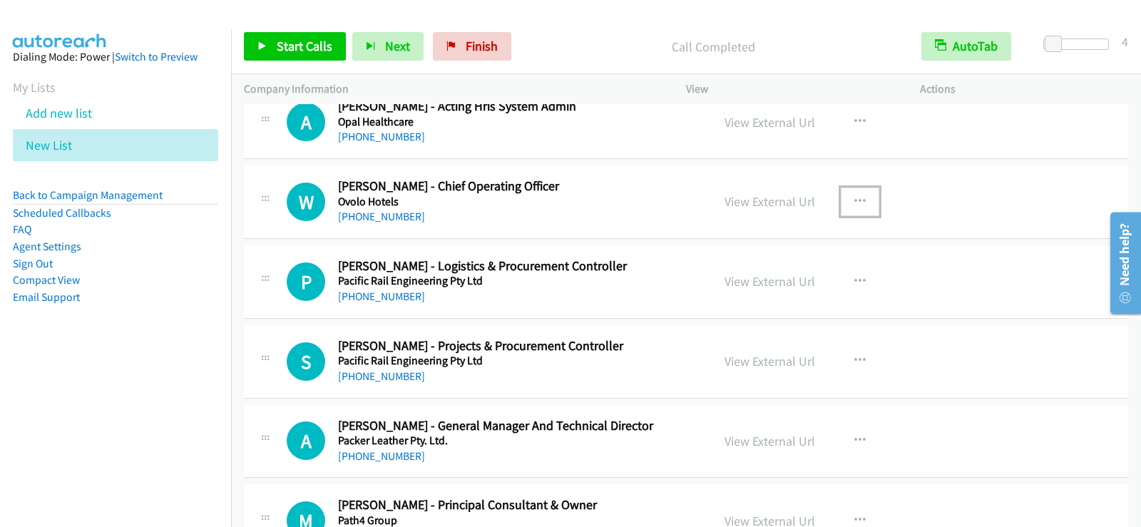
click at [856, 199] on icon "button" at bounding box center [859, 201] width 11 height 11
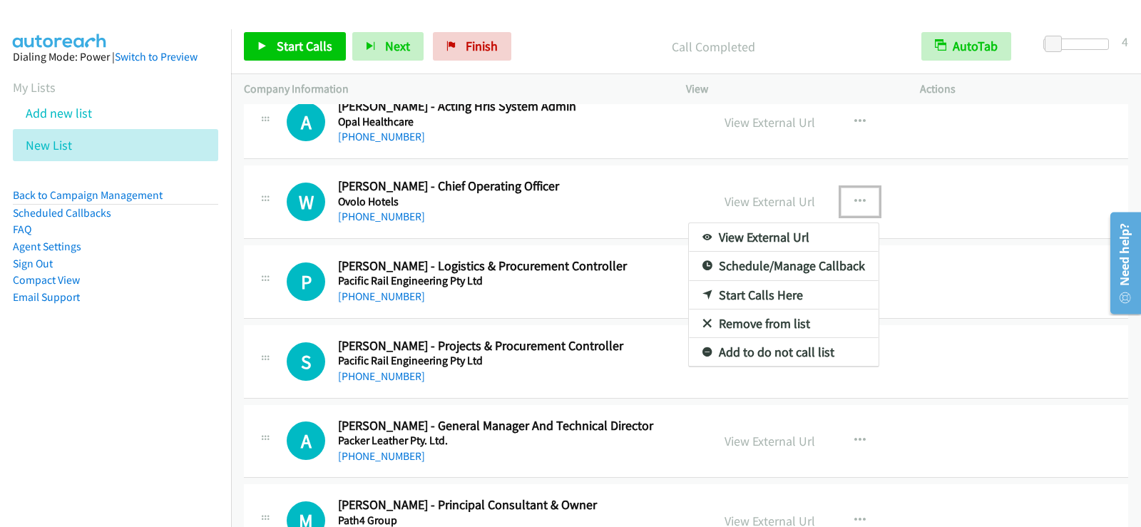
click at [752, 290] on link "Start Calls Here" at bounding box center [784, 295] width 190 height 29
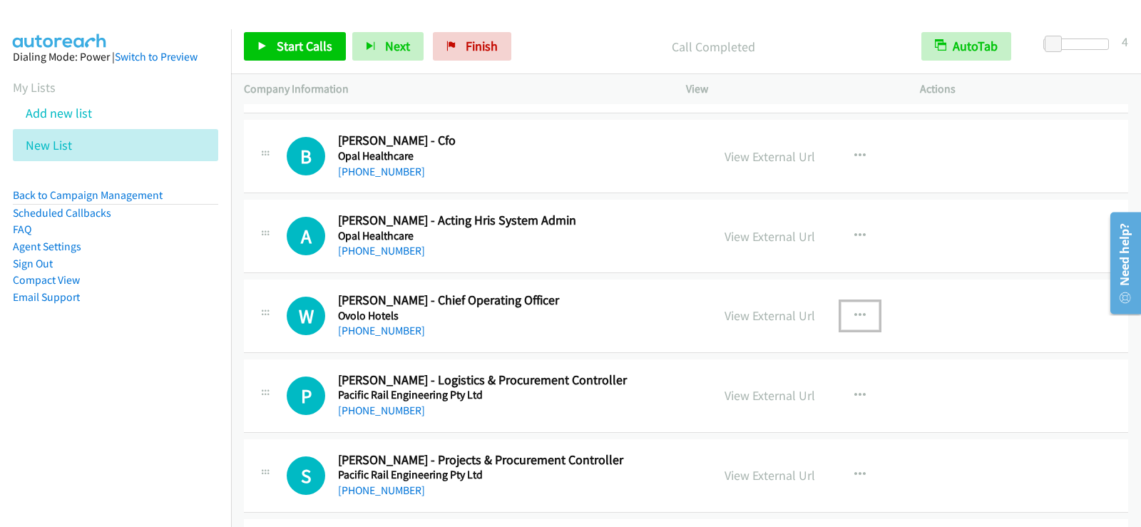
scroll to position [16196, 0]
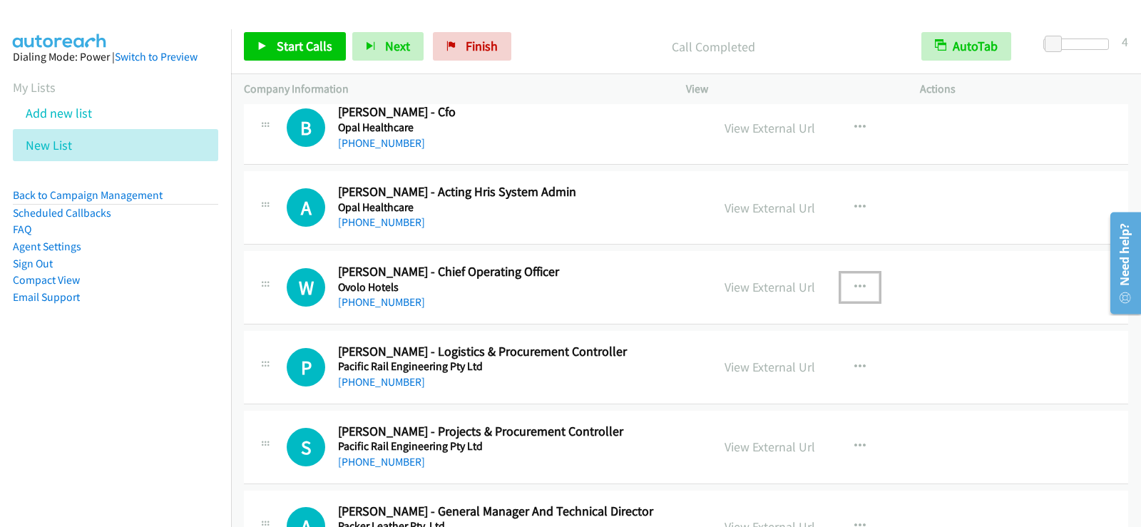
click at [854, 284] on icon "button" at bounding box center [859, 287] width 11 height 11
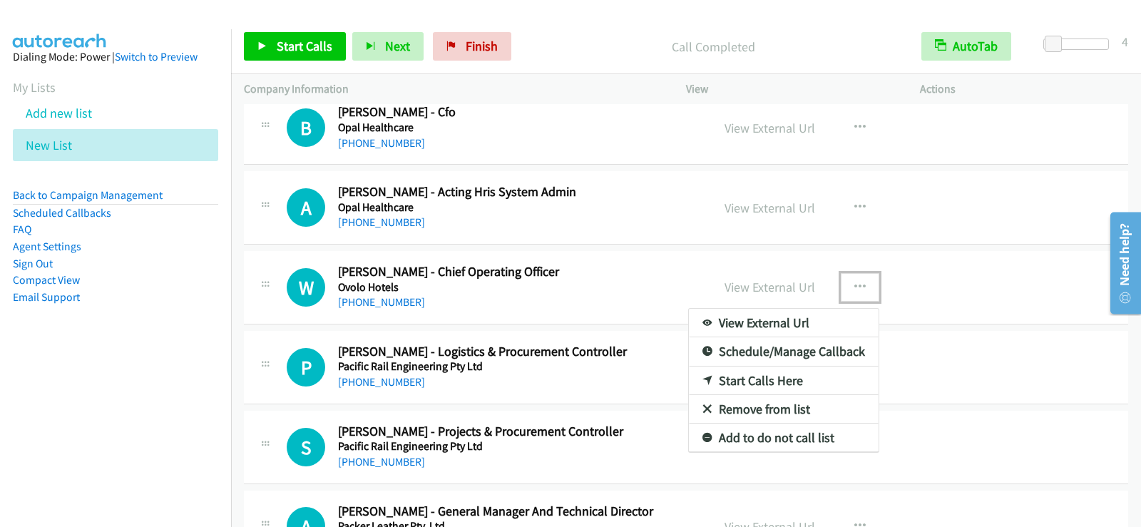
click at [756, 373] on link "Start Calls Here" at bounding box center [784, 380] width 190 height 29
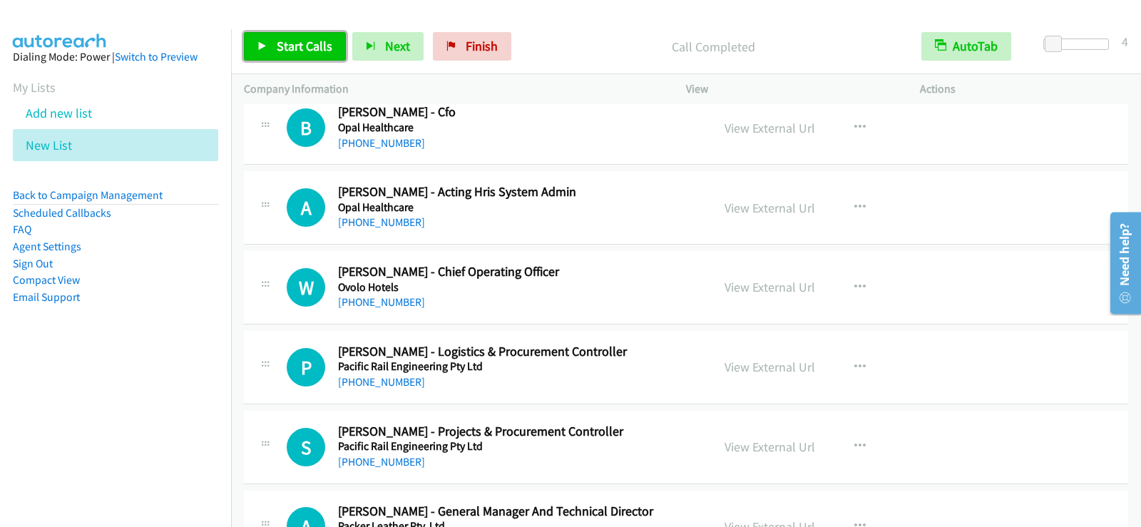
click at [299, 56] on link "Start Calls" at bounding box center [295, 46] width 102 height 29
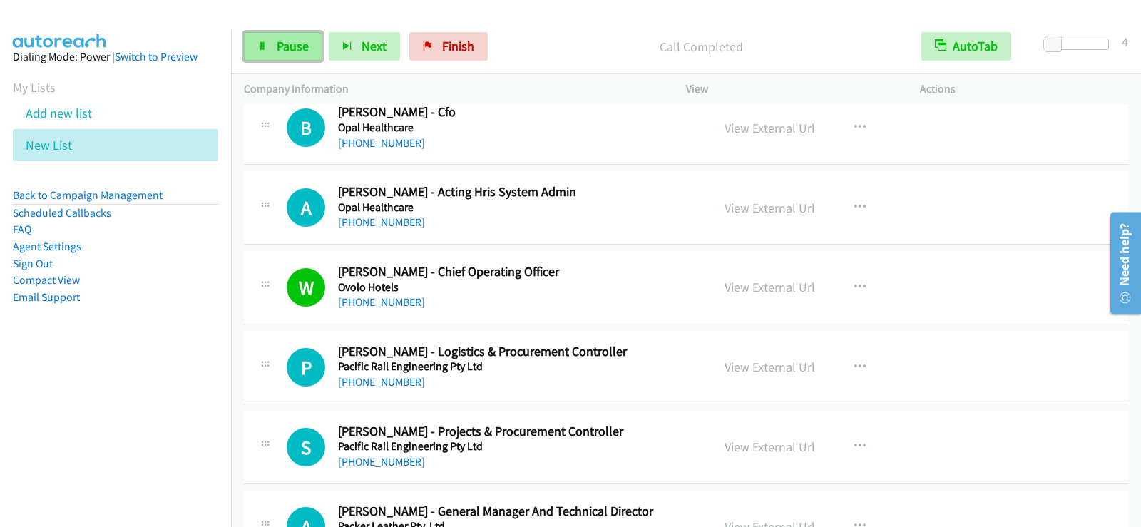
click at [287, 41] on span "Pause" at bounding box center [293, 46] width 32 height 16
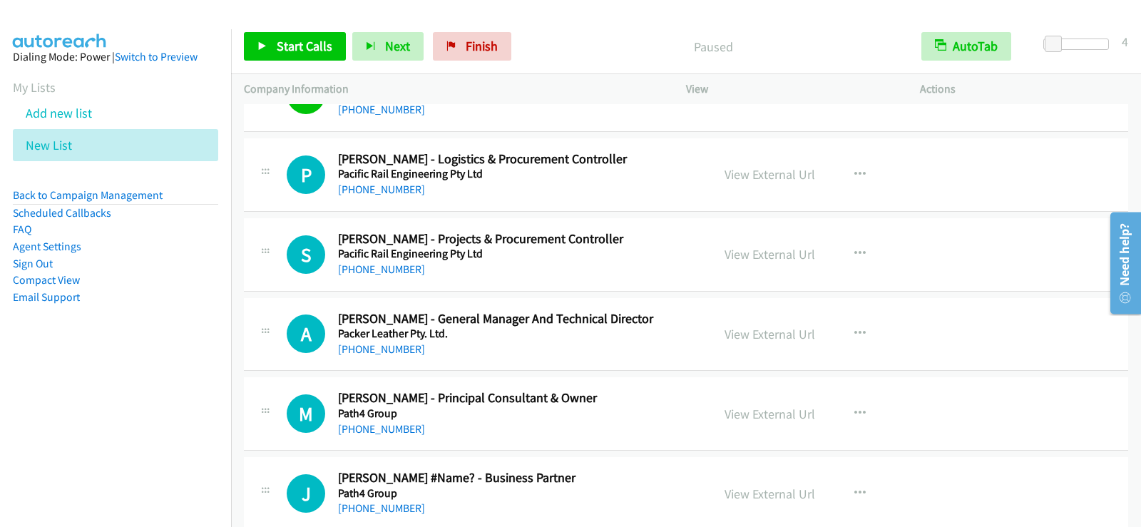
scroll to position [16410, 0]
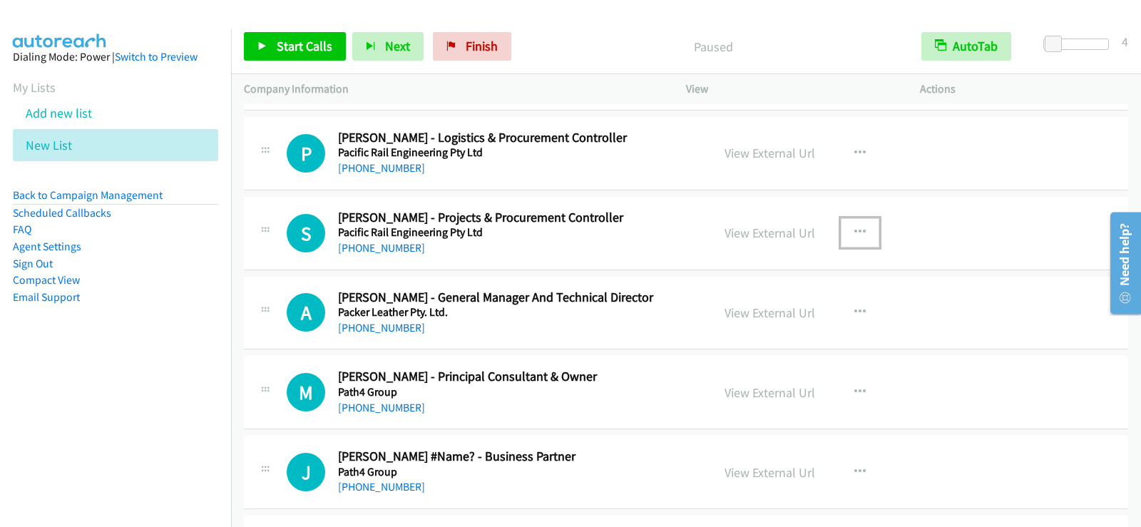
click at [854, 227] on icon "button" at bounding box center [859, 232] width 11 height 11
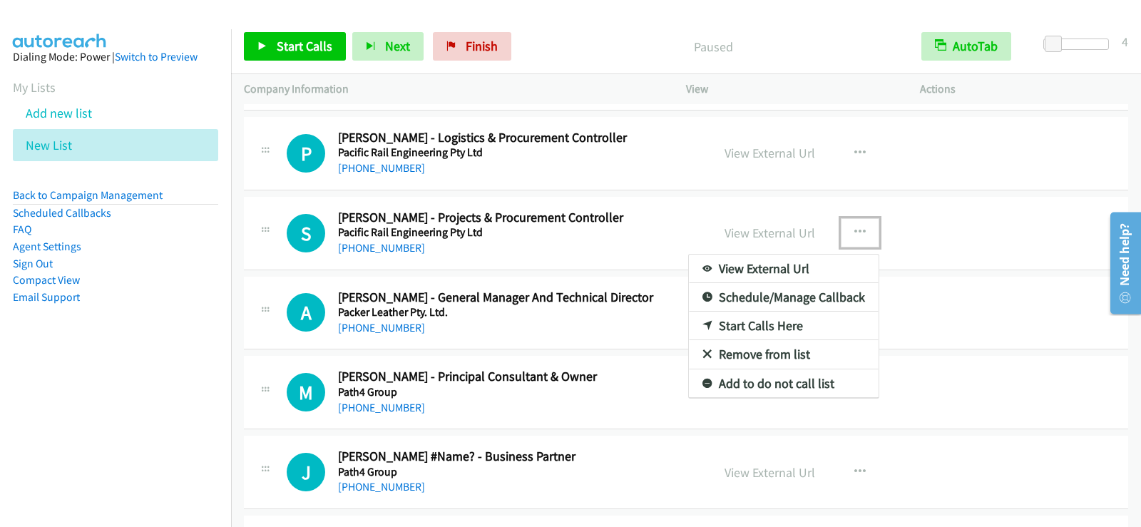
click at [777, 318] on link "Start Calls Here" at bounding box center [784, 326] width 190 height 29
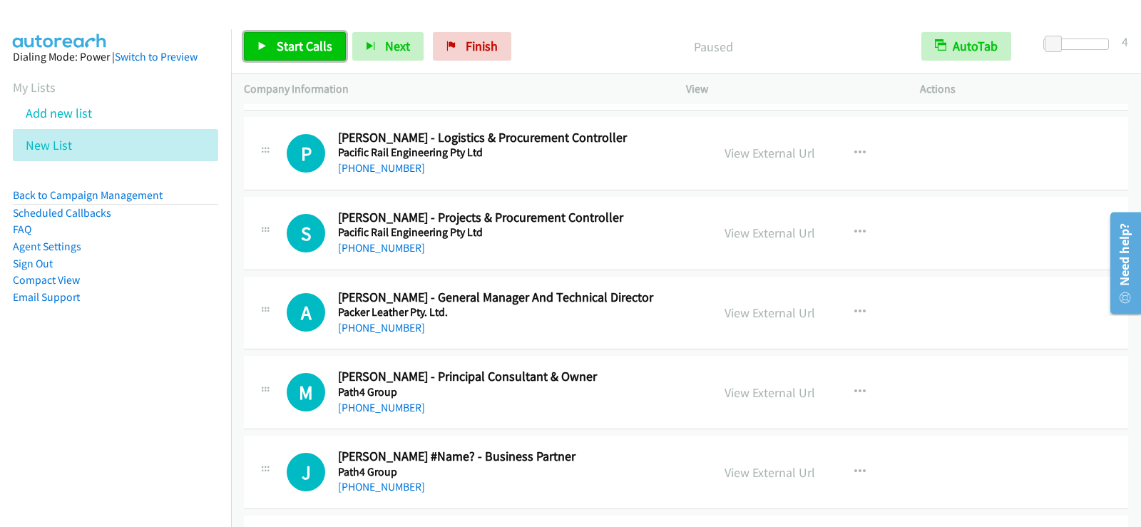
click at [294, 42] on span "Start Calls" at bounding box center [305, 46] width 56 height 16
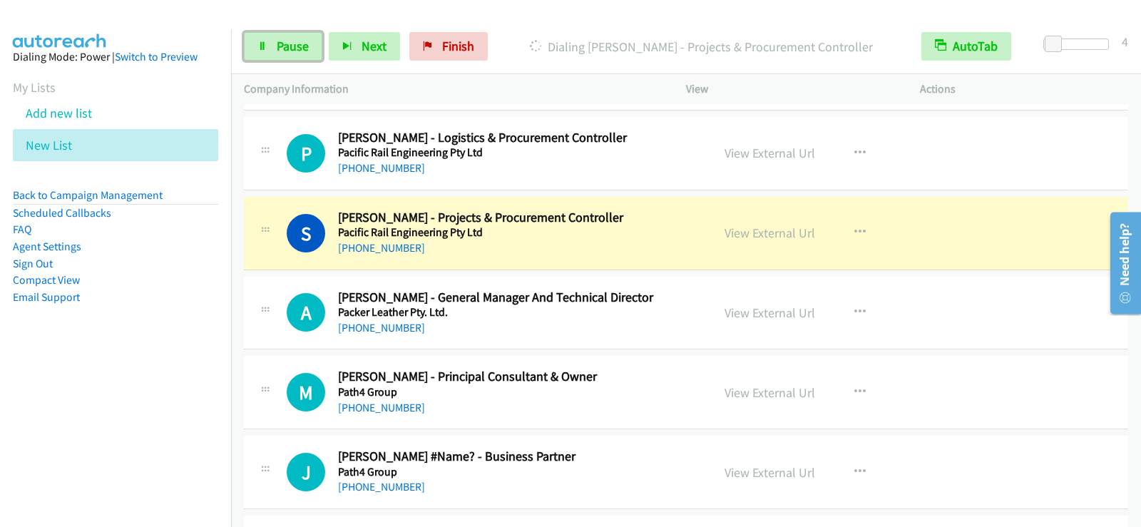
drag, startPoint x: 286, startPoint y: 45, endPoint x: 334, endPoint y: 102, distance: 74.8
click at [286, 45] on span "Pause" at bounding box center [293, 46] width 32 height 16
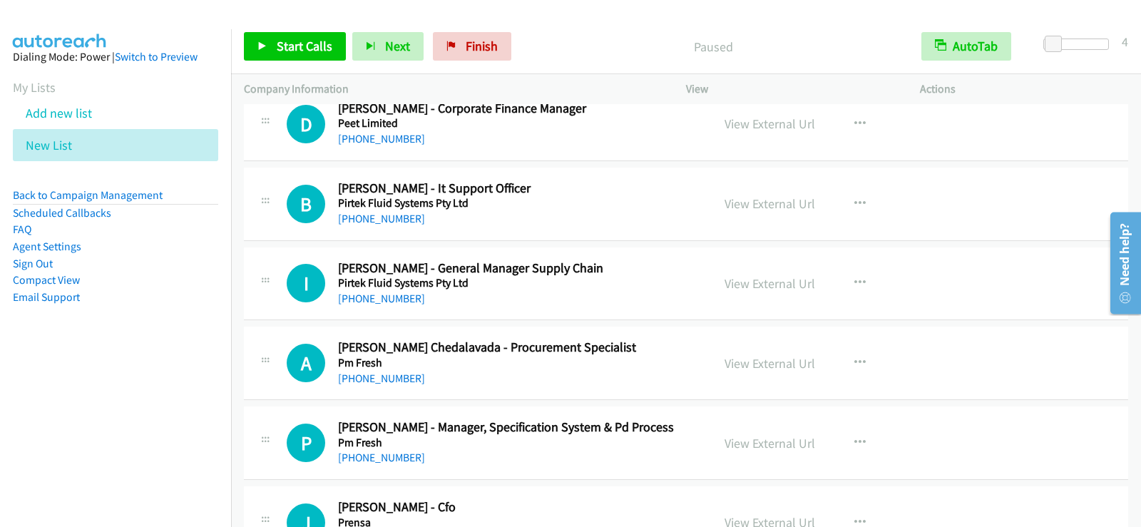
scroll to position [16909, 0]
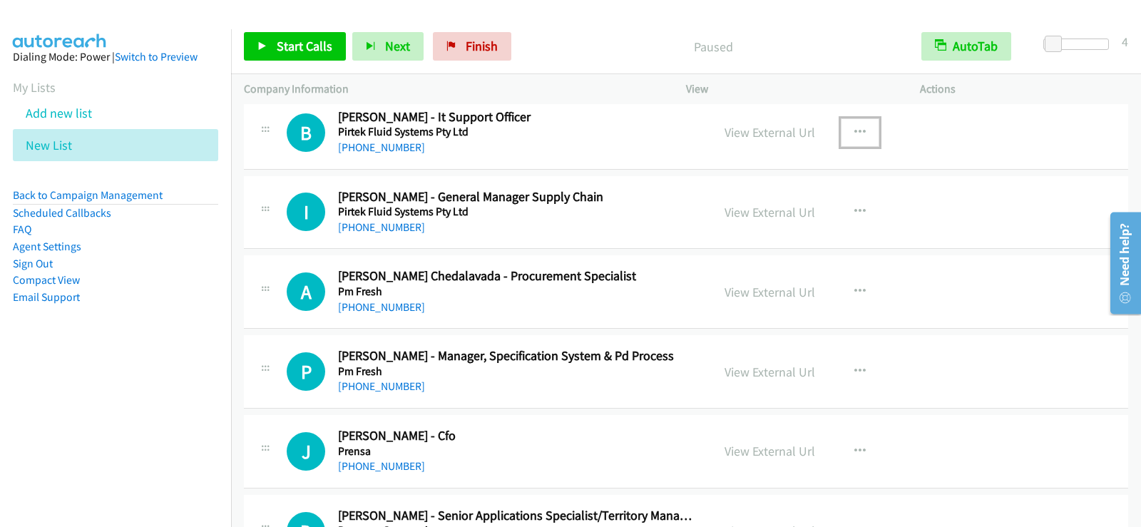
click at [858, 133] on icon "button" at bounding box center [859, 132] width 11 height 11
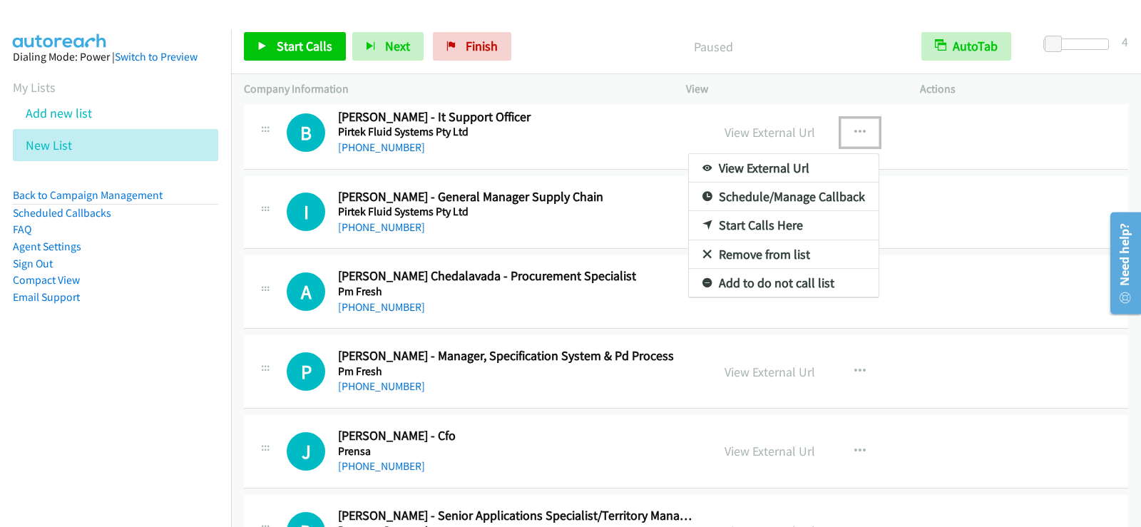
click at [766, 222] on link "Start Calls Here" at bounding box center [784, 225] width 190 height 29
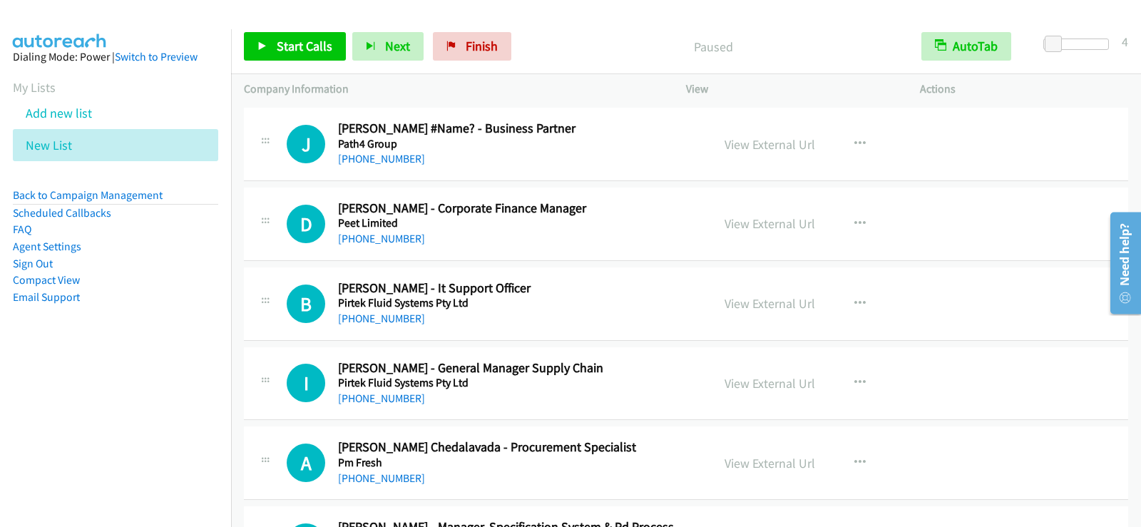
scroll to position [16809, 0]
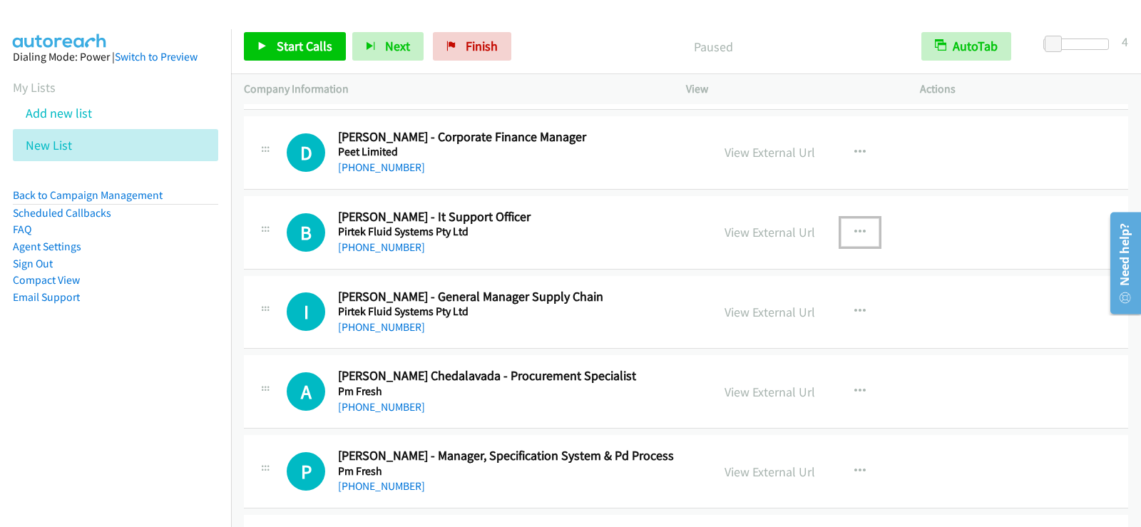
drag, startPoint x: 592, startPoint y: 220, endPoint x: 762, endPoint y: 252, distance: 172.8
click at [592, 220] on h2 "[PERSON_NAME] - It Support Officer" at bounding box center [516, 217] width 356 height 16
click at [854, 234] on icon "button" at bounding box center [859, 232] width 11 height 11
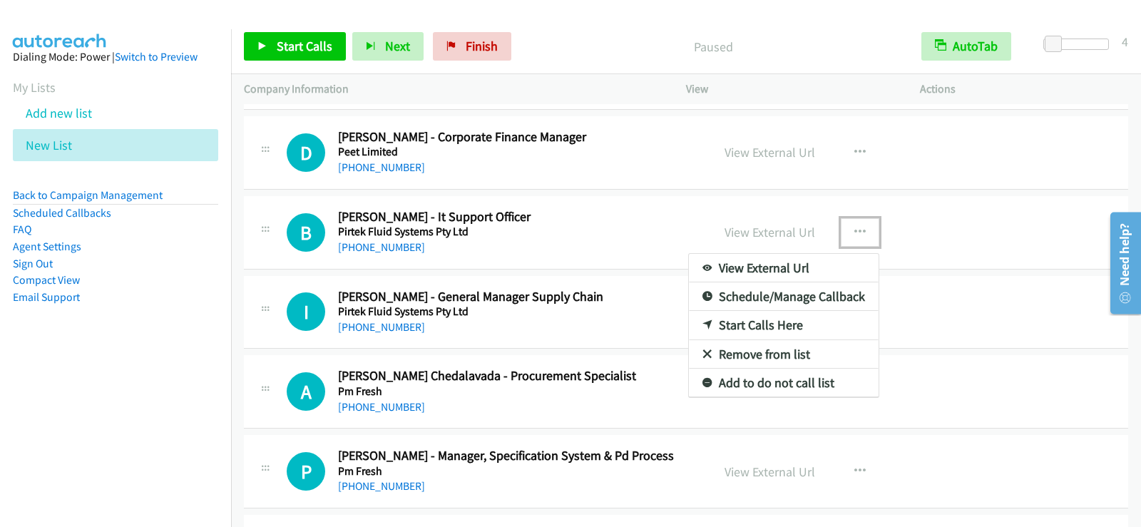
click at [761, 324] on link "Start Calls Here" at bounding box center [784, 325] width 190 height 29
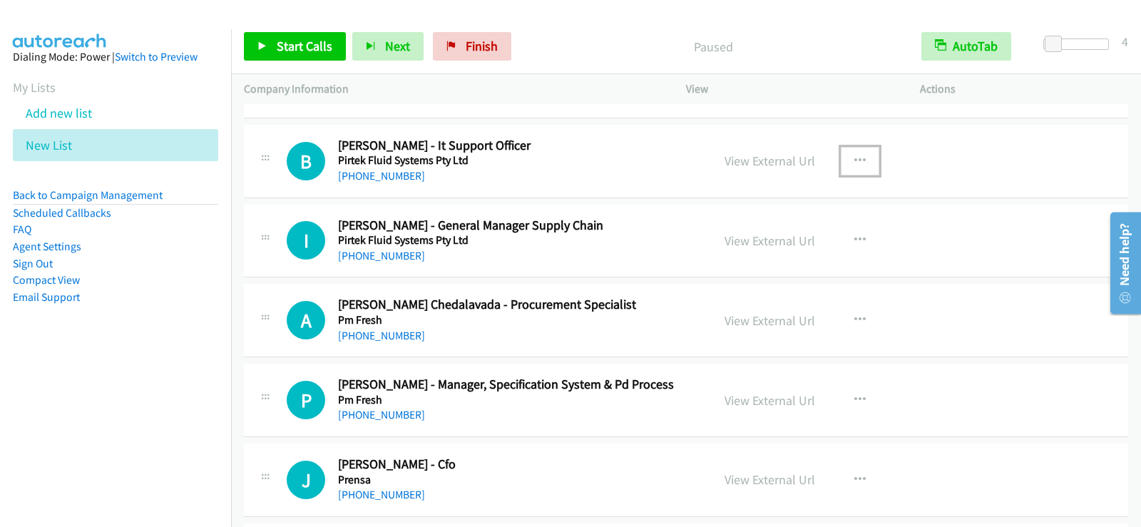
scroll to position [16909, 0]
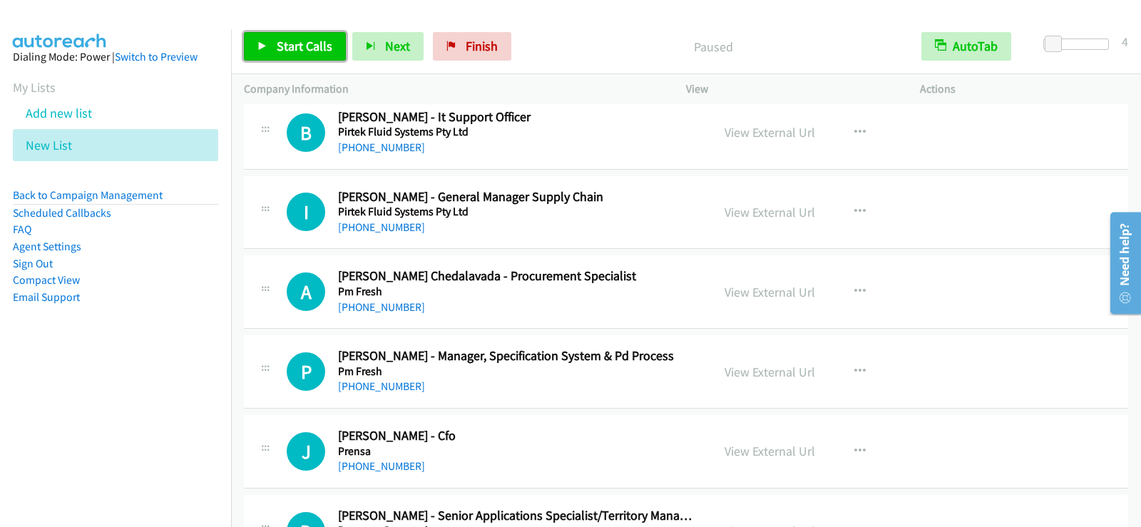
click at [303, 47] on span "Start Calls" at bounding box center [305, 46] width 56 height 16
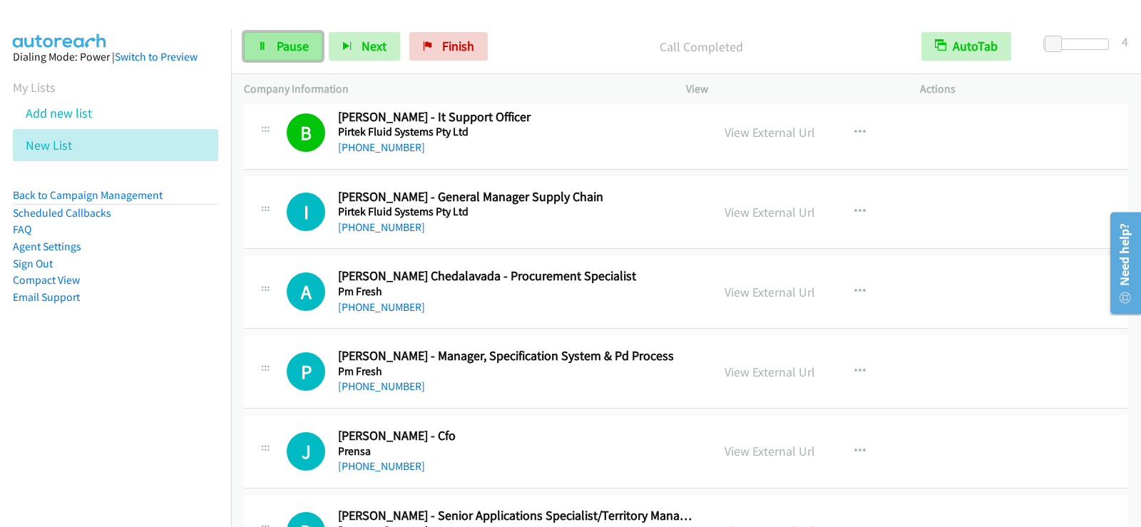
click at [287, 51] on span "Pause" at bounding box center [293, 46] width 32 height 16
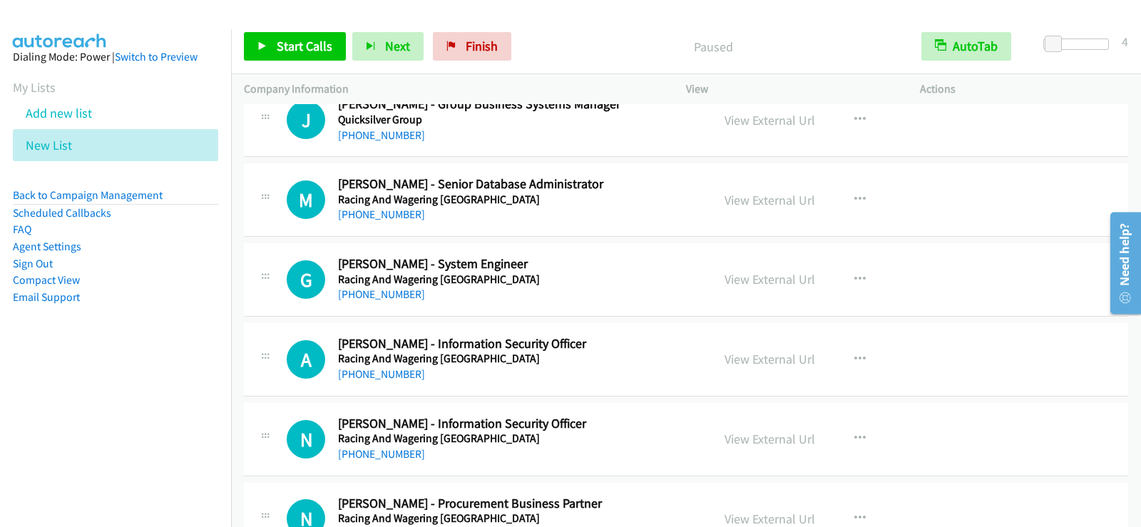
scroll to position [17551, 0]
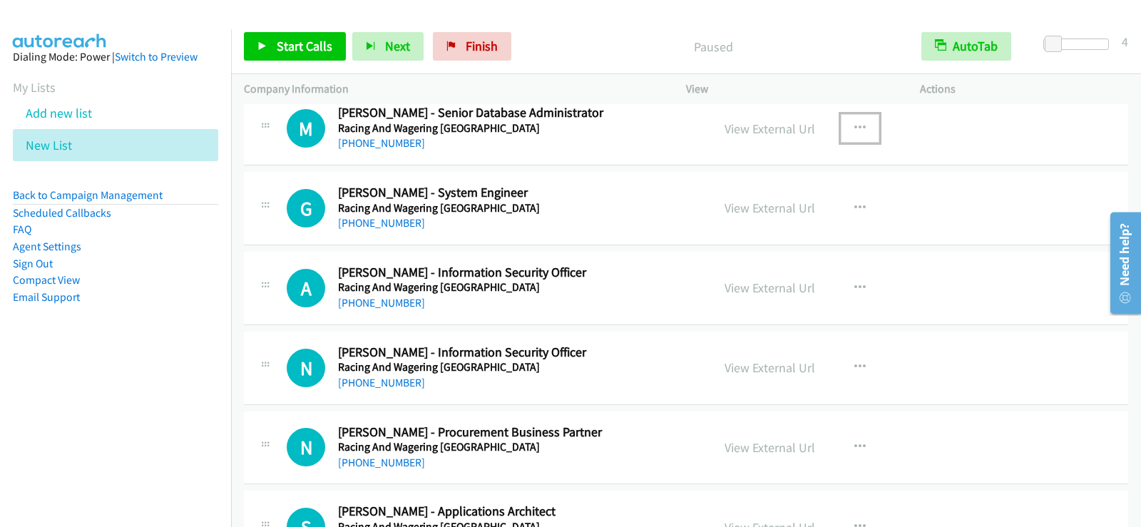
click at [854, 125] on icon "button" at bounding box center [859, 128] width 11 height 11
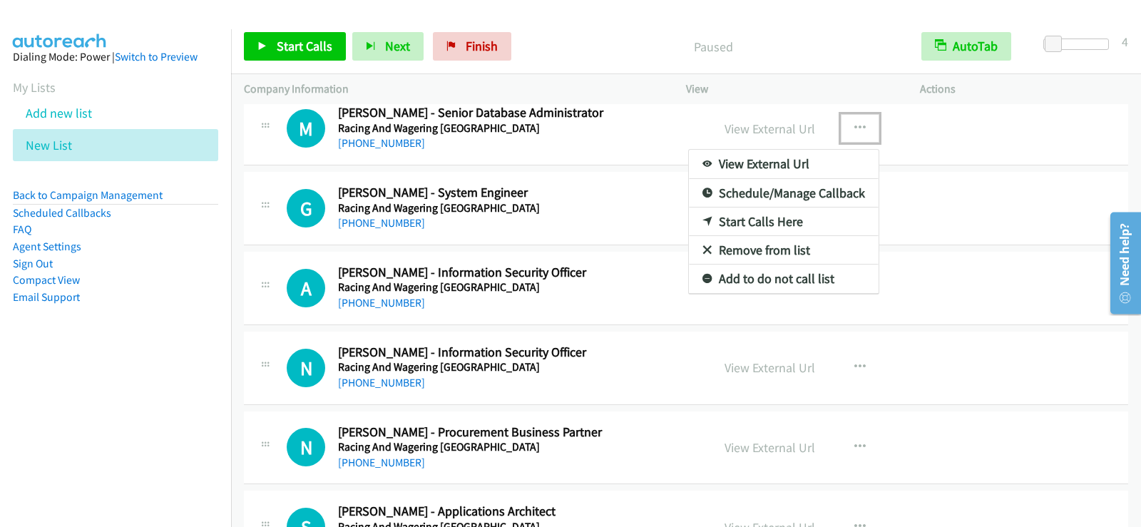
click at [756, 222] on link "Start Calls Here" at bounding box center [784, 221] width 190 height 29
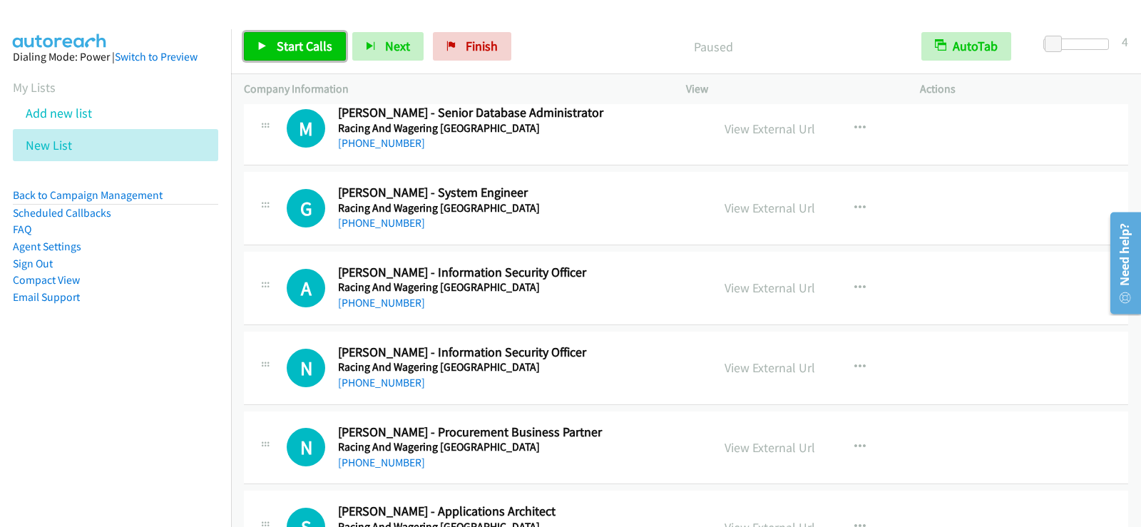
click at [320, 52] on span "Start Calls" at bounding box center [305, 46] width 56 height 16
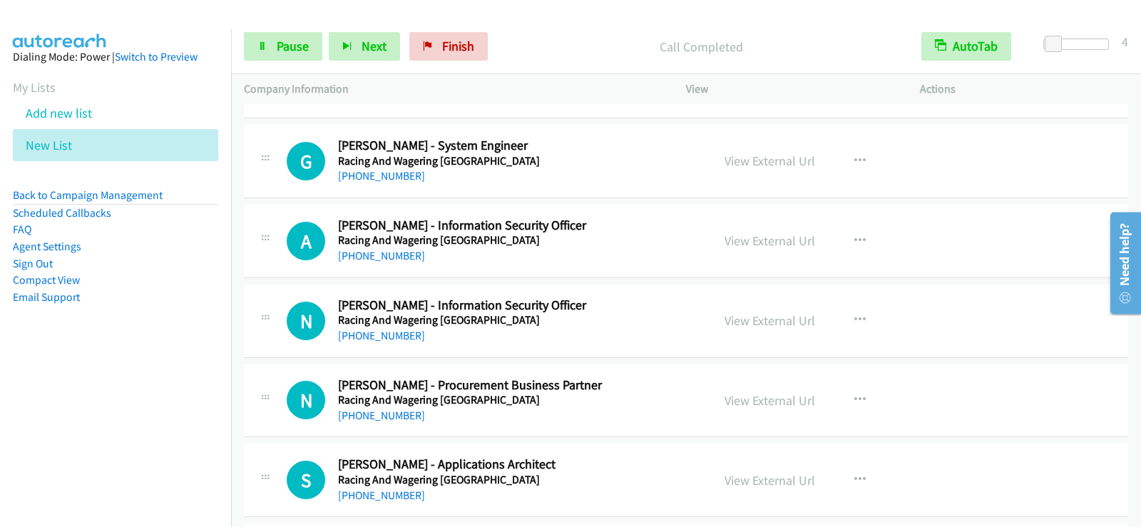
scroll to position [17622, 0]
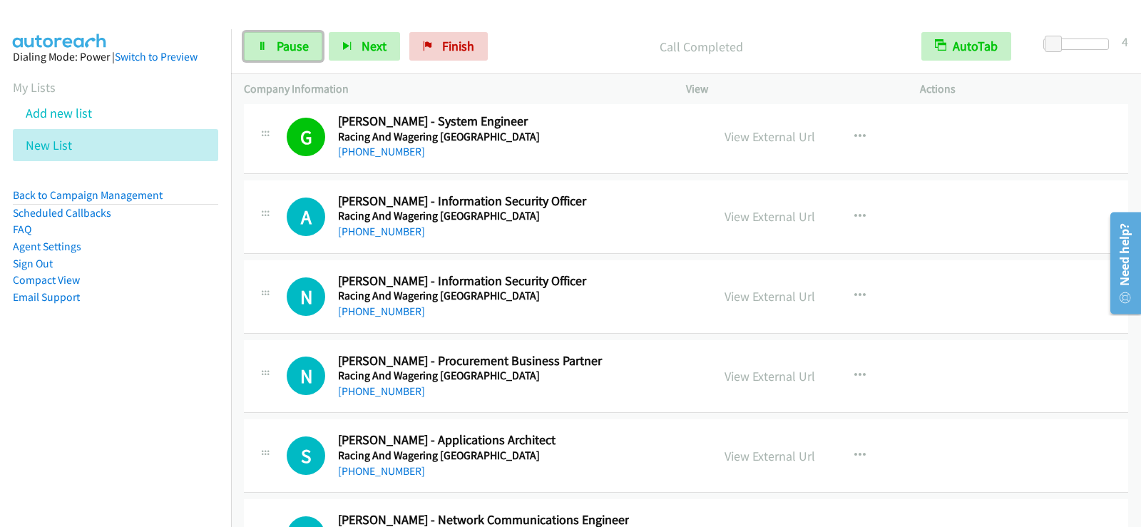
drag, startPoint x: 294, startPoint y: 42, endPoint x: 359, endPoint y: 115, distance: 98.0
click at [294, 42] on span "Pause" at bounding box center [293, 46] width 32 height 16
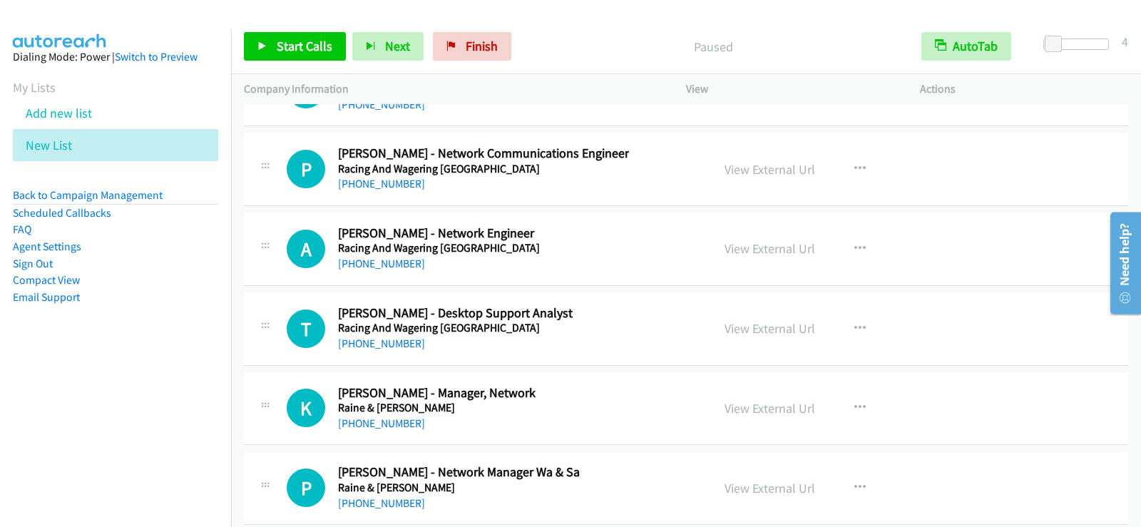
scroll to position [18050, 0]
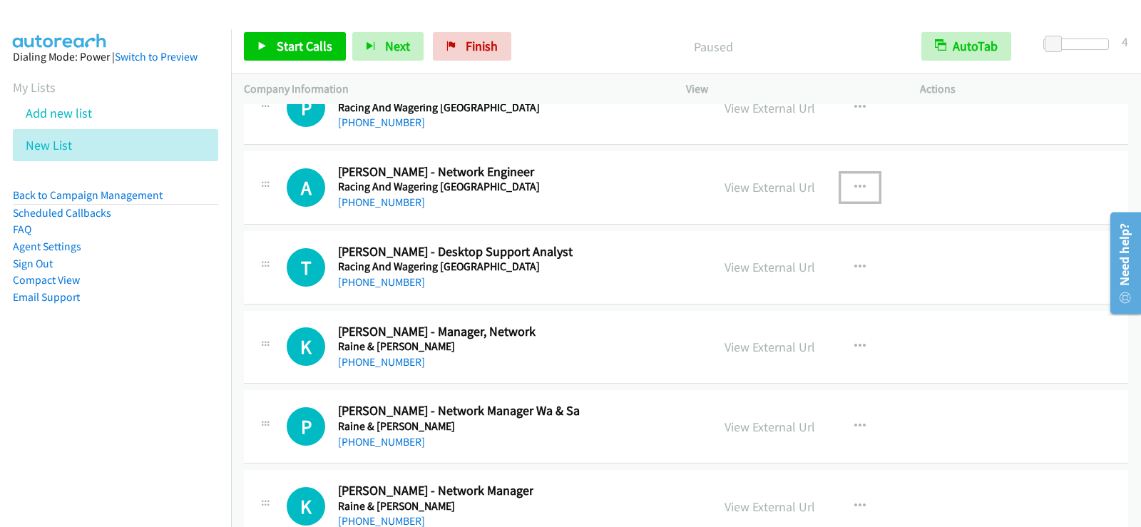
click at [854, 188] on icon "button" at bounding box center [859, 187] width 11 height 11
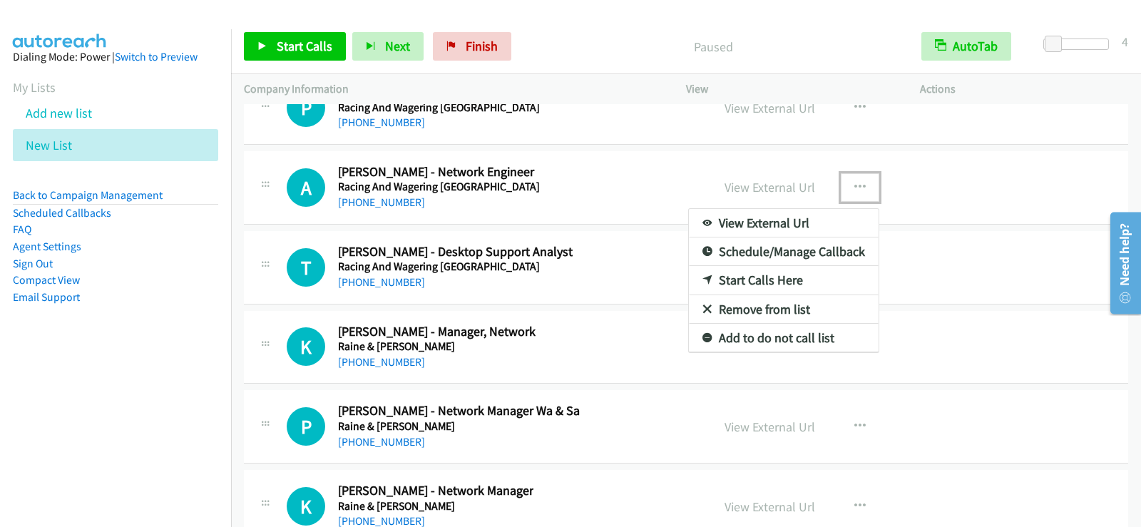
click at [773, 277] on link "Start Calls Here" at bounding box center [784, 280] width 190 height 29
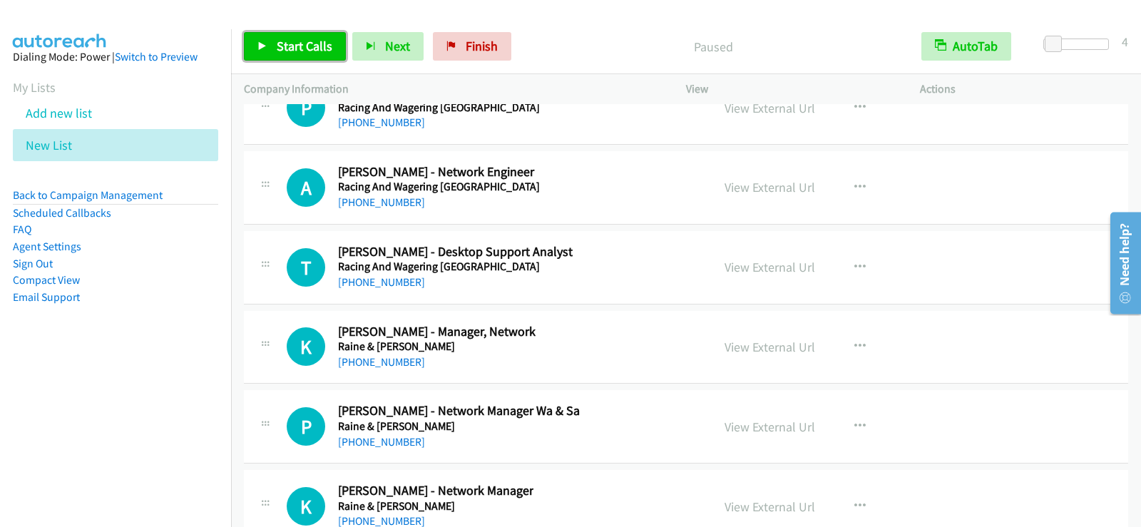
click at [294, 44] on span "Start Calls" at bounding box center [305, 46] width 56 height 16
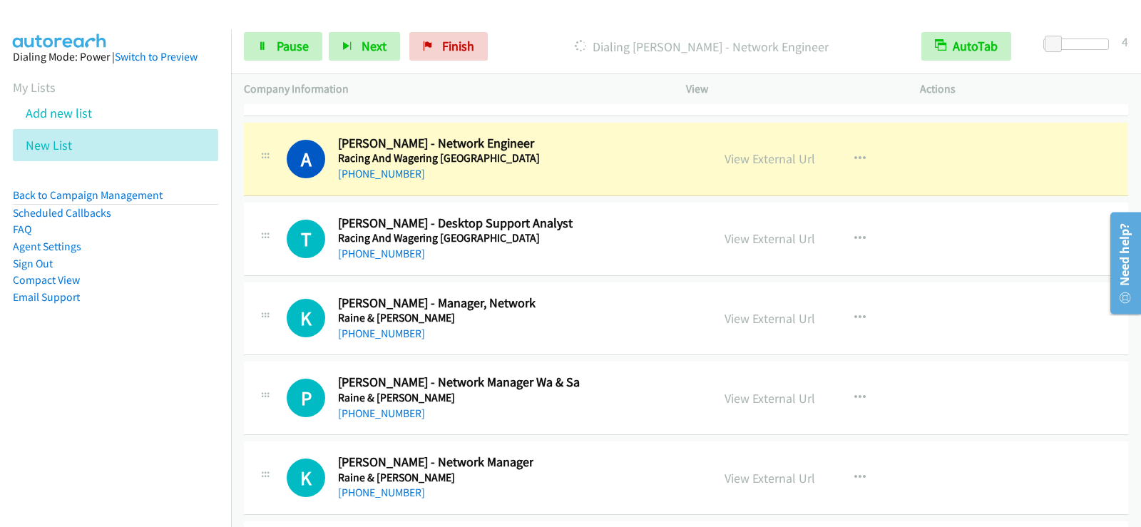
scroll to position [18107, 0]
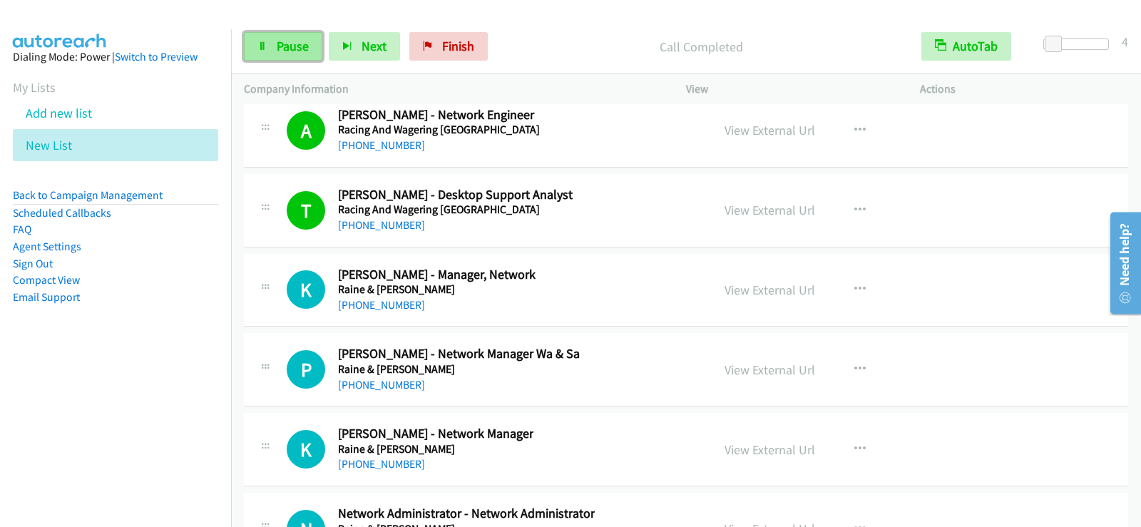
click at [292, 58] on link "Pause" at bounding box center [283, 46] width 78 height 29
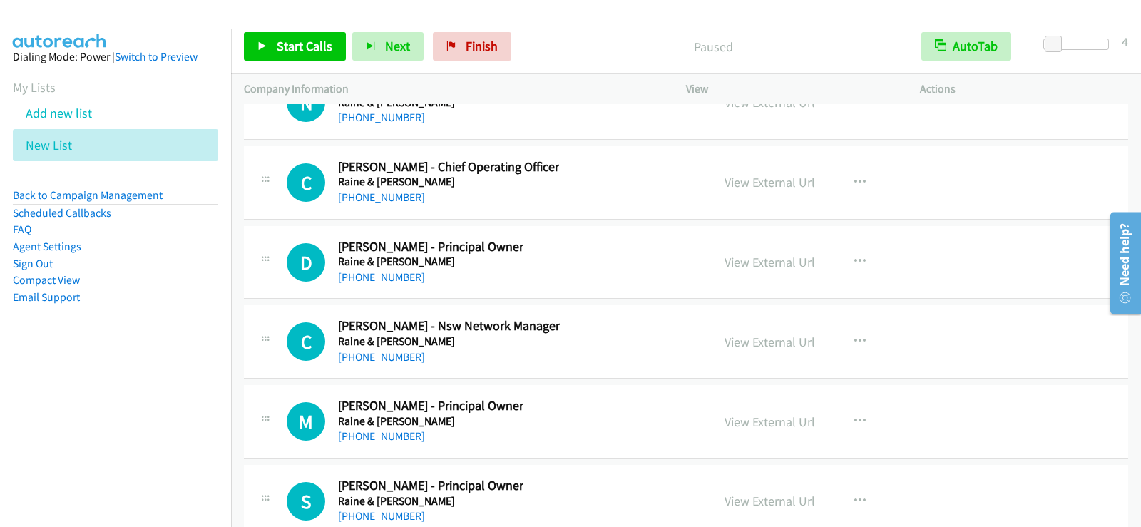
scroll to position [18534, 0]
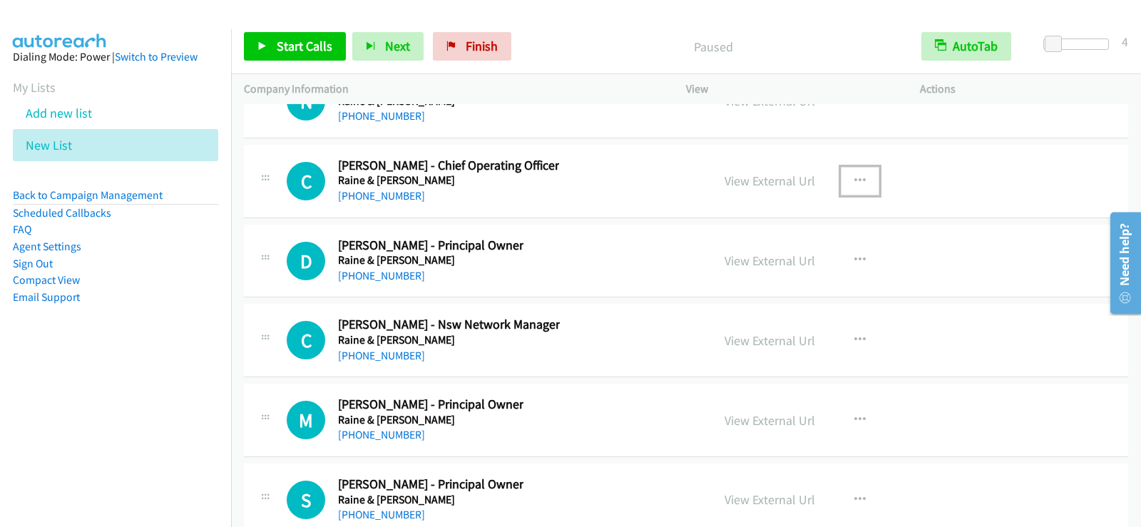
click at [847, 178] on button "button" at bounding box center [859, 181] width 38 height 29
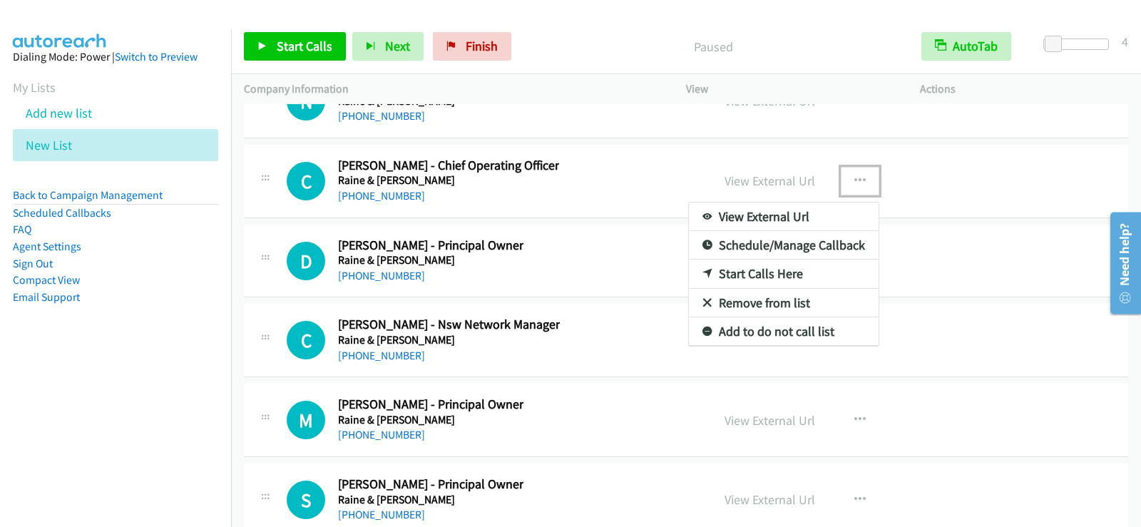
click at [772, 272] on link "Start Calls Here" at bounding box center [784, 273] width 190 height 29
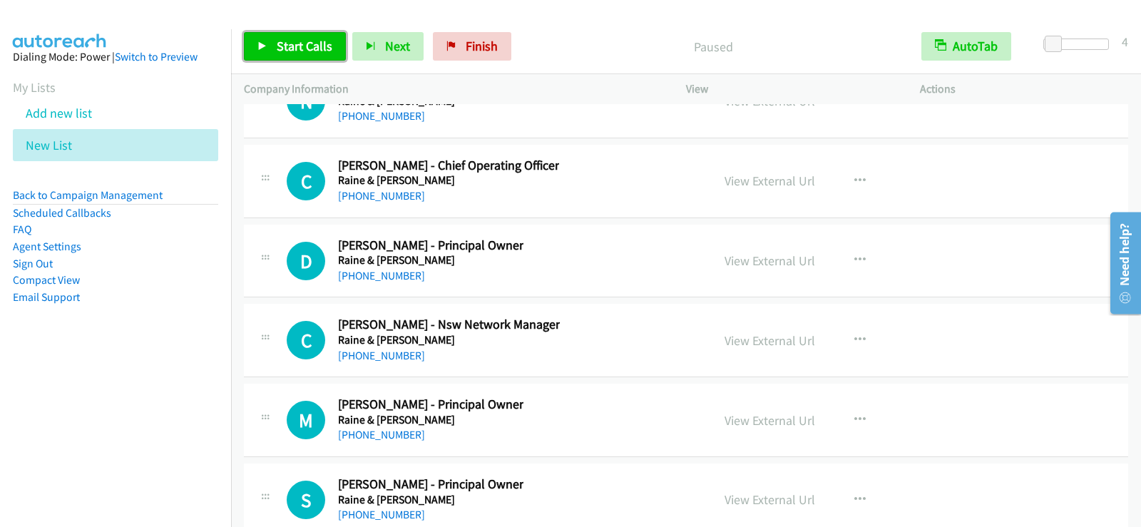
click at [319, 44] on span "Start Calls" at bounding box center [305, 46] width 56 height 16
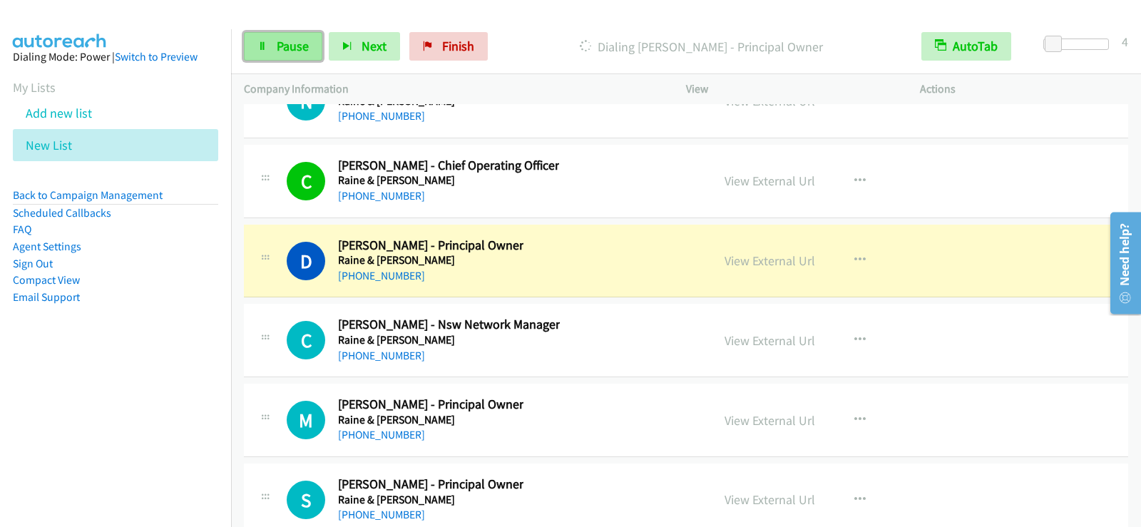
click at [282, 48] on span "Pause" at bounding box center [293, 46] width 32 height 16
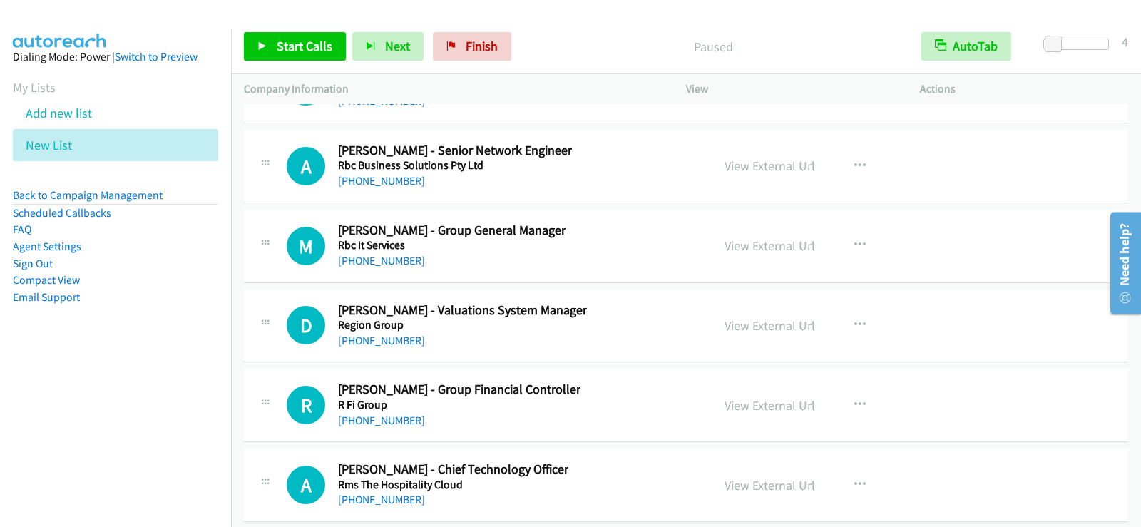
scroll to position [18976, 0]
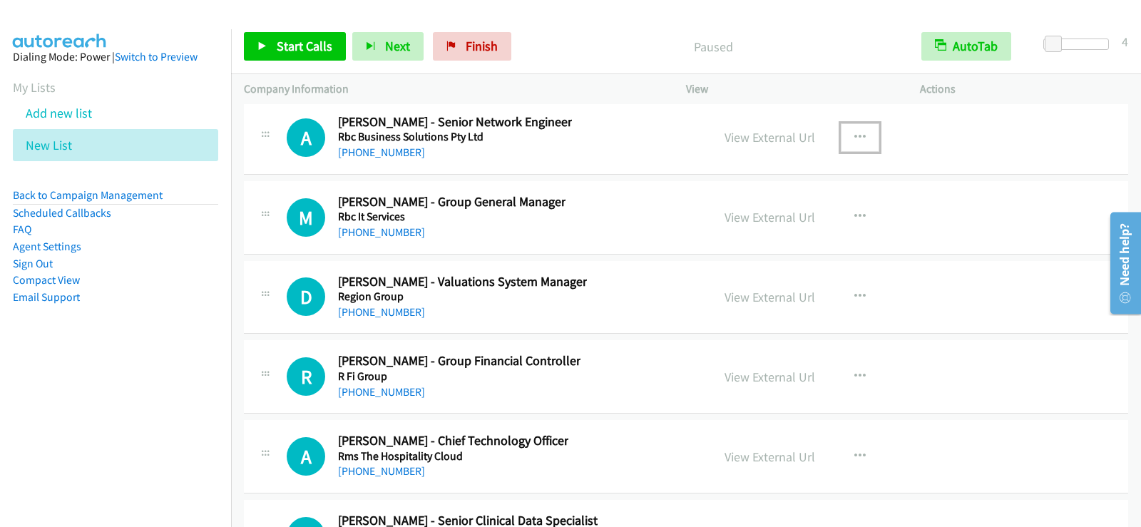
click at [854, 133] on icon "button" at bounding box center [859, 137] width 11 height 11
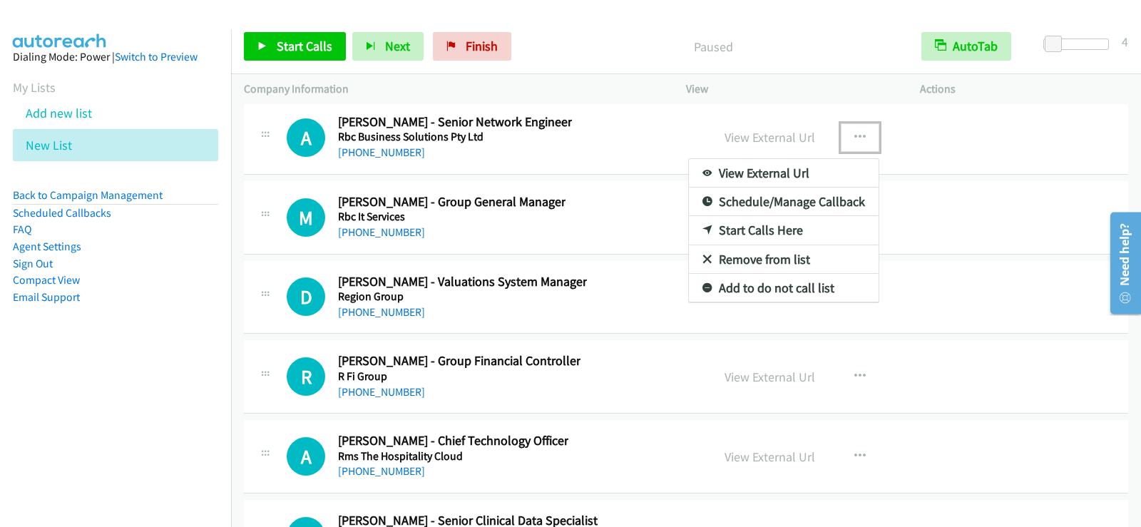
click at [753, 228] on link "Start Calls Here" at bounding box center [784, 230] width 190 height 29
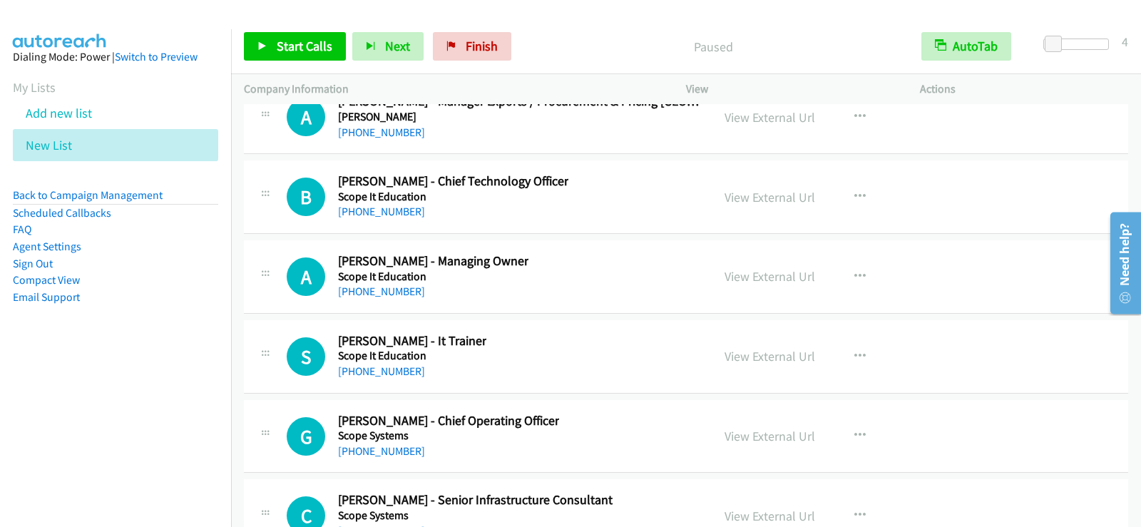
scroll to position [19689, 0]
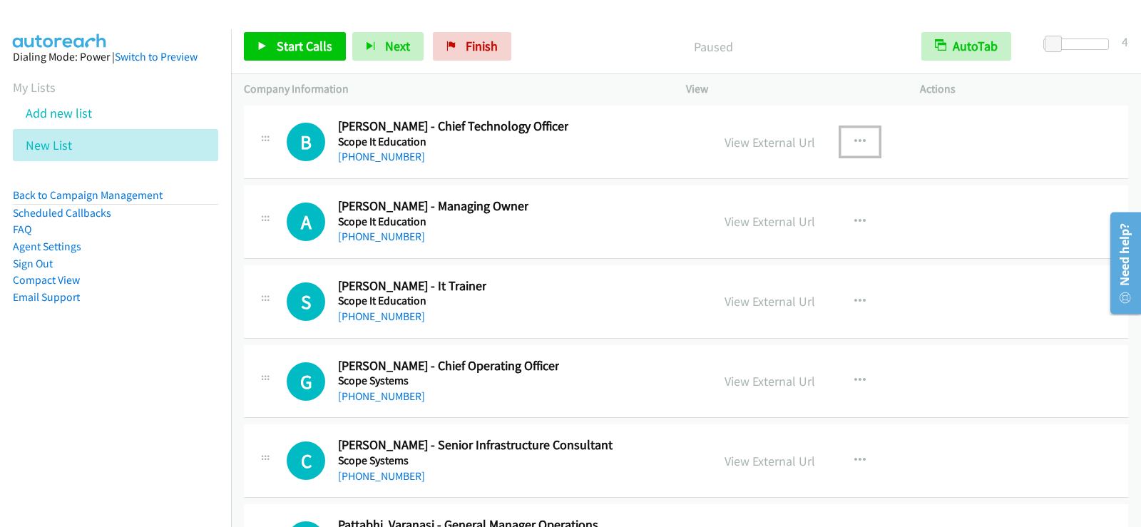
click at [865, 138] on button "button" at bounding box center [859, 142] width 38 height 29
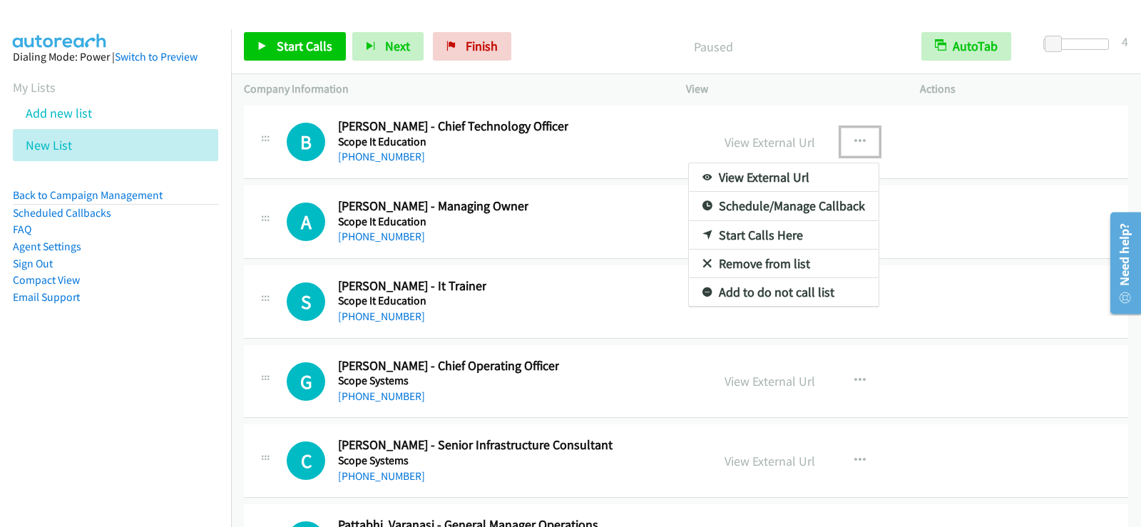
click at [764, 237] on link "Start Calls Here" at bounding box center [784, 235] width 190 height 29
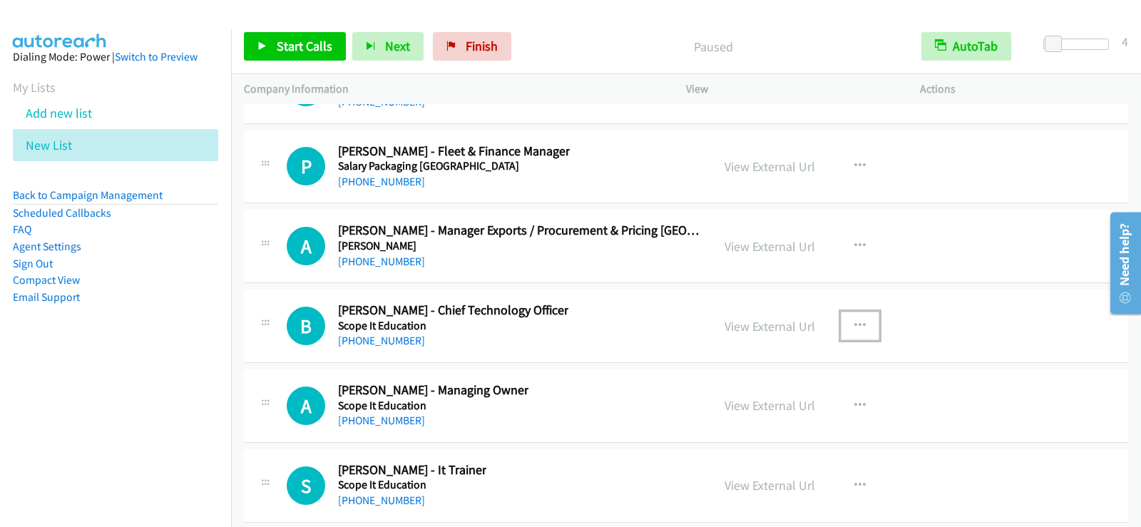
scroll to position [19475, 0]
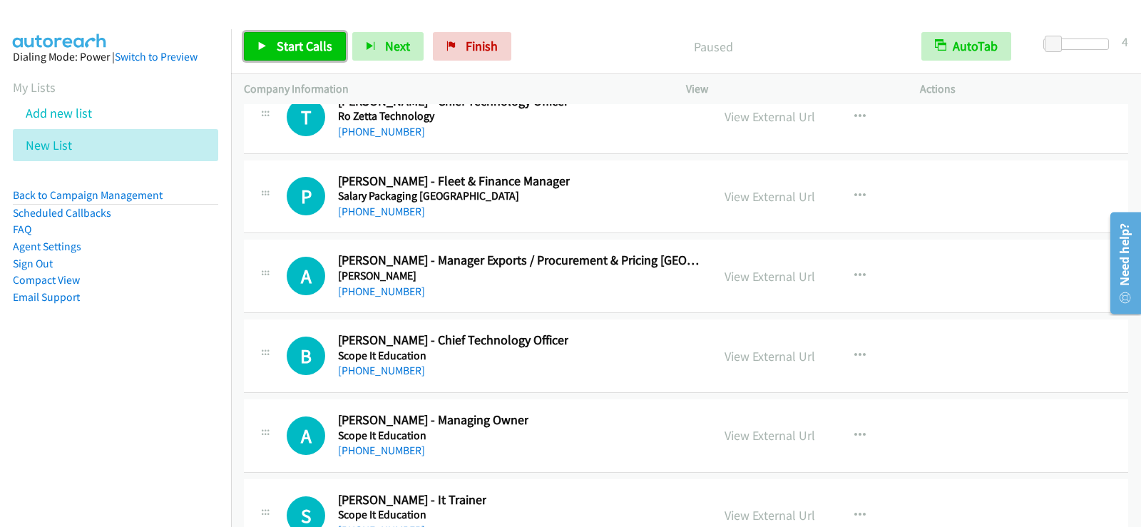
click at [292, 38] on span "Start Calls" at bounding box center [305, 46] width 56 height 16
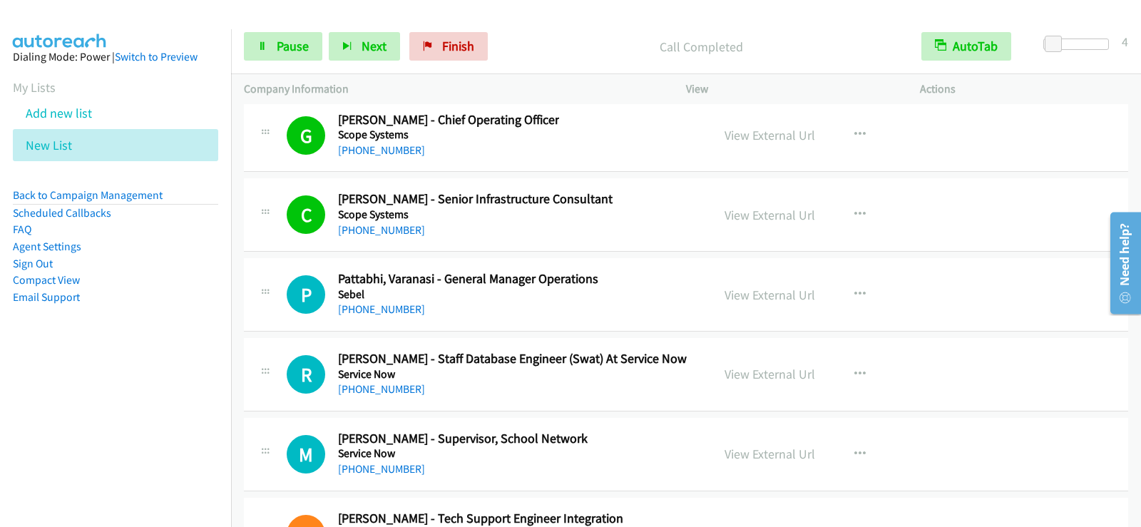
scroll to position [20006, 0]
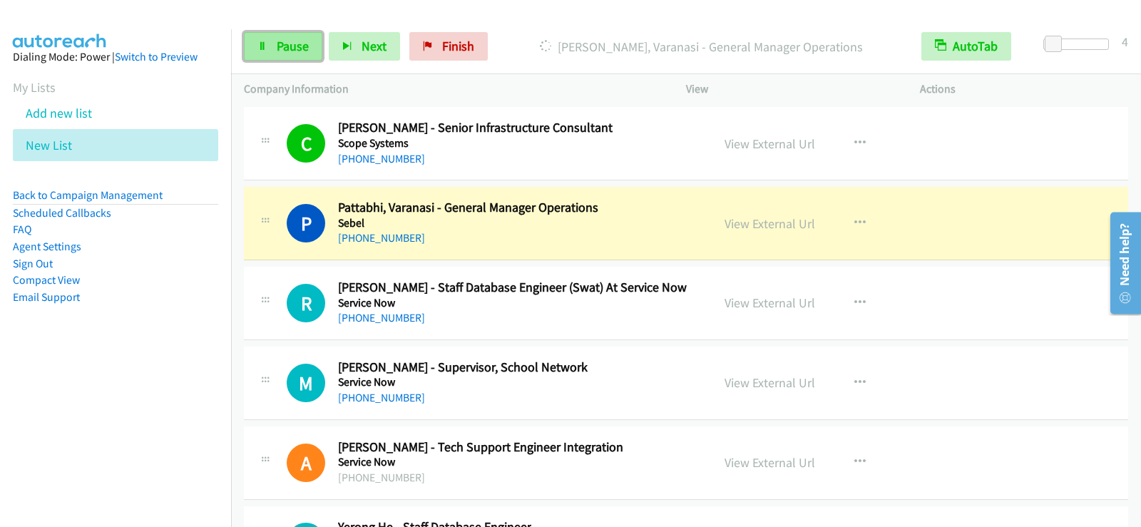
click at [304, 46] on span "Pause" at bounding box center [293, 46] width 32 height 16
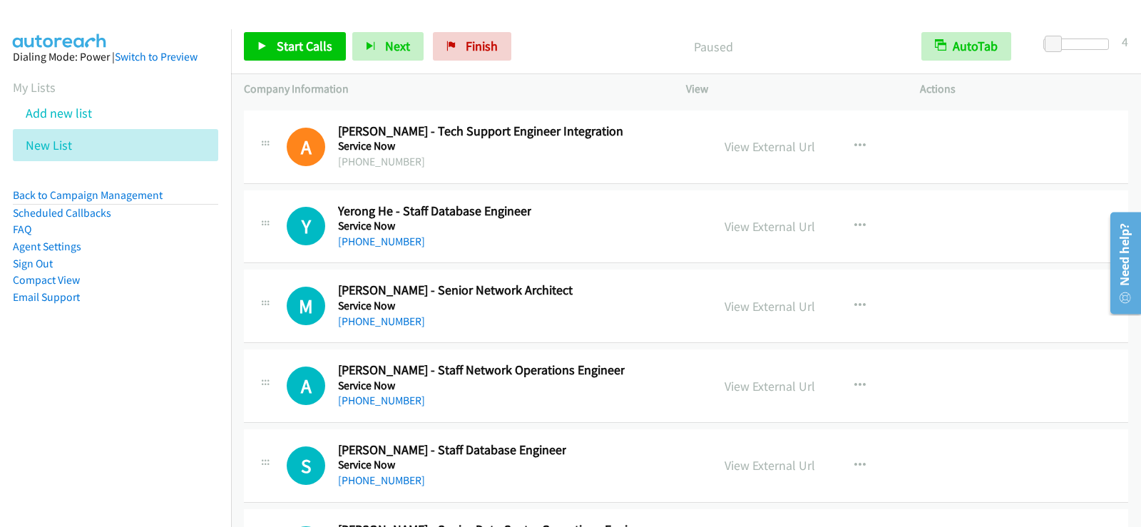
scroll to position [20434, 0]
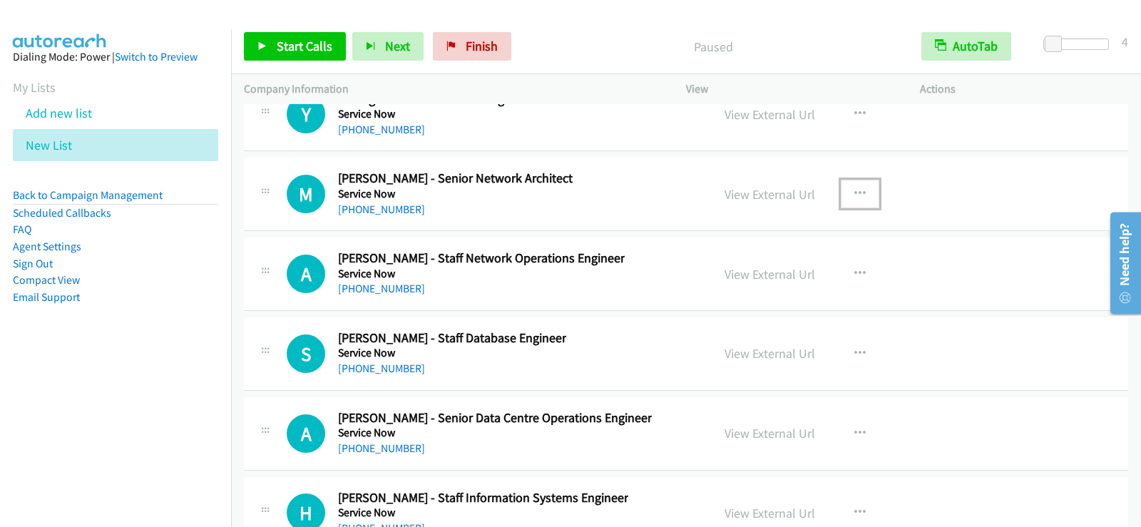
click at [847, 192] on button "button" at bounding box center [859, 194] width 38 height 29
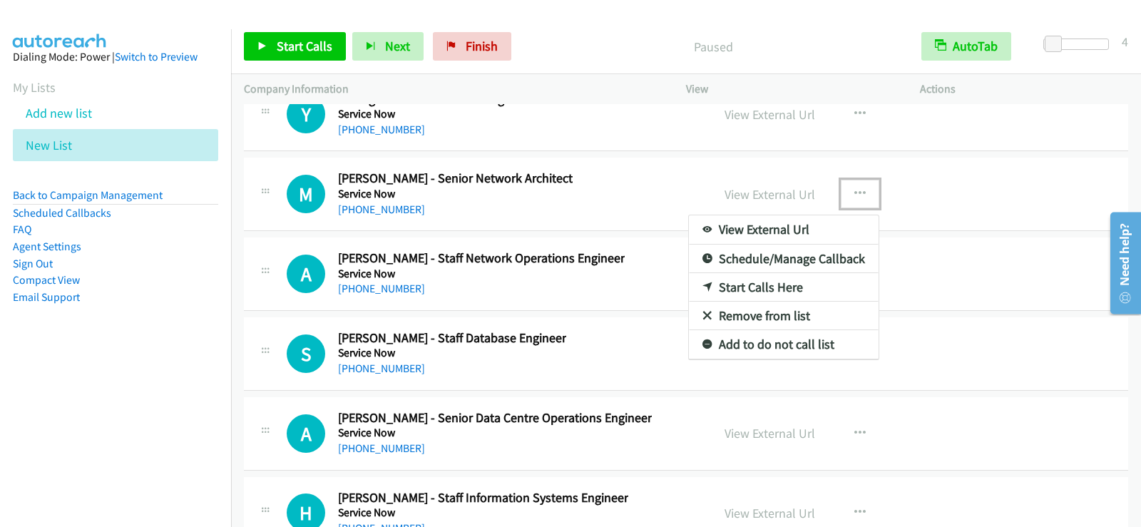
click at [781, 279] on link "Start Calls Here" at bounding box center [784, 287] width 190 height 29
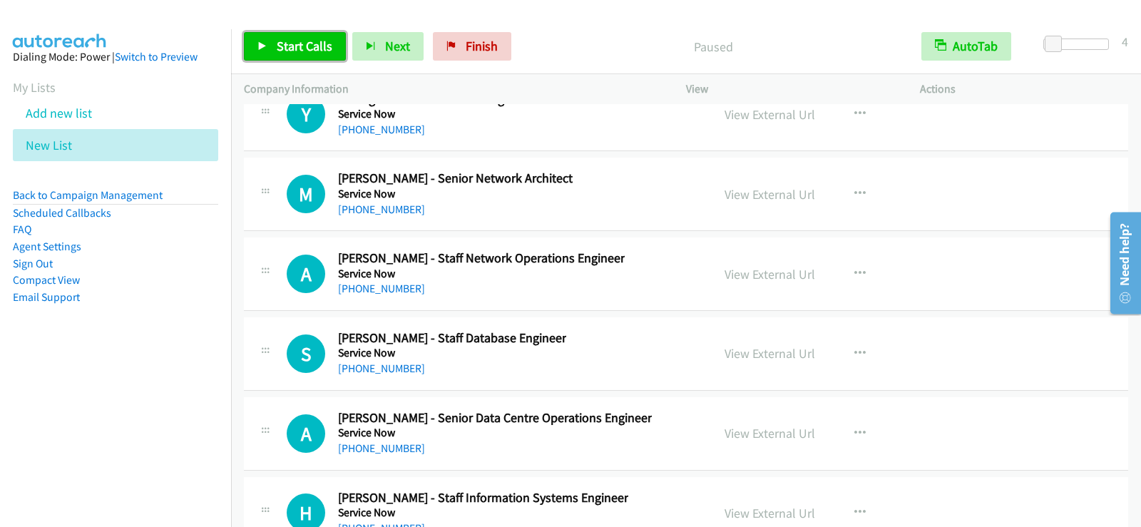
click at [311, 48] on span "Start Calls" at bounding box center [305, 46] width 56 height 16
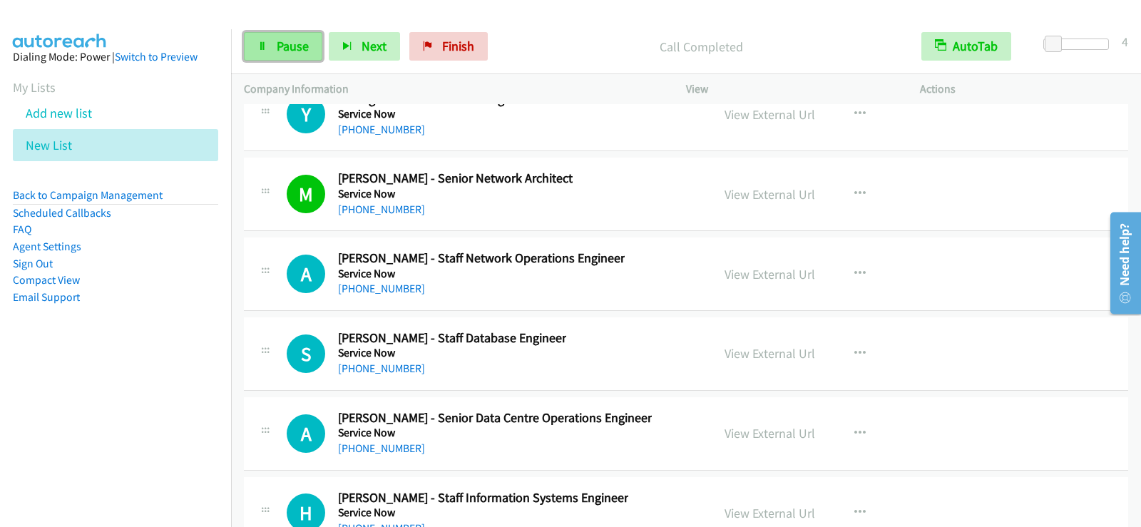
click at [309, 43] on link "Pause" at bounding box center [283, 46] width 78 height 29
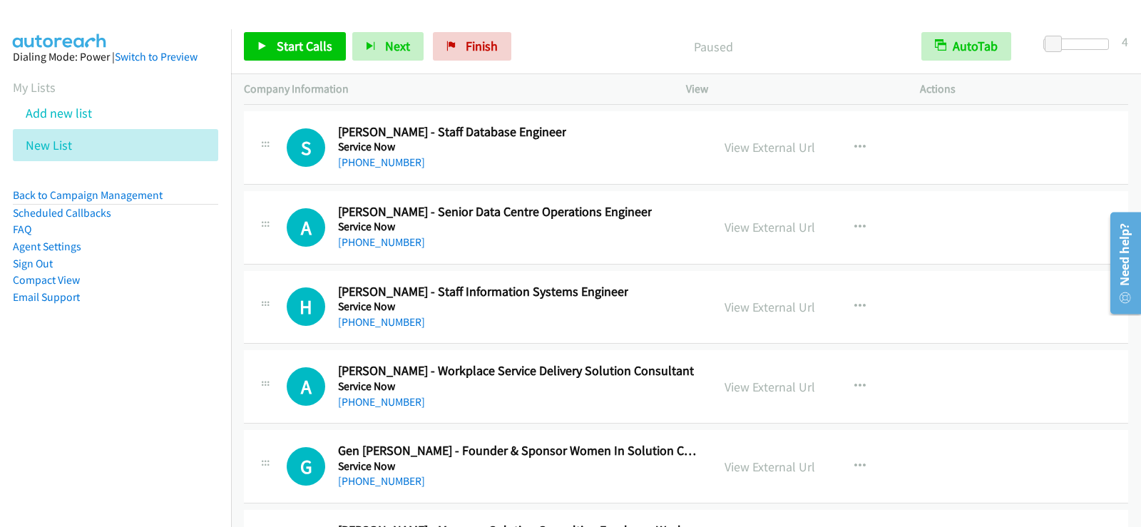
scroll to position [20648, 0]
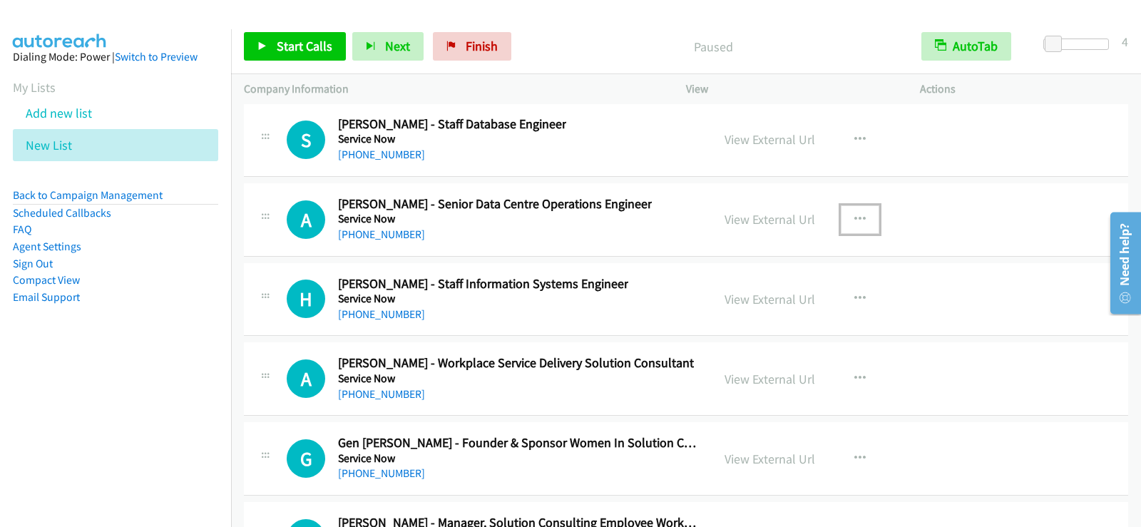
click at [854, 217] on icon "button" at bounding box center [859, 219] width 11 height 11
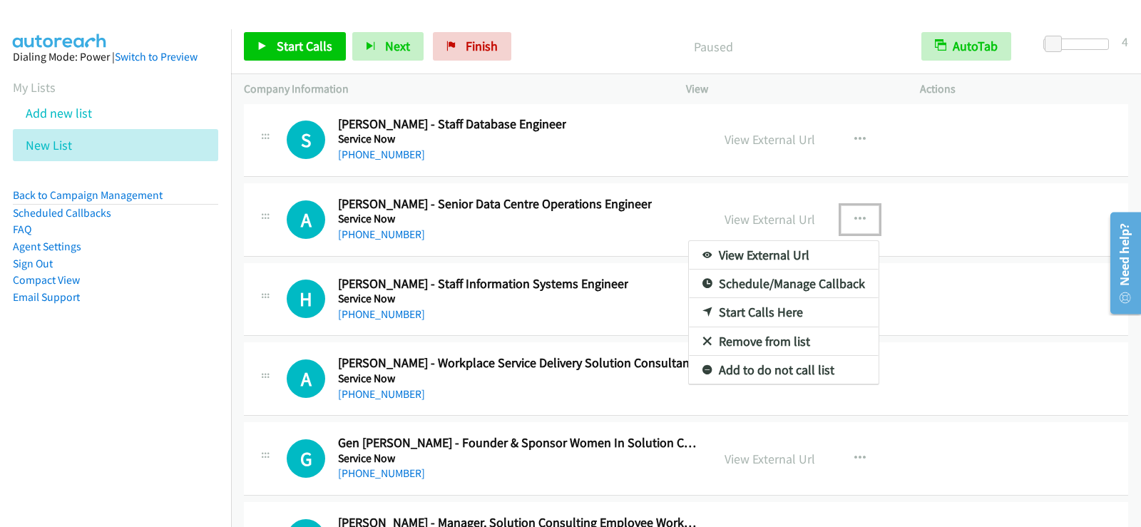
click at [790, 301] on link "Start Calls Here" at bounding box center [784, 312] width 190 height 29
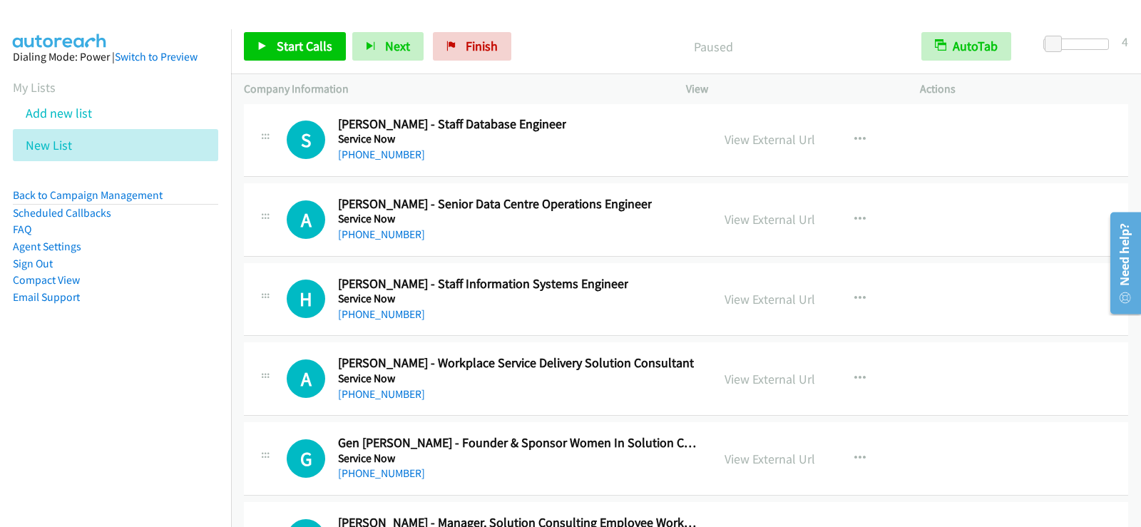
drag, startPoint x: 659, startPoint y: 553, endPoint x: 711, endPoint y: 487, distance: 84.7
drag, startPoint x: 711, startPoint y: 487, endPoint x: 652, endPoint y: 163, distance: 329.7
click at [652, 163] on div "S Callback Scheduled [PERSON_NAME] - Staff Database Engineer Service Now [GEOGR…" at bounding box center [493, 139] width 412 height 47
drag, startPoint x: 625, startPoint y: 297, endPoint x: 806, endPoint y: 436, distance: 228.3
click at [806, 436] on div "View External Url View External Url Schedule/Manage Callback Start Calls Here R…" at bounding box center [834, 458] width 247 height 47
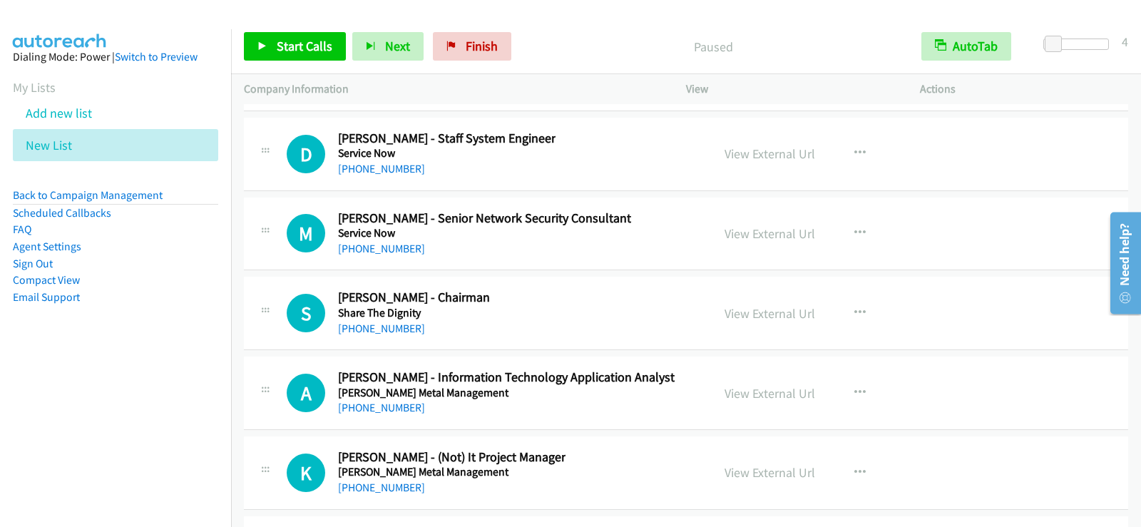
scroll to position [24212, 0]
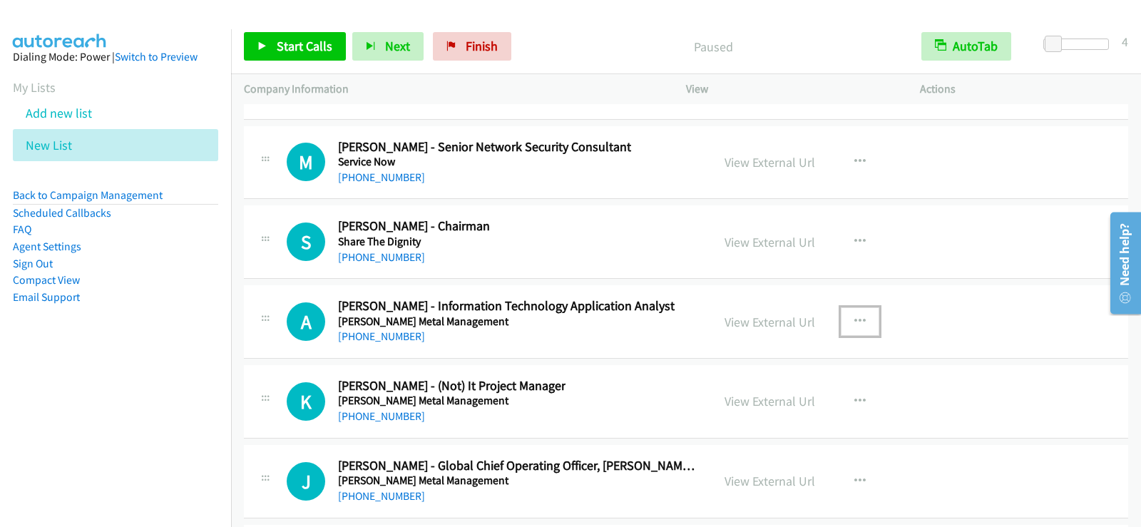
click at [854, 316] on icon "button" at bounding box center [859, 321] width 11 height 11
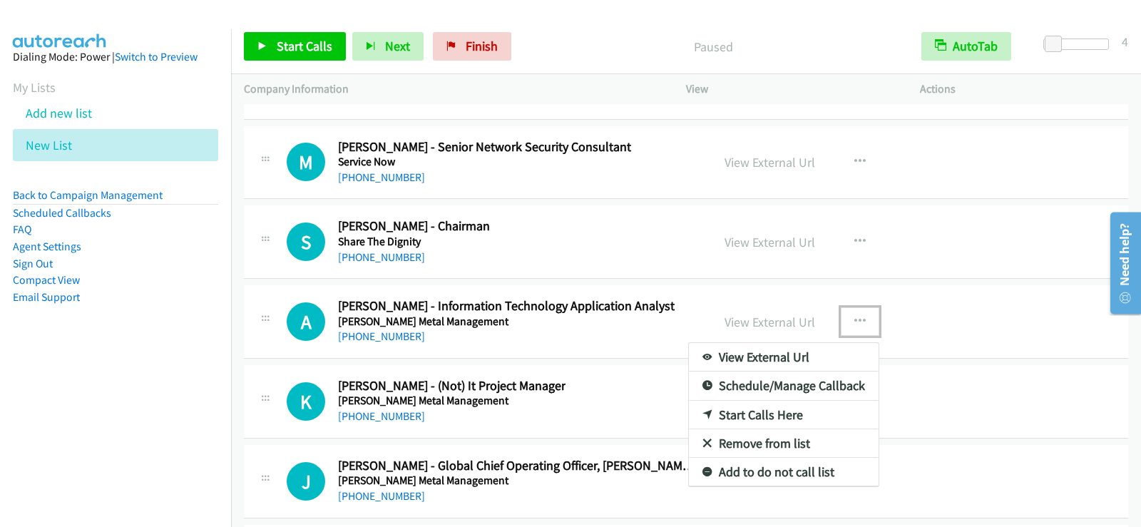
click at [749, 411] on link "Start Calls Here" at bounding box center [784, 415] width 190 height 29
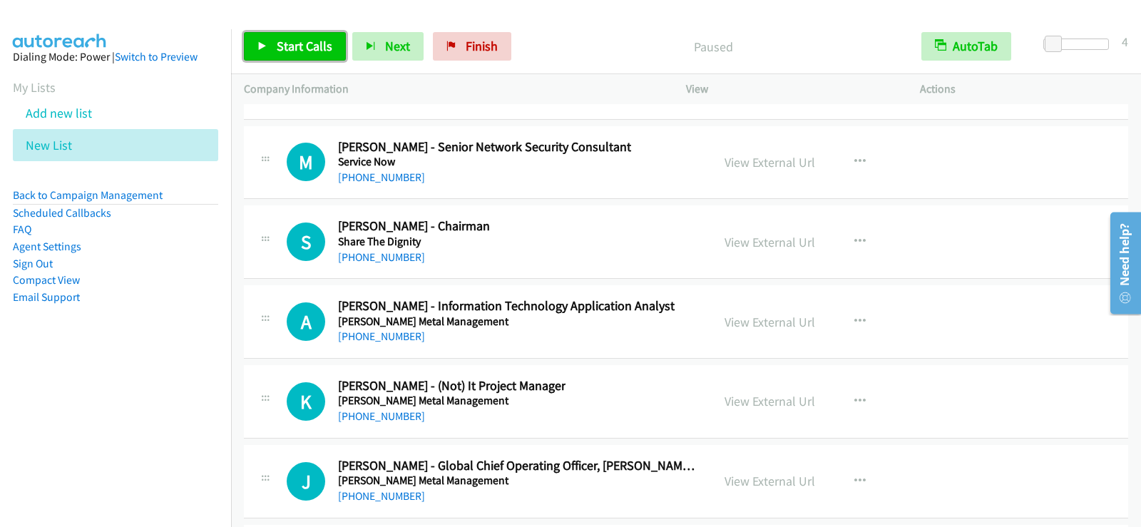
click at [305, 48] on span "Start Calls" at bounding box center [305, 46] width 56 height 16
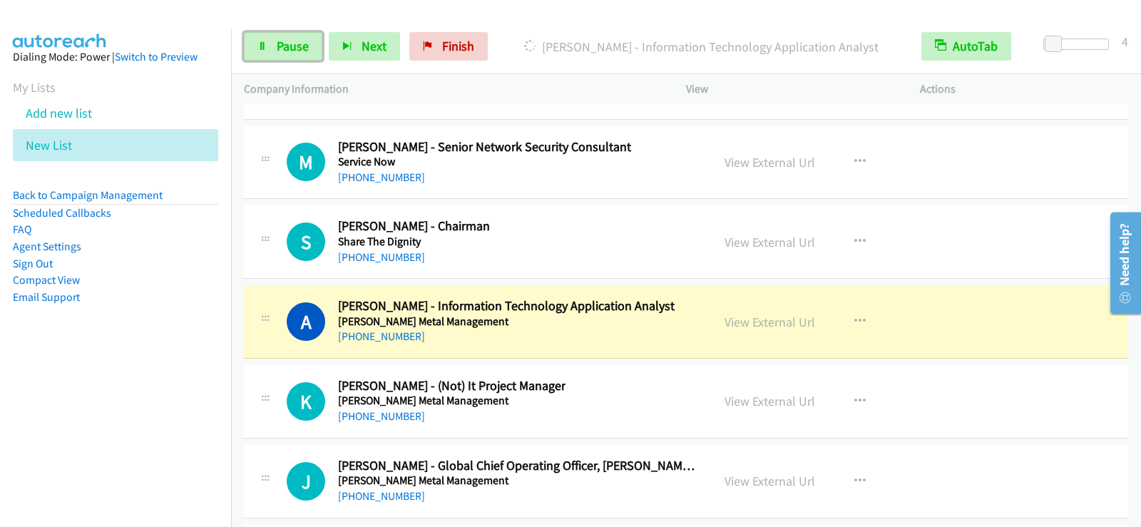
drag, startPoint x: 266, startPoint y: 44, endPoint x: 251, endPoint y: 102, distance: 59.7
click at [266, 44] on icon at bounding box center [262, 47] width 10 height 10
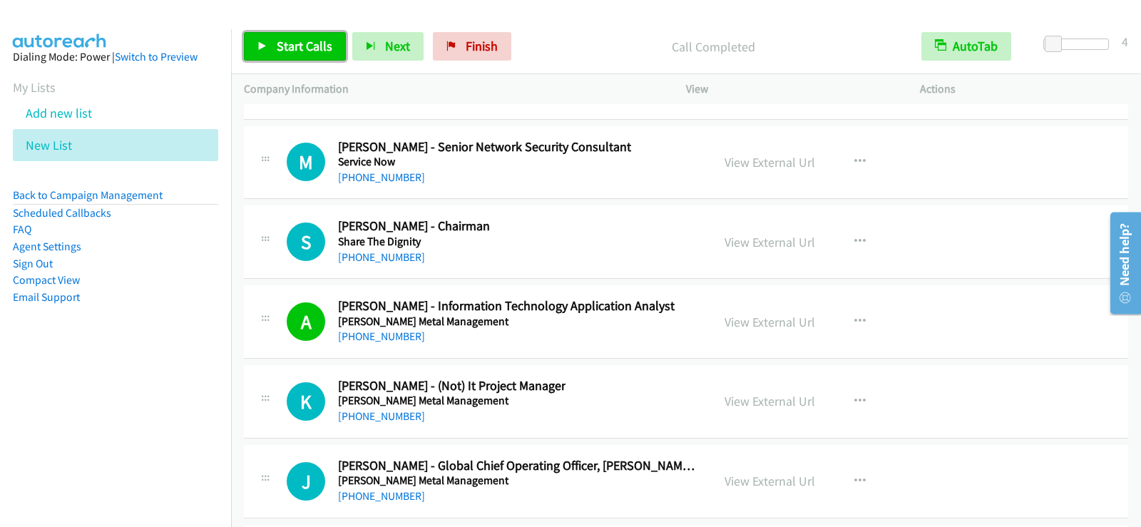
click at [299, 48] on span "Start Calls" at bounding box center [305, 46] width 56 height 16
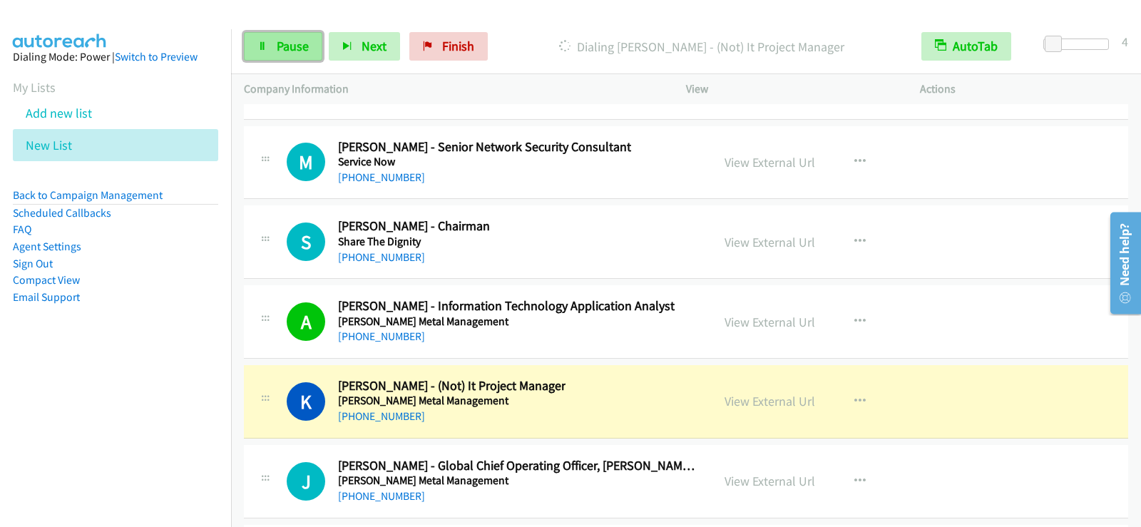
click at [274, 35] on link "Pause" at bounding box center [283, 46] width 78 height 29
